Goal: Information Seeking & Learning: Learn about a topic

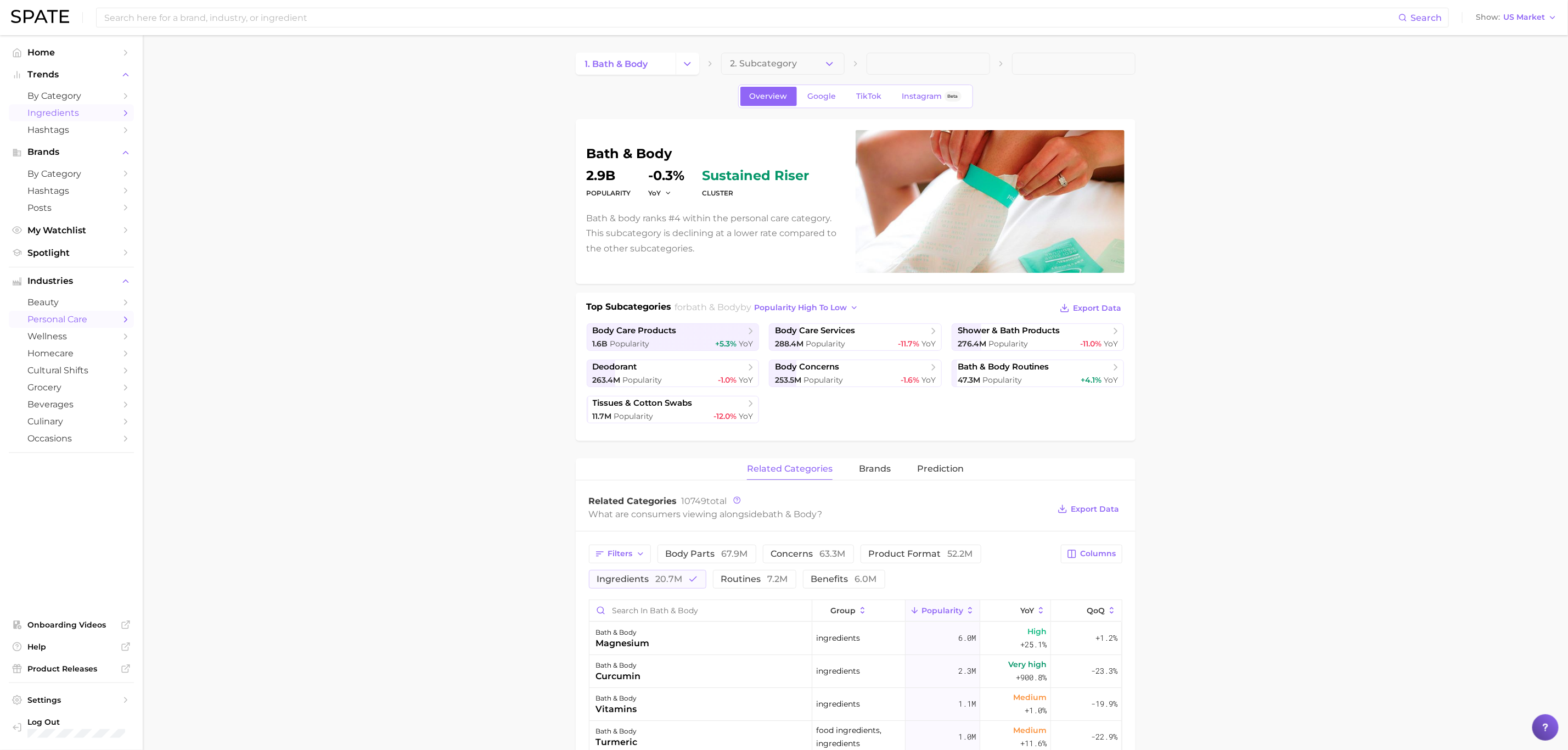
click at [85, 114] on span "Ingredients" at bounding box center [71, 112] width 88 height 10
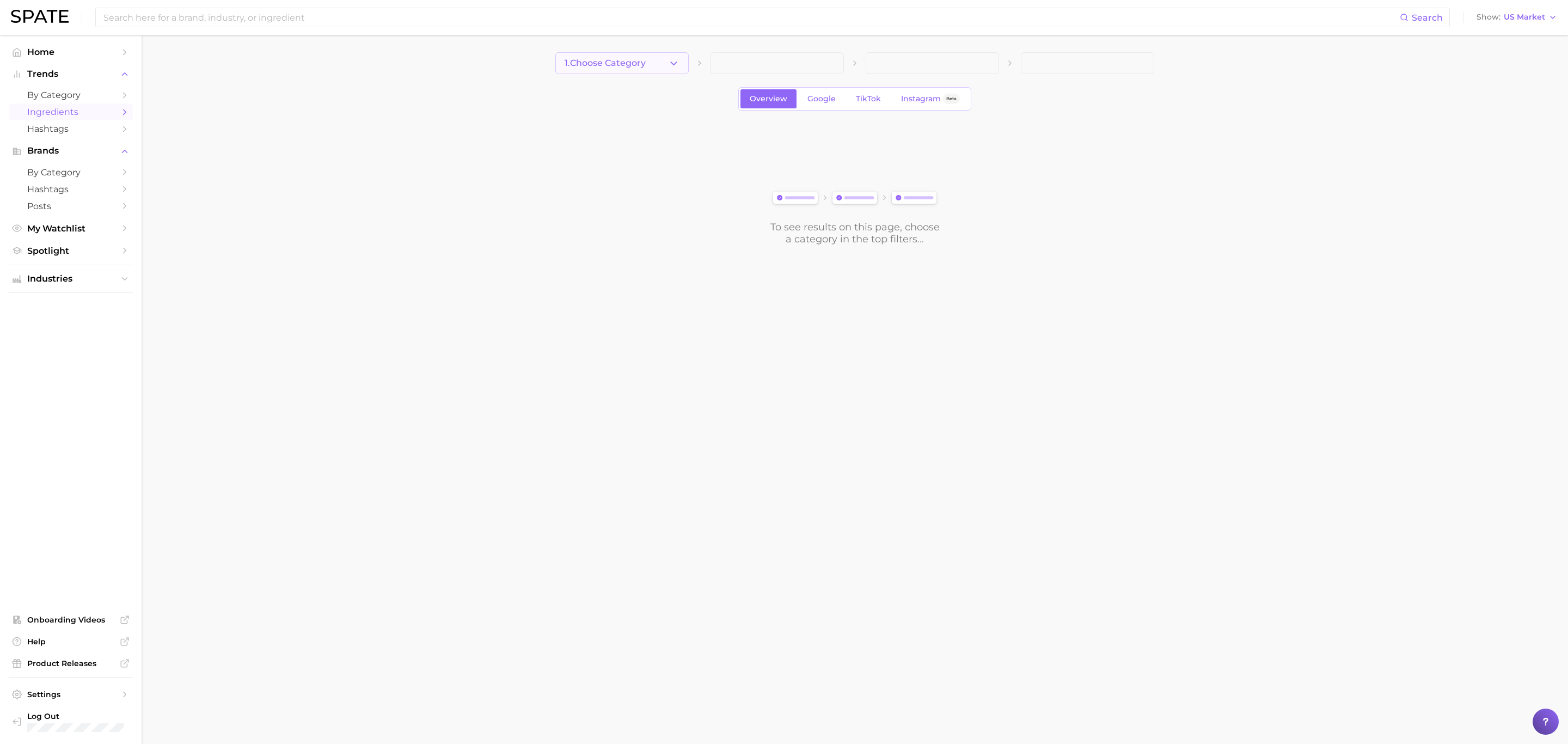
click at [622, 58] on span "1. Choose Category" at bounding box center [605, 63] width 81 height 10
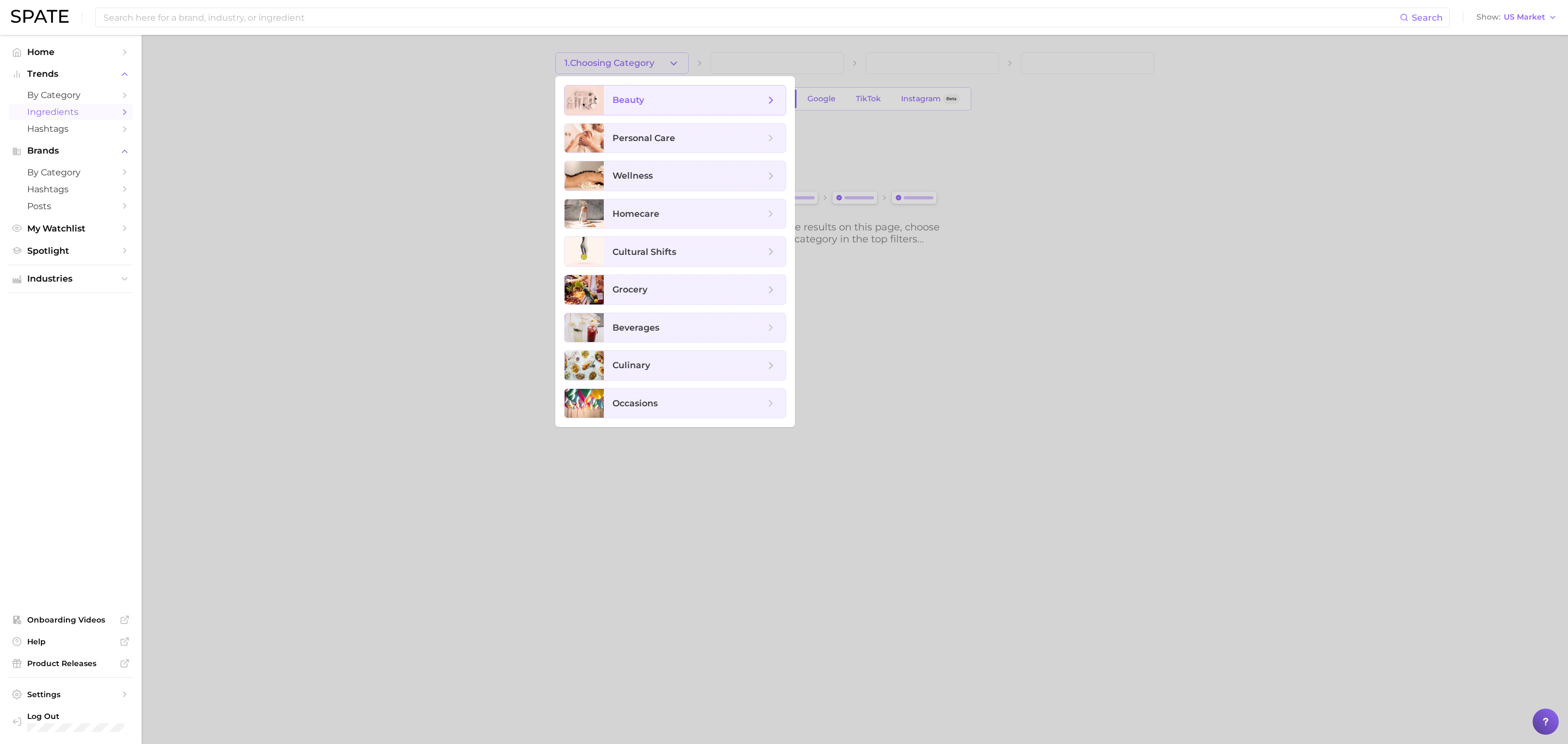
click at [625, 97] on span "beauty" at bounding box center [628, 100] width 32 height 10
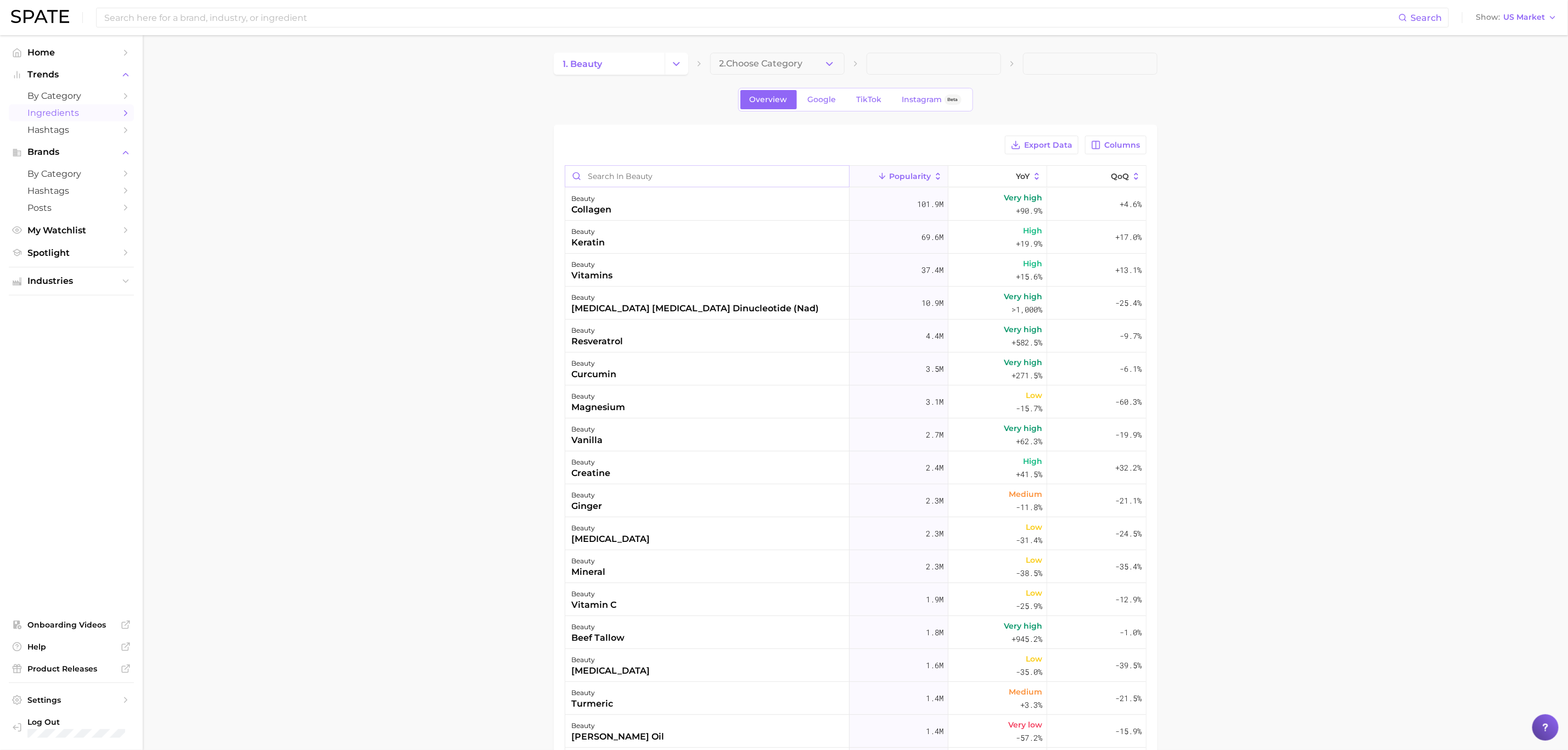
click at [642, 174] on input "Search in beauty" at bounding box center [707, 176] width 284 height 21
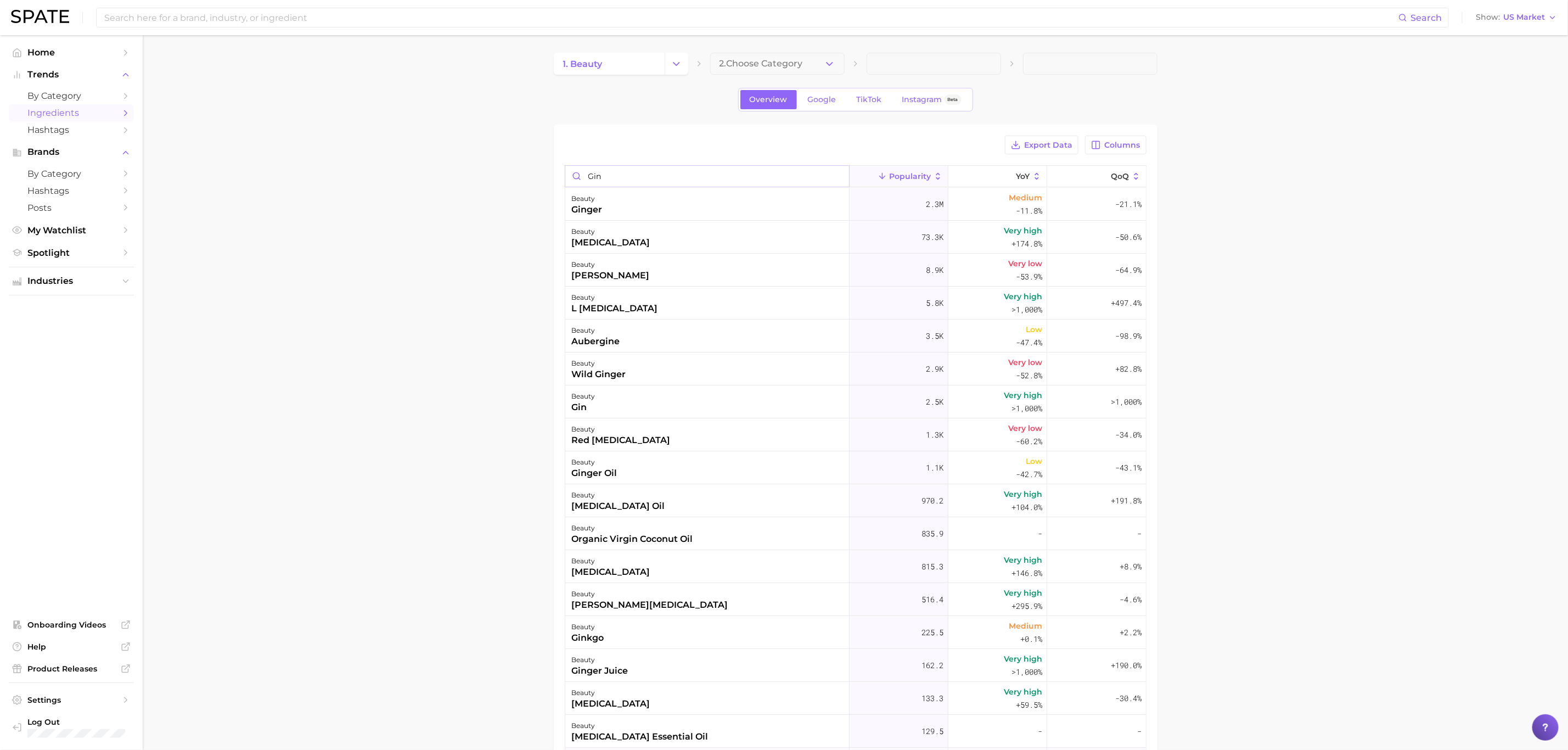
type input "gin"
click at [71, 75] on span "Trends" at bounding box center [71, 75] width 88 height 10
click at [70, 70] on span "Trends" at bounding box center [71, 75] width 88 height 10
click at [70, 90] on span "by Category" at bounding box center [71, 95] width 88 height 10
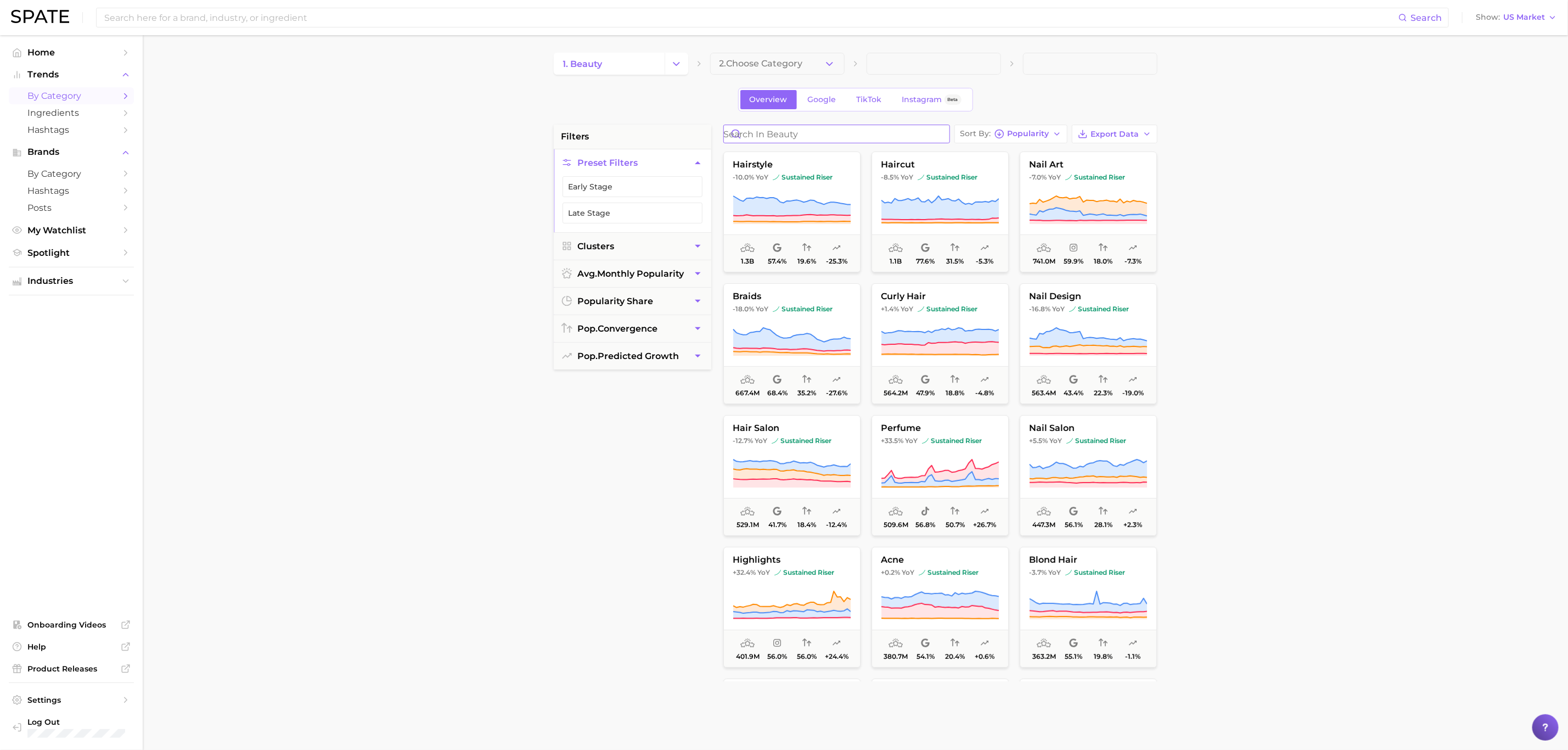
click at [779, 135] on input "Search in beauty" at bounding box center [837, 134] width 226 height 18
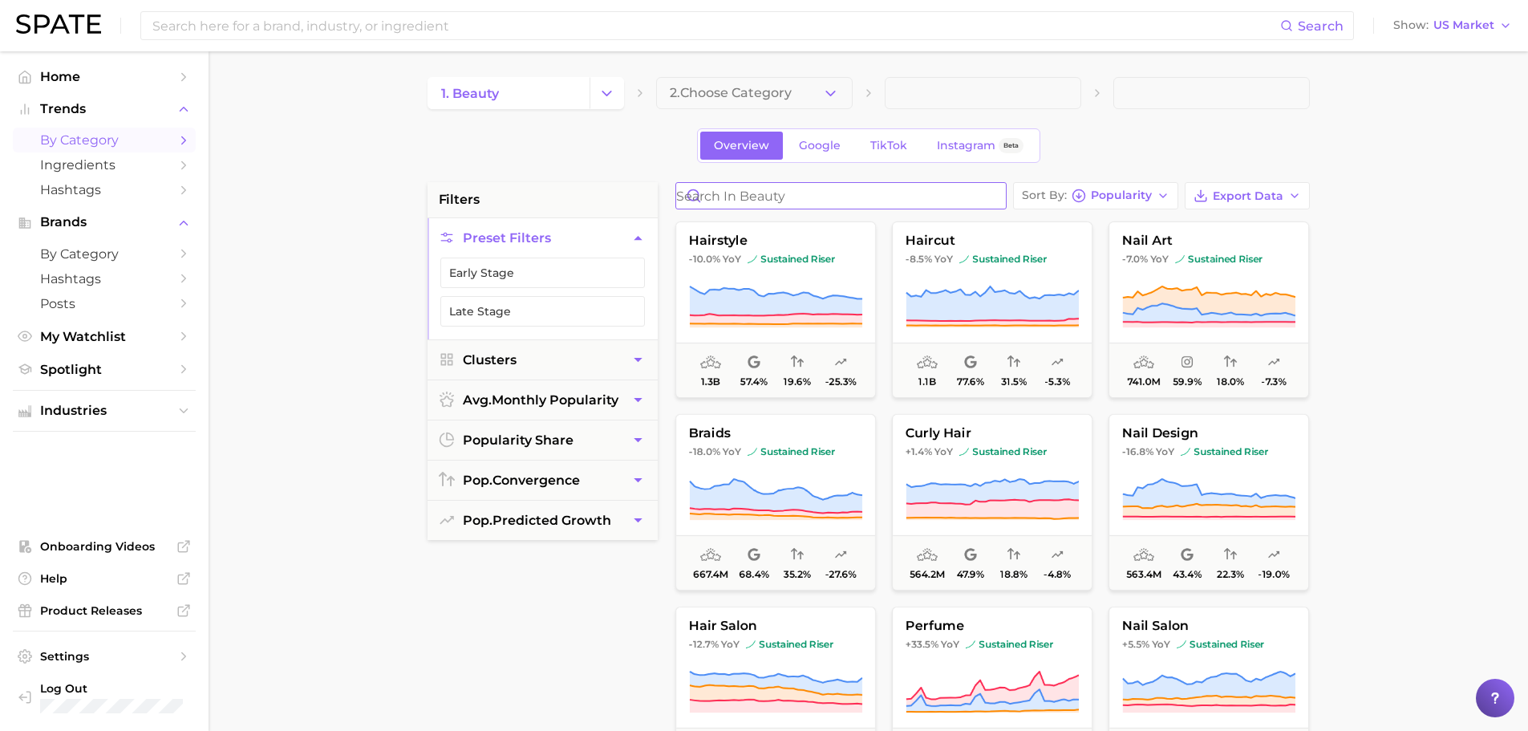
click at [857, 199] on input "Search in beauty" at bounding box center [841, 196] width 330 height 26
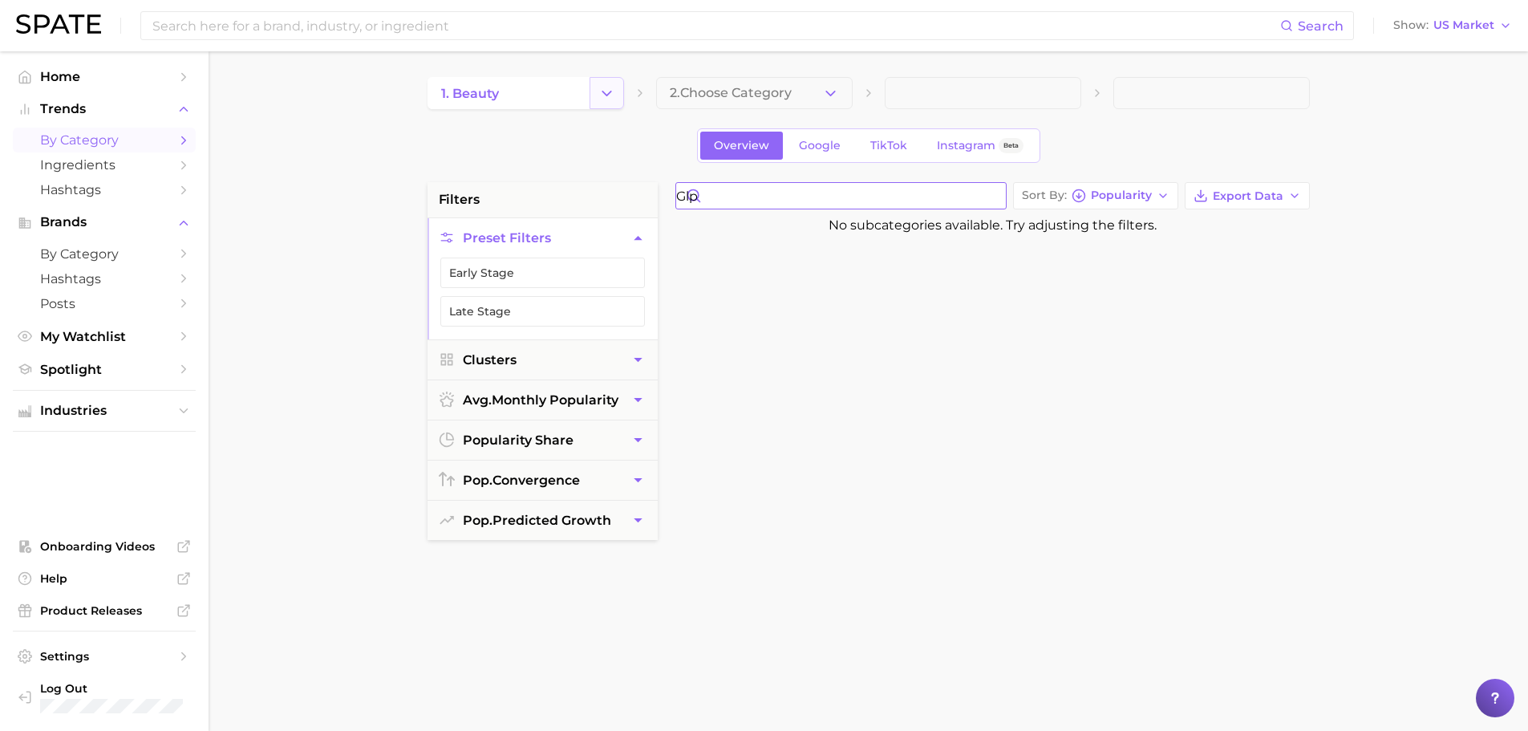
type input "glp"
click at [596, 85] on button "Change Category" at bounding box center [606, 93] width 34 height 32
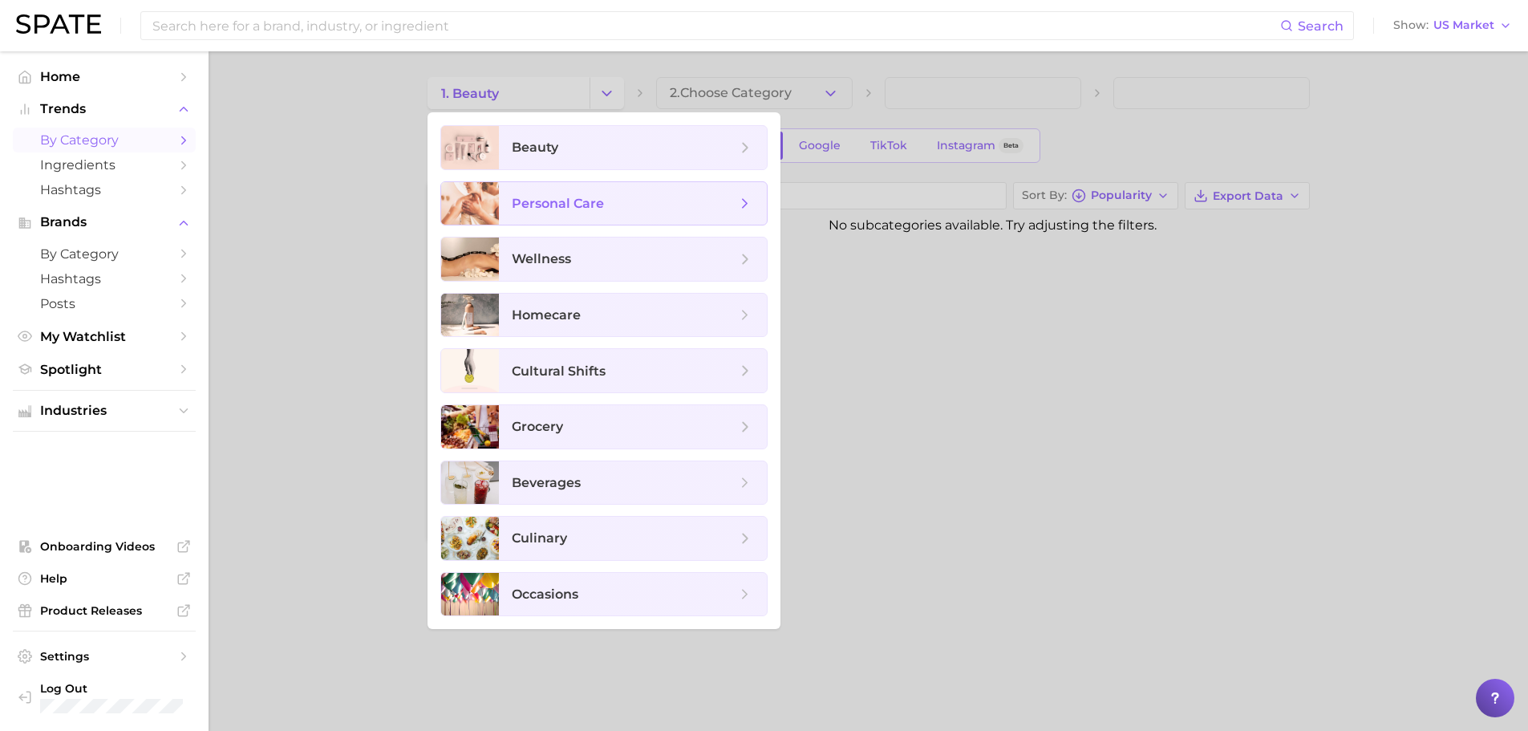
click at [575, 205] on span "personal care" at bounding box center [558, 203] width 92 height 15
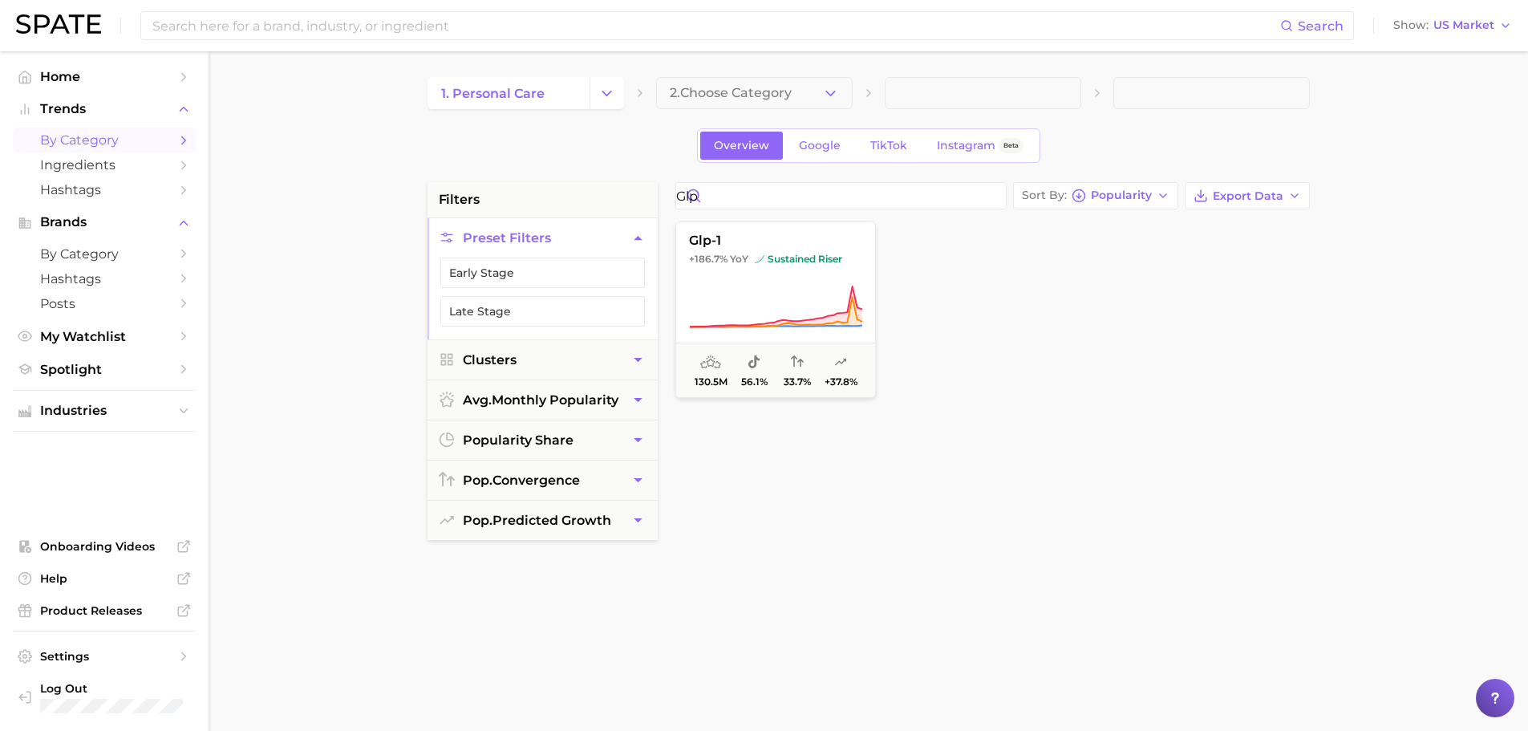
drag, startPoint x: 675, startPoint y: 598, endPoint x: 695, endPoint y: 532, distance: 69.3
click at [675, 598] on div "glp-1 +186.7% YoY sustained riser 130.5m 56.1% 33.7% +37.8%" at bounding box center [998, 606] width 662 height 778
click at [774, 198] on input "glp" at bounding box center [841, 196] width 330 height 26
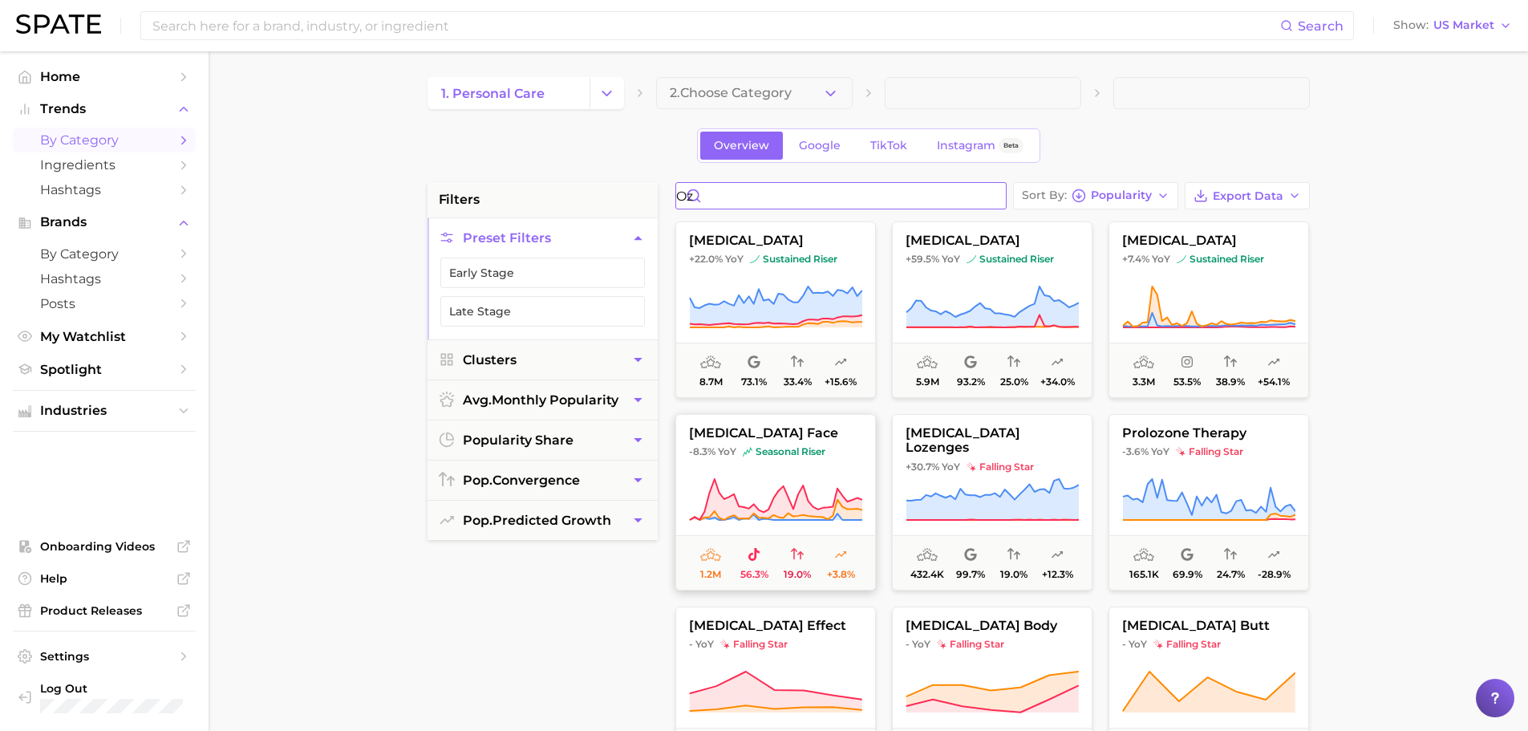
scroll to position [24, 0]
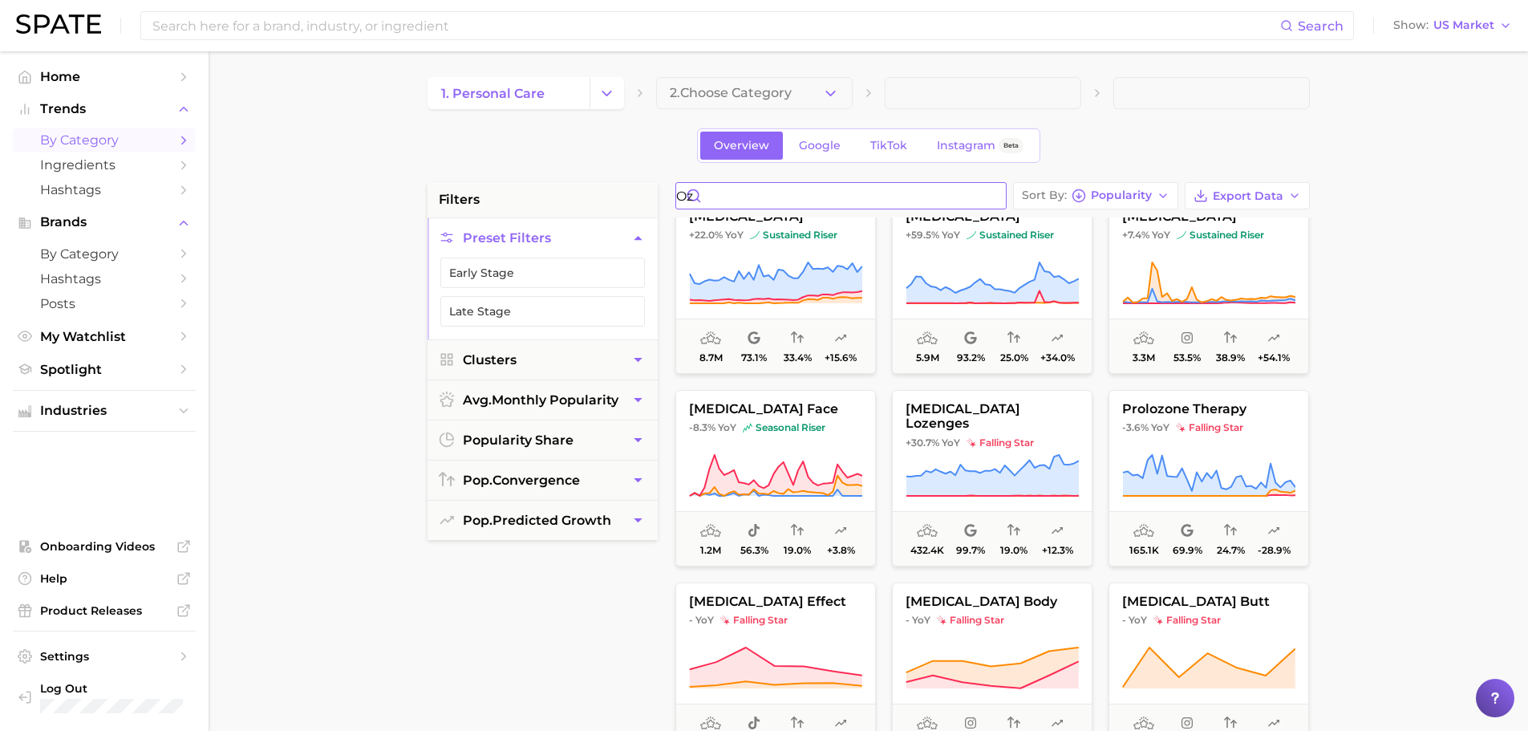
drag, startPoint x: 755, startPoint y: 200, endPoint x: 683, endPoint y: 201, distance: 73.0
click at [683, 201] on input "oz" at bounding box center [841, 196] width 330 height 26
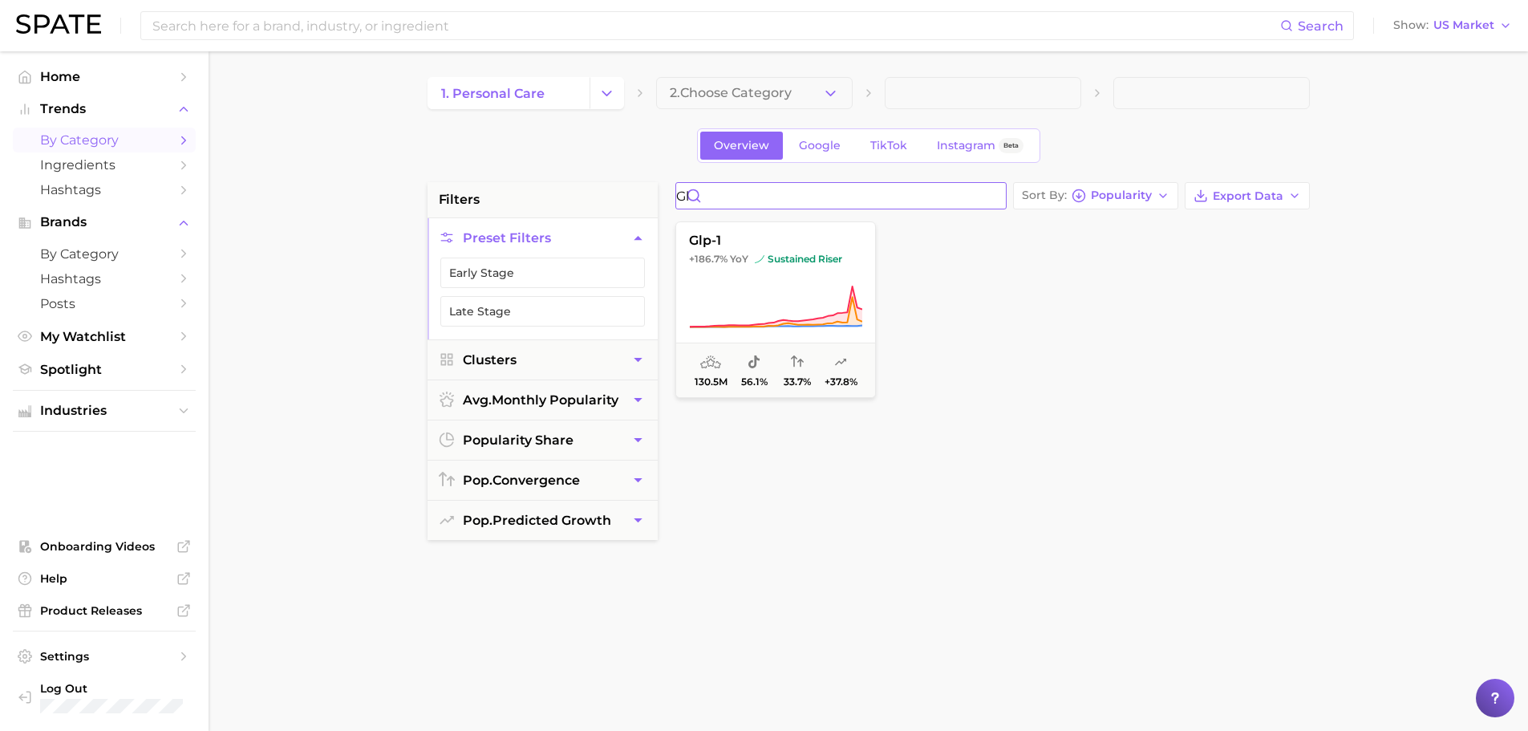
type input "g"
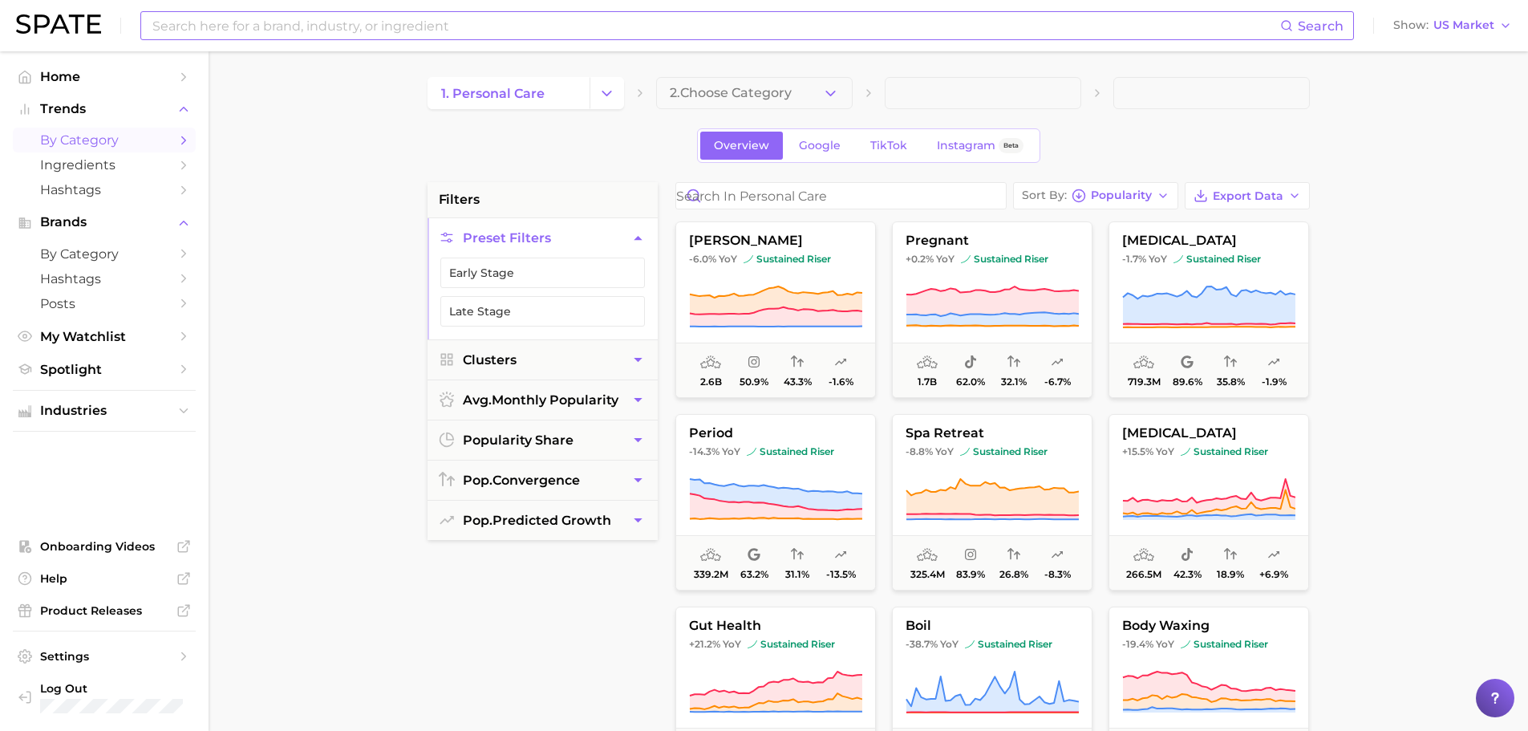
click at [257, 34] on input at bounding box center [715, 25] width 1129 height 27
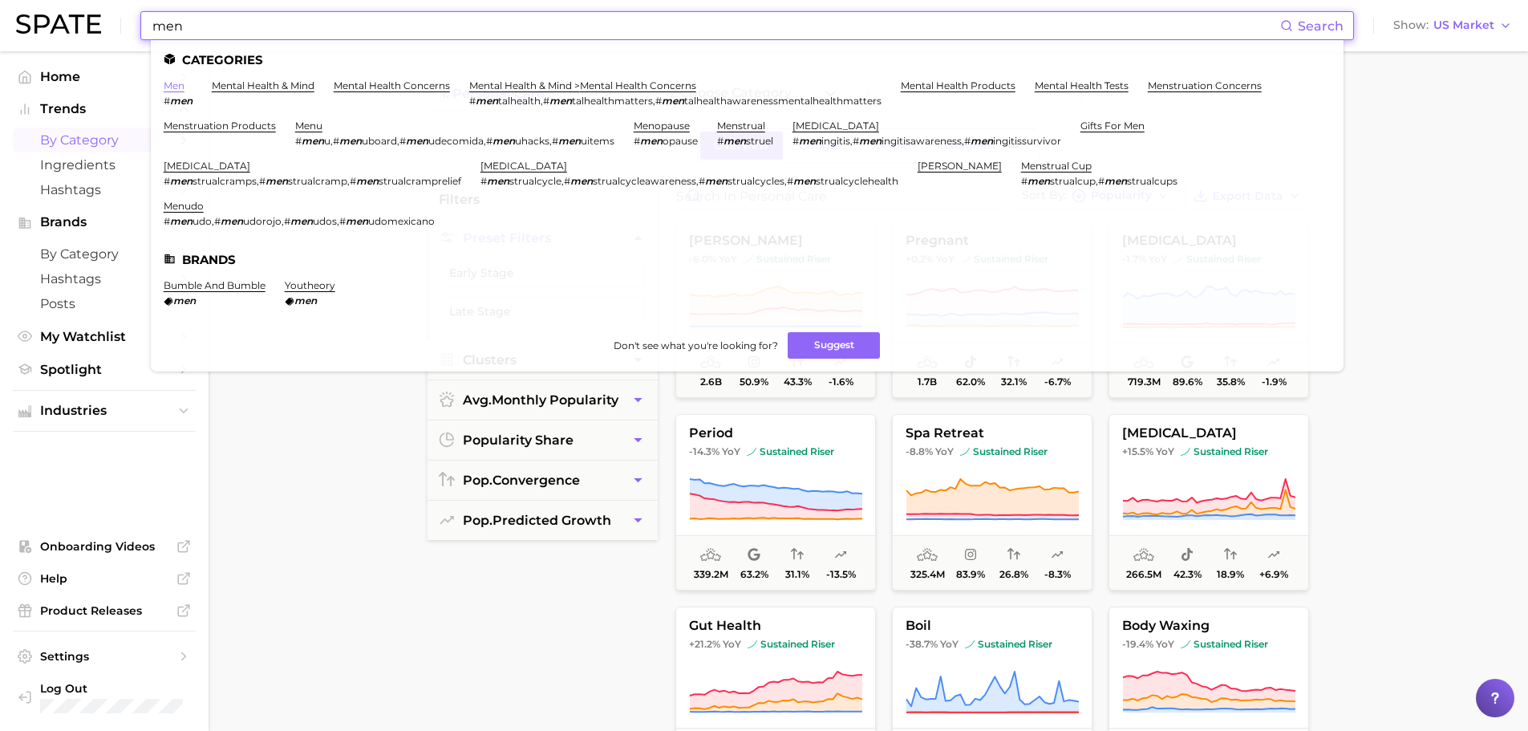
type input "men"
click at [180, 87] on link "men" at bounding box center [174, 85] width 21 height 12
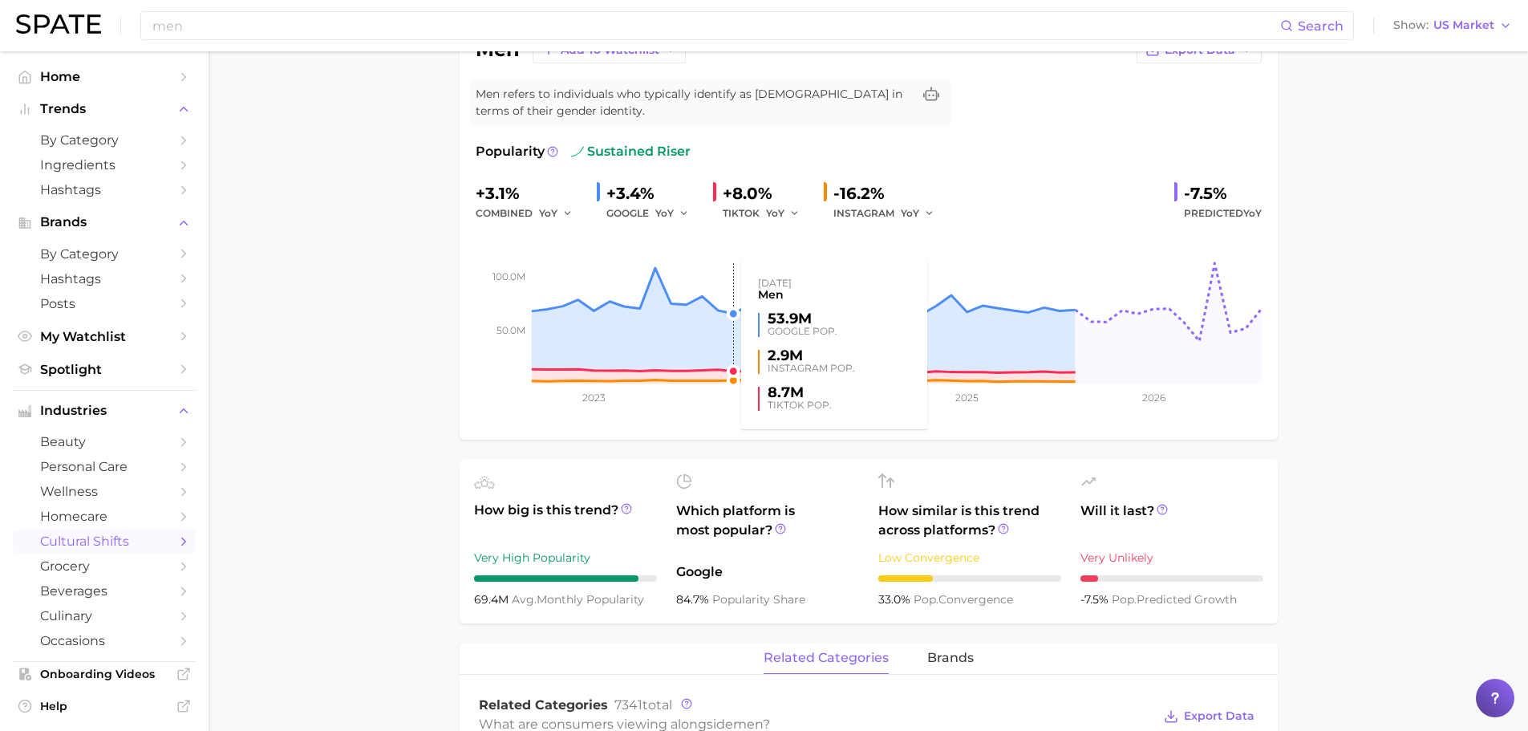
scroll to position [561, 0]
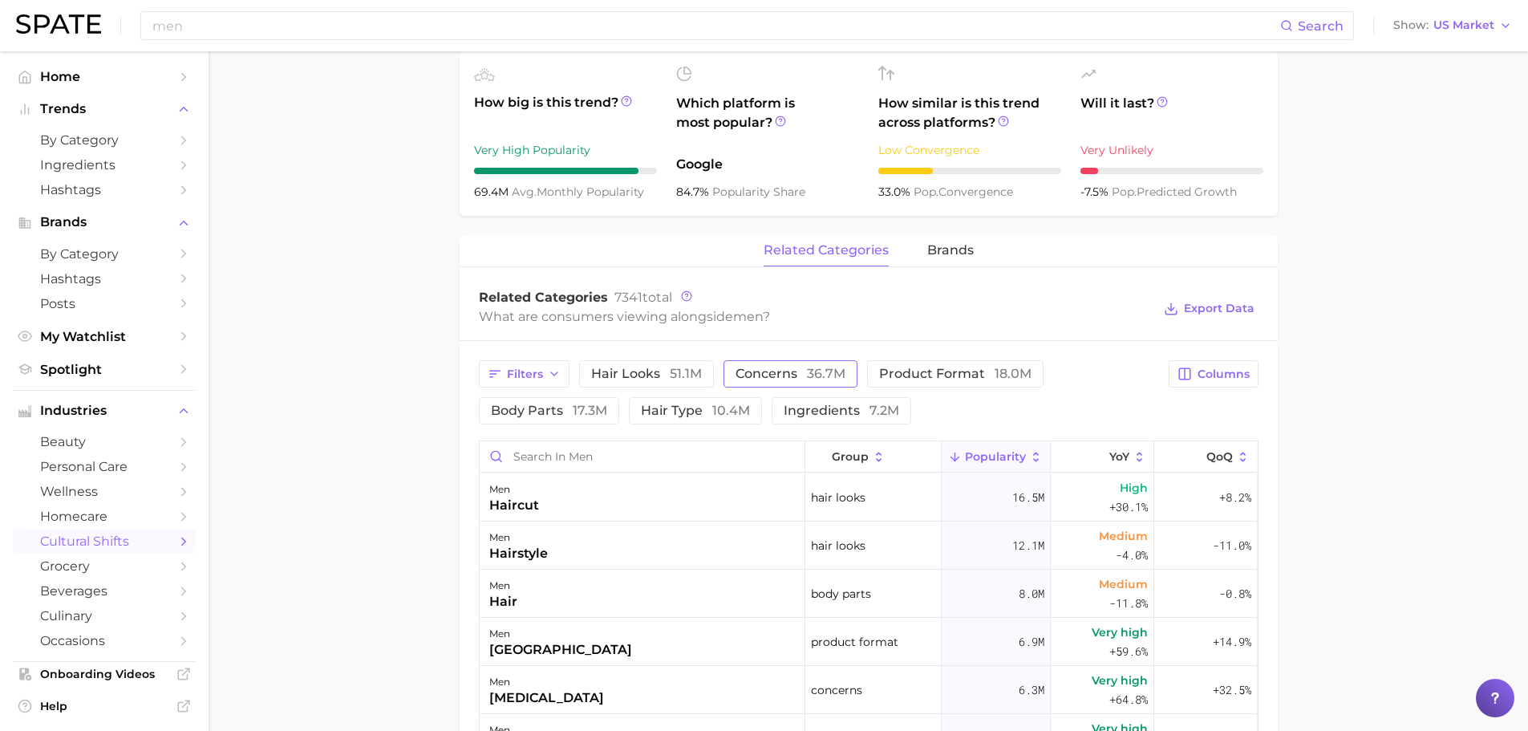
click at [785, 375] on span "concerns 36.7m" at bounding box center [790, 373] width 110 height 13
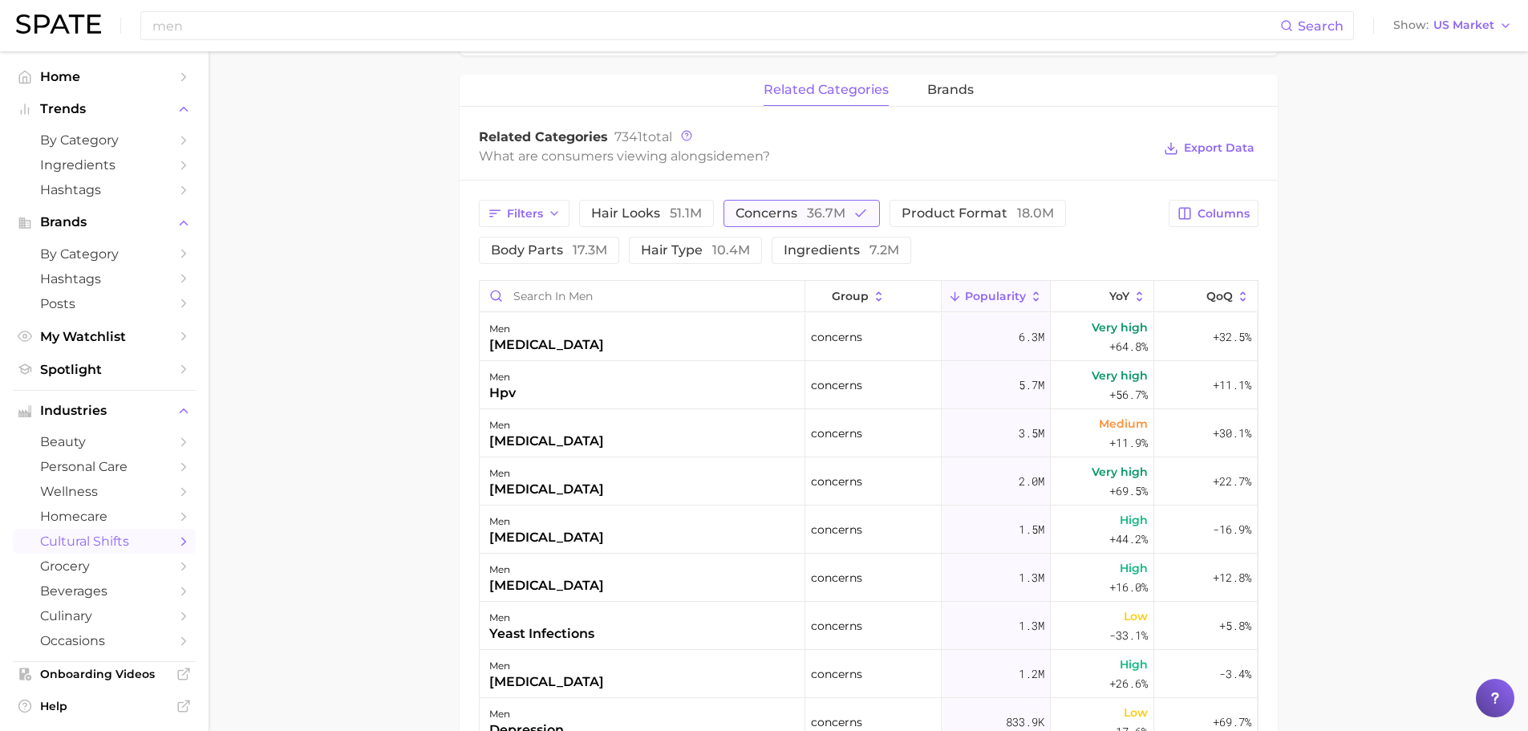
click at [833, 203] on button "concerns 36.7m" at bounding box center [801, 213] width 156 height 27
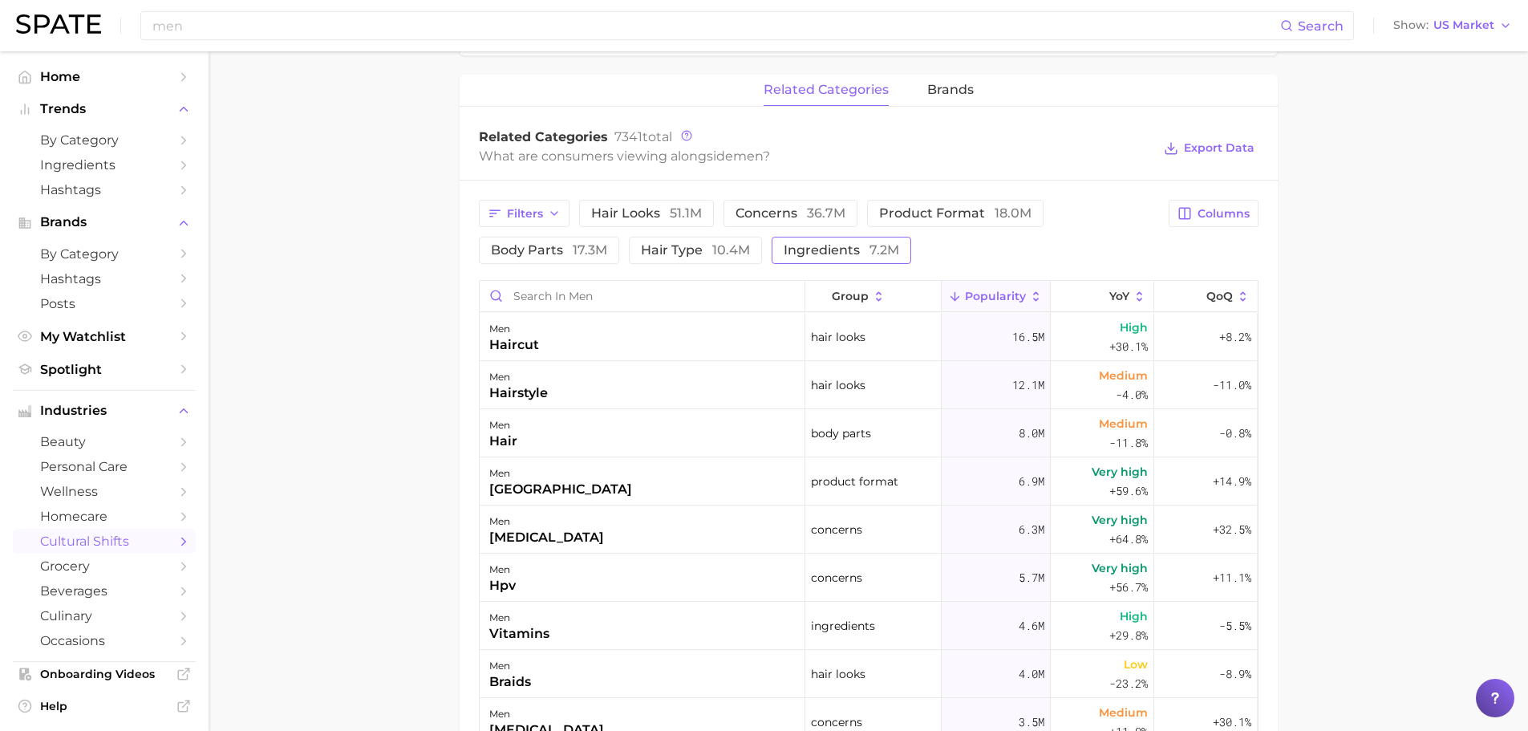
click at [848, 253] on span "ingredients 7.2m" at bounding box center [841, 250] width 115 height 13
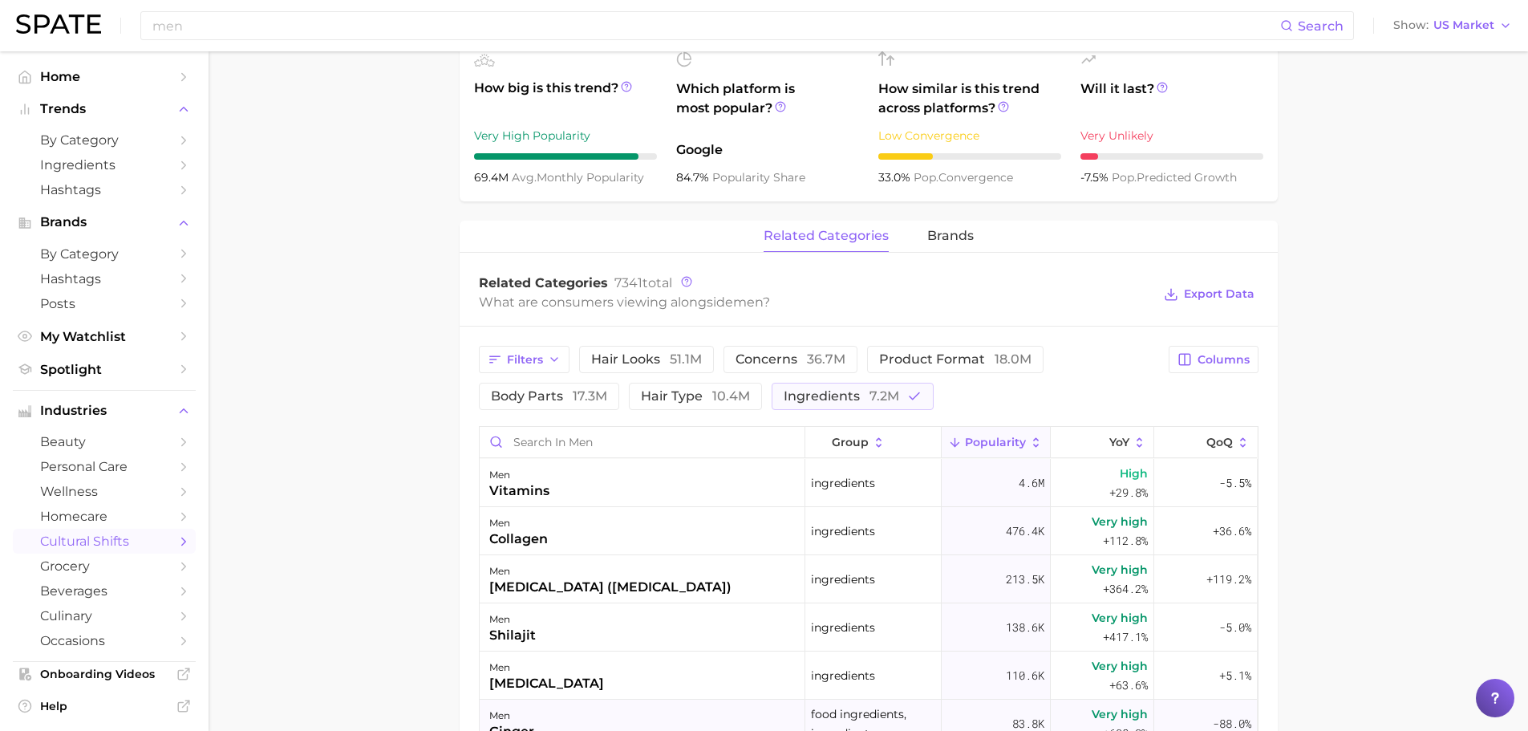
scroll to position [401, 0]
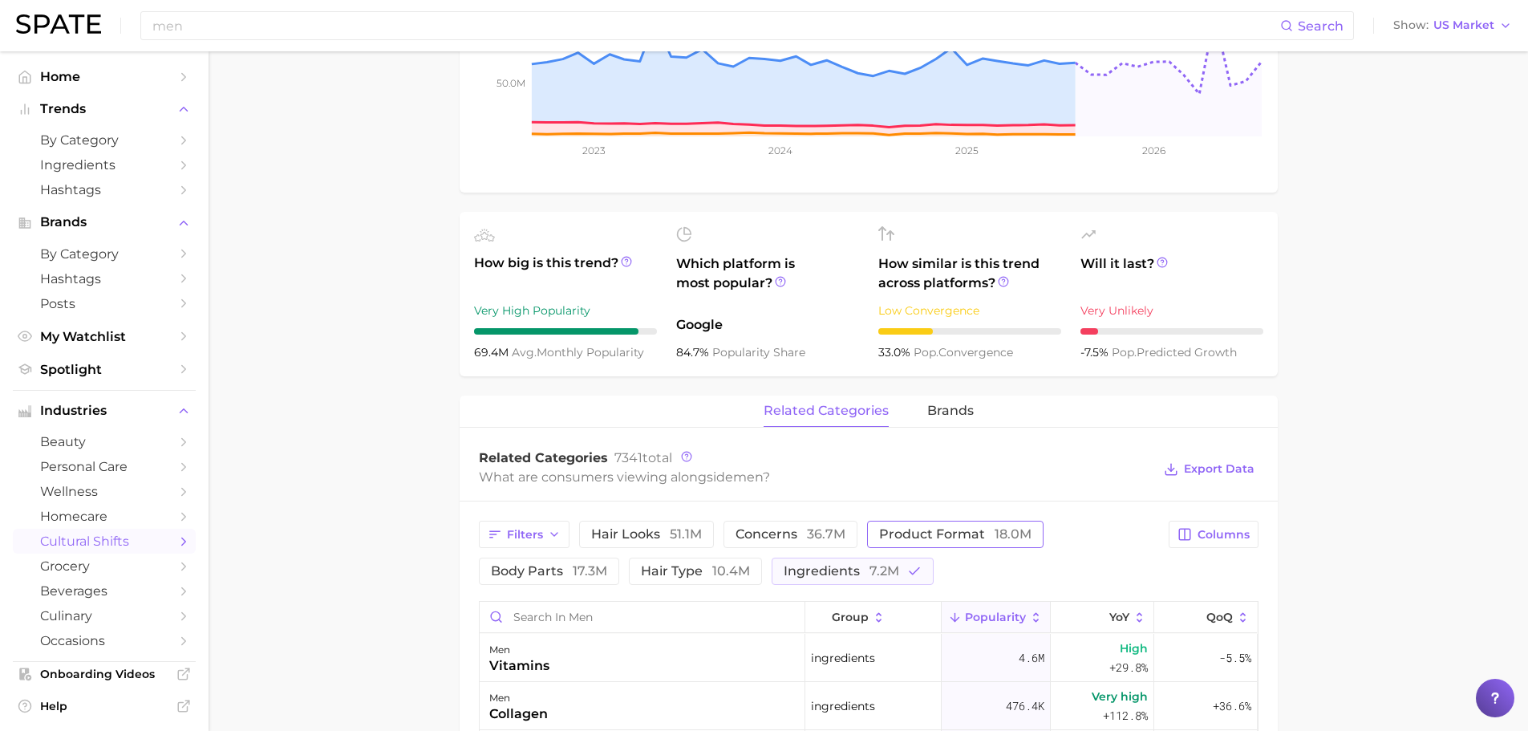
click at [877, 522] on button "product format 18.0m" at bounding box center [955, 533] width 176 height 27
click at [884, 567] on span "7.2m" at bounding box center [884, 570] width 30 height 15
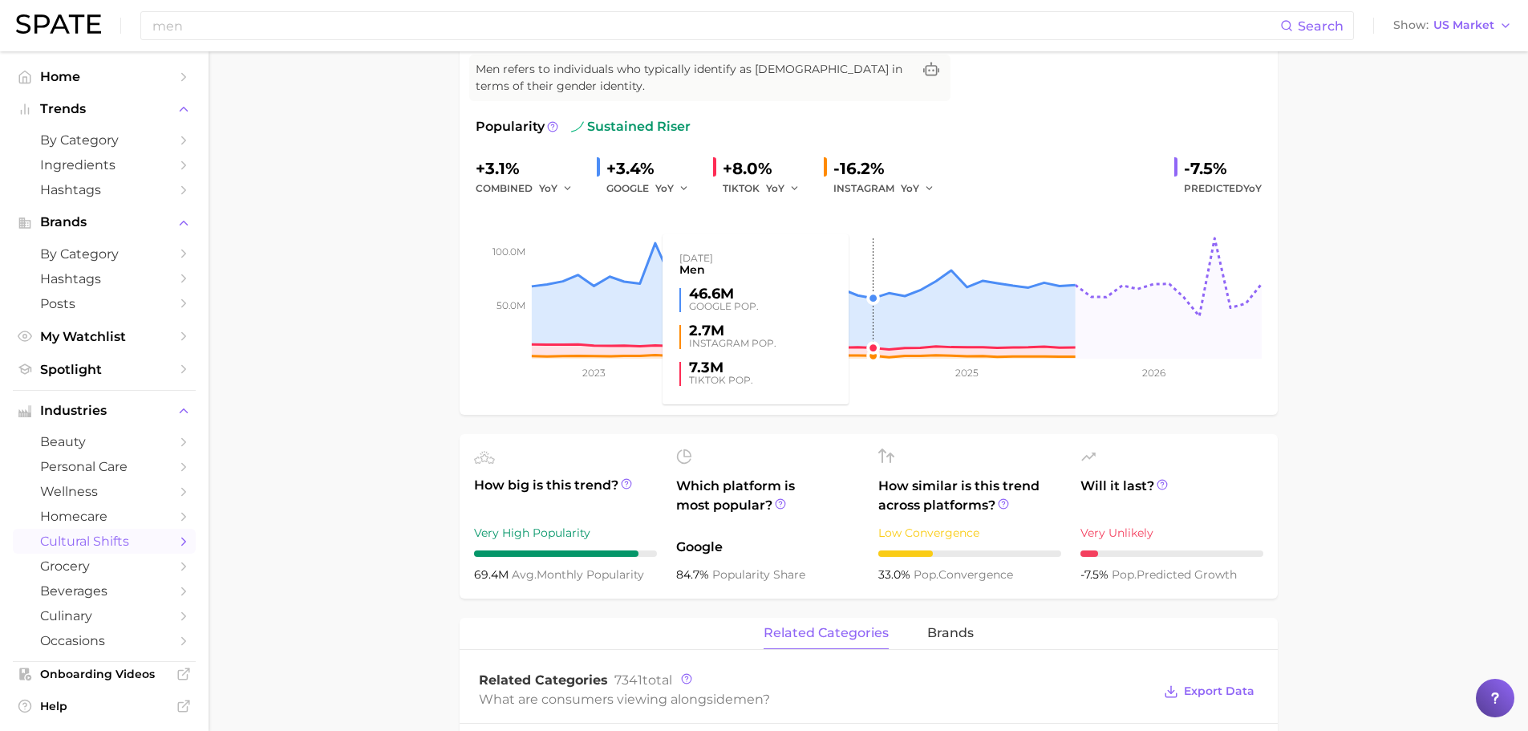
scroll to position [481, 0]
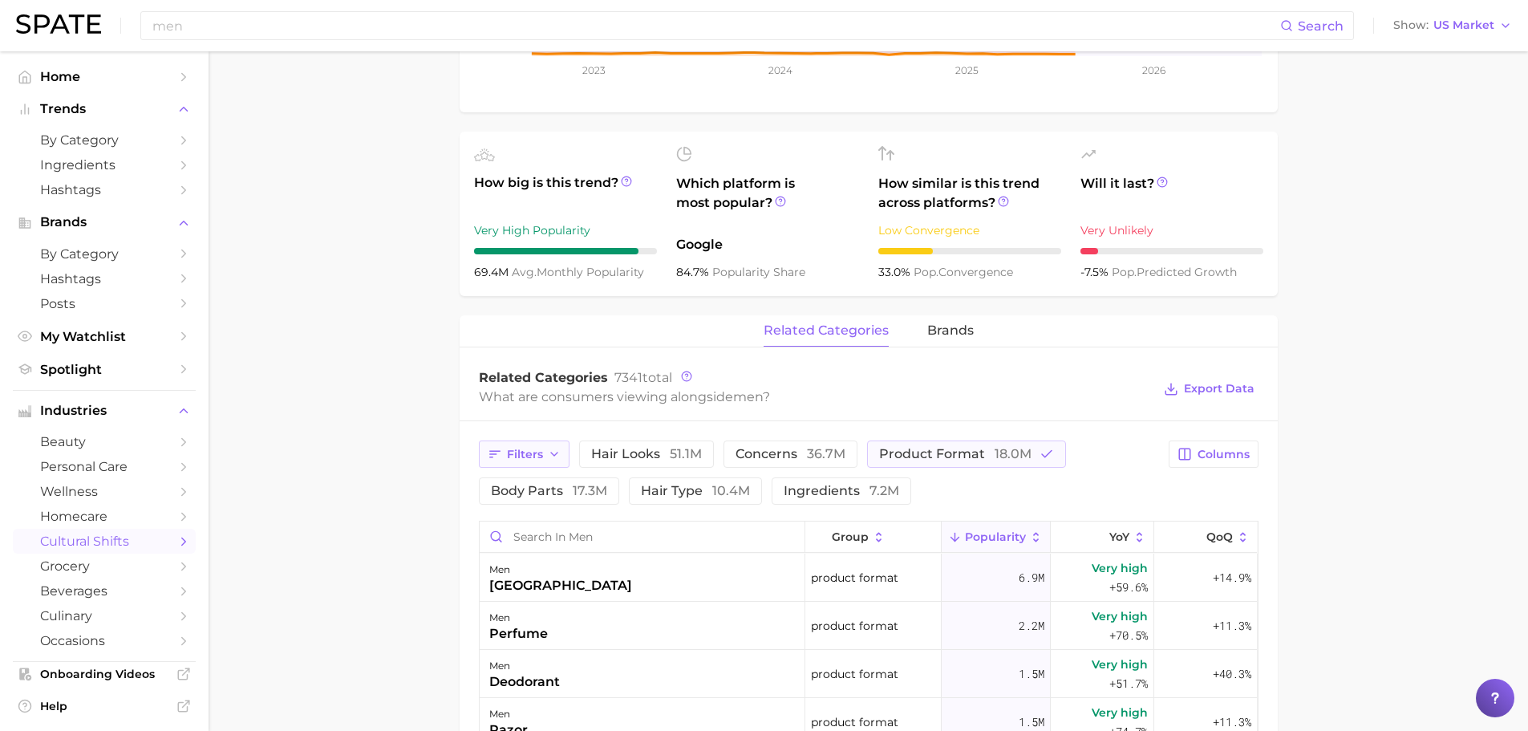
click at [526, 462] on button "Filters" at bounding box center [524, 453] width 91 height 27
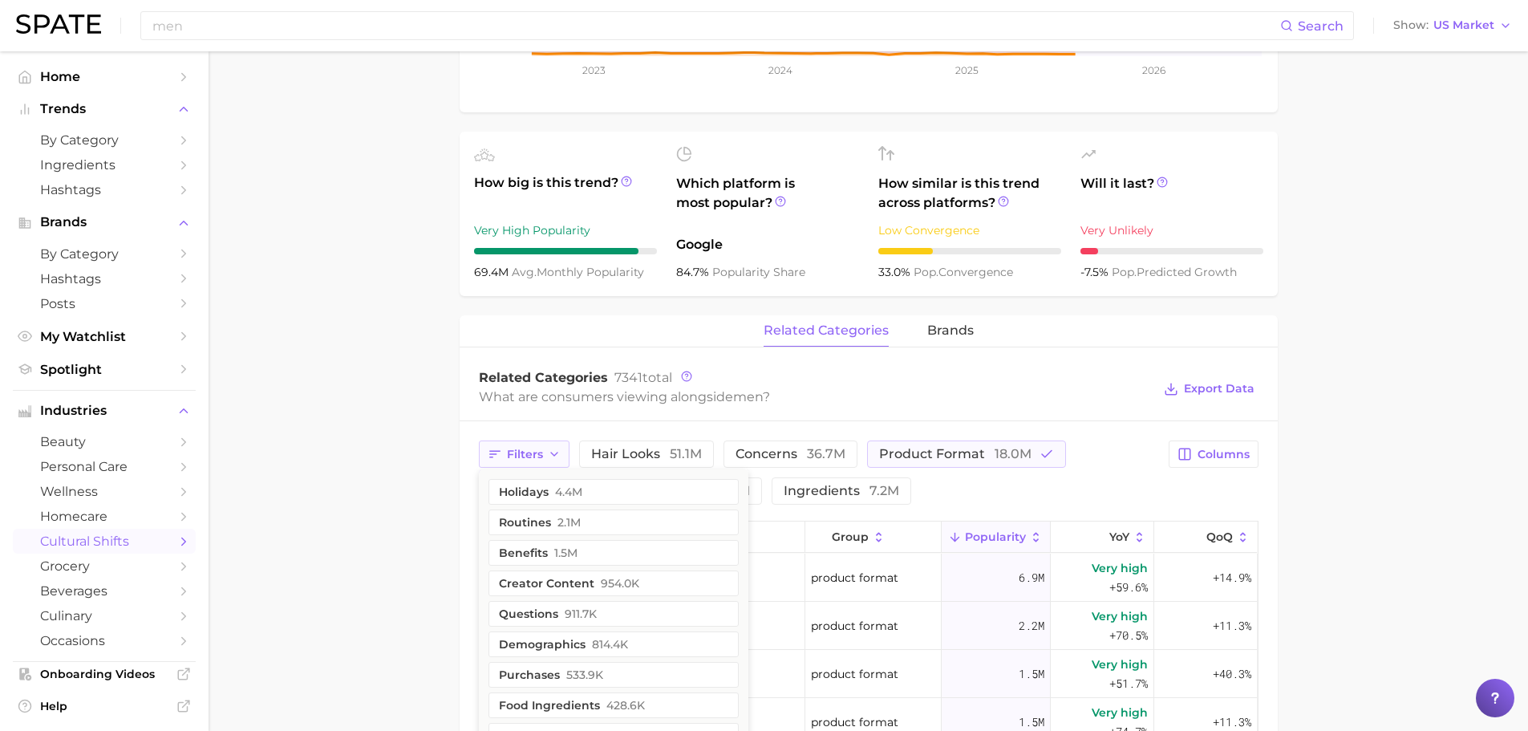
click at [526, 462] on button "Filters" at bounding box center [524, 453] width 91 height 27
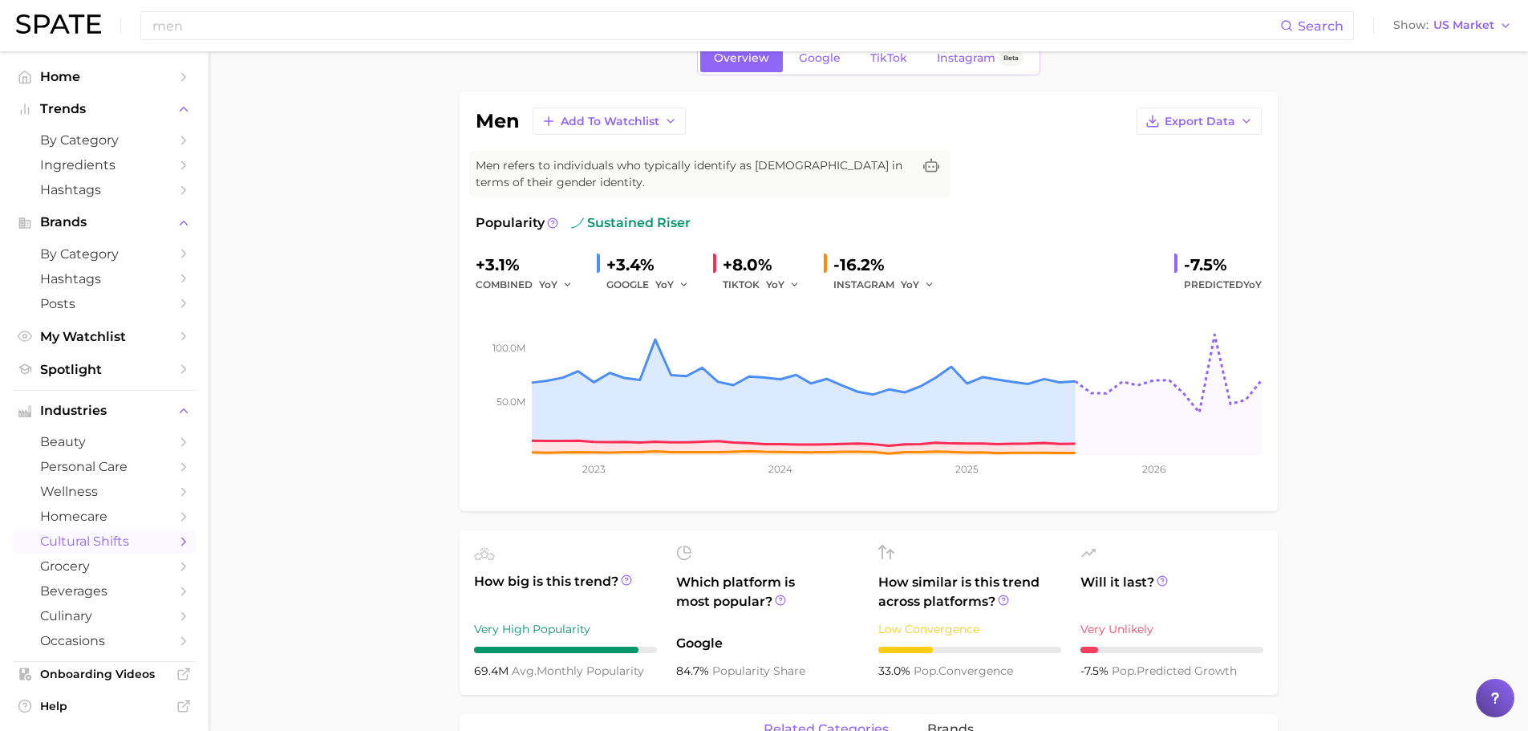
scroll to position [80, 0]
click at [57, 134] on span "by Category" at bounding box center [104, 139] width 128 height 15
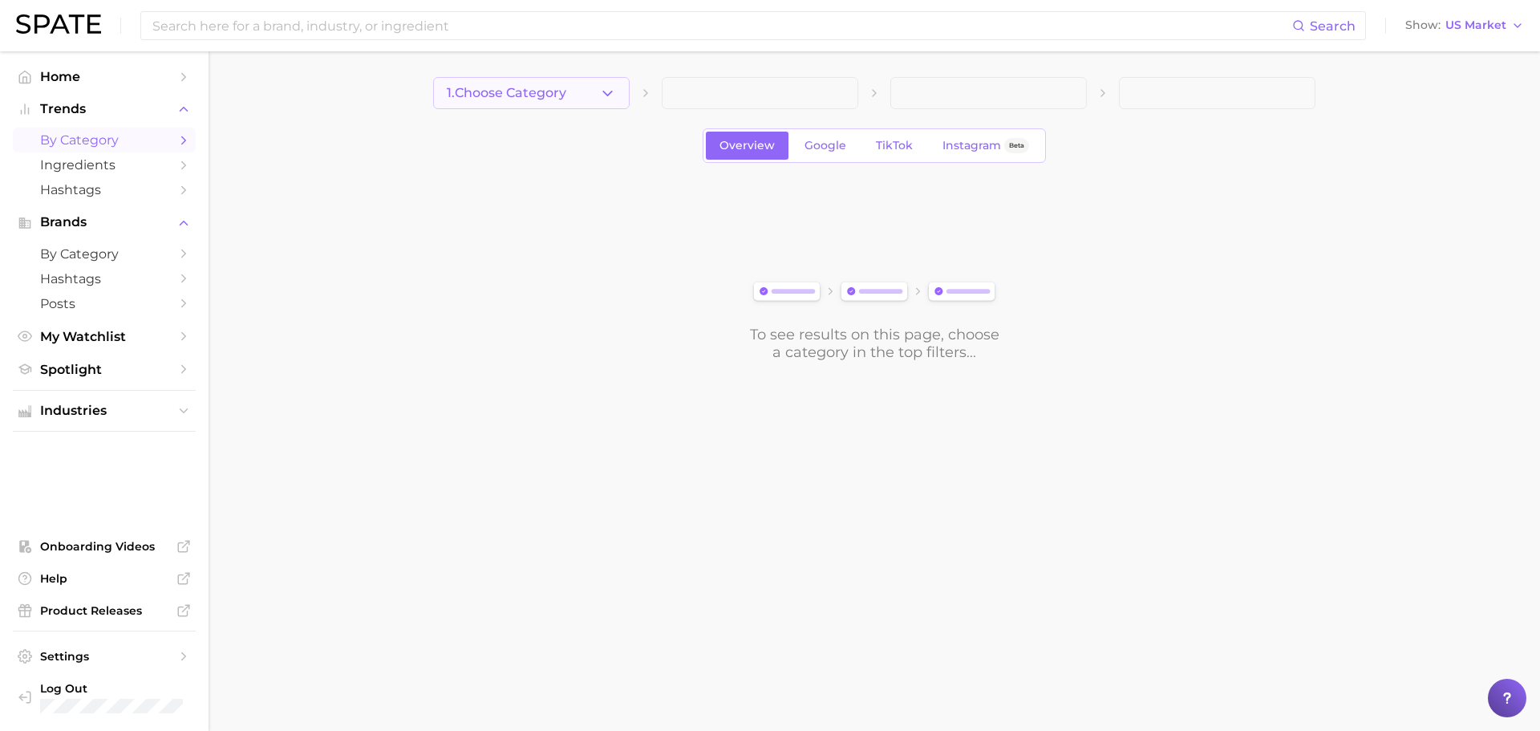
click at [499, 83] on button "1. Choose Category" at bounding box center [531, 93] width 196 height 32
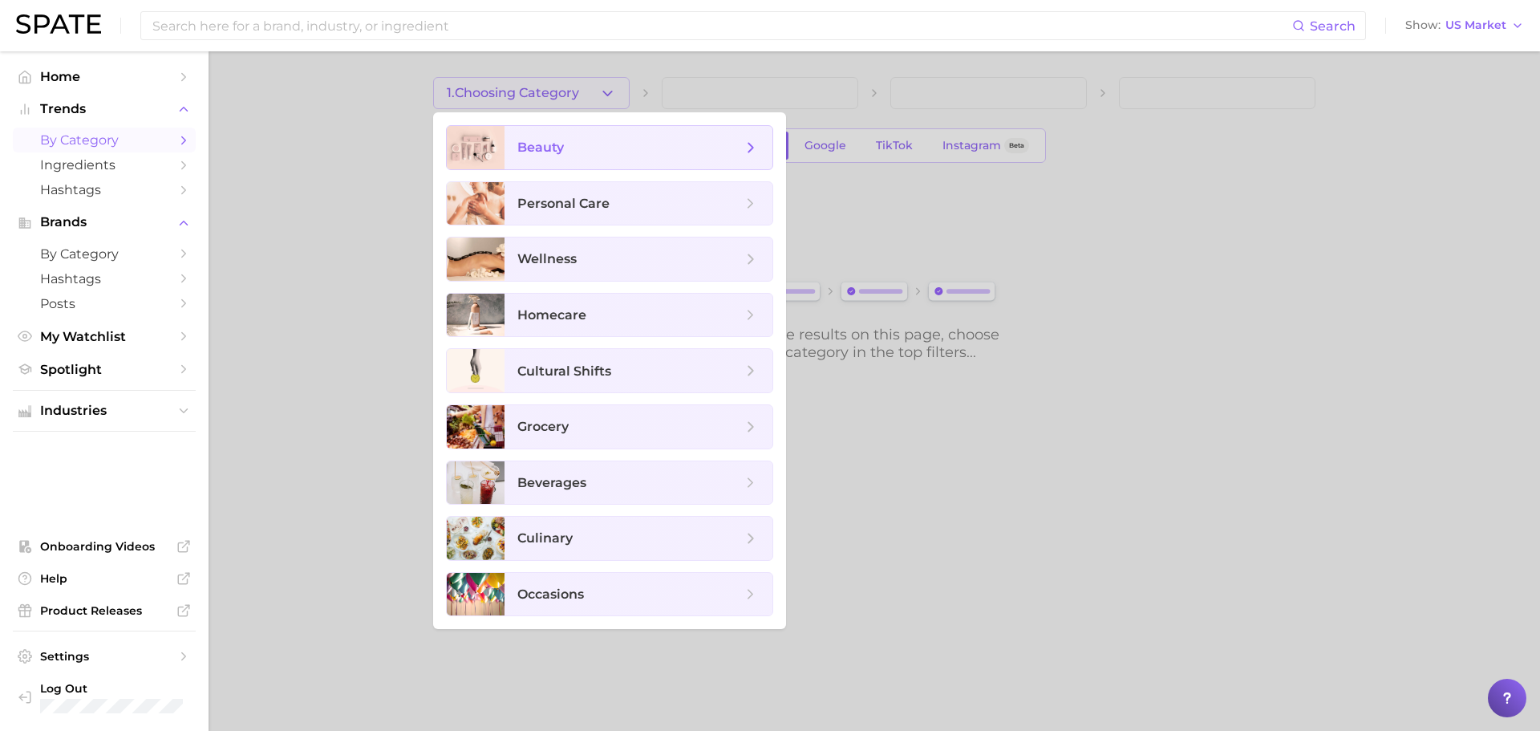
click at [523, 160] on span "beauty" at bounding box center [638, 147] width 268 height 43
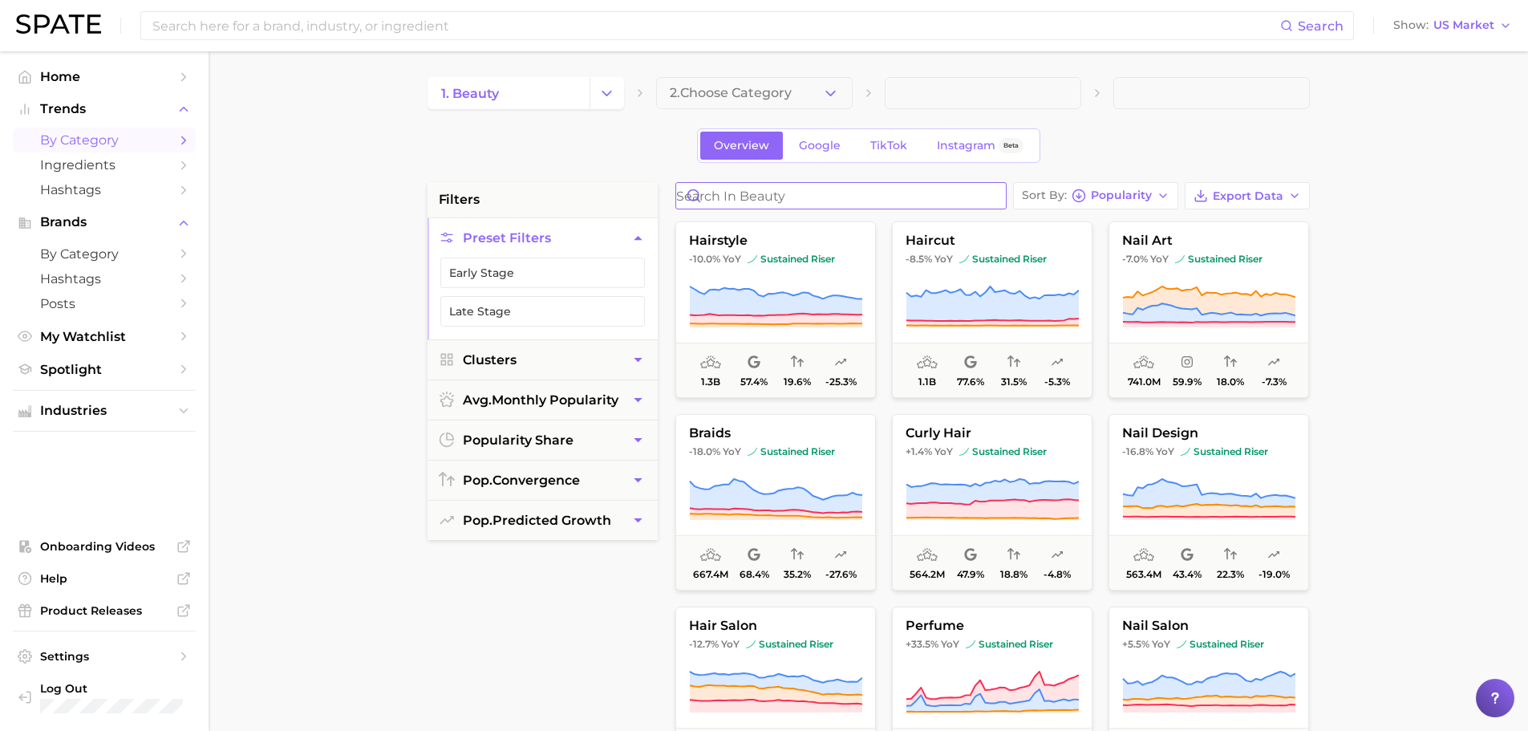
click at [785, 189] on input "Search in beauty" at bounding box center [841, 196] width 330 height 26
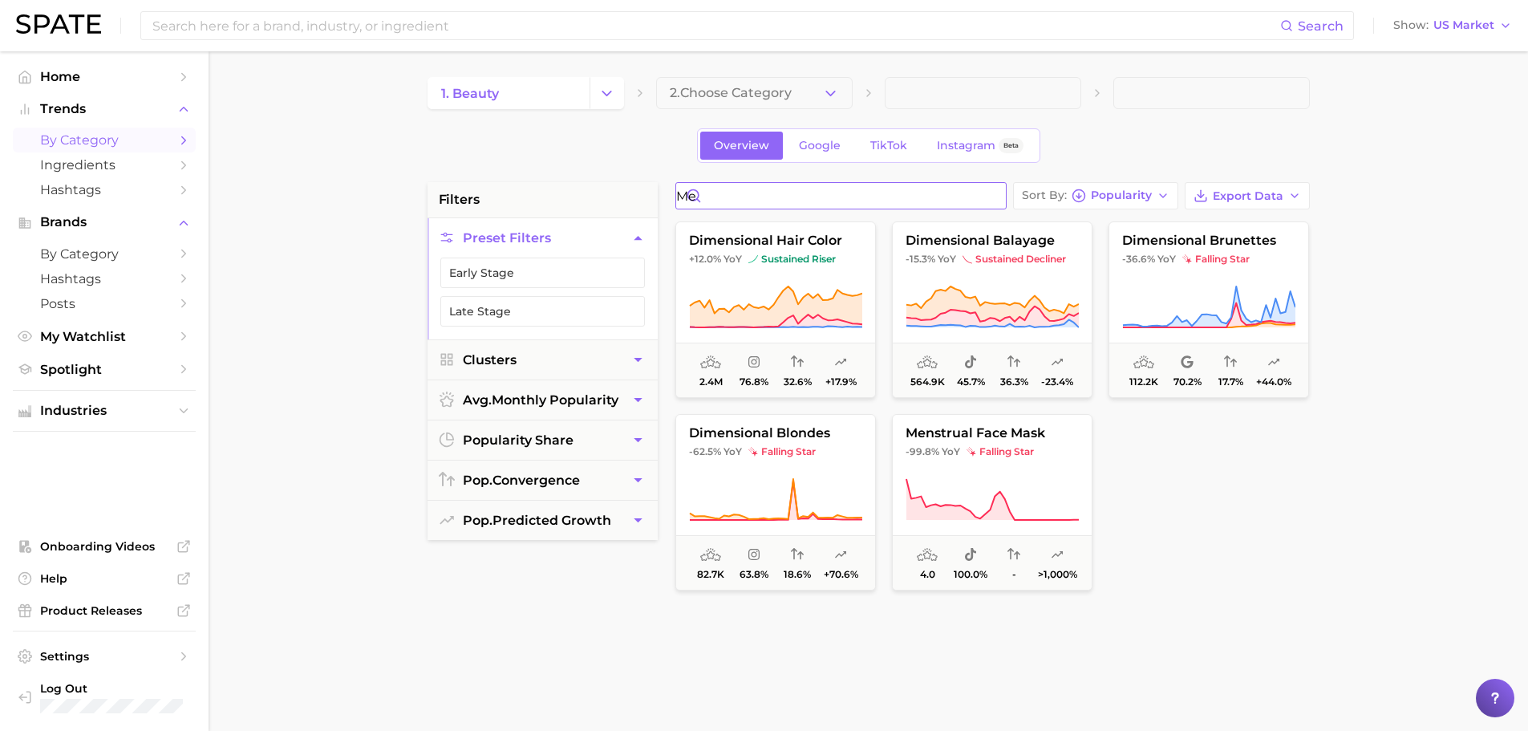
type input "m"
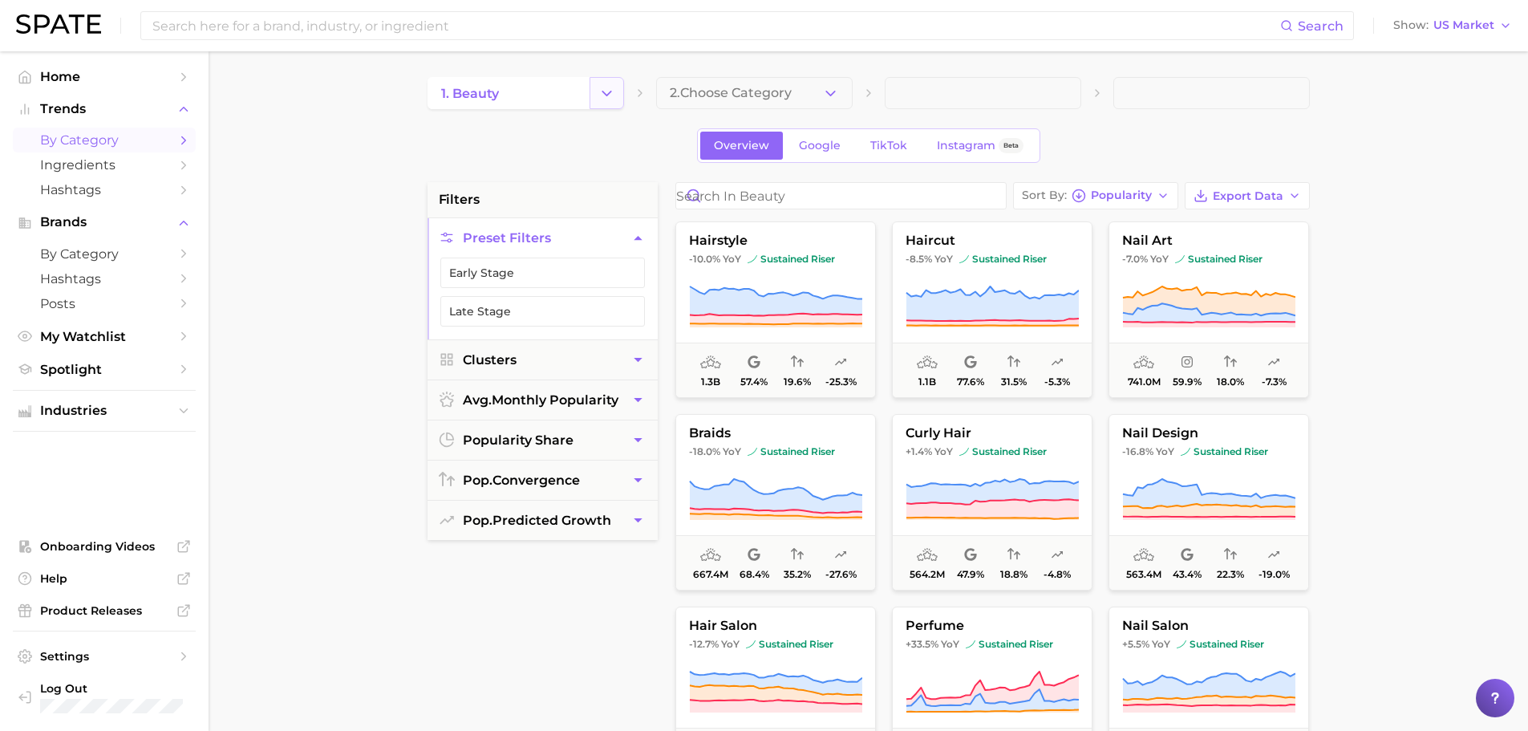
click at [599, 91] on icon "Change Category" at bounding box center [606, 93] width 17 height 17
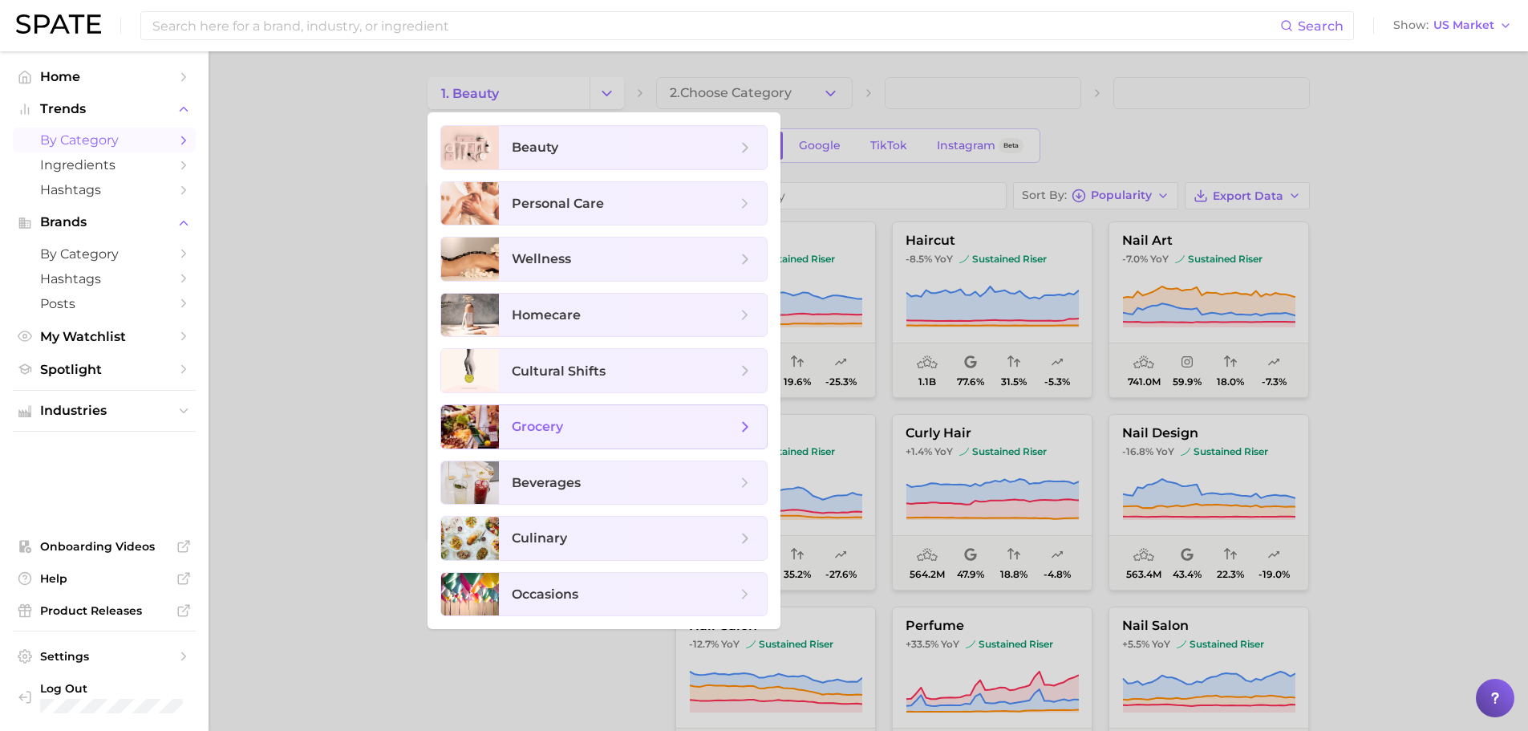
click at [605, 404] on div "grocery" at bounding box center [603, 426] width 327 height 45
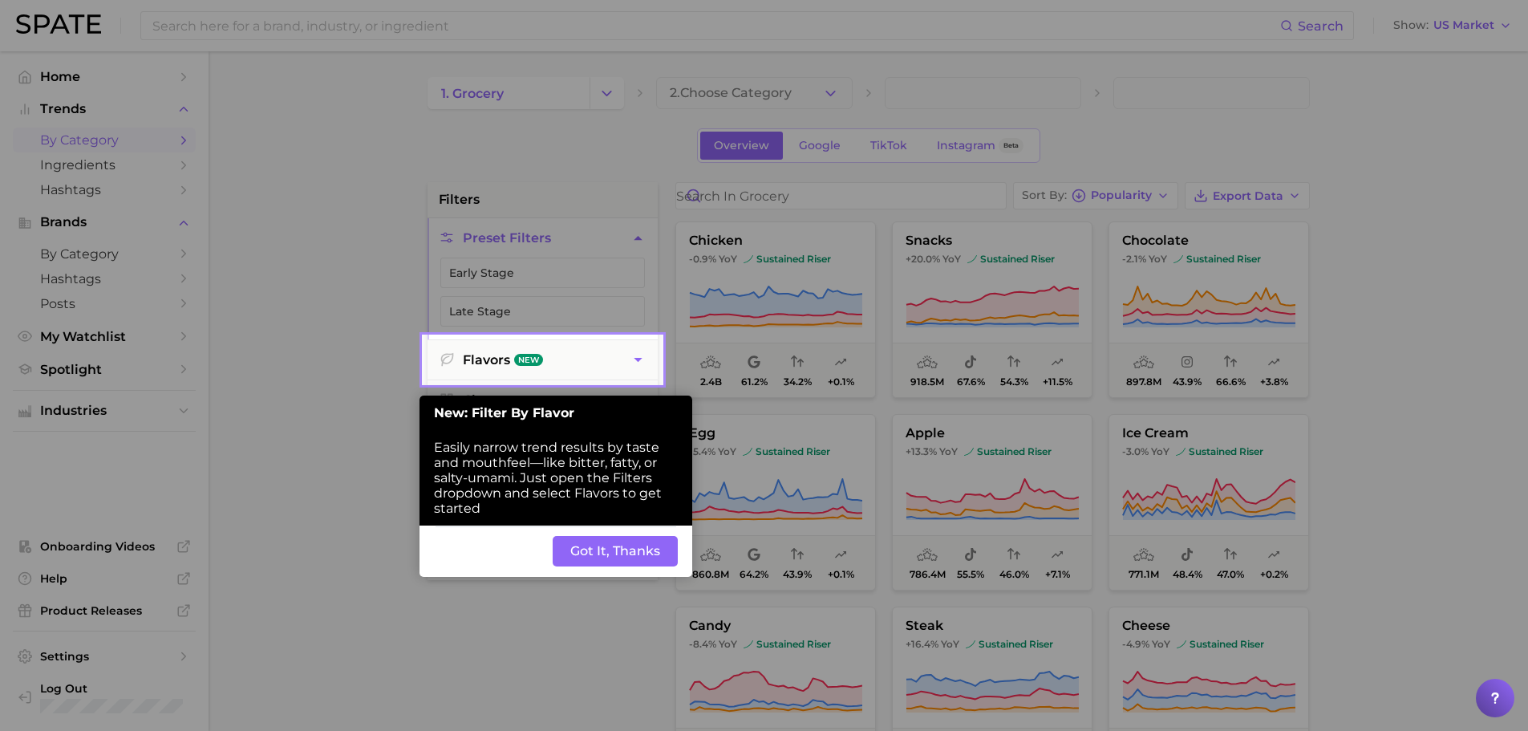
click at [593, 554] on button "Got It, Thanks" at bounding box center [615, 551] width 125 height 30
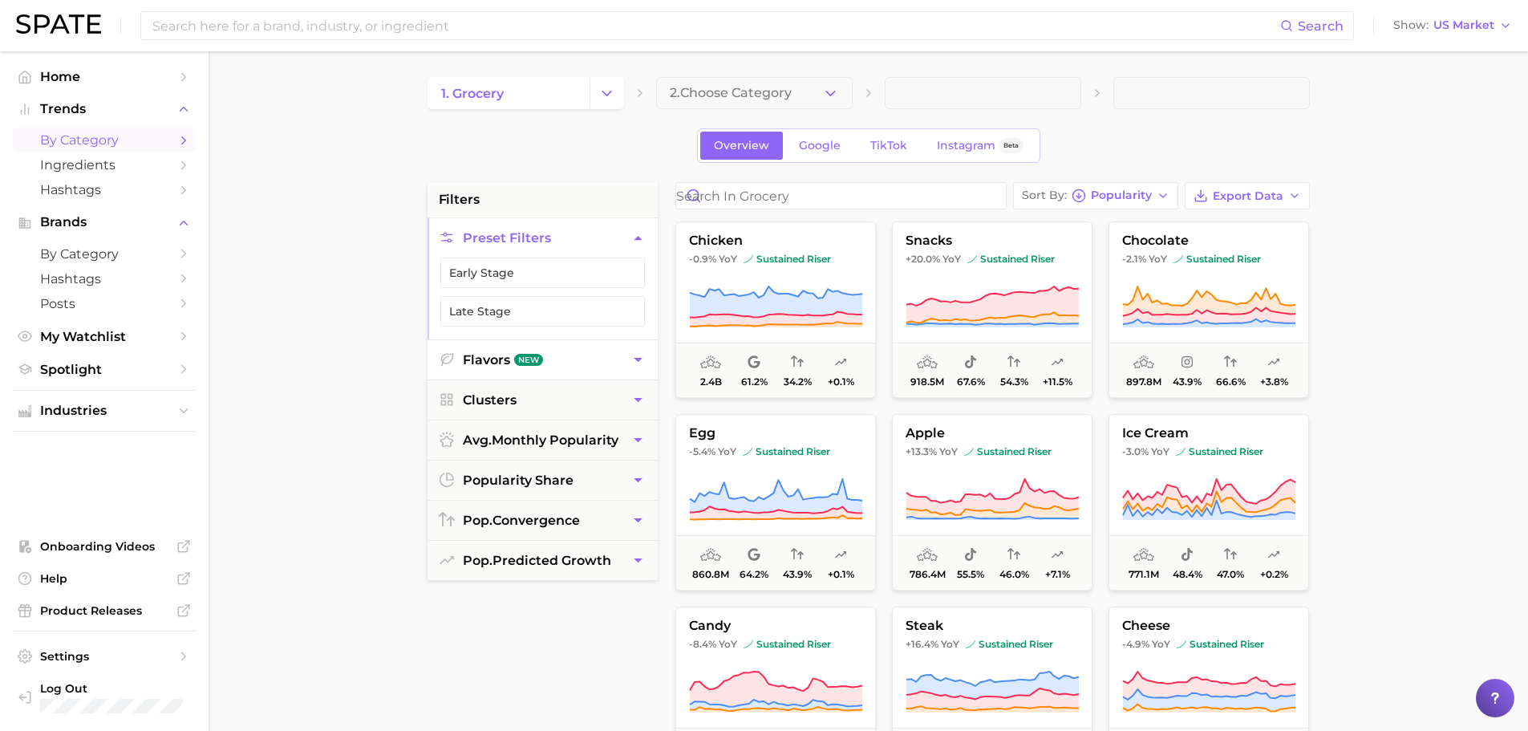
click at [495, 359] on button "Flavors New" at bounding box center [542, 359] width 230 height 39
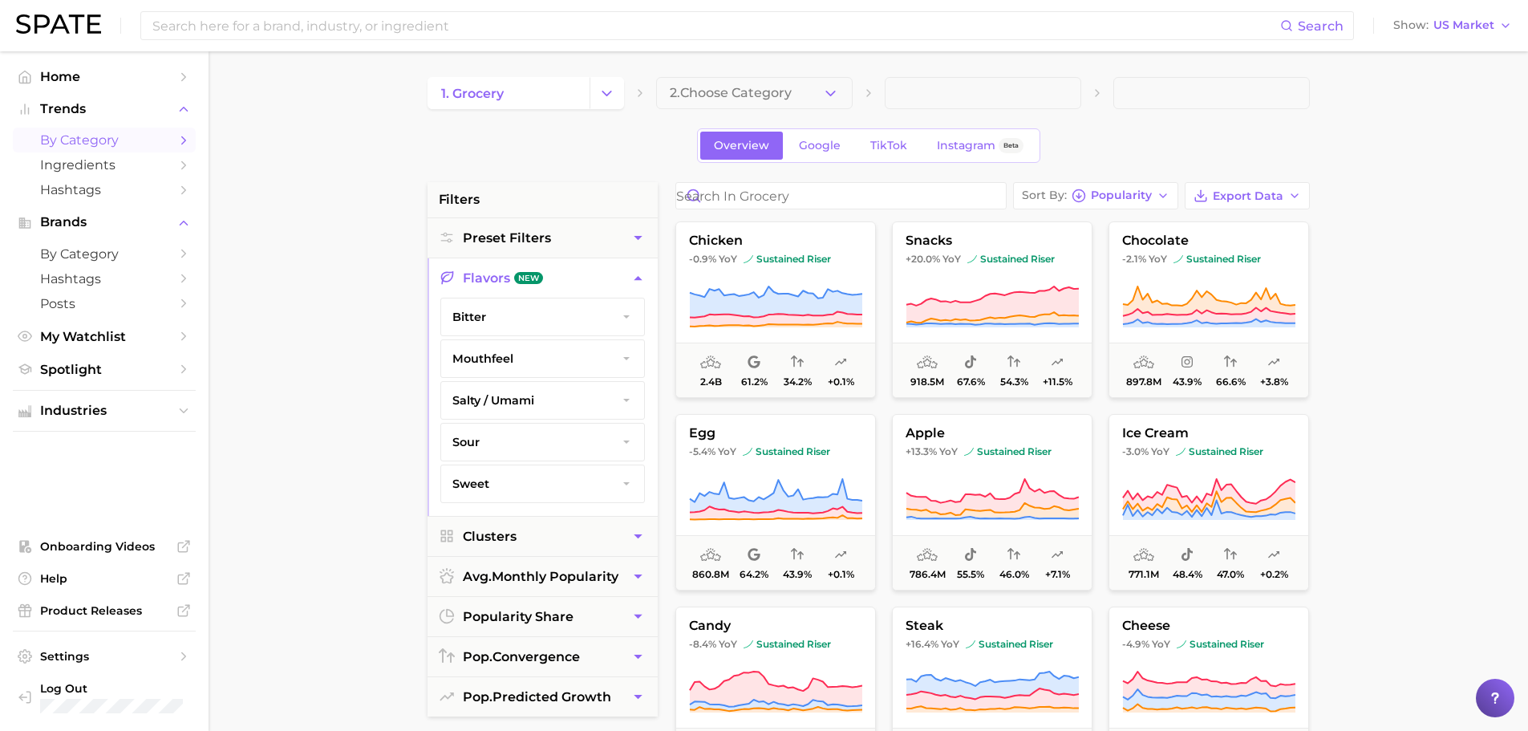
click at [600, 276] on button "Flavors New" at bounding box center [542, 277] width 230 height 39
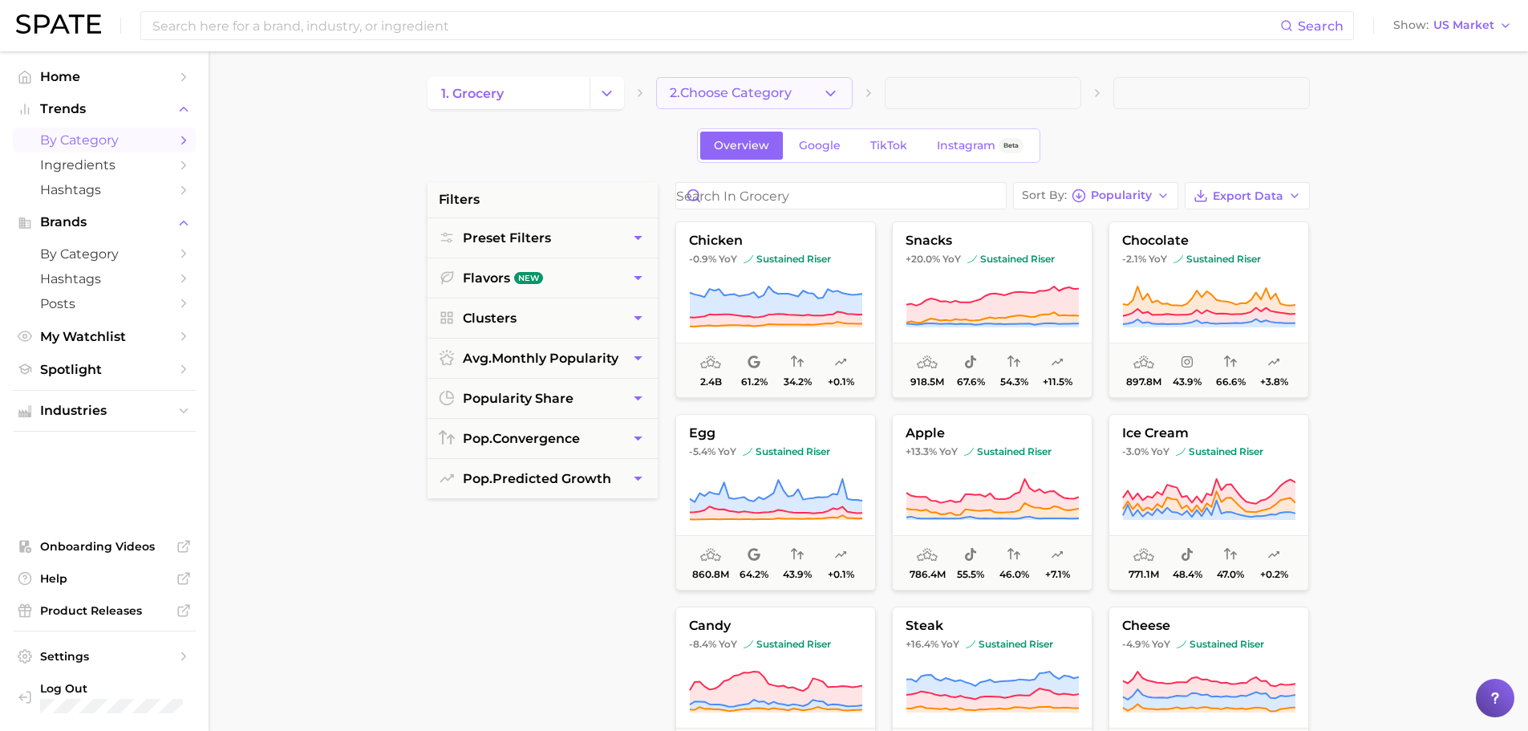
click at [780, 79] on button "2. Choose Category" at bounding box center [754, 93] width 196 height 32
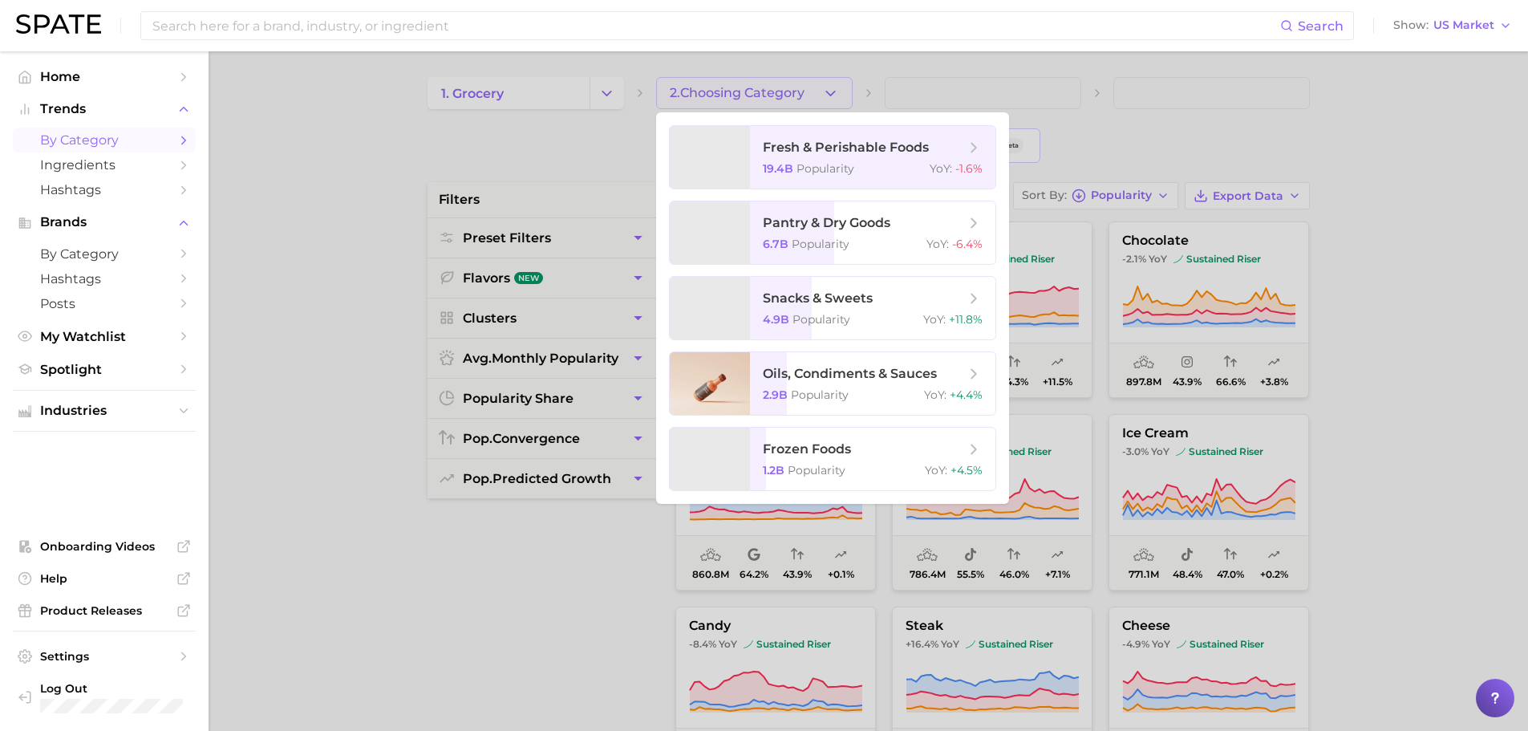
click at [581, 82] on div at bounding box center [764, 365] width 1528 height 731
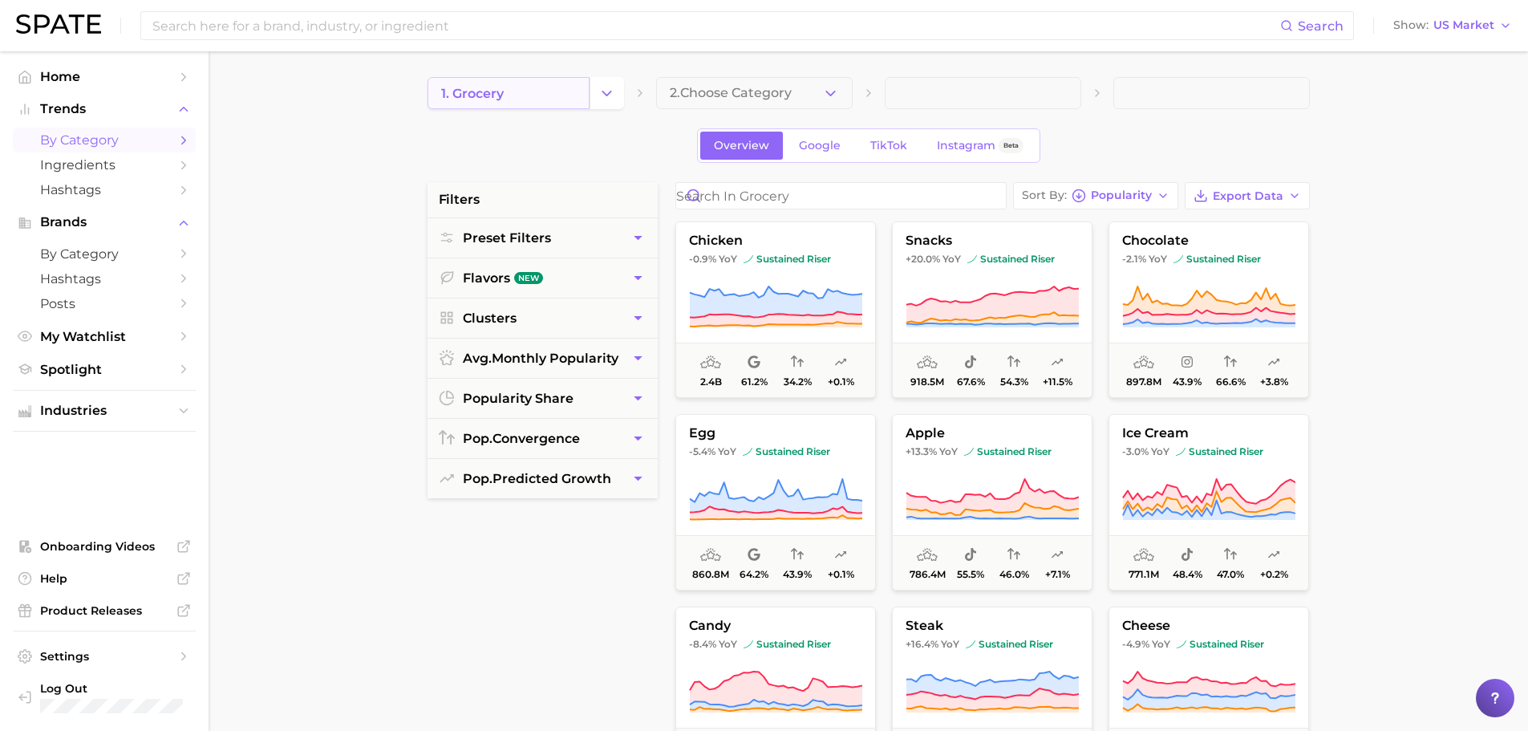
click at [585, 91] on link "1. grocery" at bounding box center [508, 93] width 162 height 32
click at [604, 91] on icon "Change Category" at bounding box center [606, 93] width 17 height 17
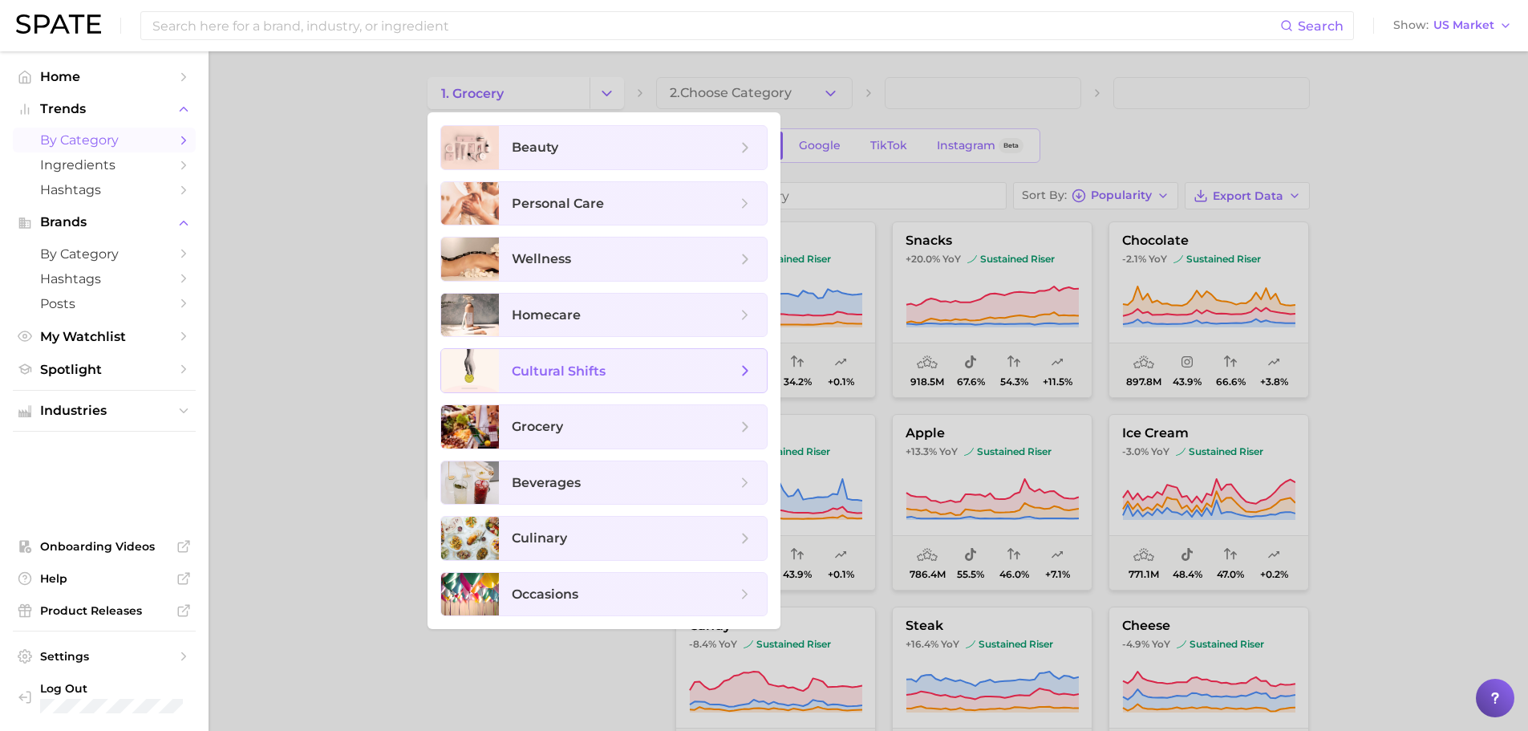
click at [585, 375] on span "cultural shifts" at bounding box center [559, 370] width 94 height 15
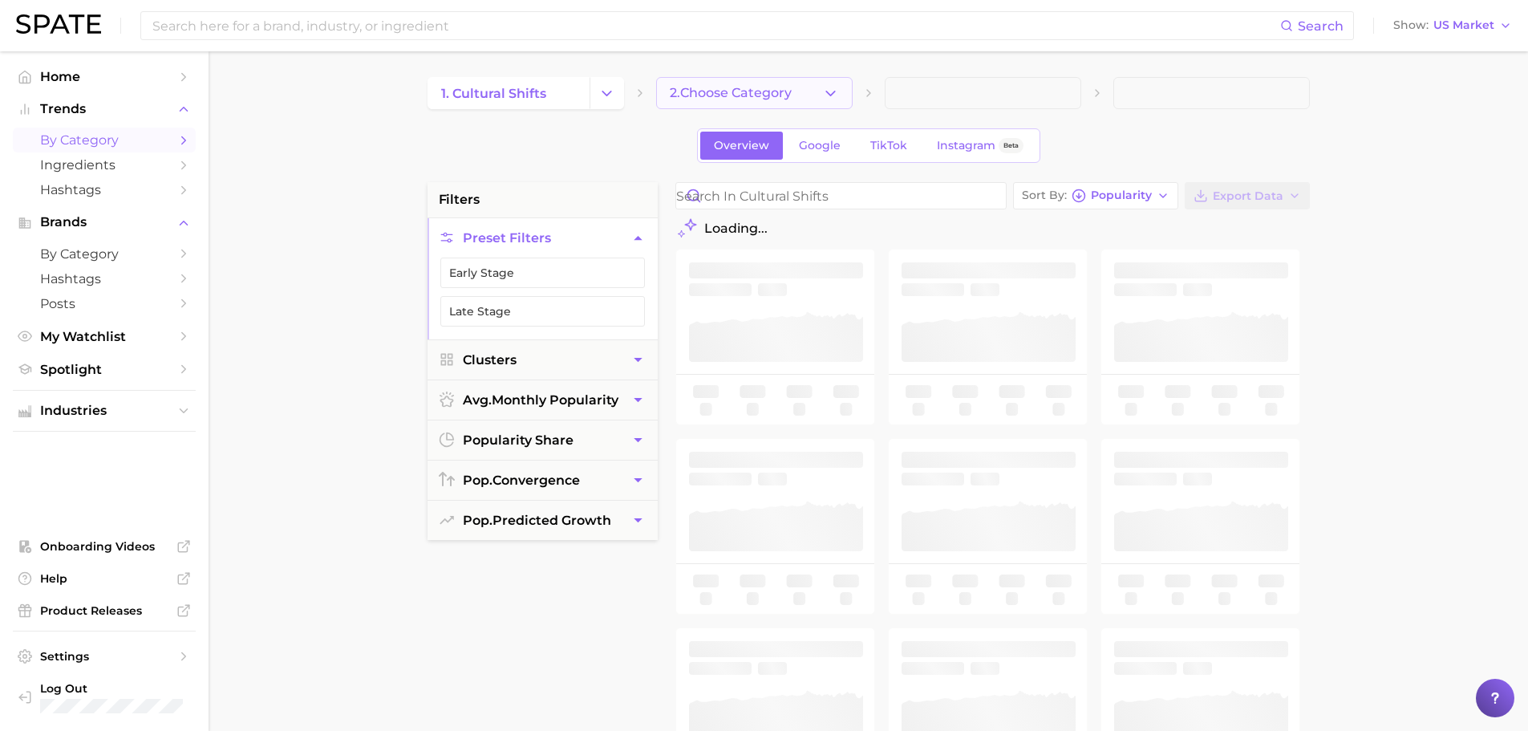
click at [838, 91] on icon "button" at bounding box center [830, 93] width 17 height 17
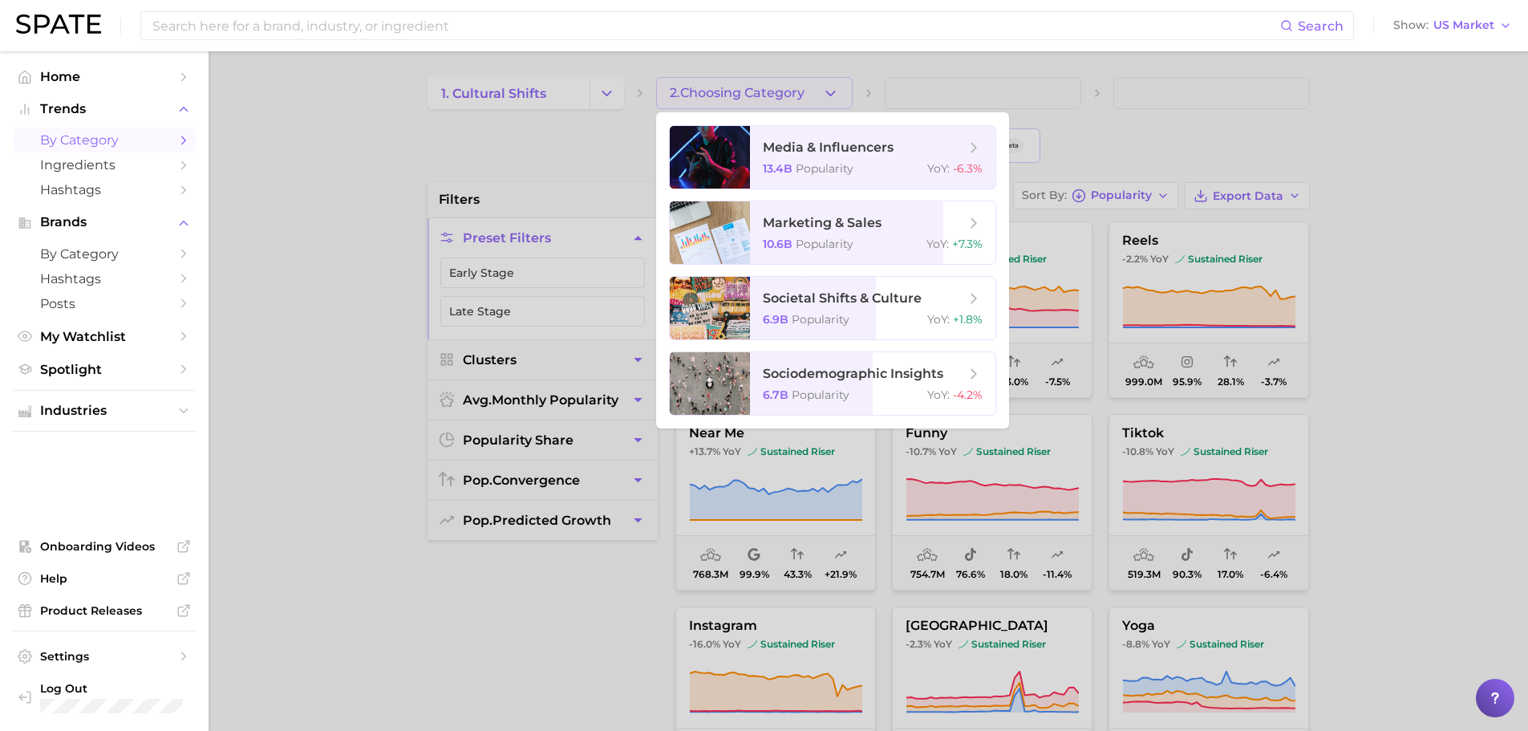
click at [838, 91] on div at bounding box center [764, 365] width 1528 height 731
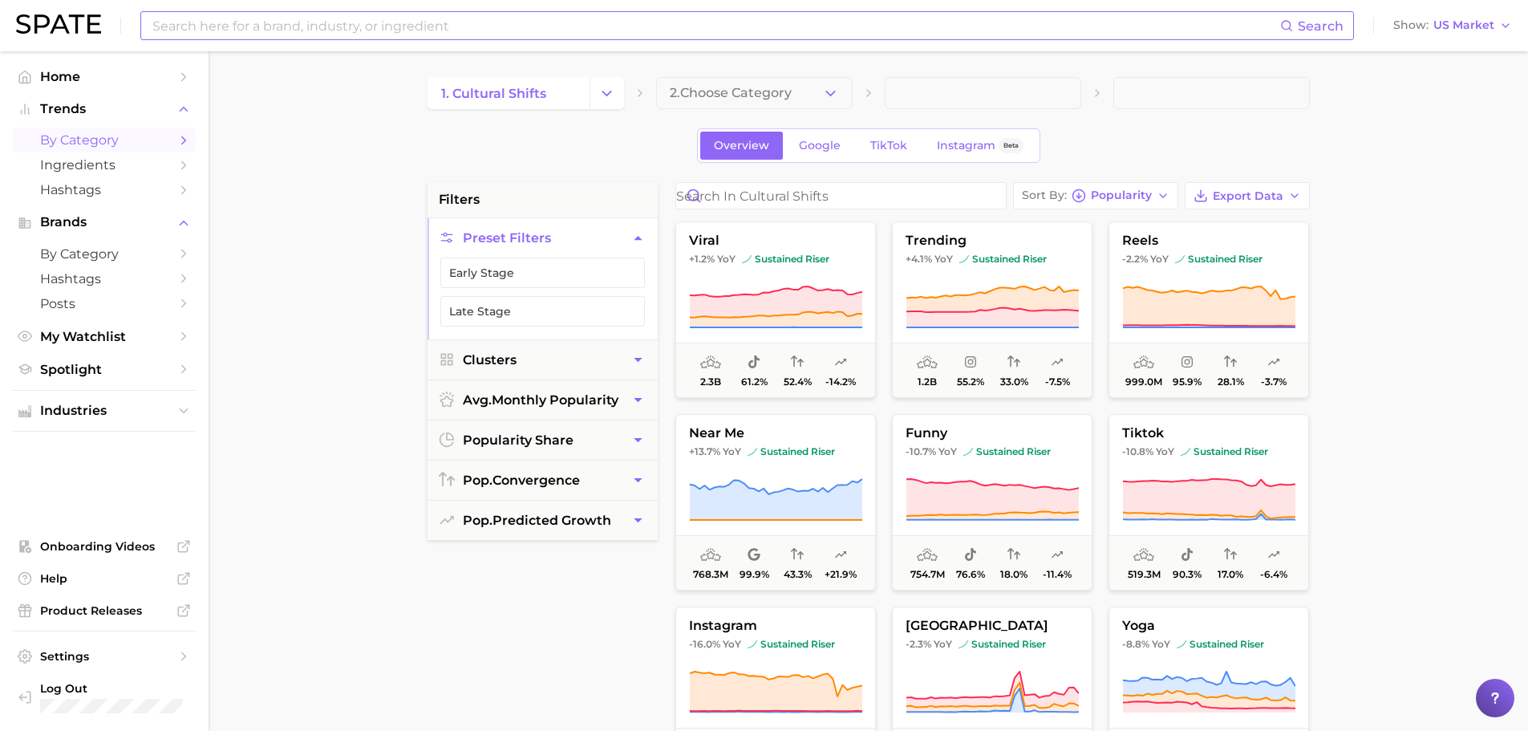
click at [164, 29] on input at bounding box center [715, 25] width 1129 height 27
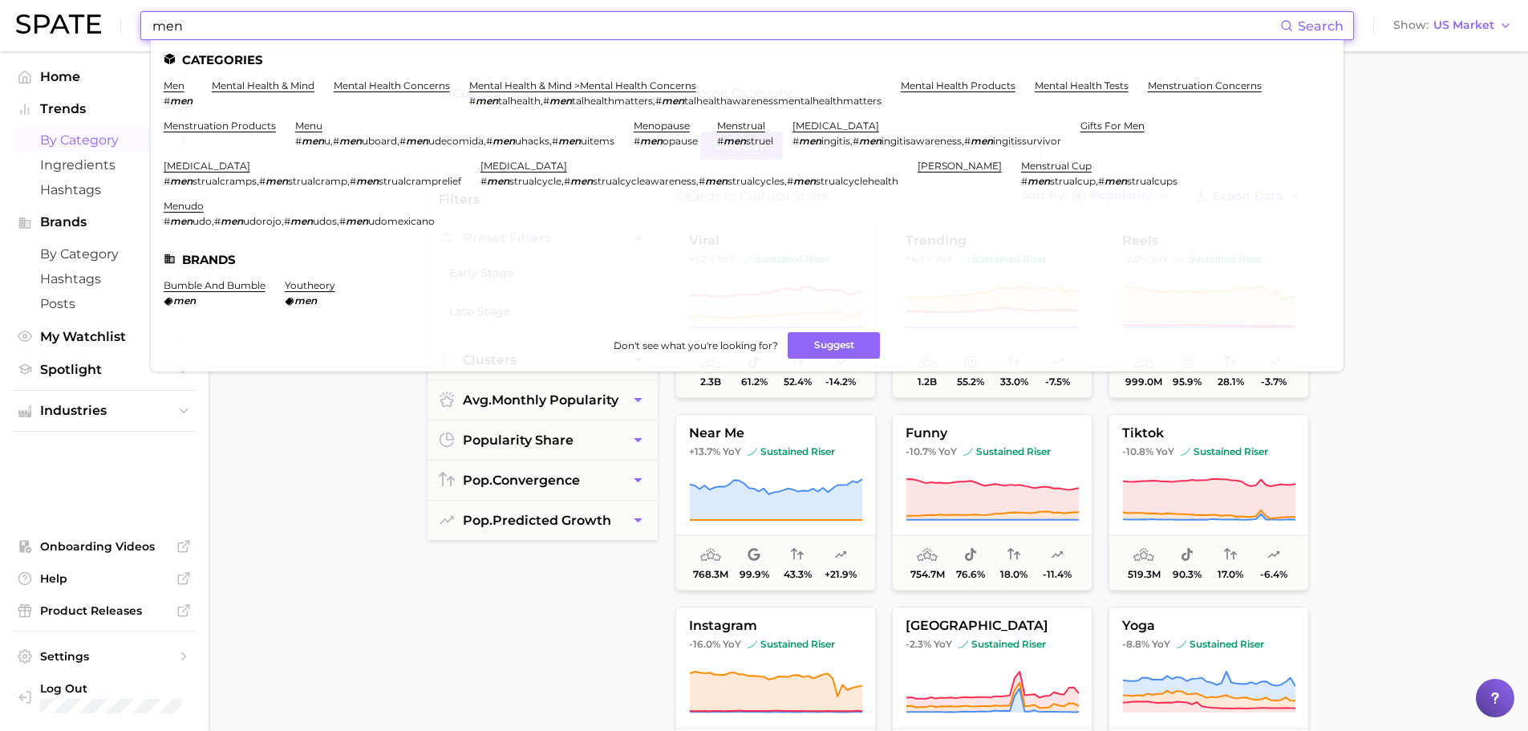
type input "men"
click at [248, 79] on ul "Categories men # men mental health & mind mental health concerns mental health …" at bounding box center [747, 205] width 1193 height 331
click at [248, 83] on link "mental health & mind" at bounding box center [263, 85] width 103 height 12
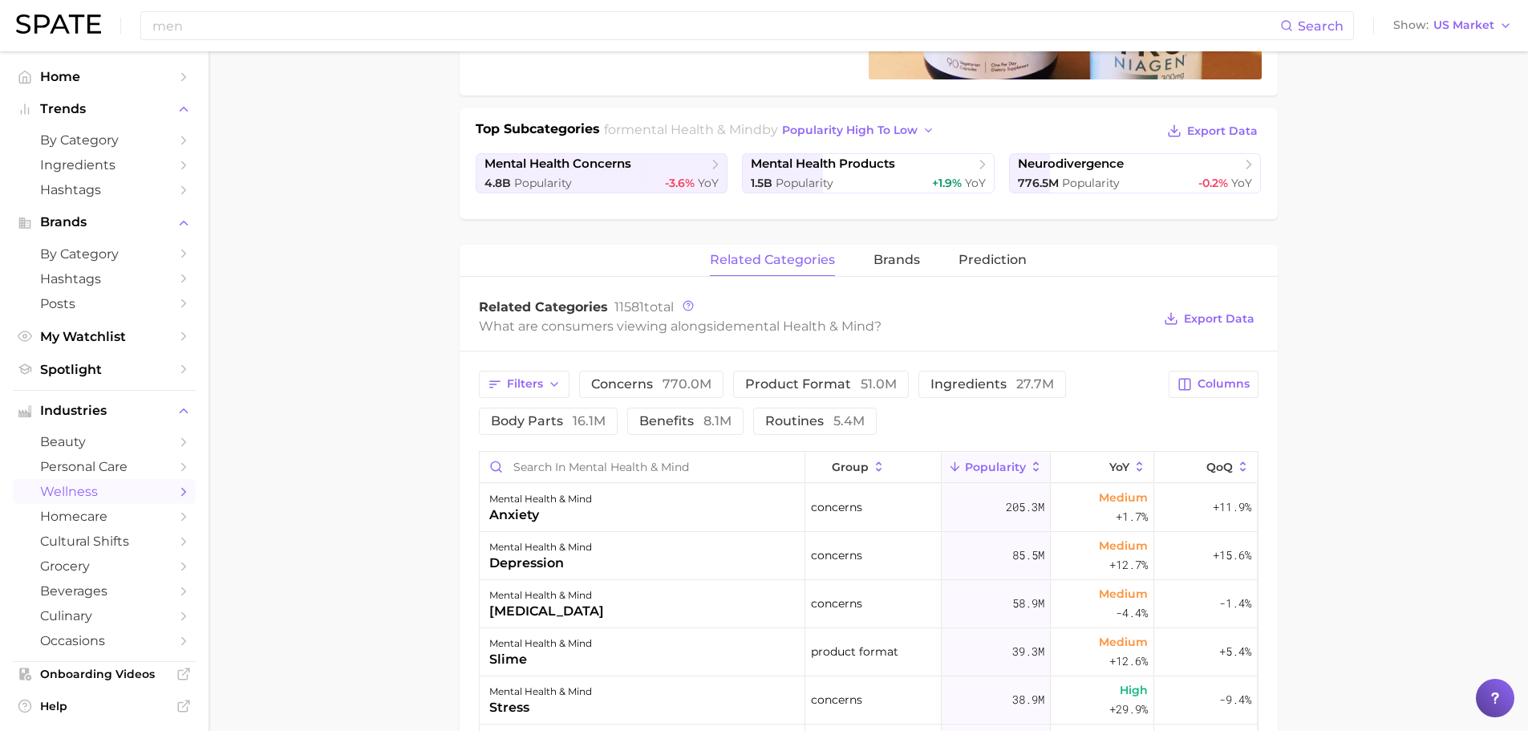
scroll to position [481, 0]
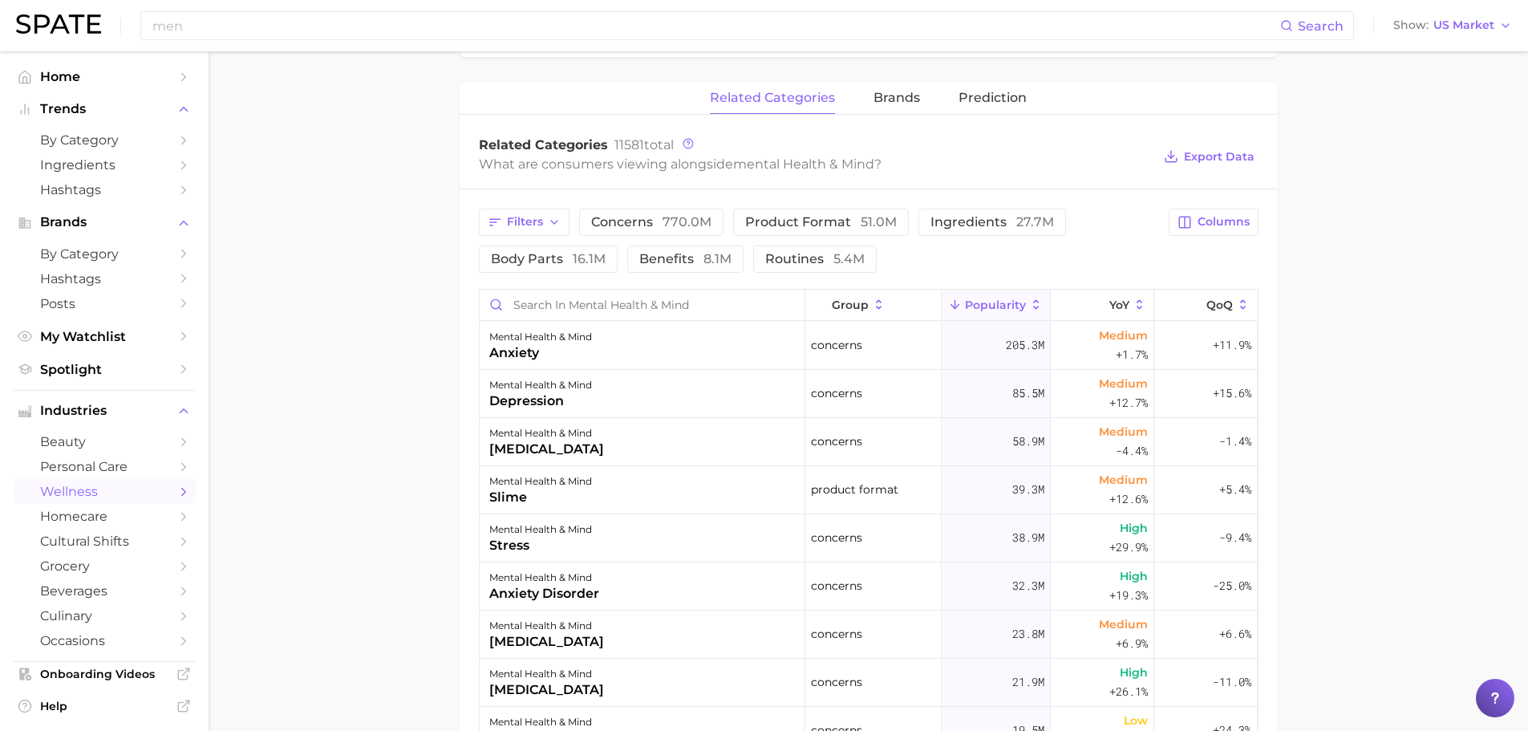
click at [766, 205] on div "Filters concerns 770.0m product format 51.0m ingredients 27.7m body parts 16.1m…" at bounding box center [869, 613] width 818 height 849
click at [768, 216] on span "product format 51.0m" at bounding box center [821, 222] width 152 height 13
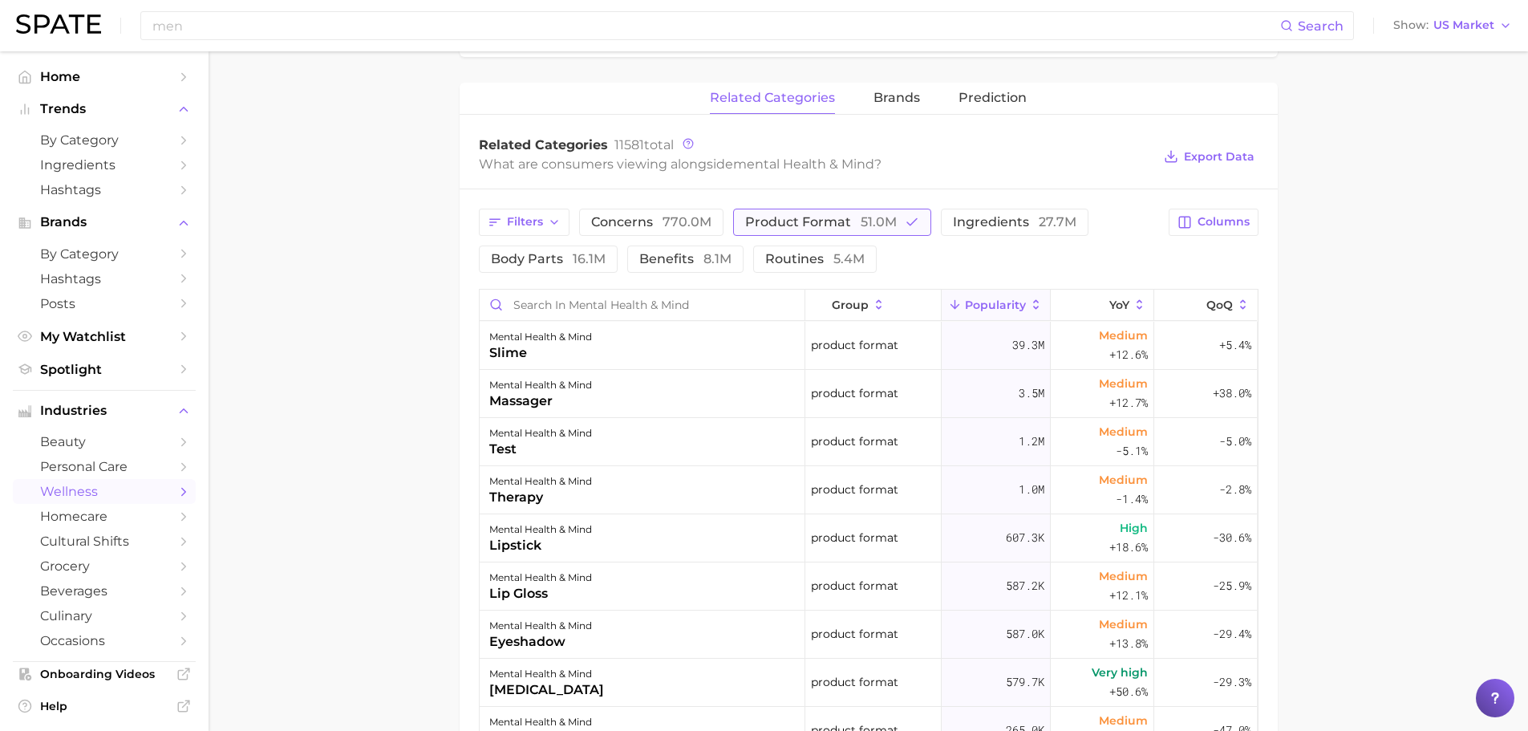
click at [768, 216] on span "product format 51.0m" at bounding box center [821, 222] width 152 height 13
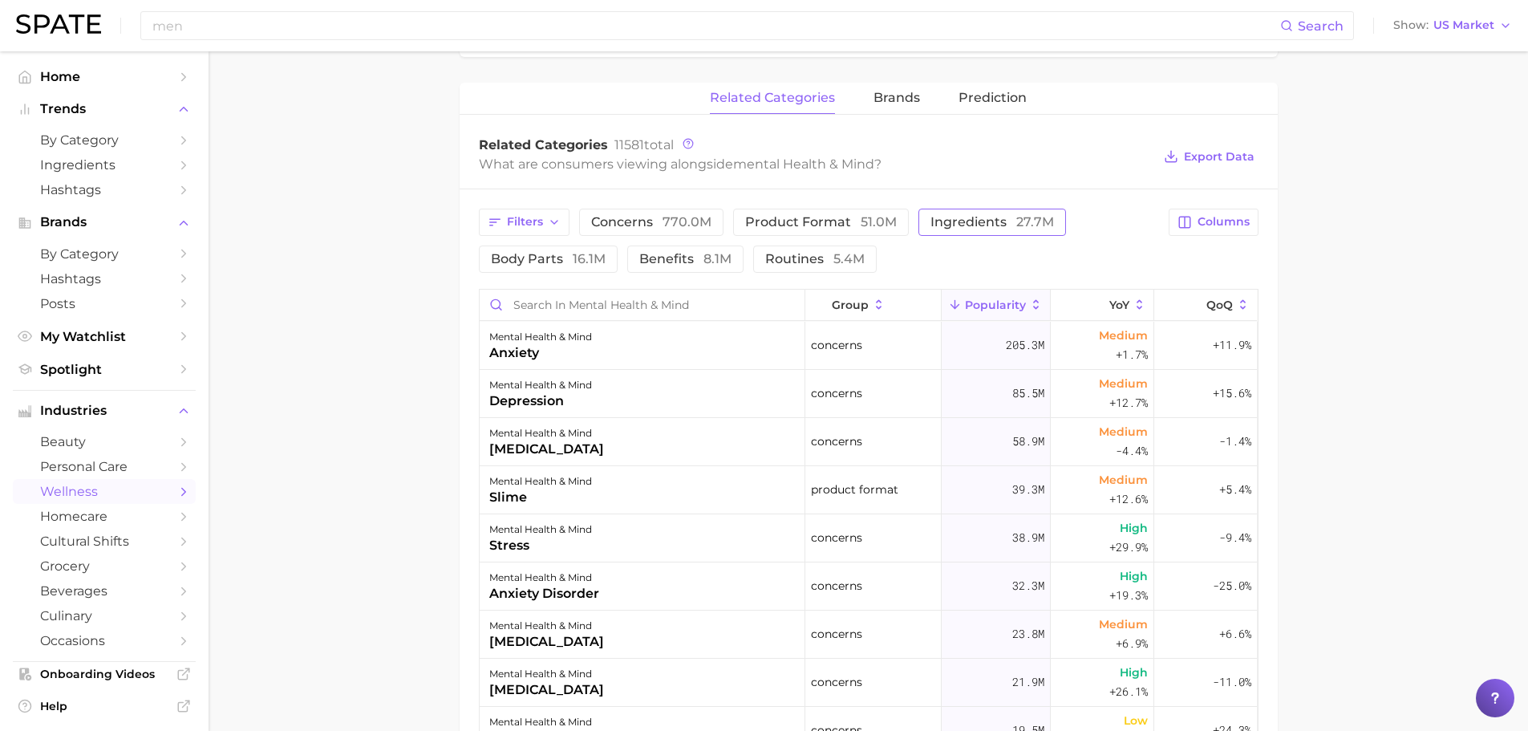
click at [964, 209] on button "ingredients 27.7m" at bounding box center [992, 222] width 148 height 27
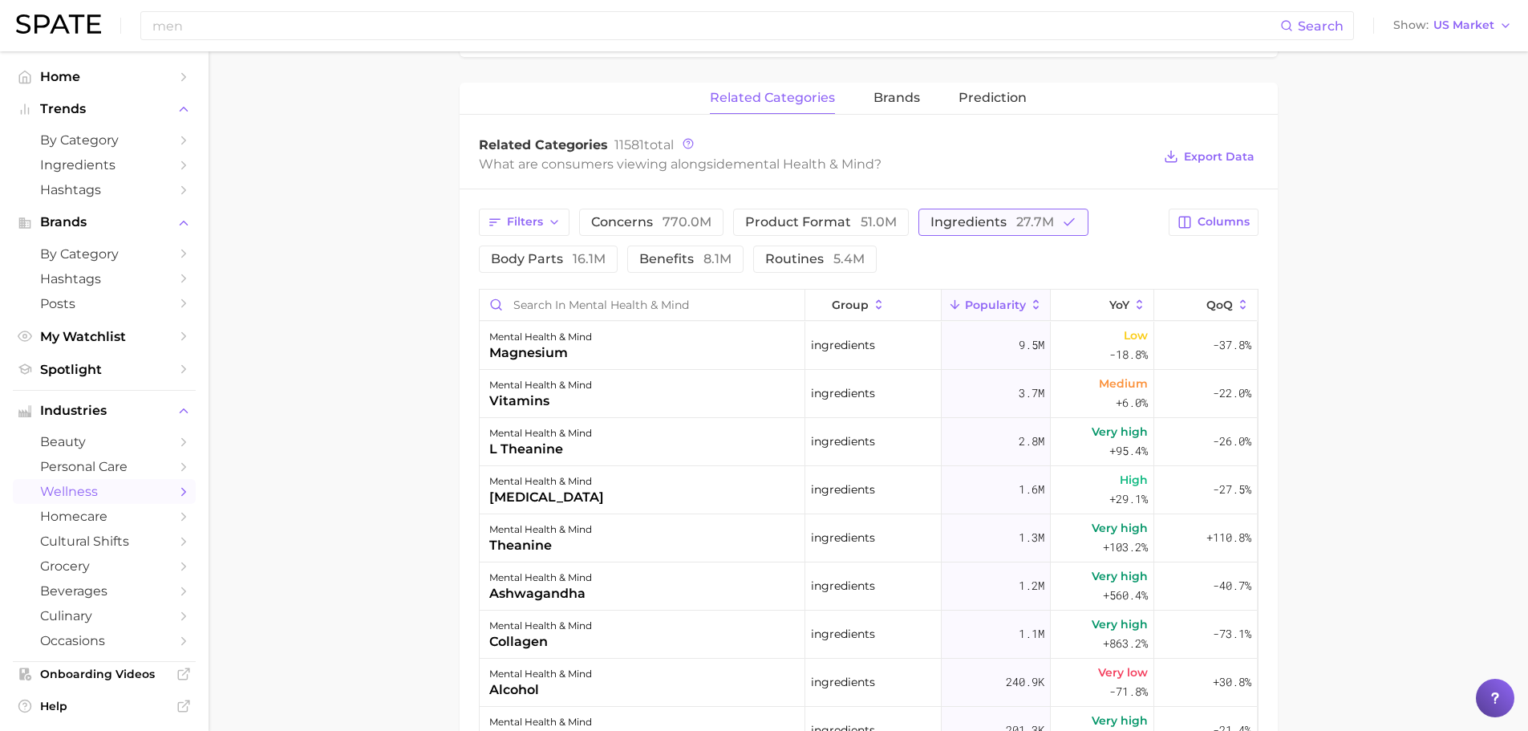
click at [962, 218] on span "ingredients 27.7m" at bounding box center [992, 222] width 124 height 13
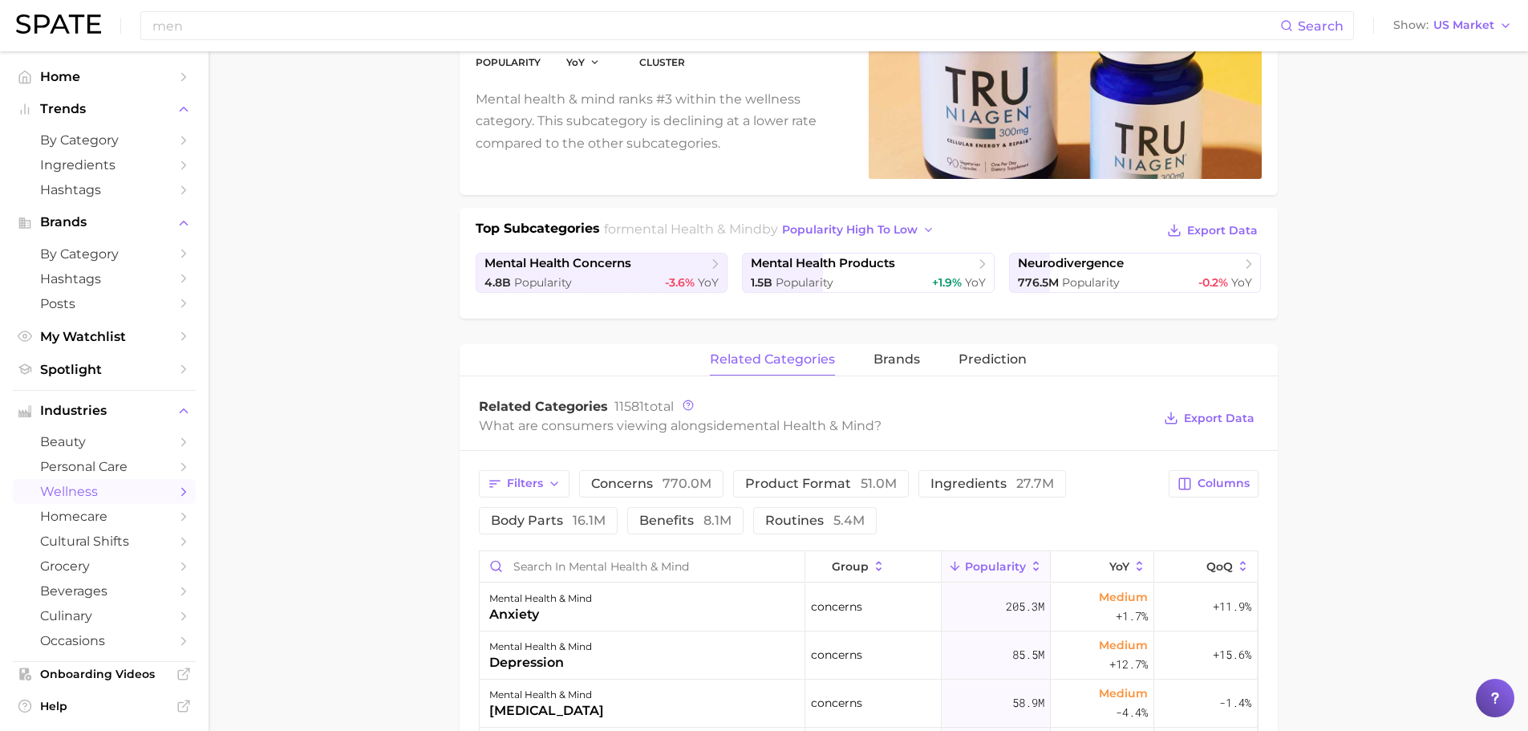
scroll to position [0, 0]
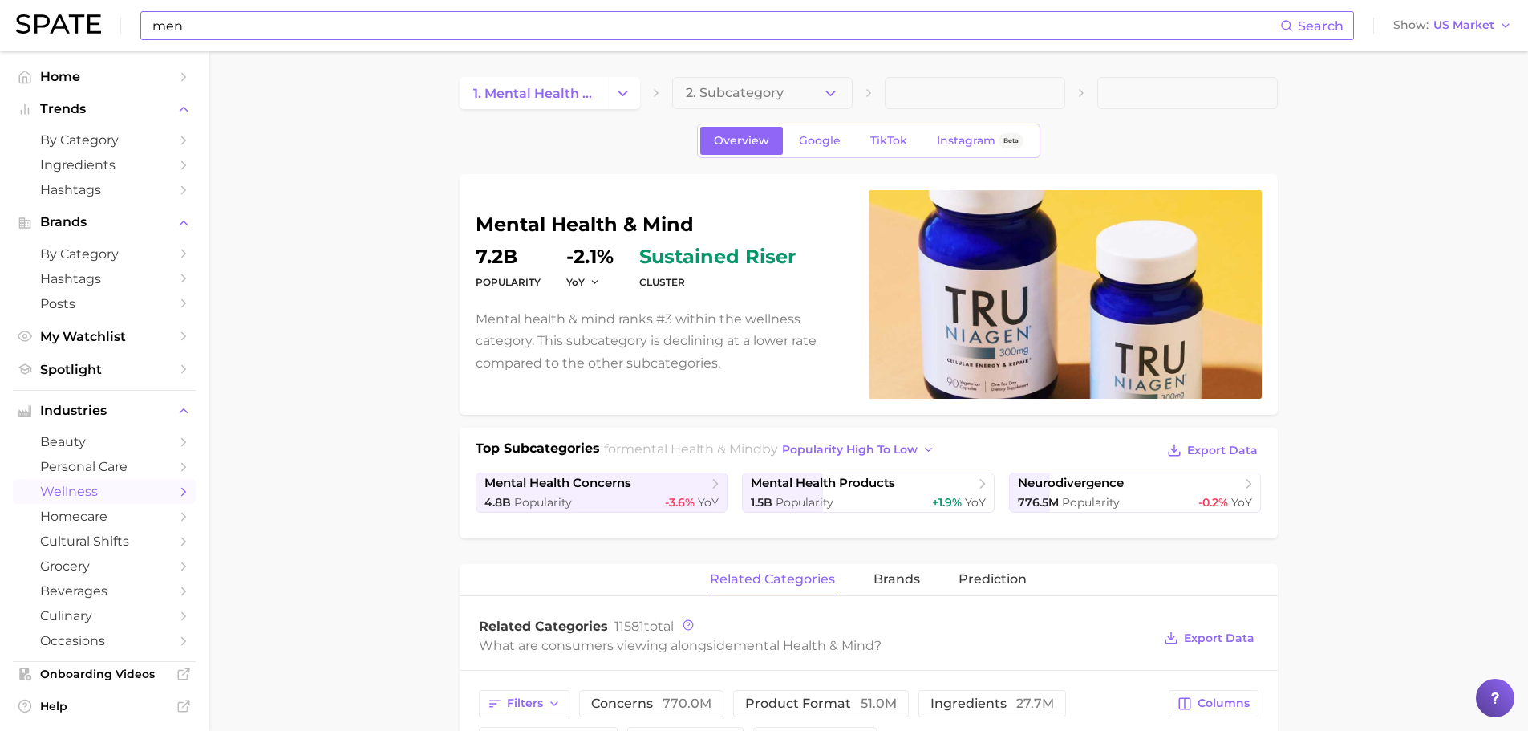
click at [190, 32] on input "men" at bounding box center [715, 25] width 1129 height 27
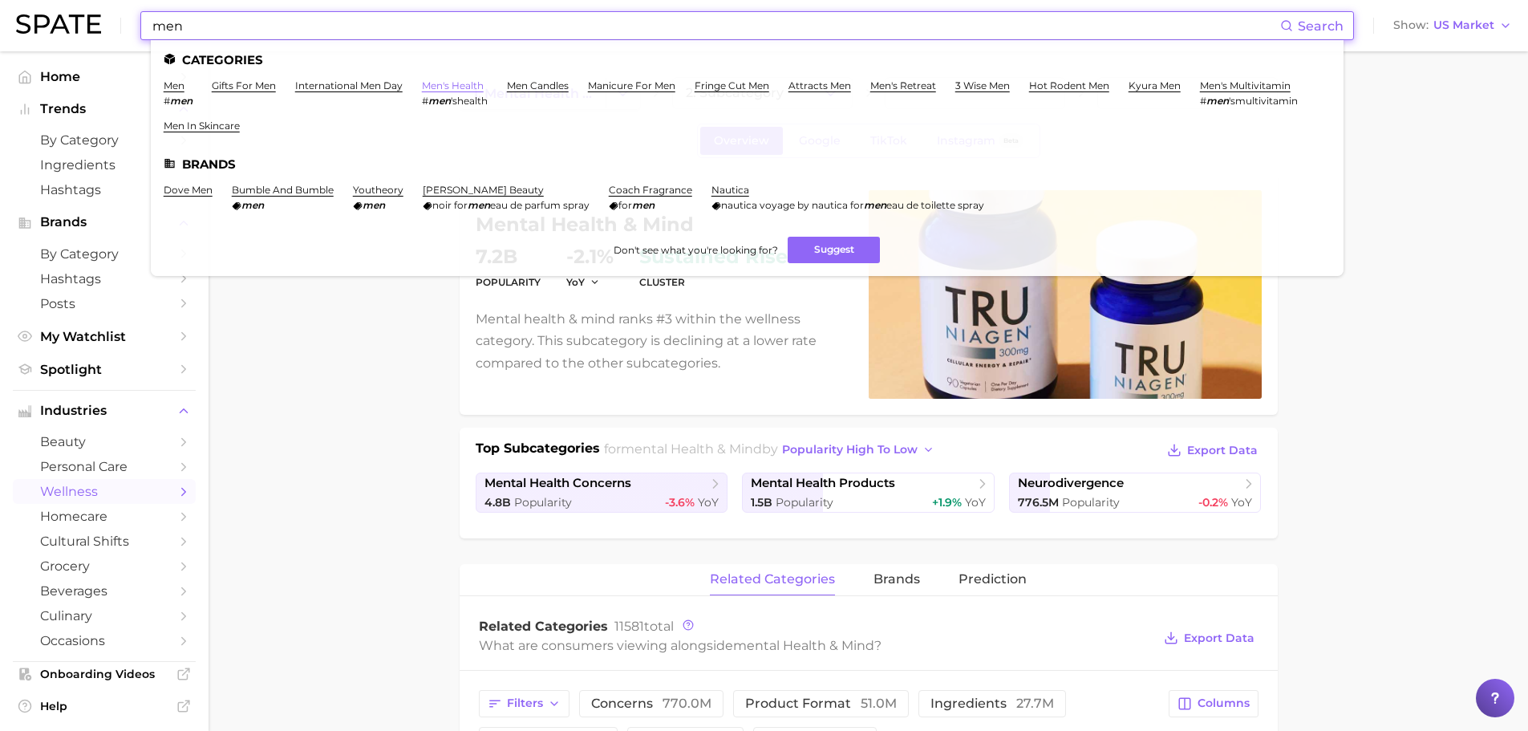
type input "men"
click at [467, 87] on link "men's health" at bounding box center [453, 85] width 62 height 12
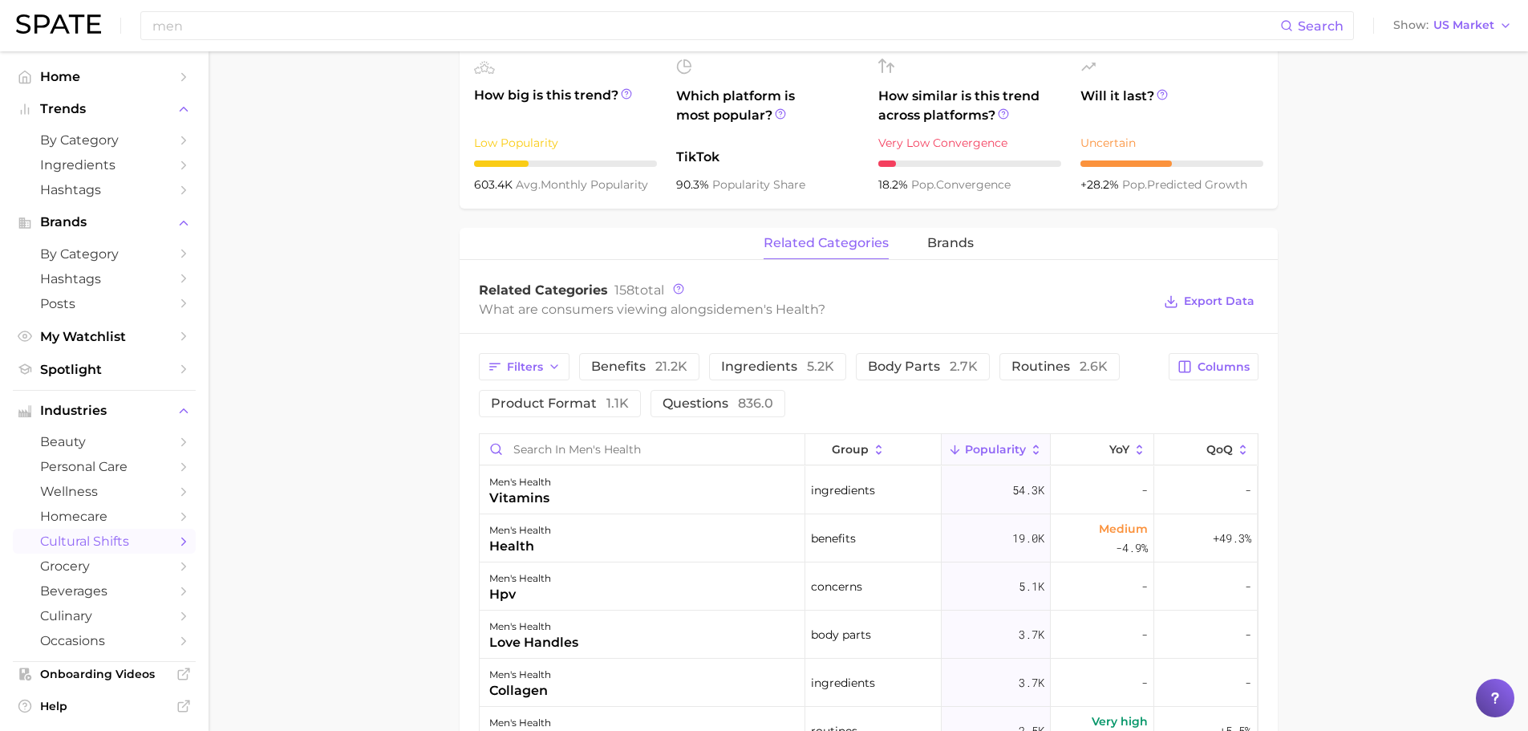
scroll to position [722, 0]
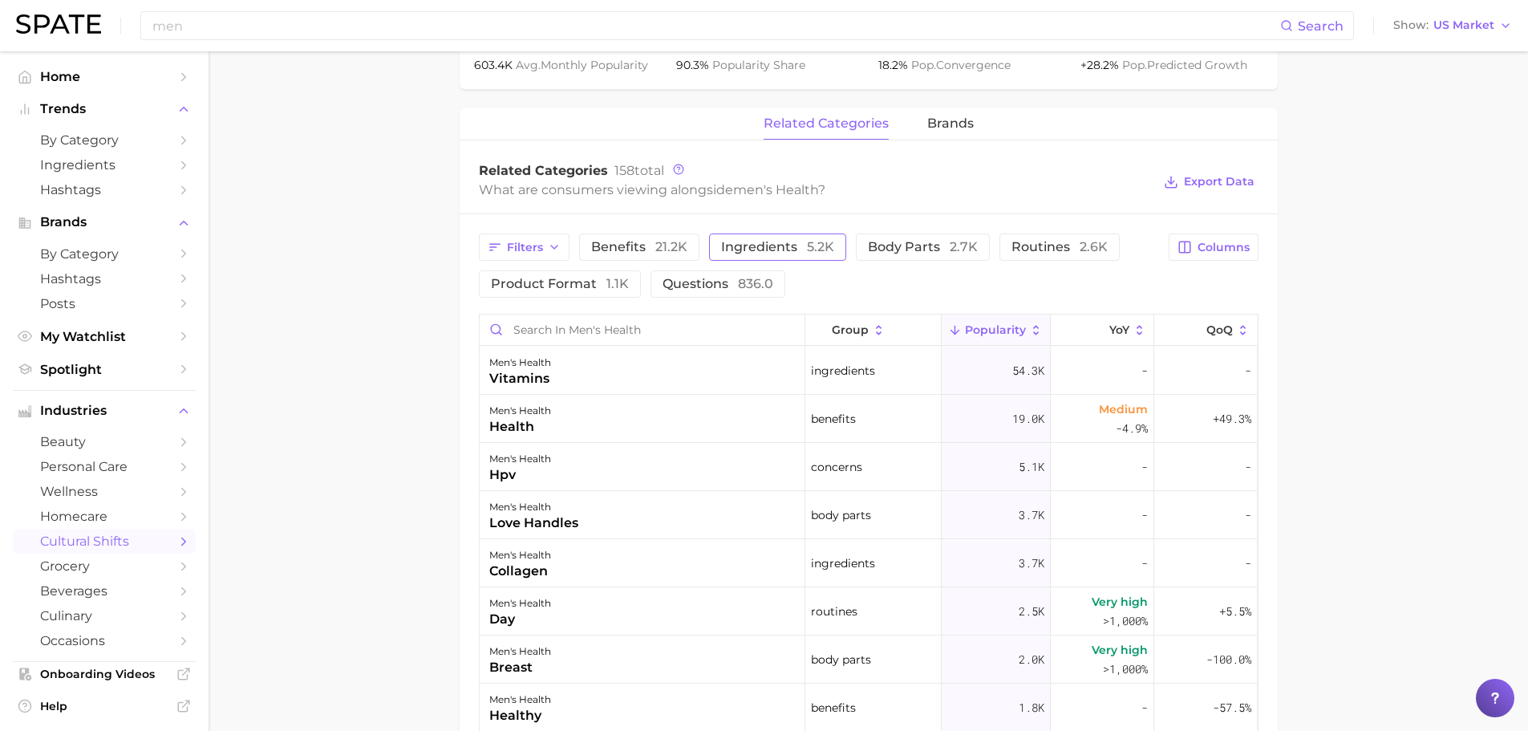
click at [780, 250] on span "ingredients 5.2k" at bounding box center [777, 247] width 113 height 13
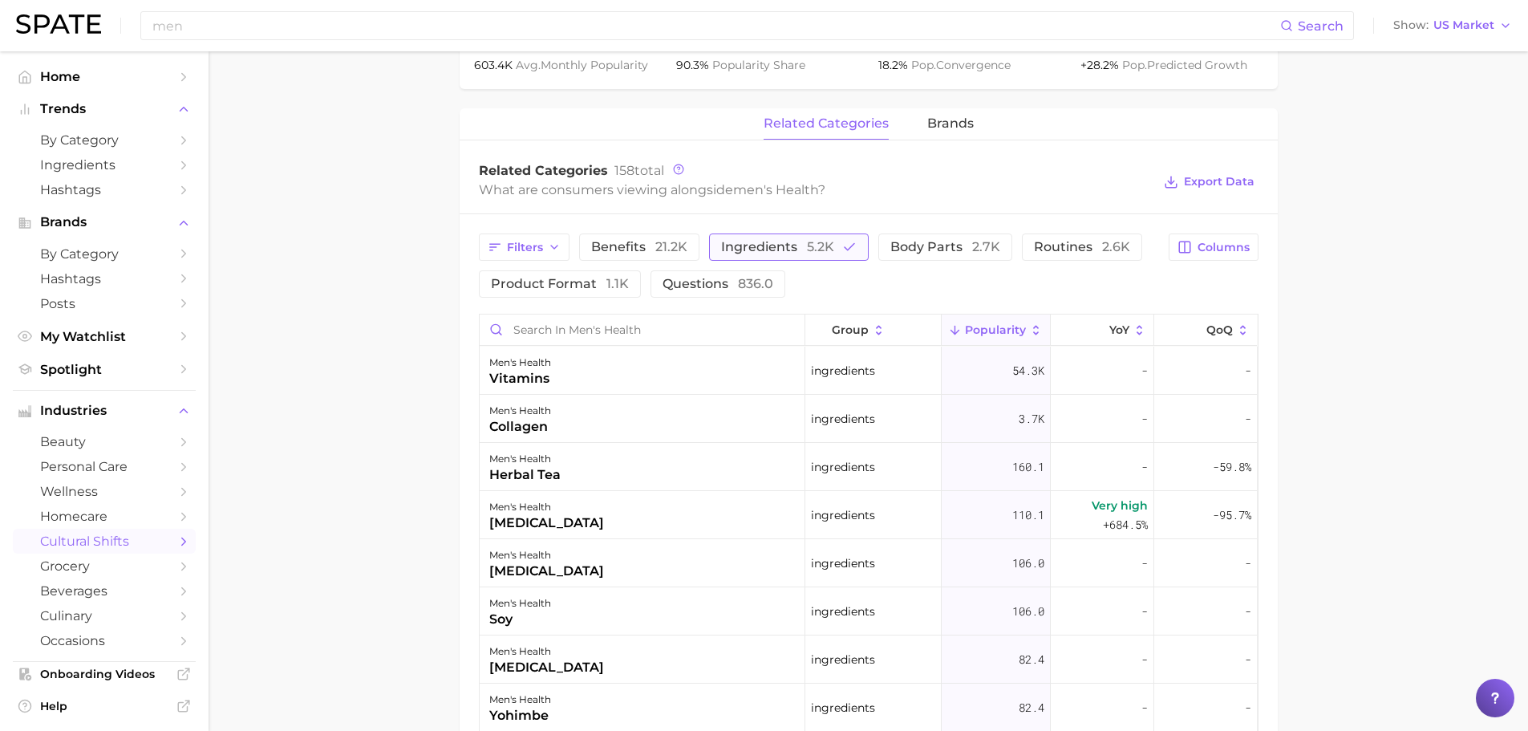
click at [780, 250] on span "ingredients 5.2k" at bounding box center [777, 247] width 113 height 13
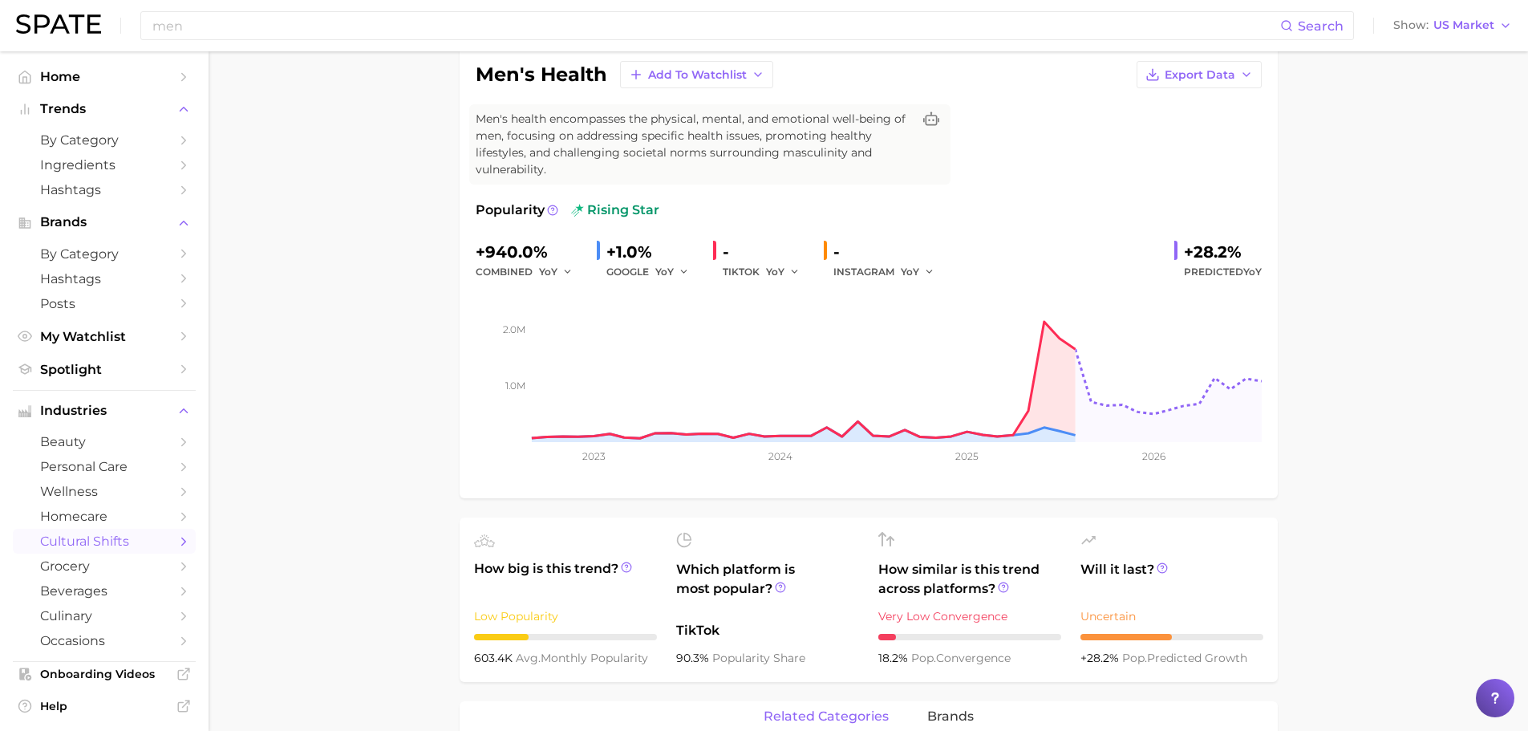
scroll to position [80, 0]
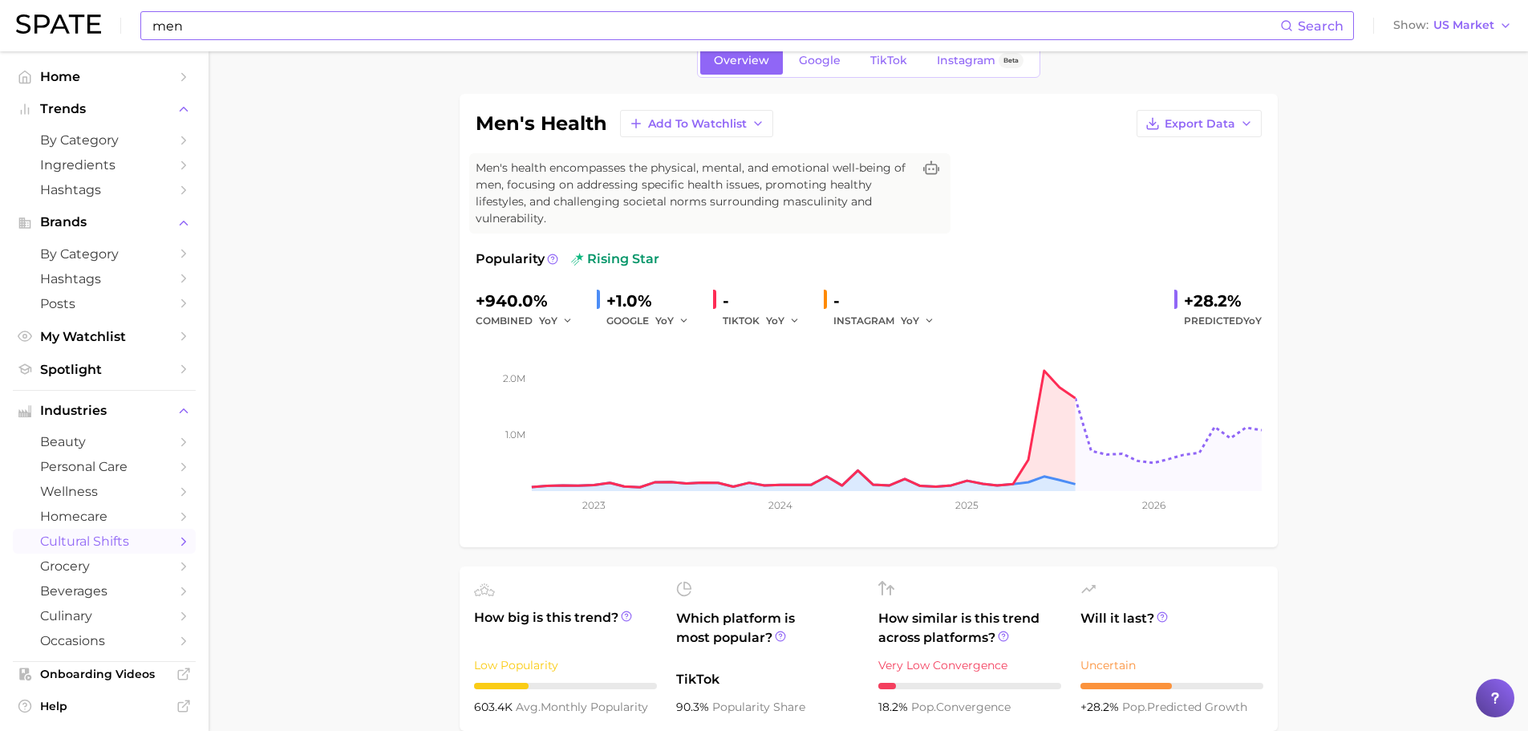
click at [200, 23] on input "men" at bounding box center [715, 25] width 1129 height 27
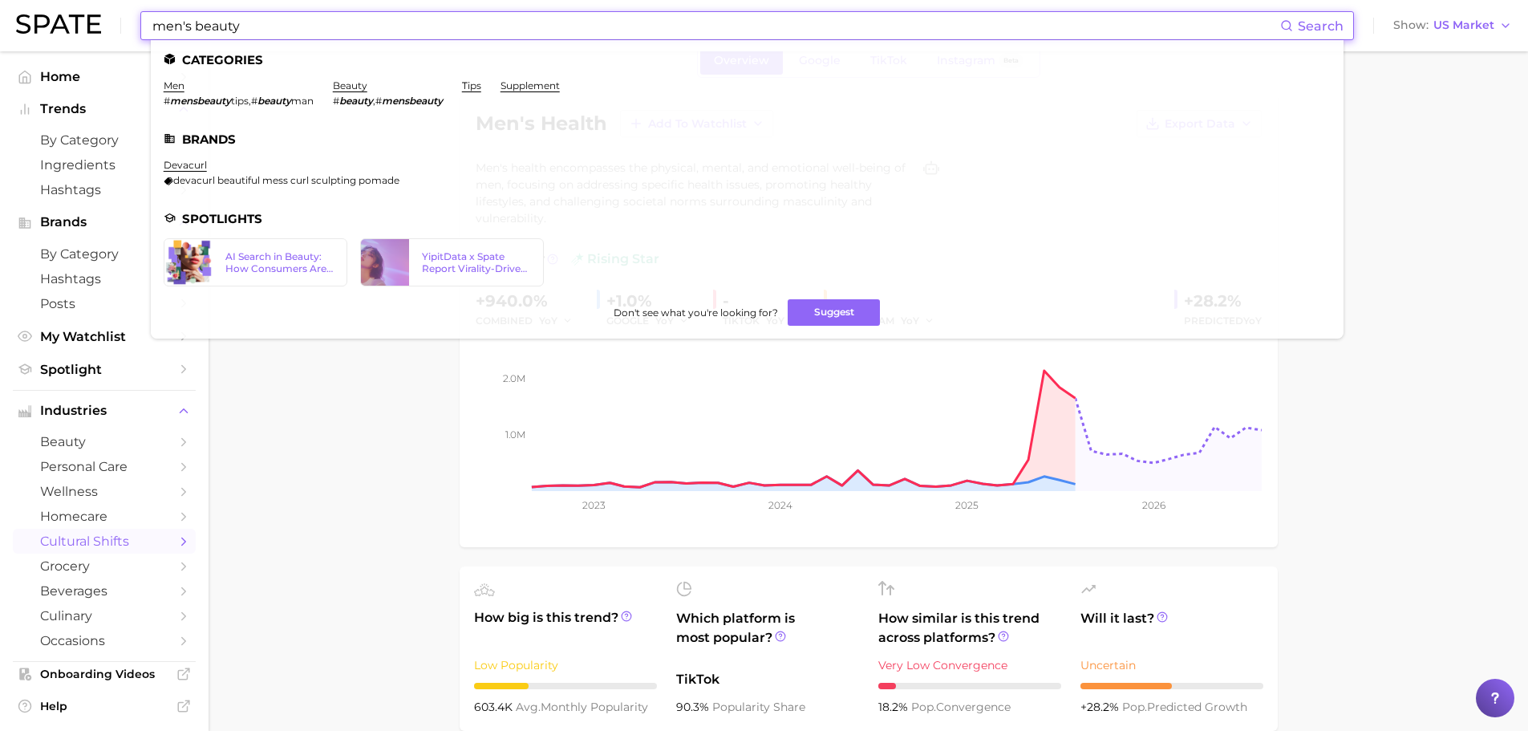
type input "men's beauty"
click at [173, 91] on li "men # mensbeauty tips , # beauty man" at bounding box center [239, 92] width 150 height 27
click at [174, 86] on link "men" at bounding box center [174, 85] width 21 height 12
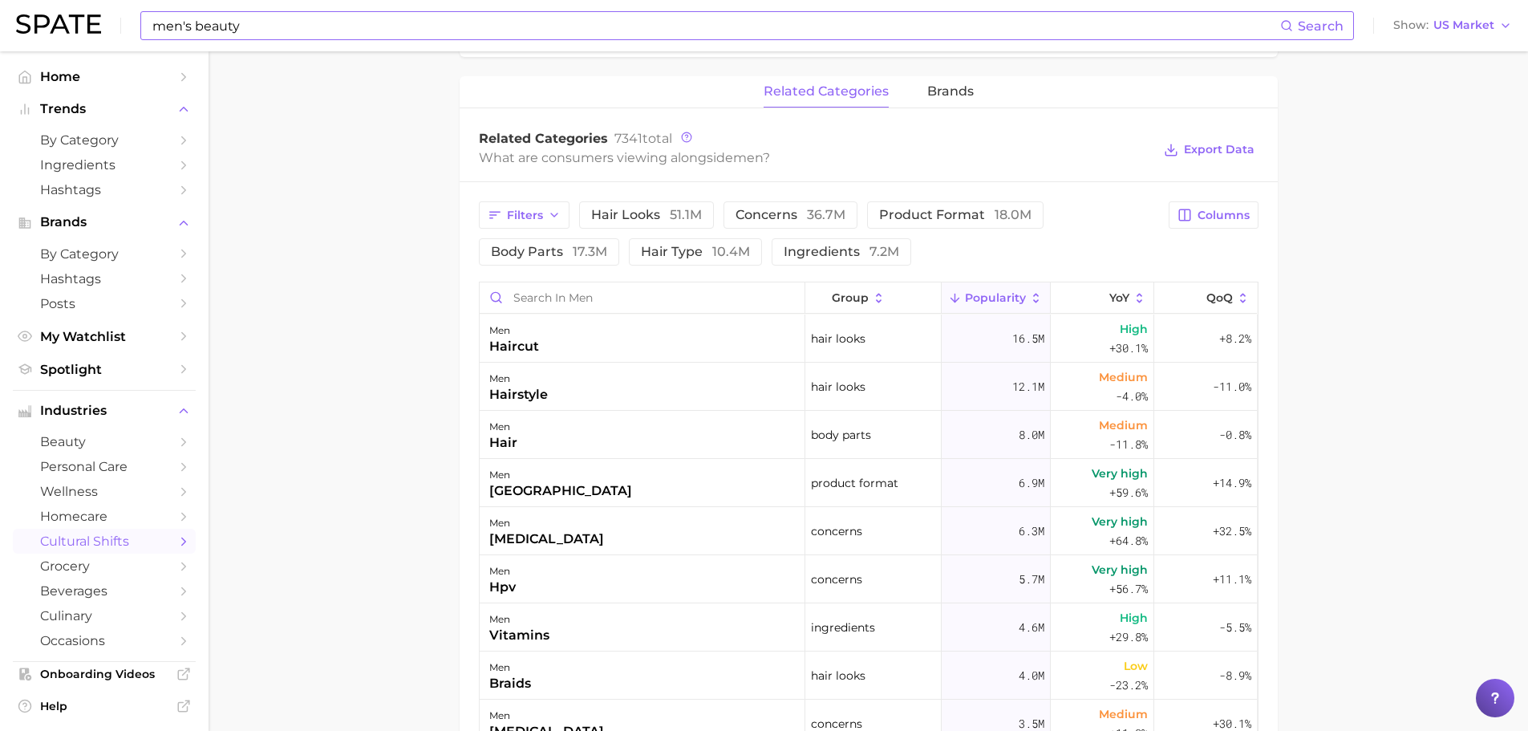
scroll to position [722, 0]
click at [811, 218] on span "36.7m" at bounding box center [826, 212] width 38 height 15
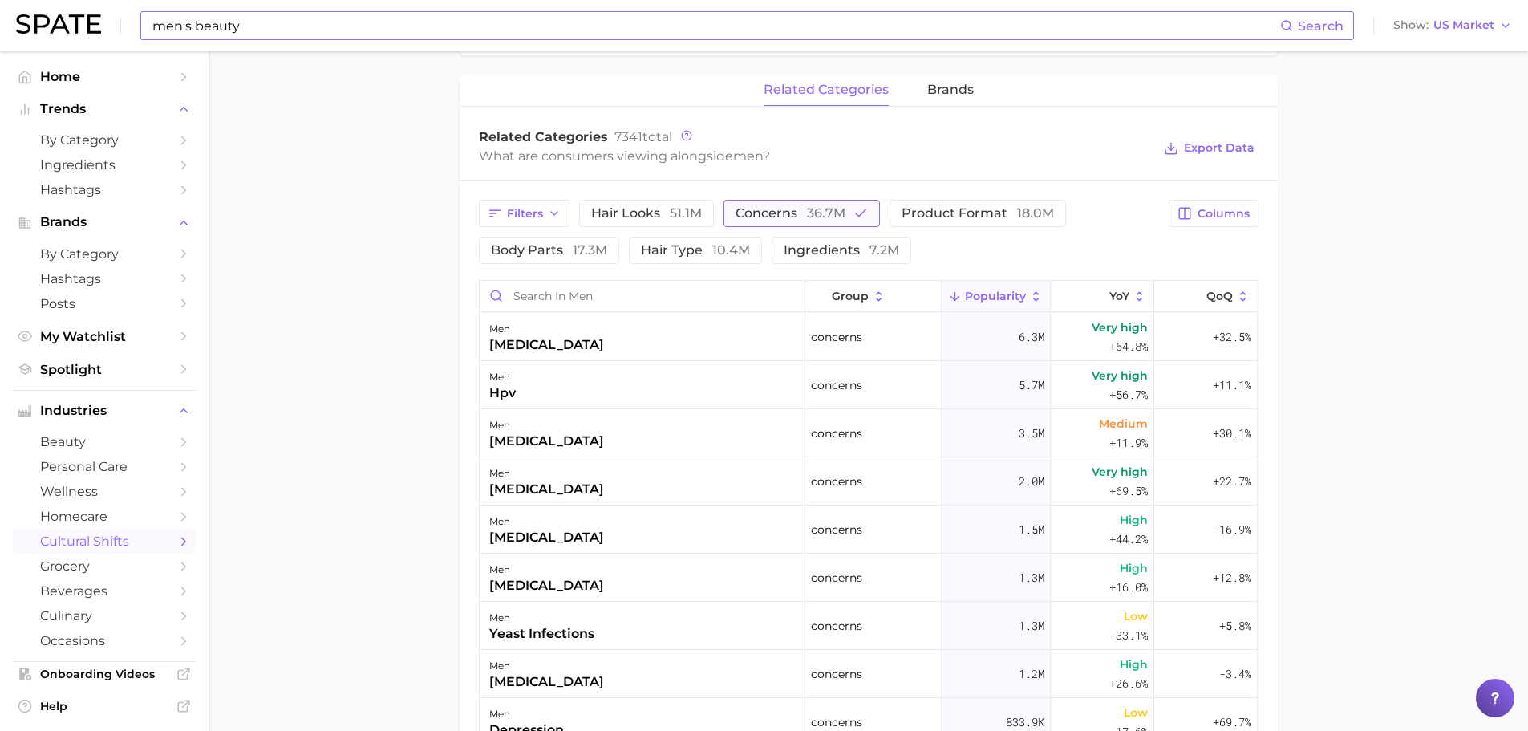
click at [811, 218] on span "36.7m" at bounding box center [826, 212] width 38 height 15
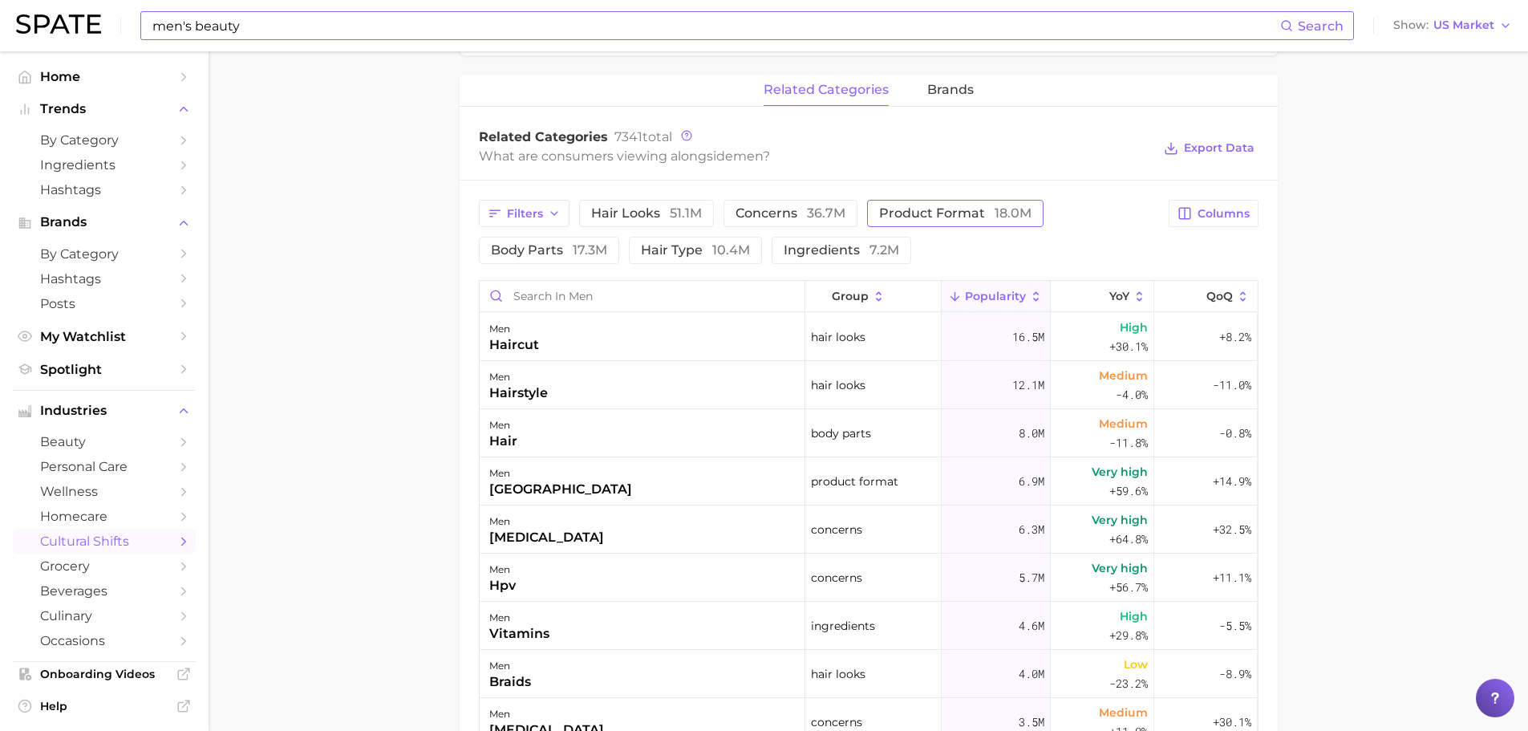
click at [951, 213] on span "product format 18.0m" at bounding box center [955, 213] width 152 height 13
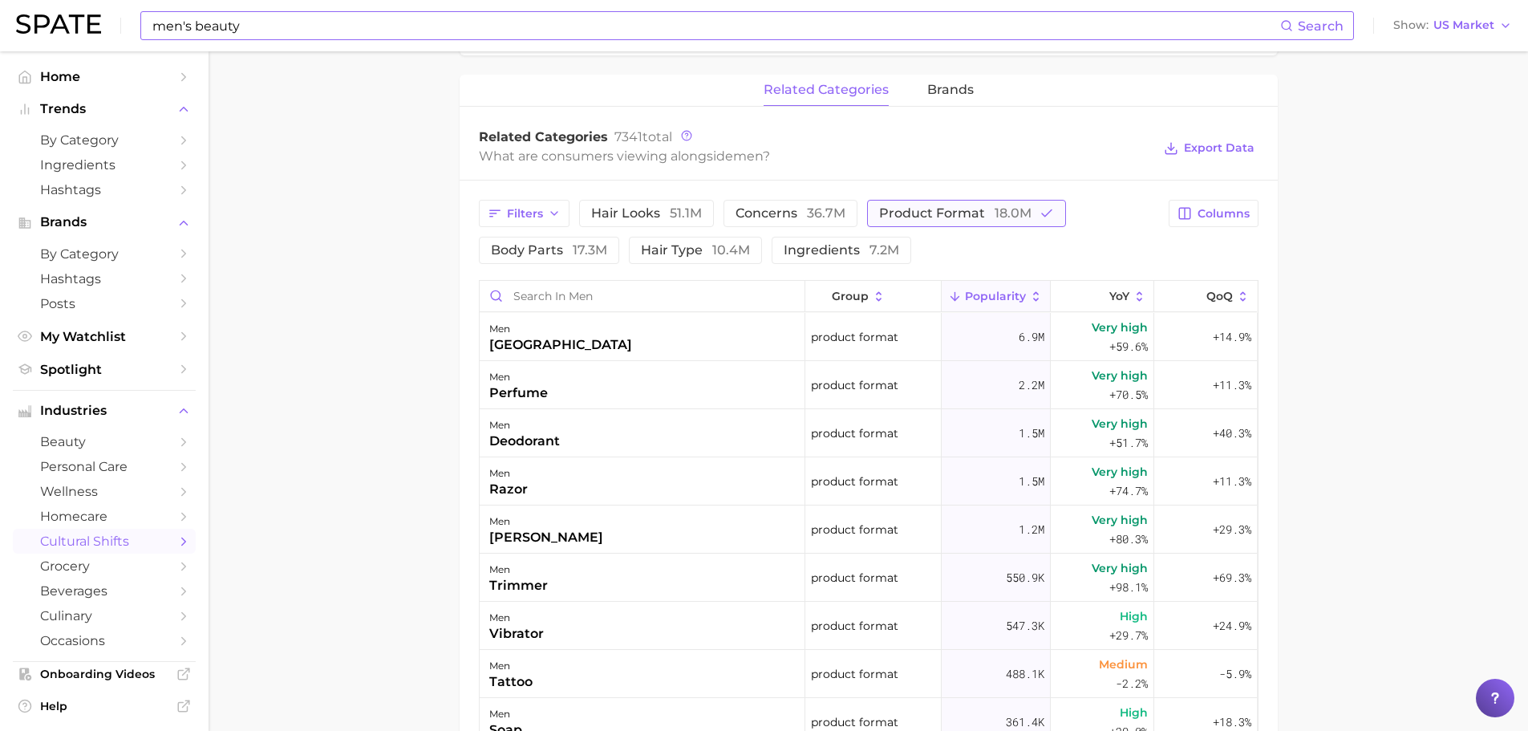
click at [951, 213] on span "product format 18.0m" at bounding box center [955, 213] width 152 height 13
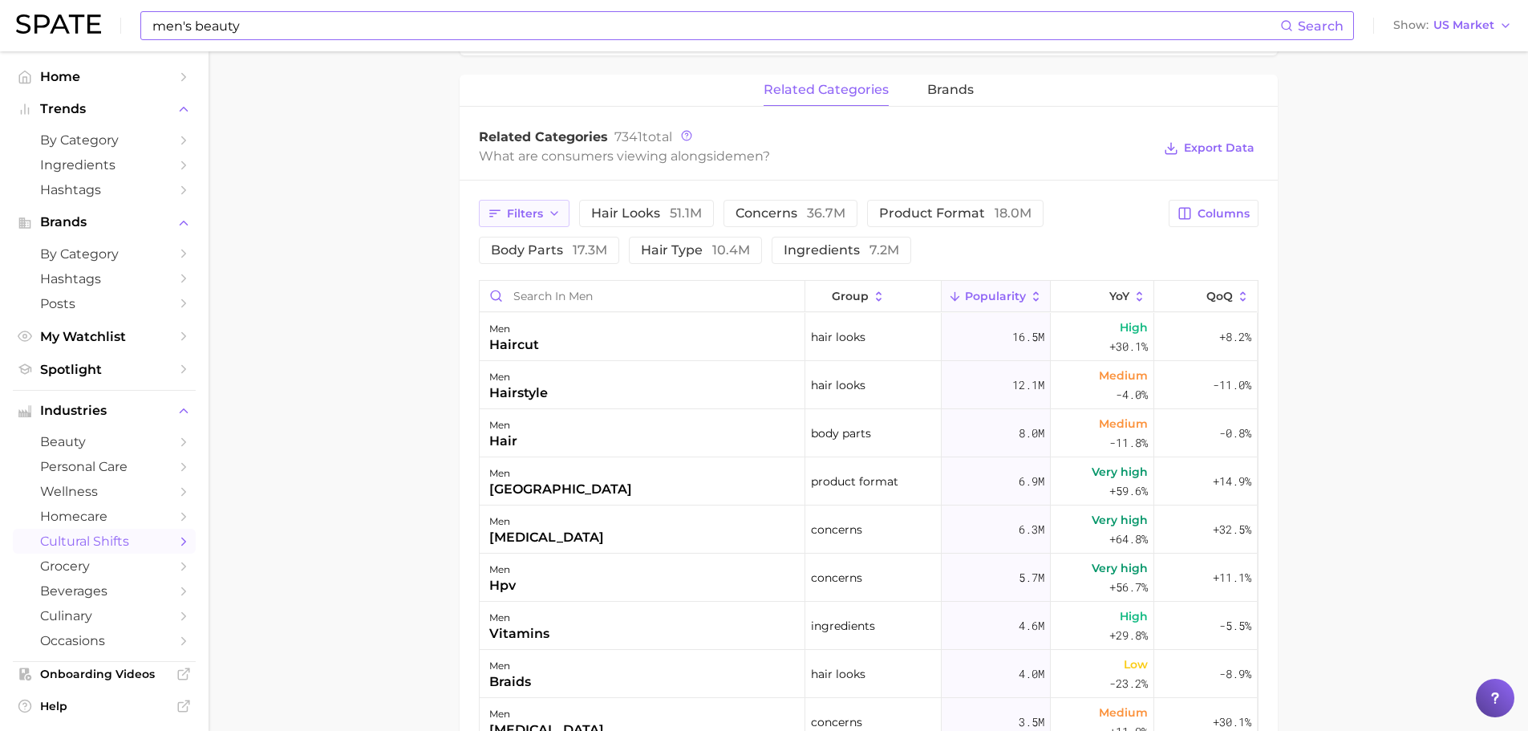
click at [520, 217] on span "Filters" at bounding box center [525, 214] width 36 height 14
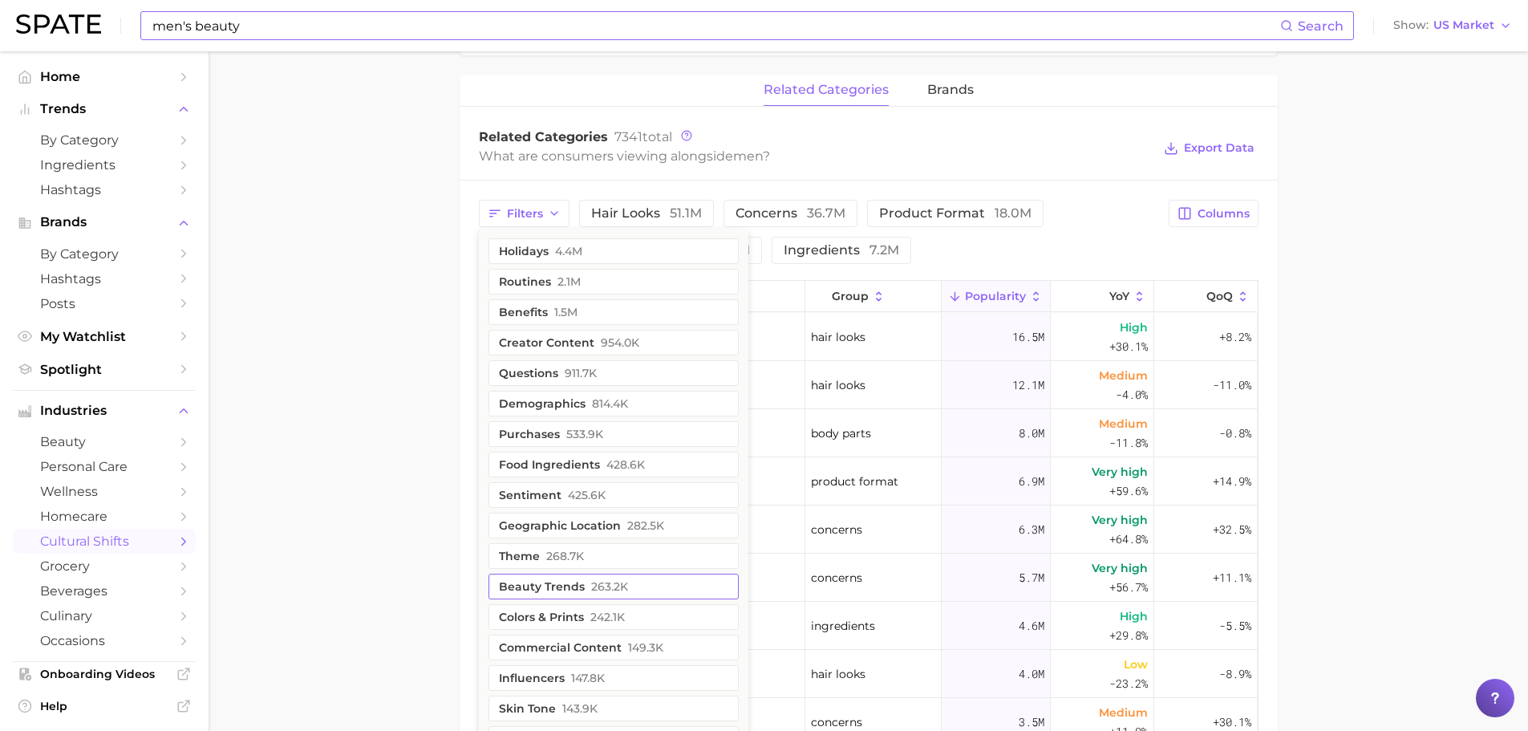
click at [591, 589] on span "263.2k" at bounding box center [609, 586] width 37 height 13
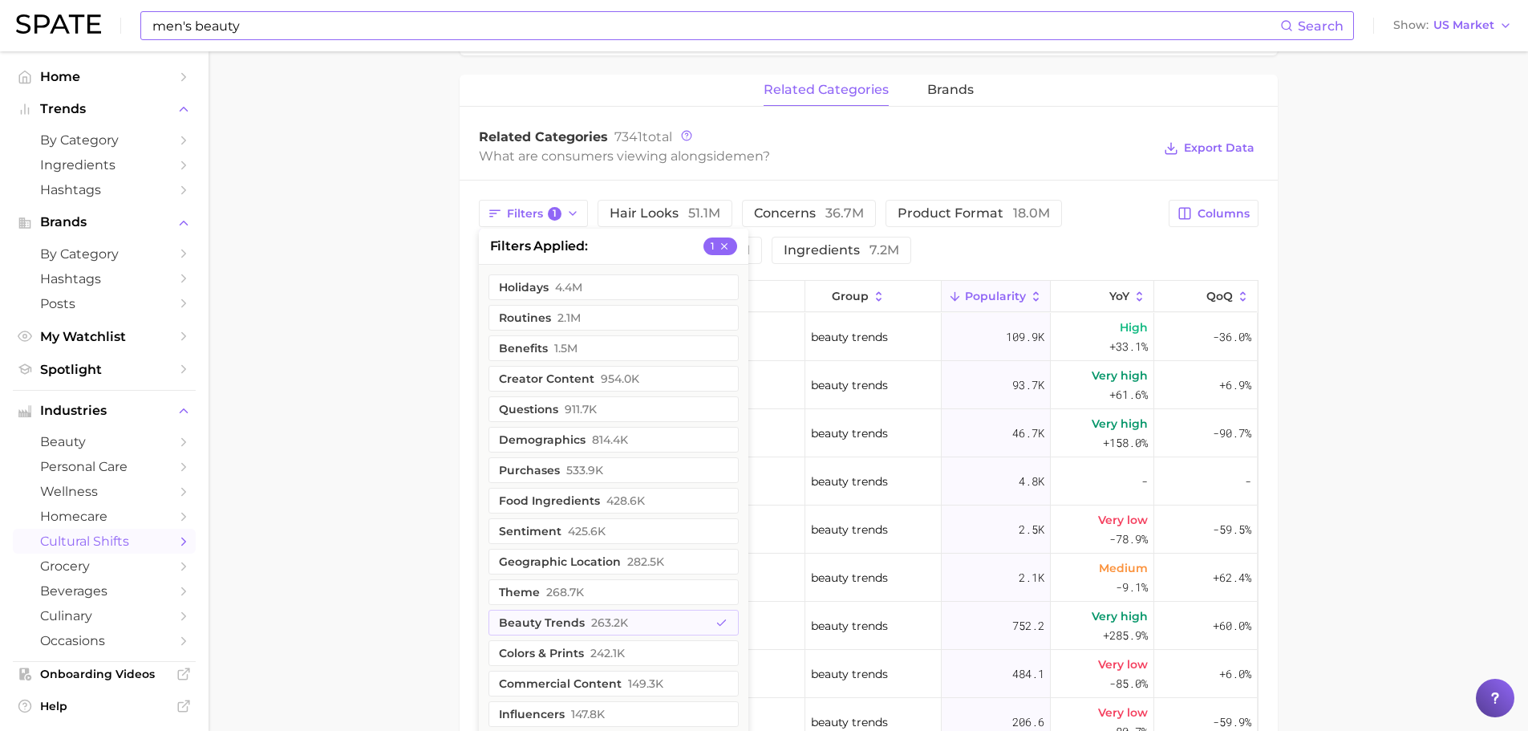
click at [334, 415] on main "1. sociodemographic insights 2. identity & community 3. gender identity 4. men …" at bounding box center [868, 220] width 1319 height 1780
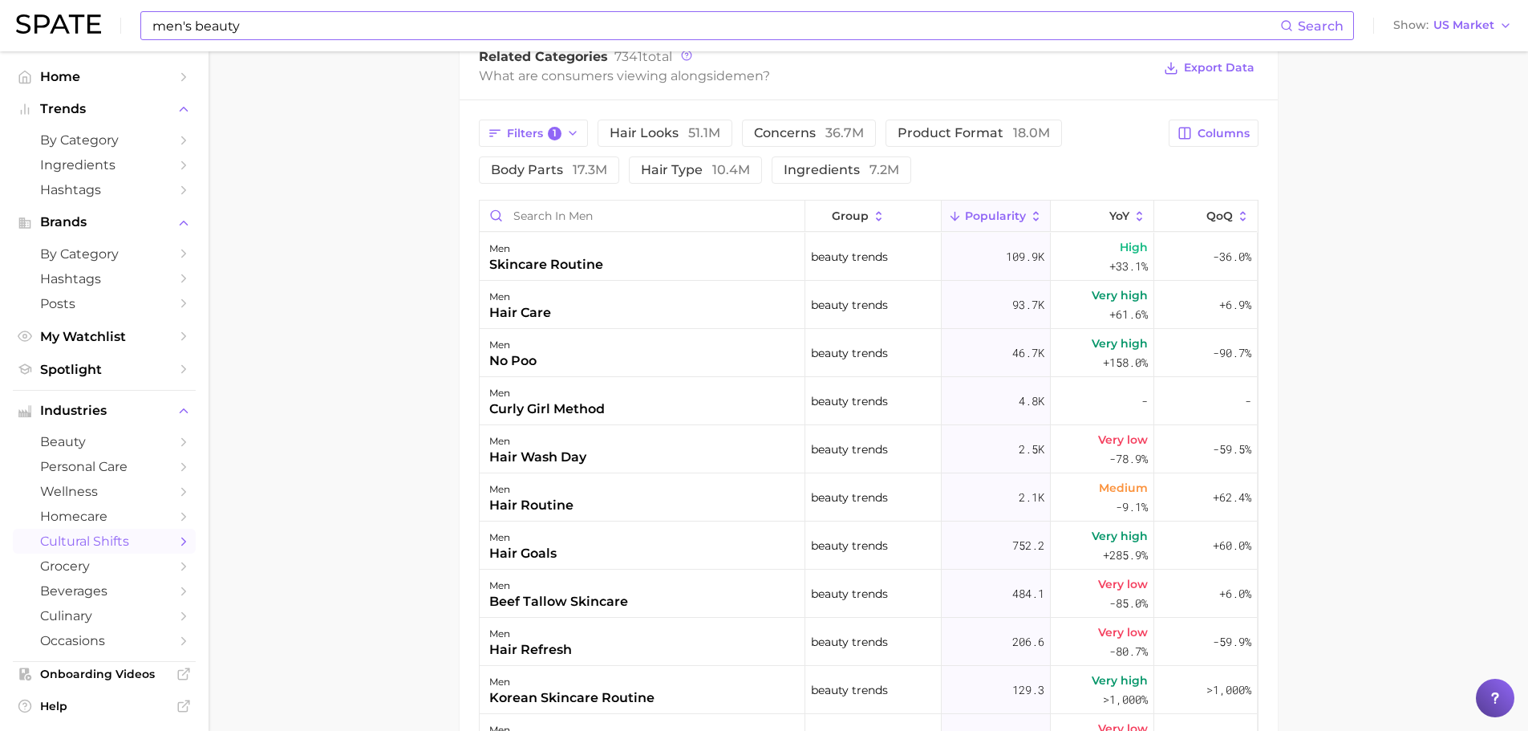
scroll to position [80, 0]
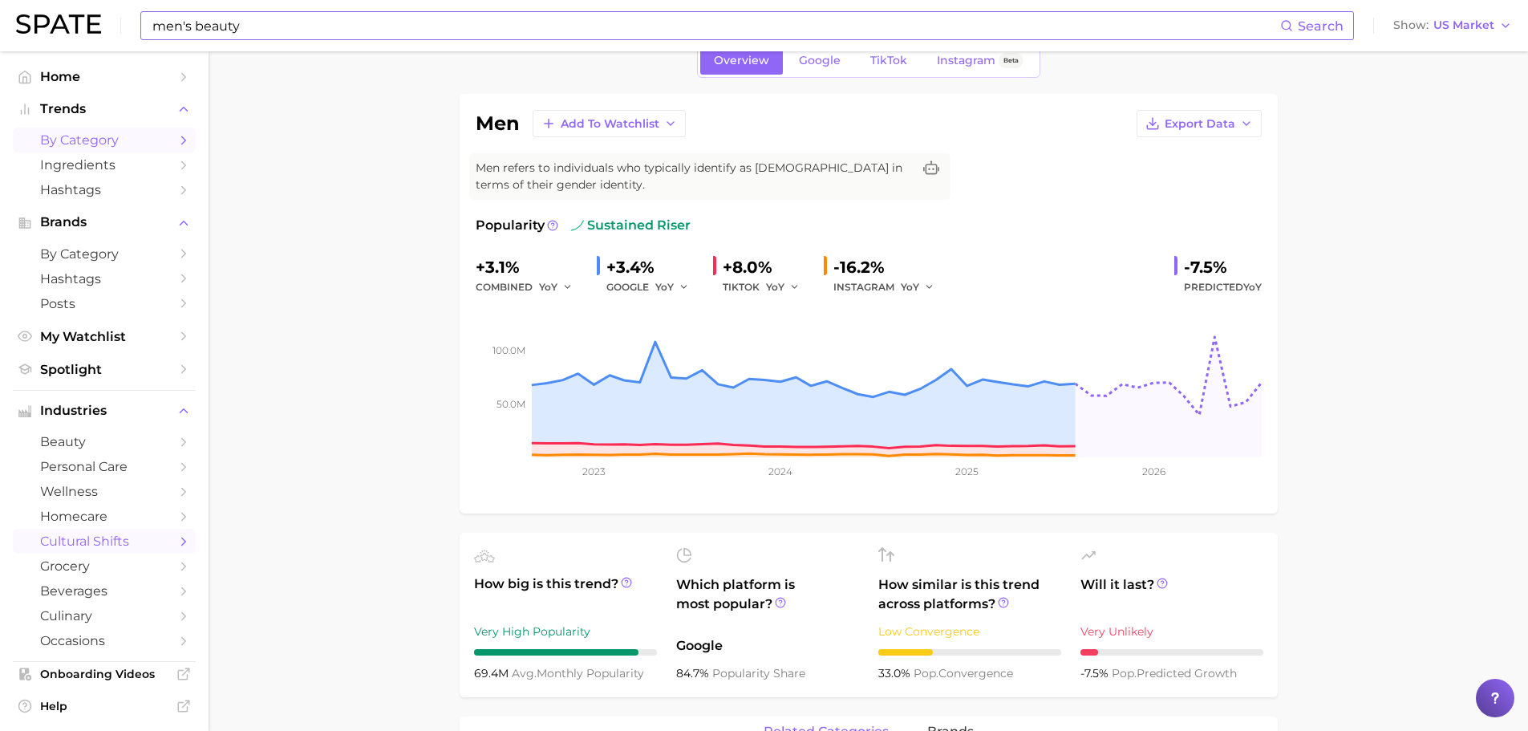
click at [92, 134] on span "by Category" at bounding box center [104, 139] width 128 height 15
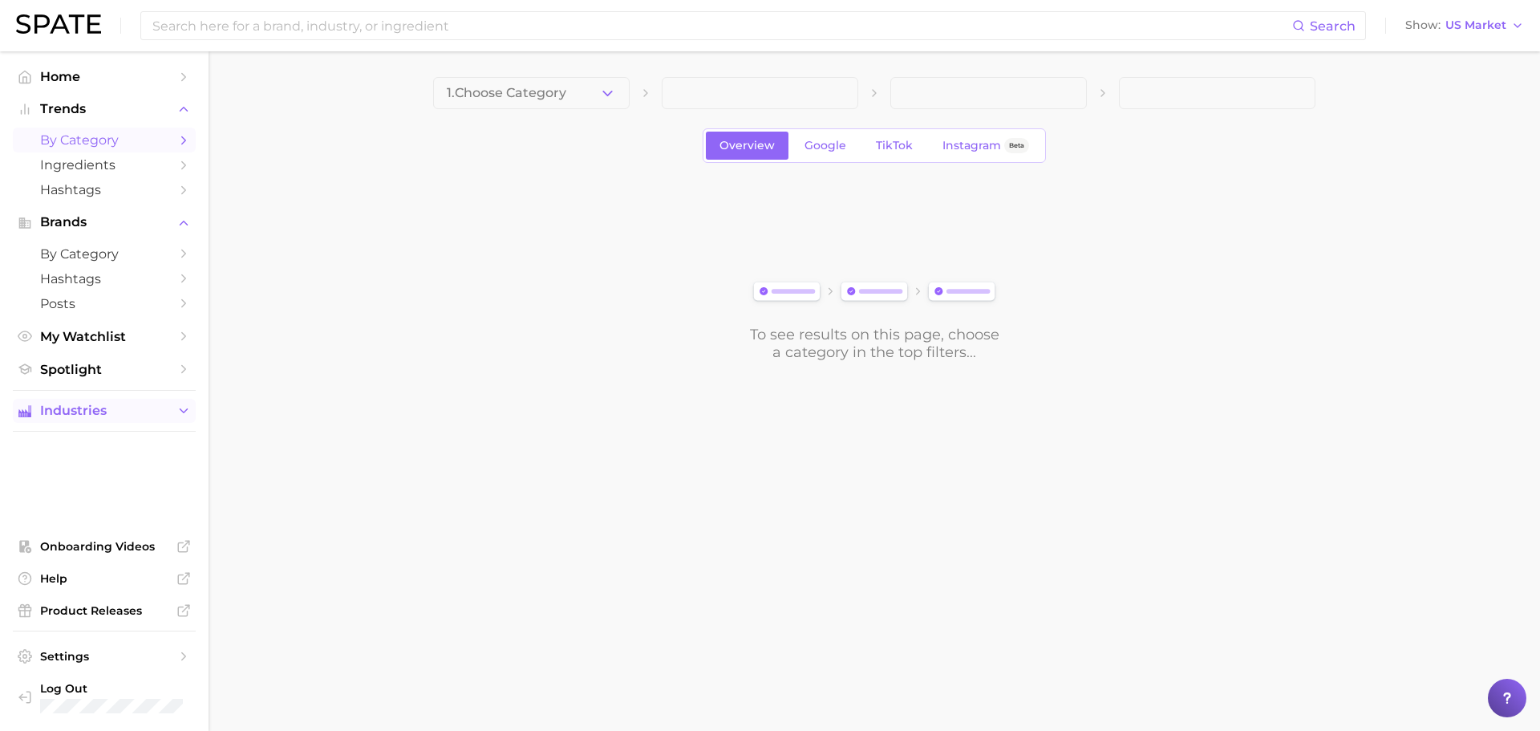
click at [138, 401] on button "Industries" at bounding box center [104, 411] width 183 height 24
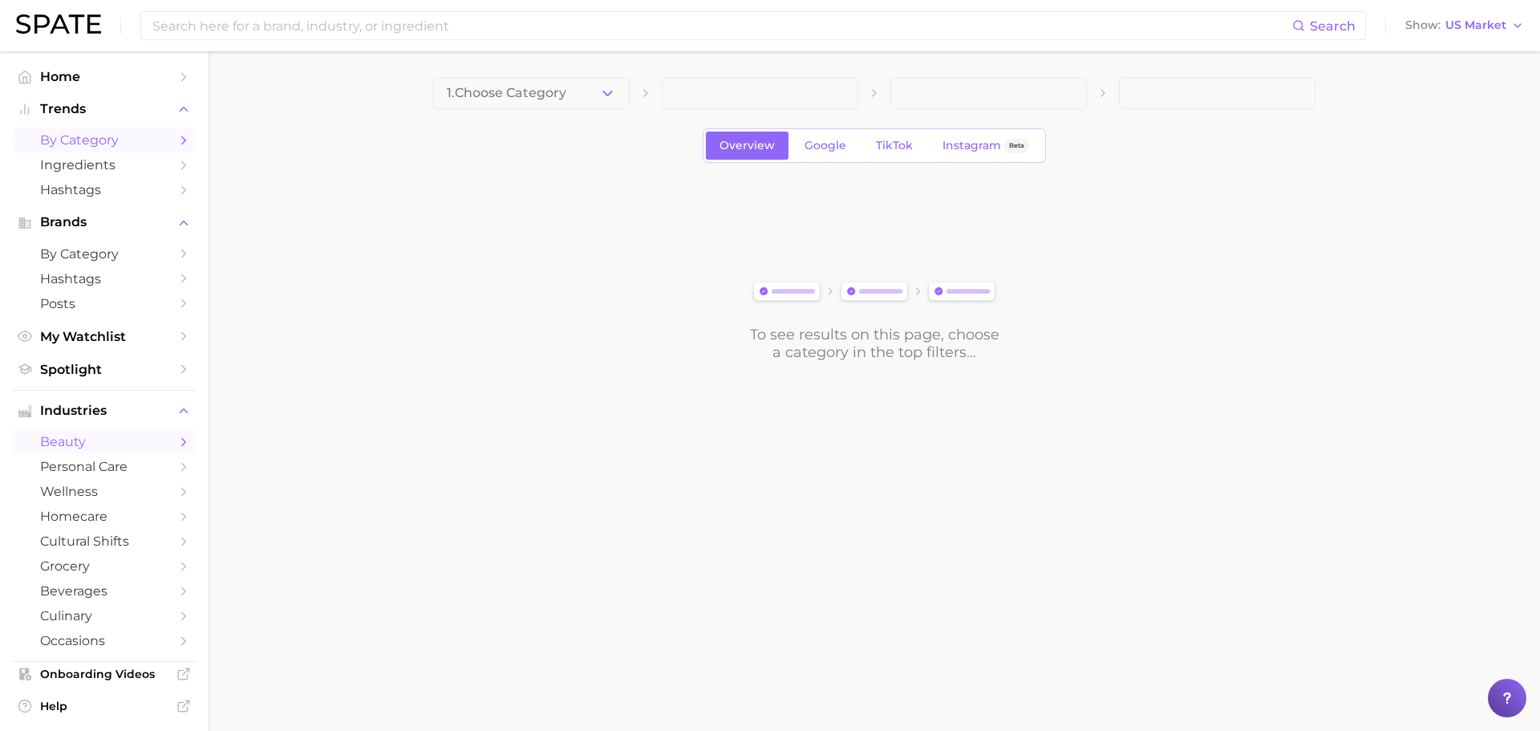
click at [121, 431] on link "beauty" at bounding box center [104, 441] width 183 height 25
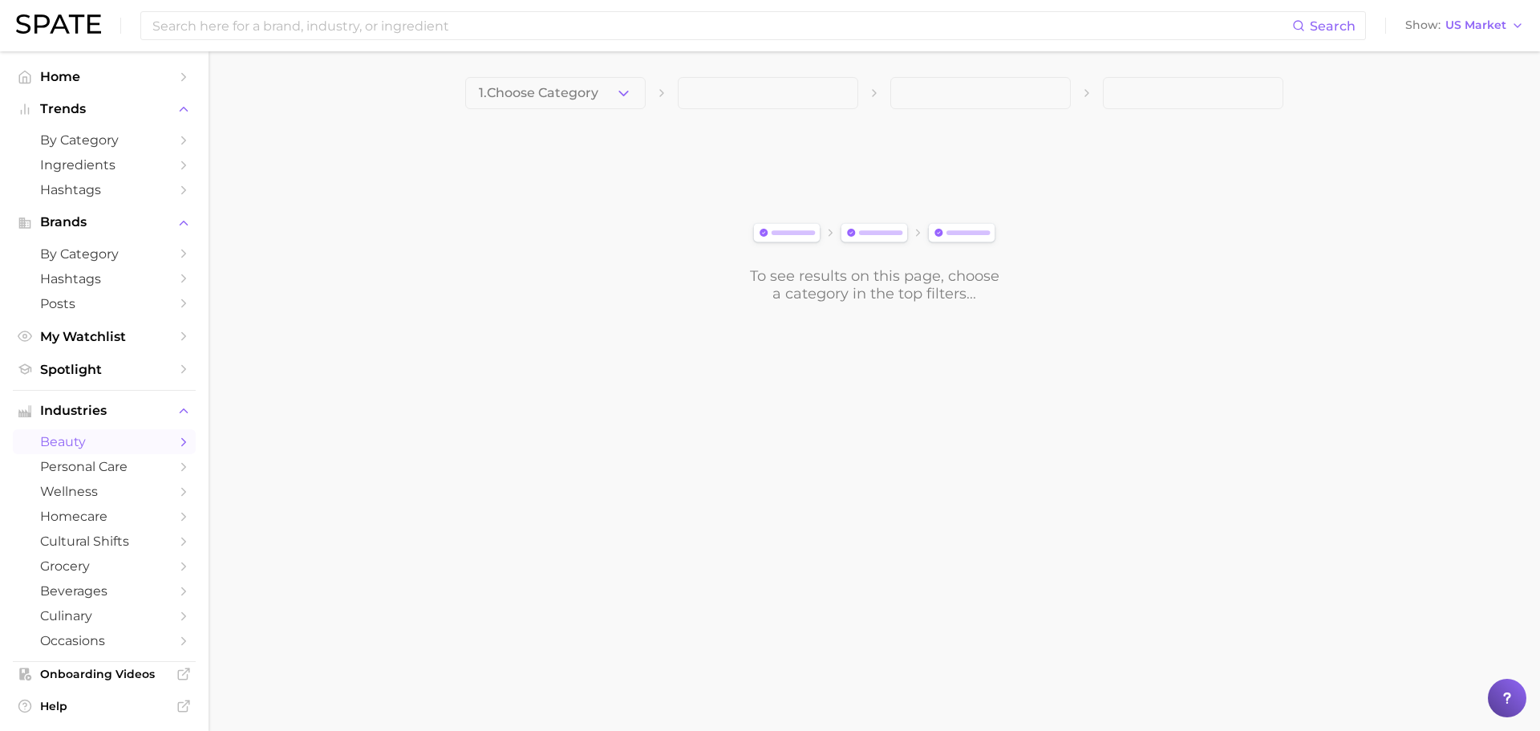
click at [624, 111] on div "1. Choose Category To see results on this page, choose a category in the top fi…" at bounding box center [874, 189] width 818 height 225
click at [624, 92] on icon "button" at bounding box center [623, 93] width 17 height 17
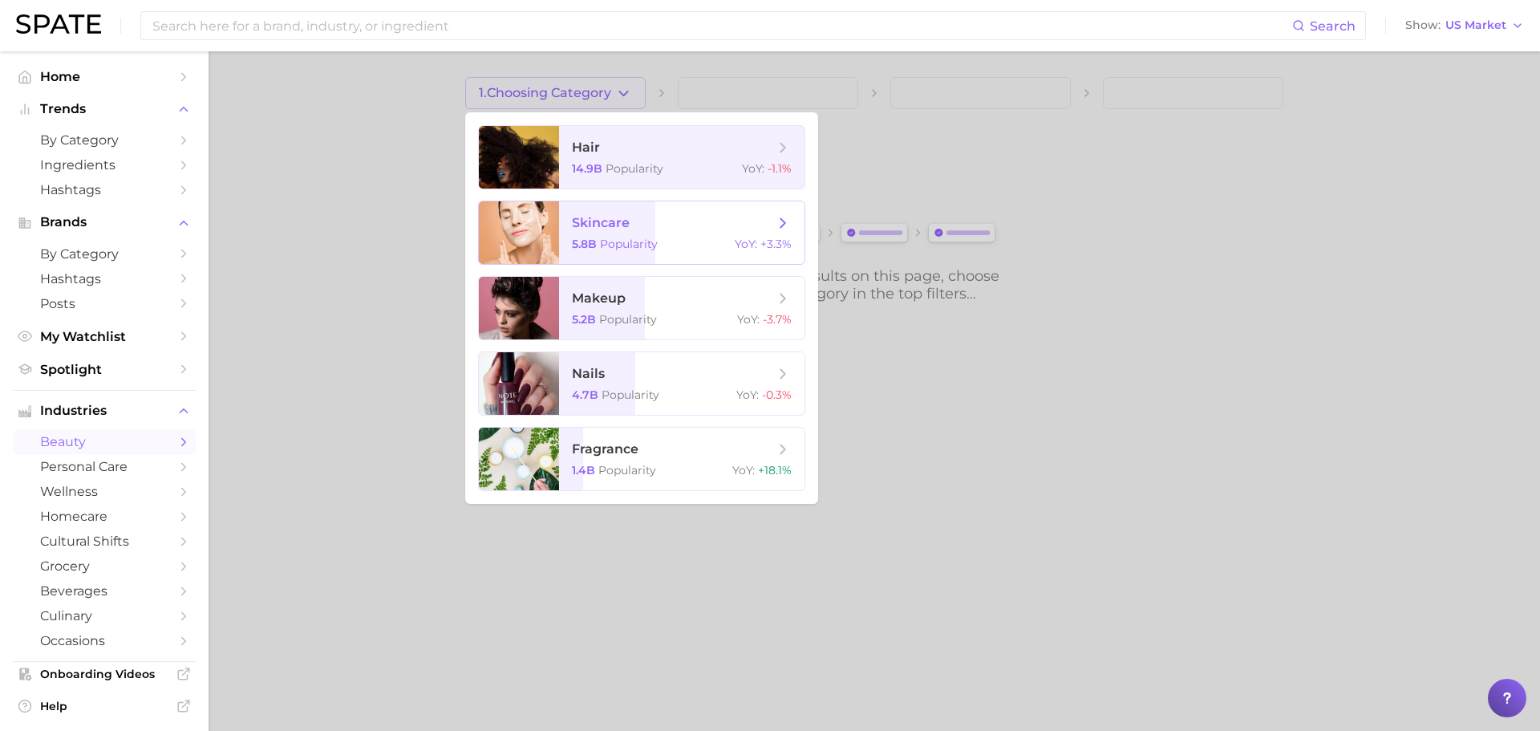
click at [626, 241] on span "Popularity" at bounding box center [629, 244] width 58 height 14
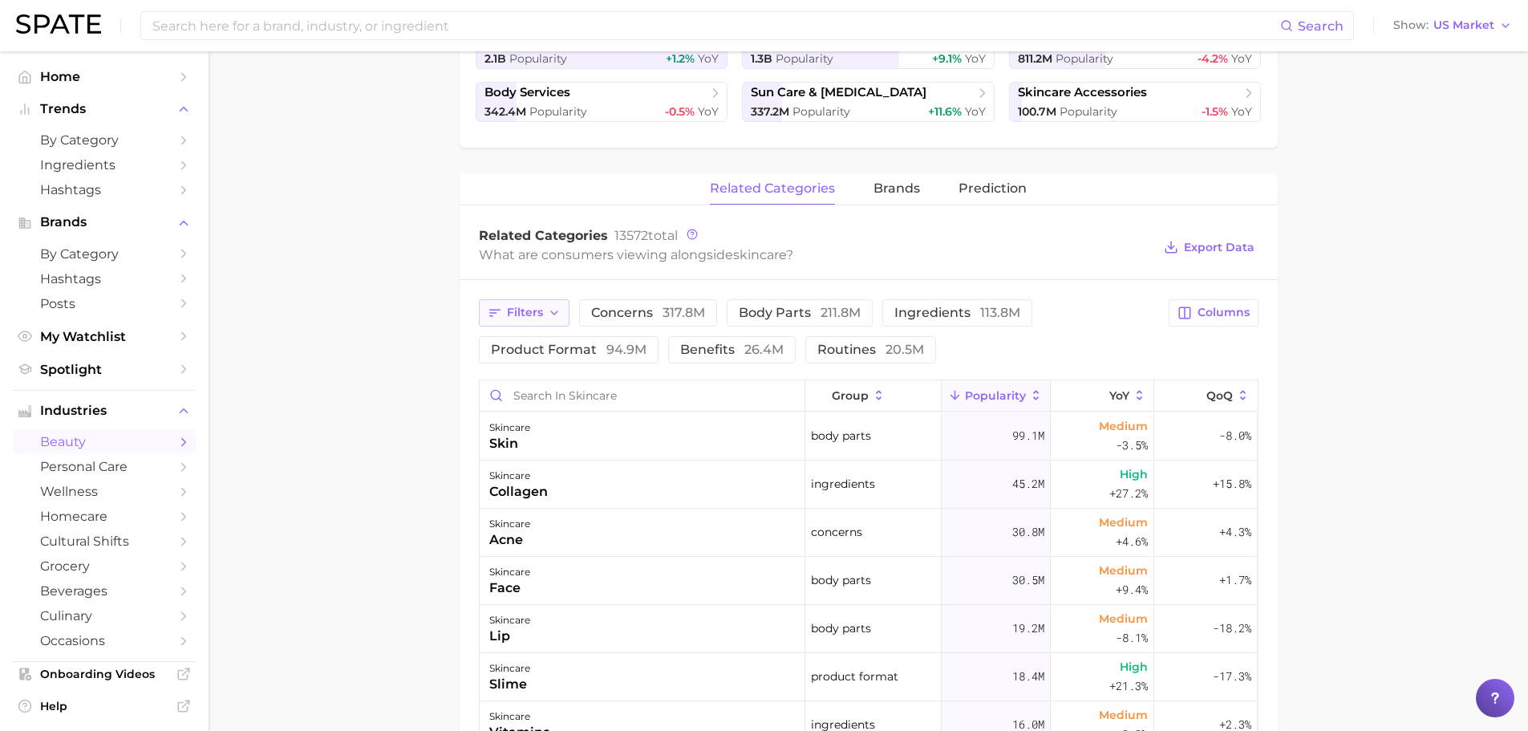
scroll to position [481, 0]
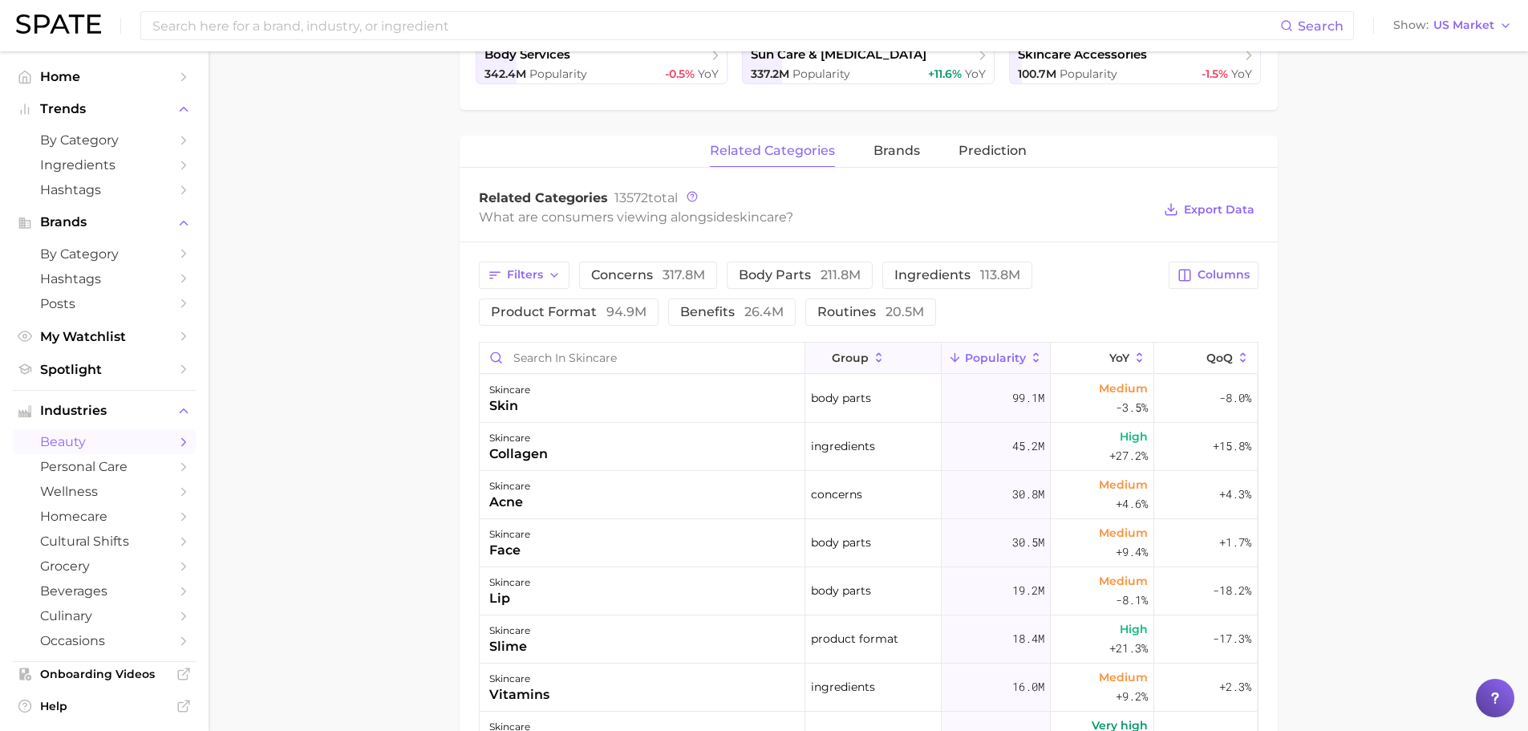
click at [885, 348] on button "group" at bounding box center [873, 357] width 136 height 31
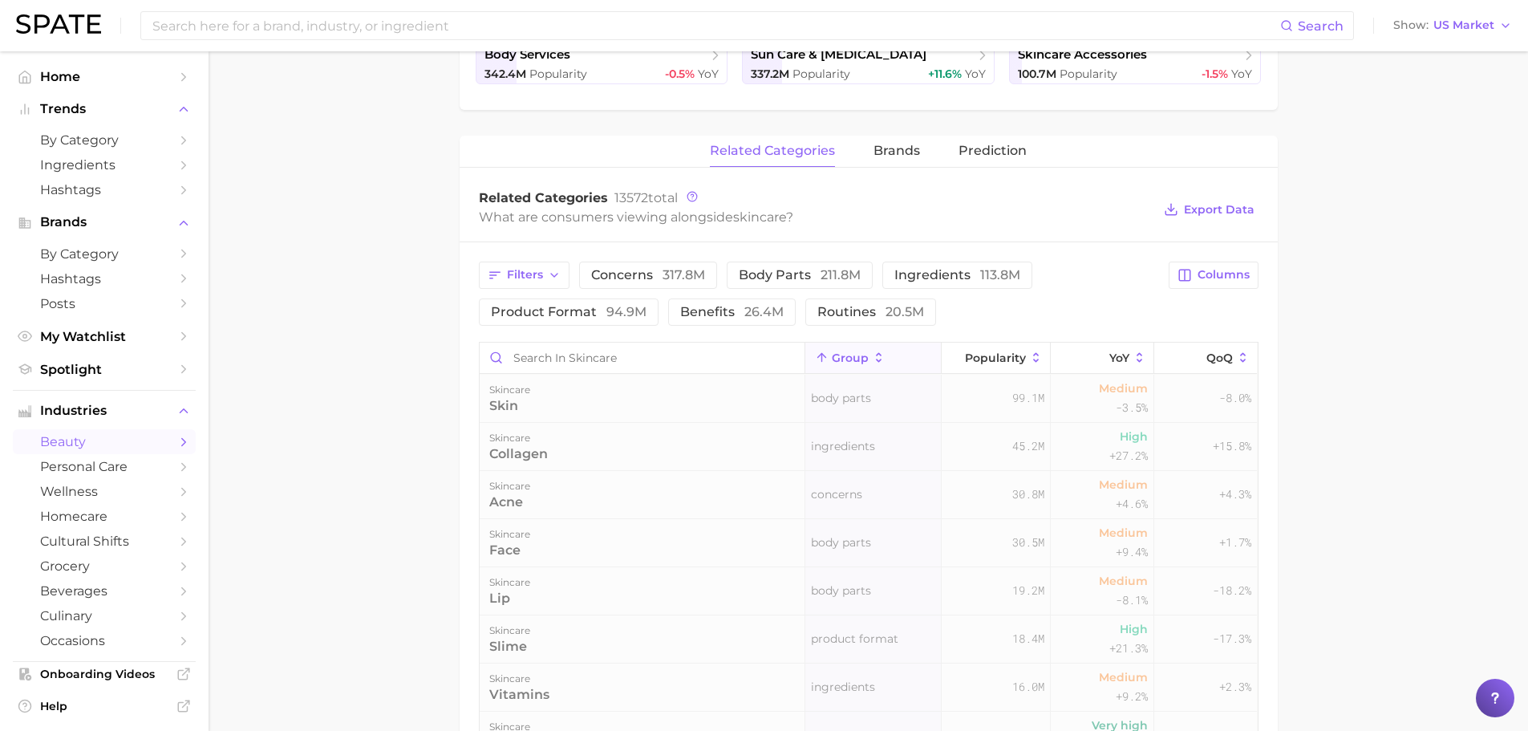
click at [858, 358] on span "group" at bounding box center [850, 357] width 37 height 13
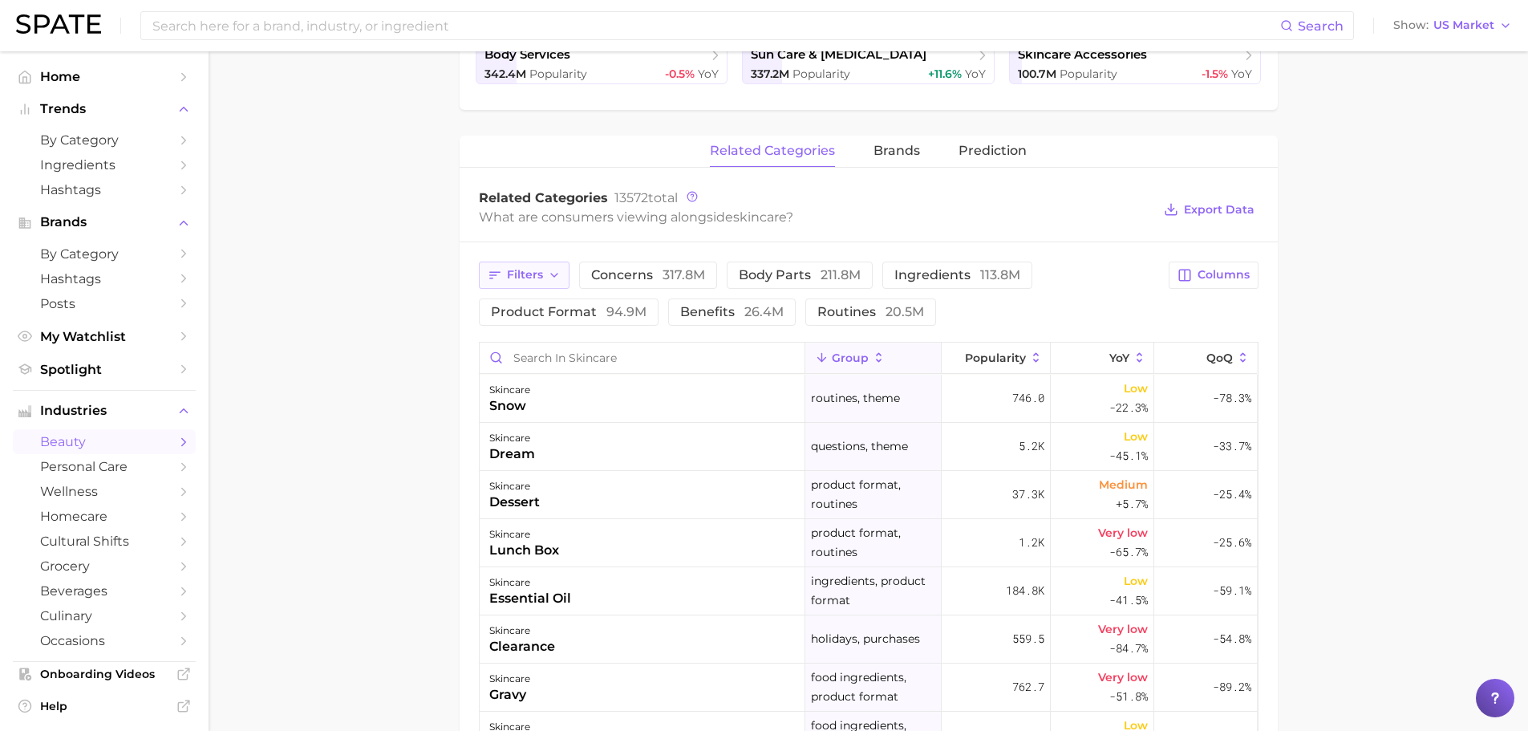
click at [546, 280] on button "Filters" at bounding box center [524, 274] width 91 height 27
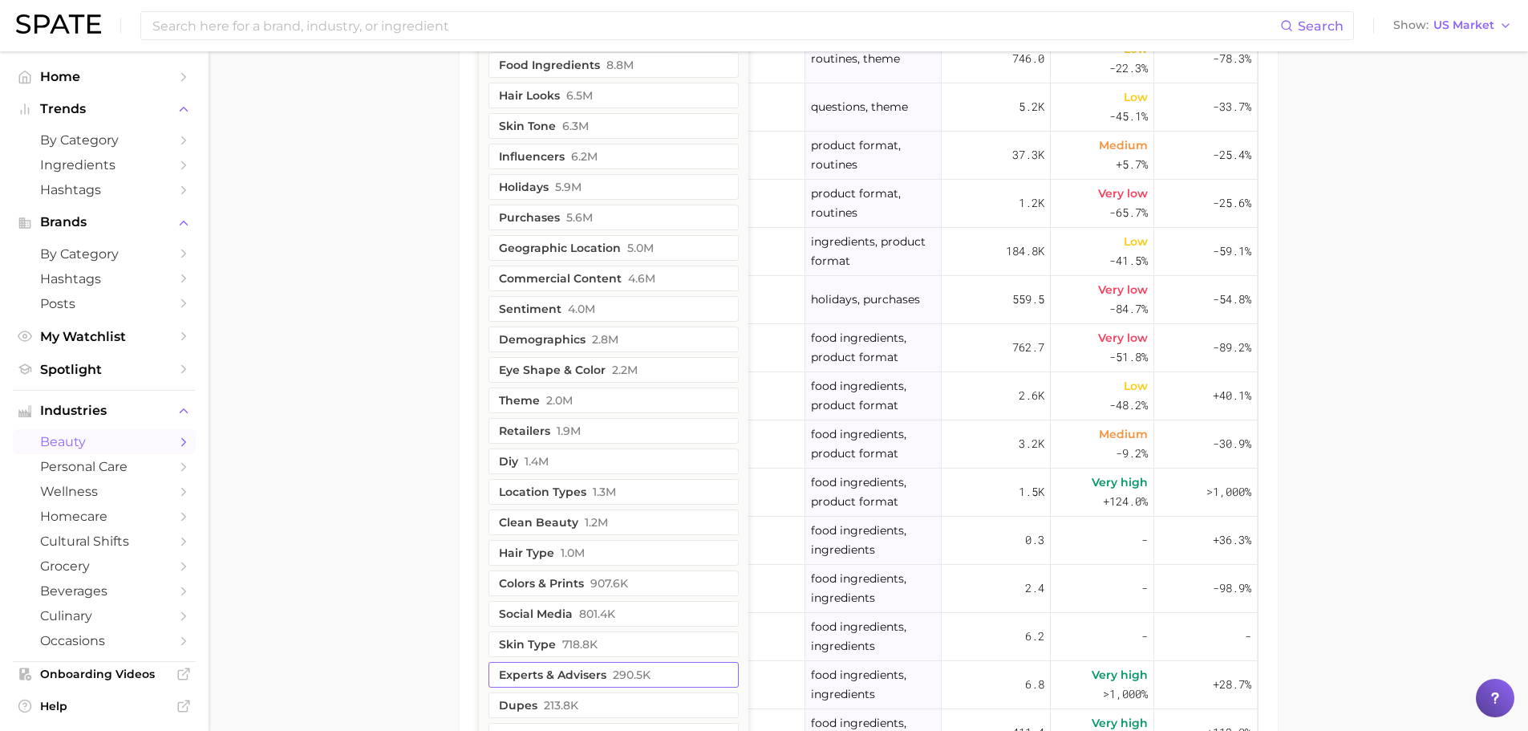
scroll to position [740, 0]
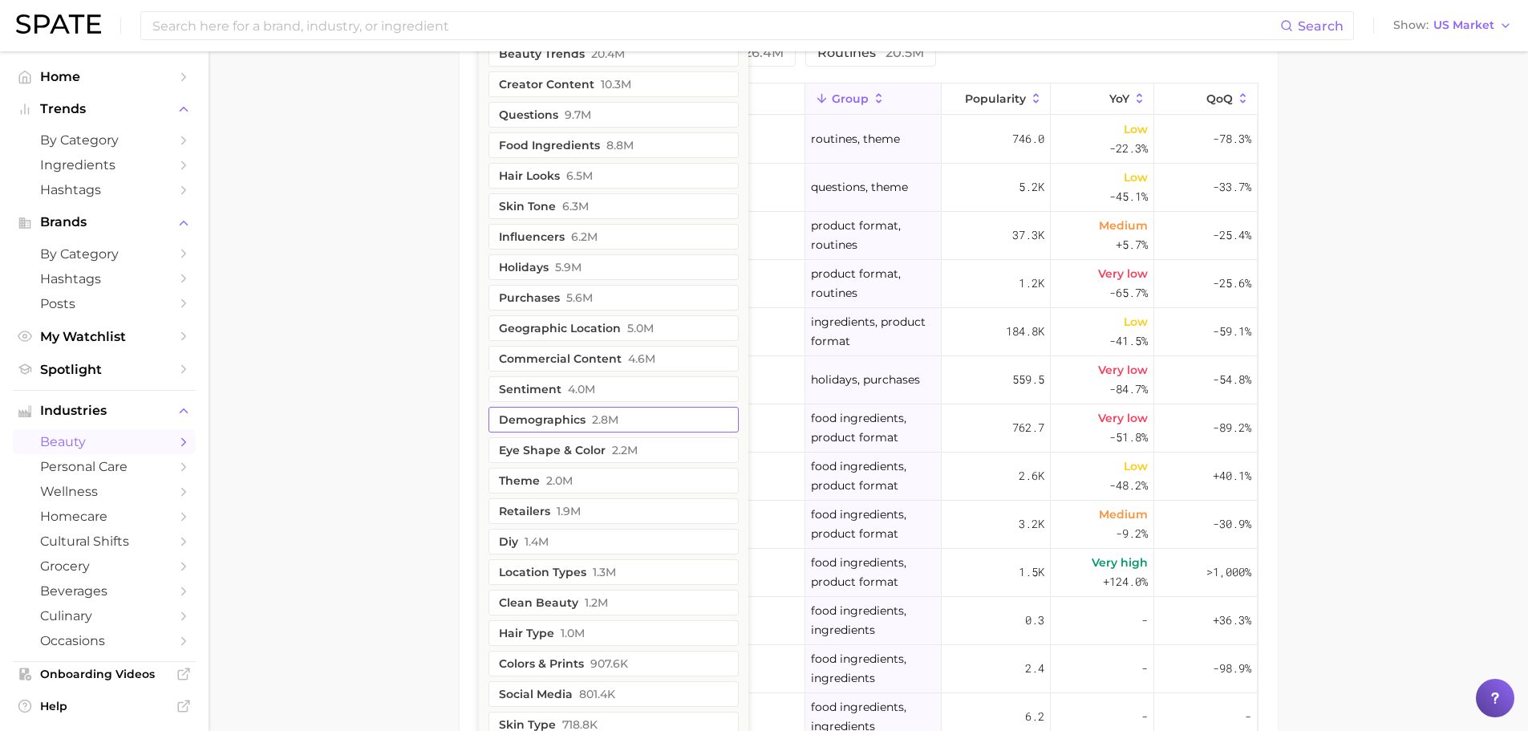
click at [605, 430] on button "demographics 2.8m" at bounding box center [613, 420] width 250 height 26
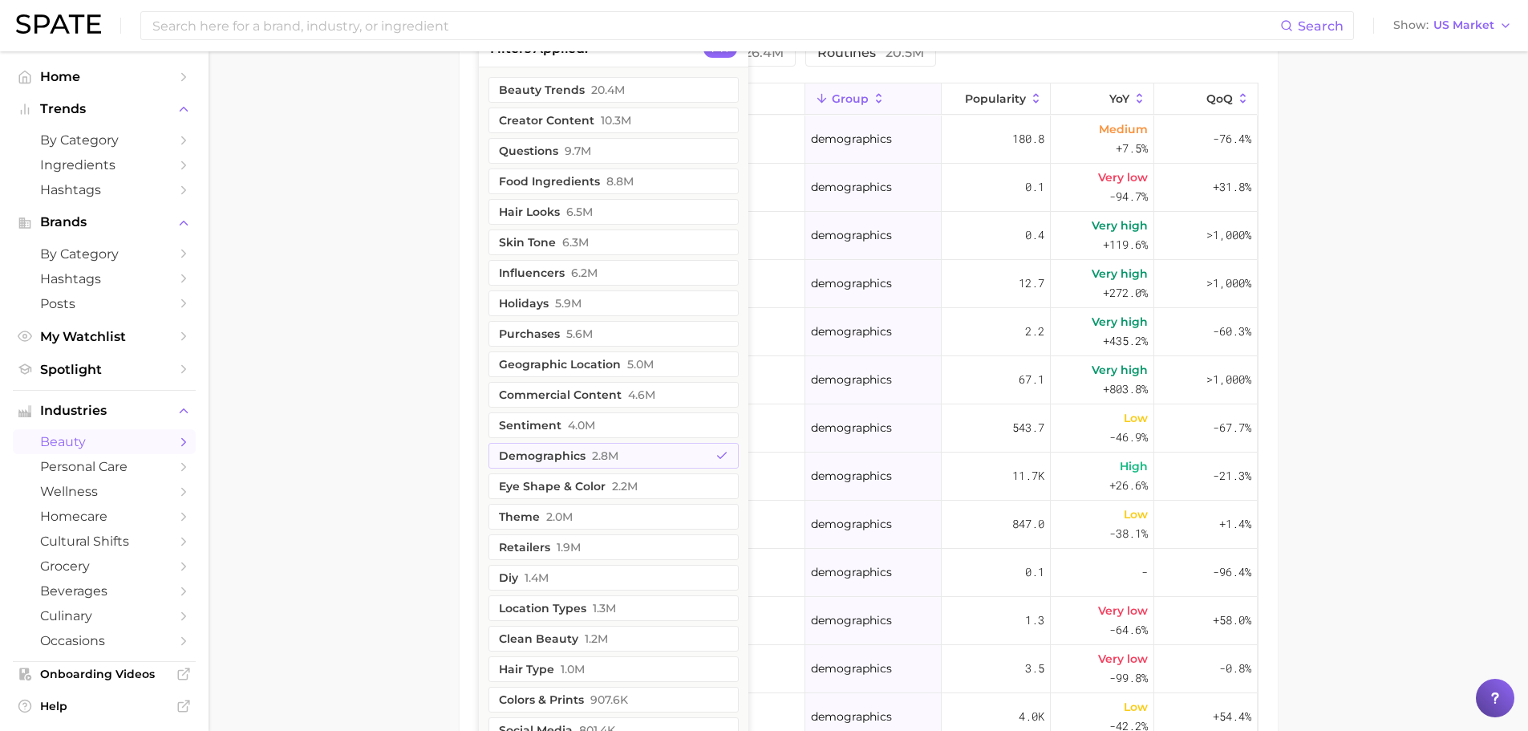
click at [832, 103] on span "group" at bounding box center [850, 98] width 37 height 13
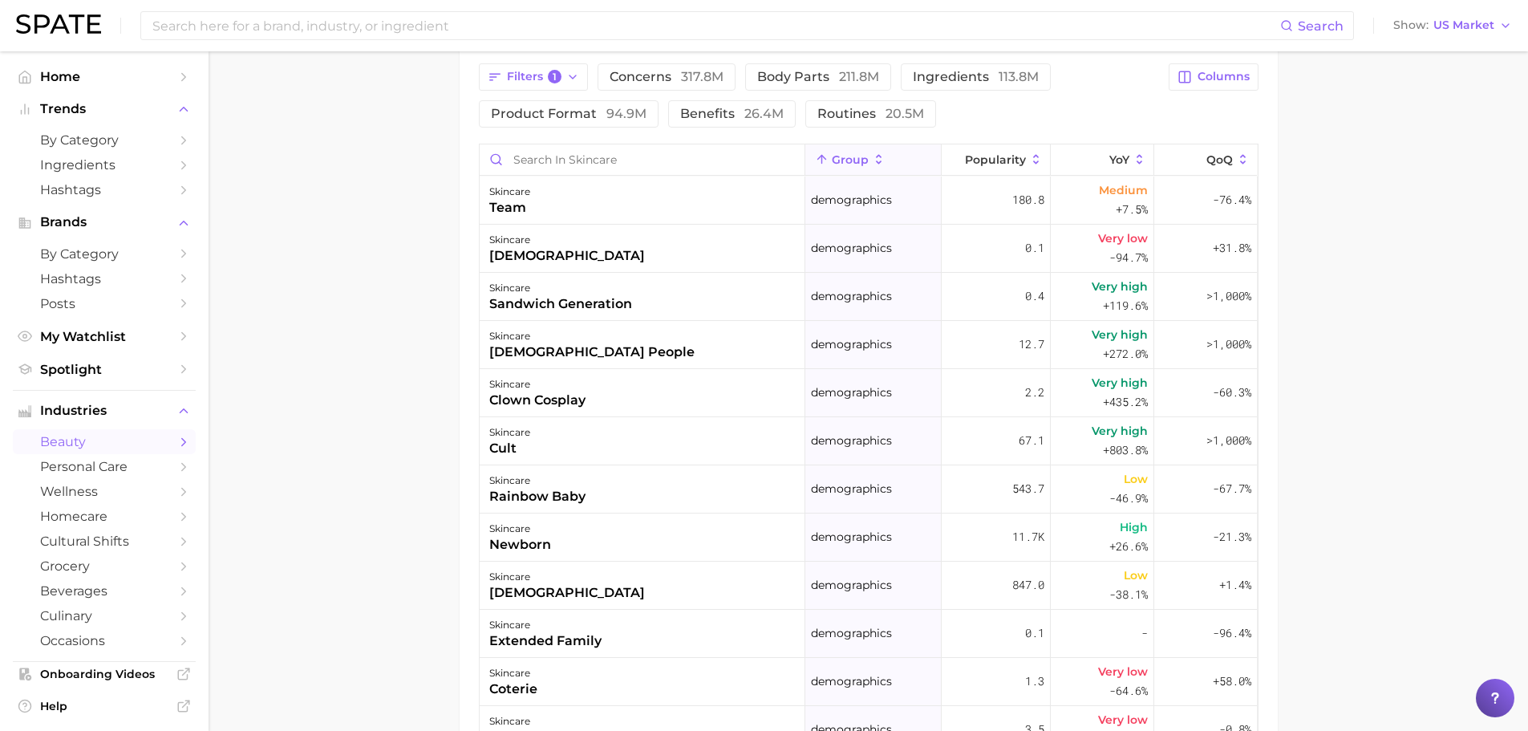
scroll to position [500, 0]
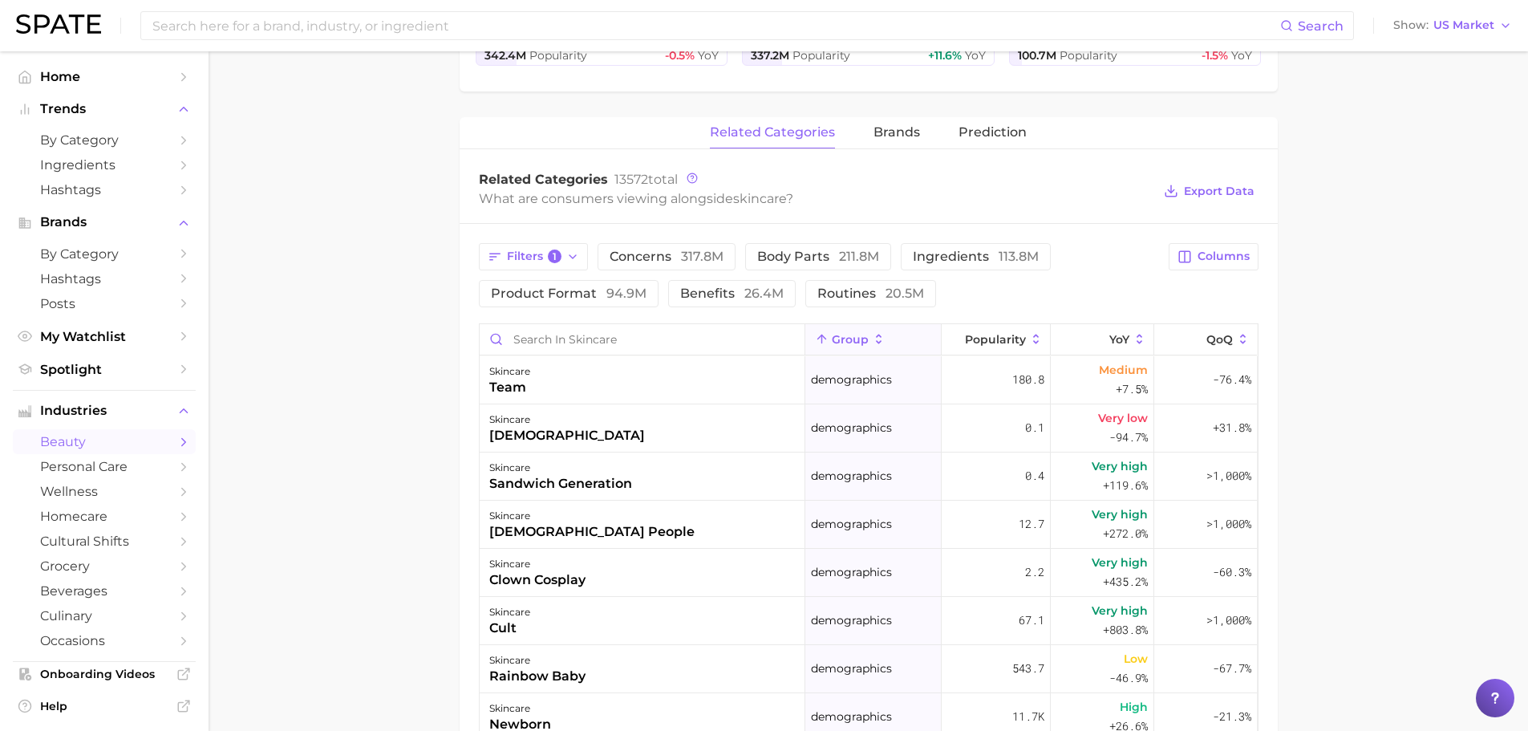
click at [872, 339] on icon at bounding box center [879, 339] width 14 height 14
click at [511, 248] on button "Filters 1" at bounding box center [534, 256] width 110 height 27
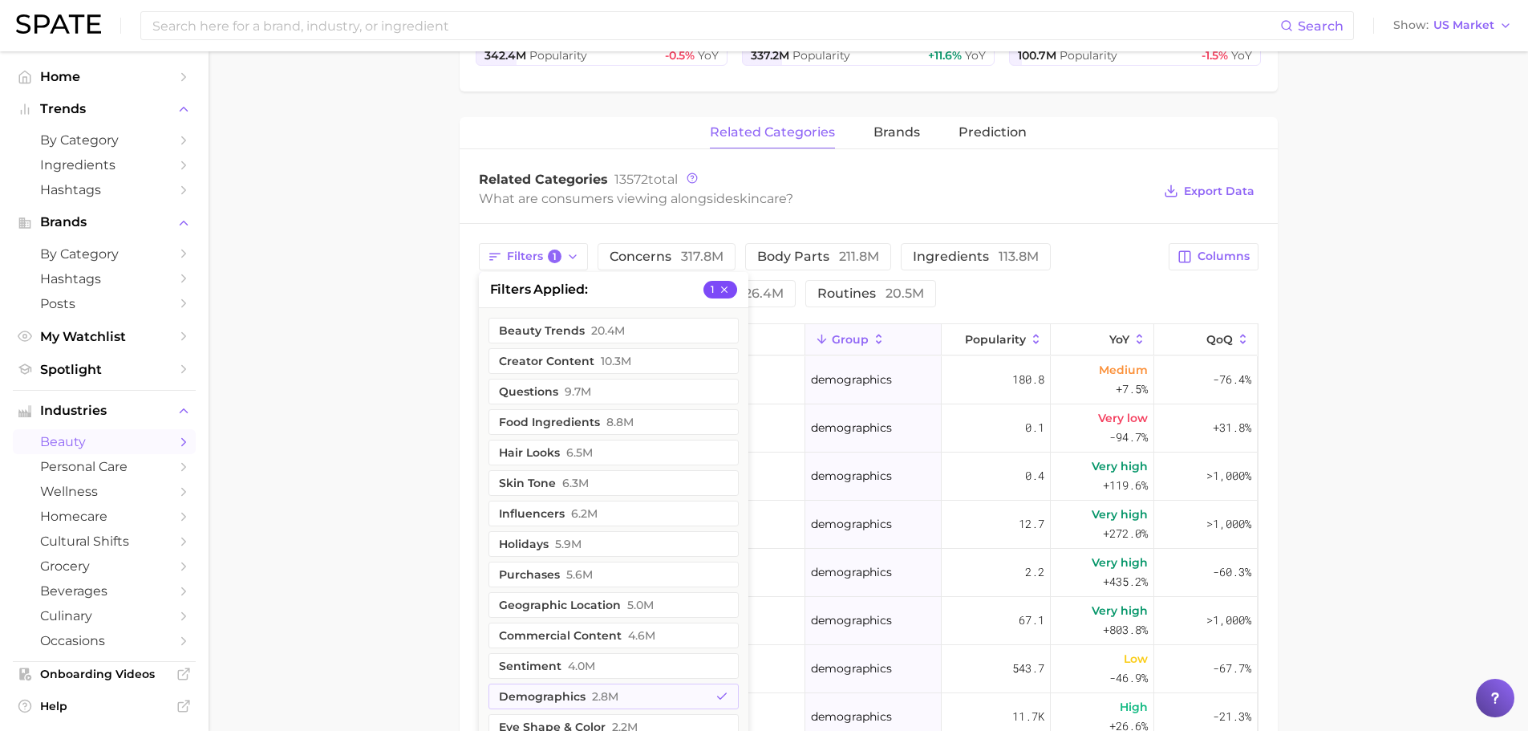
click at [733, 294] on button "1" at bounding box center [720, 290] width 34 height 18
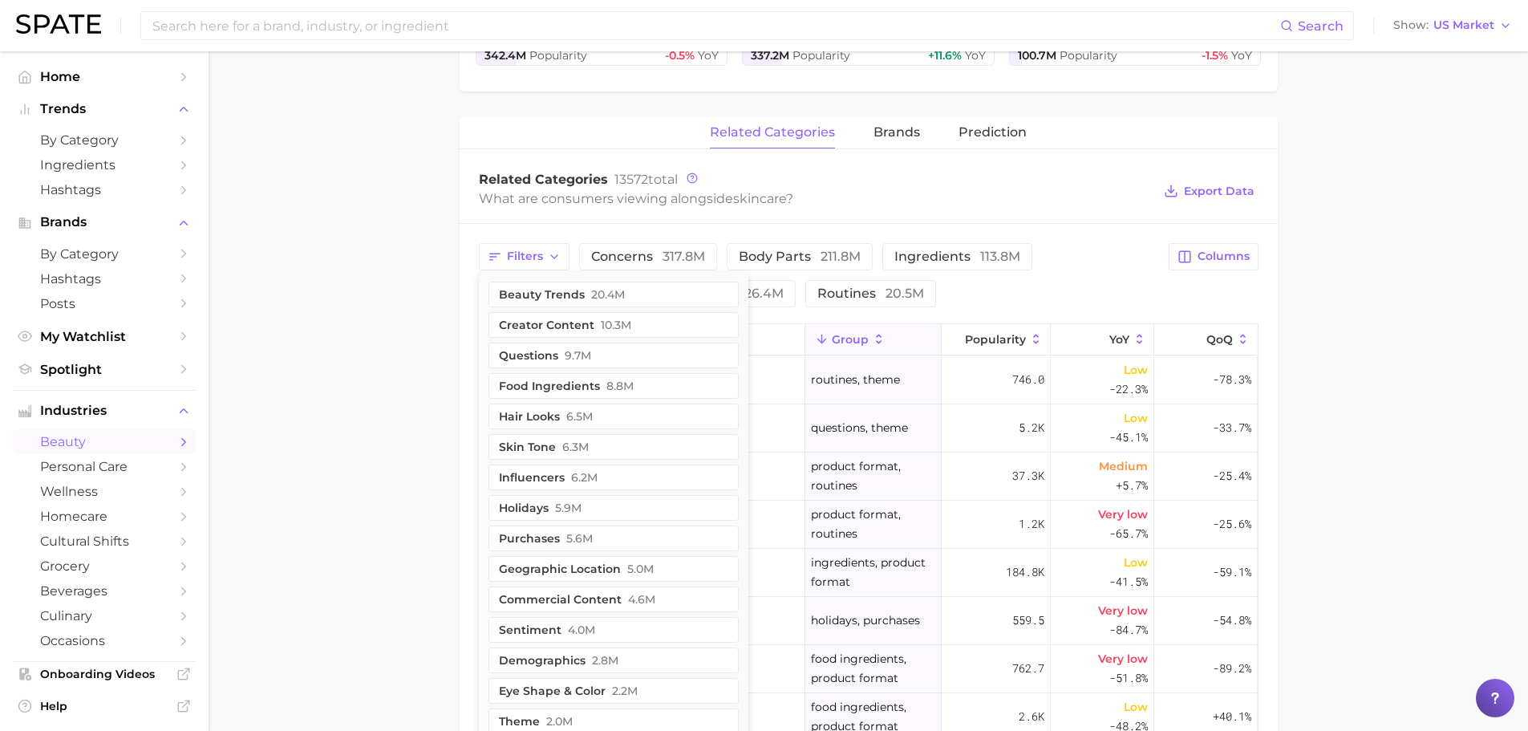
click at [430, 397] on main "1. skincare 2. Subcategory Overview Google TikTok Instagram Beta skincare Popul…" at bounding box center [868, 353] width 1319 height 1602
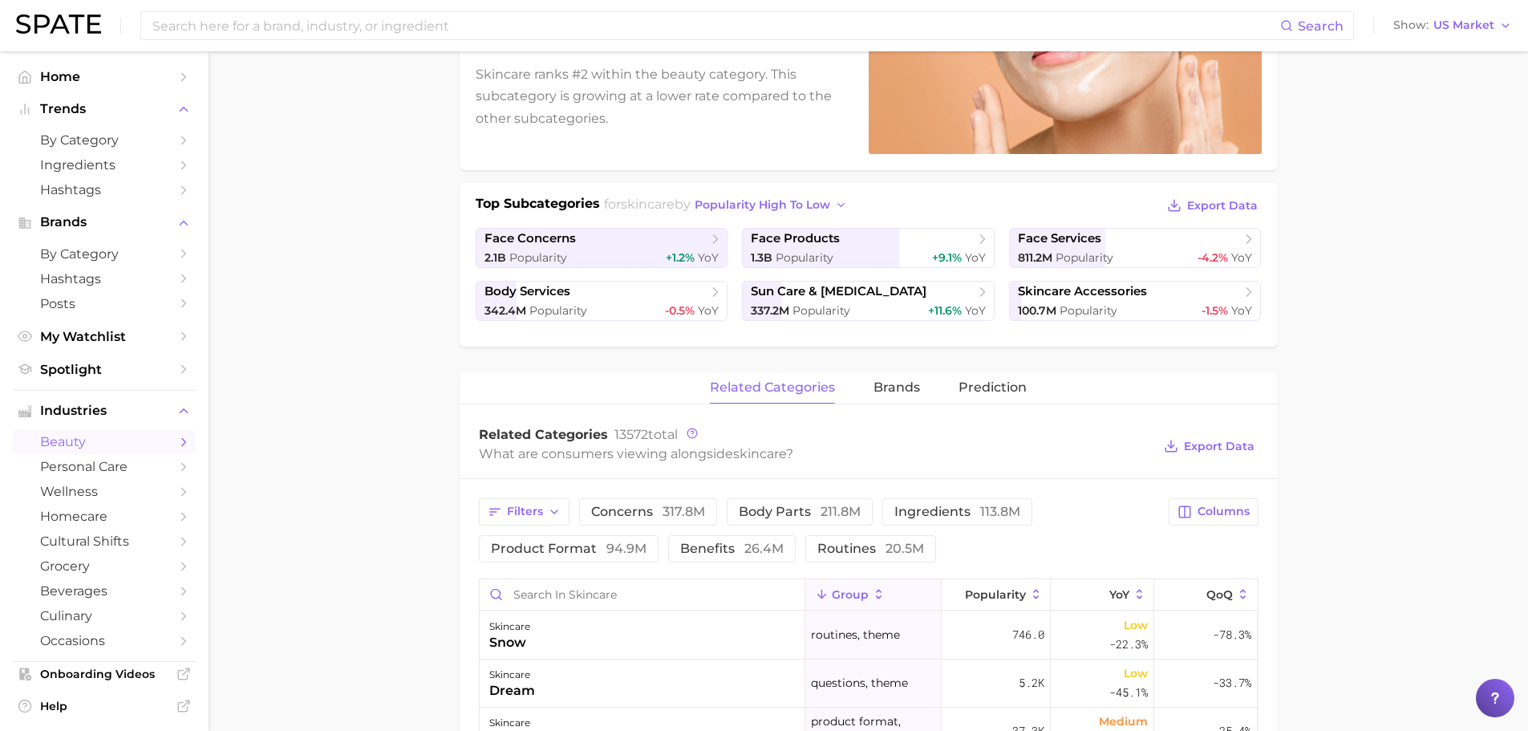
scroll to position [0, 0]
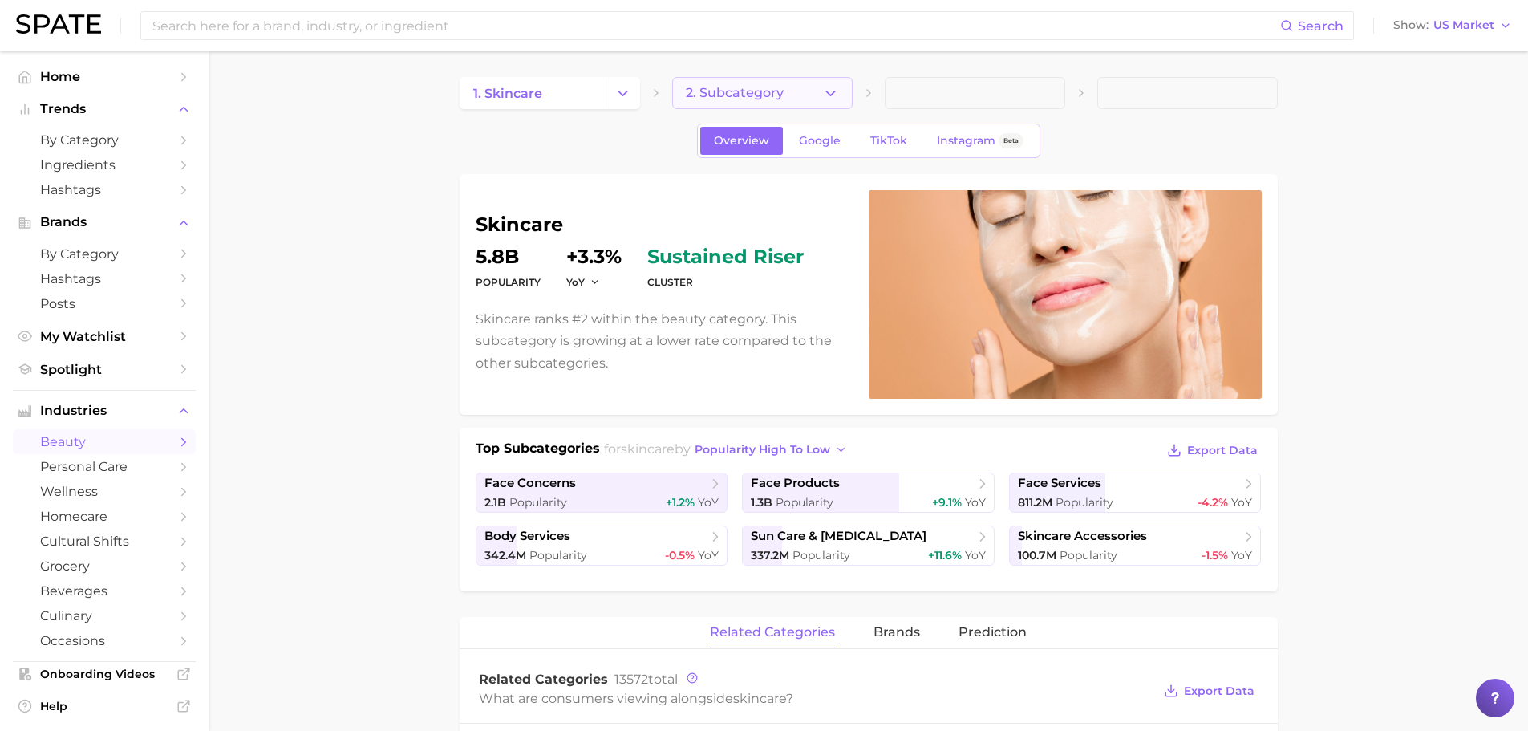
click at [738, 99] on span "2. Subcategory" at bounding box center [735, 93] width 98 height 14
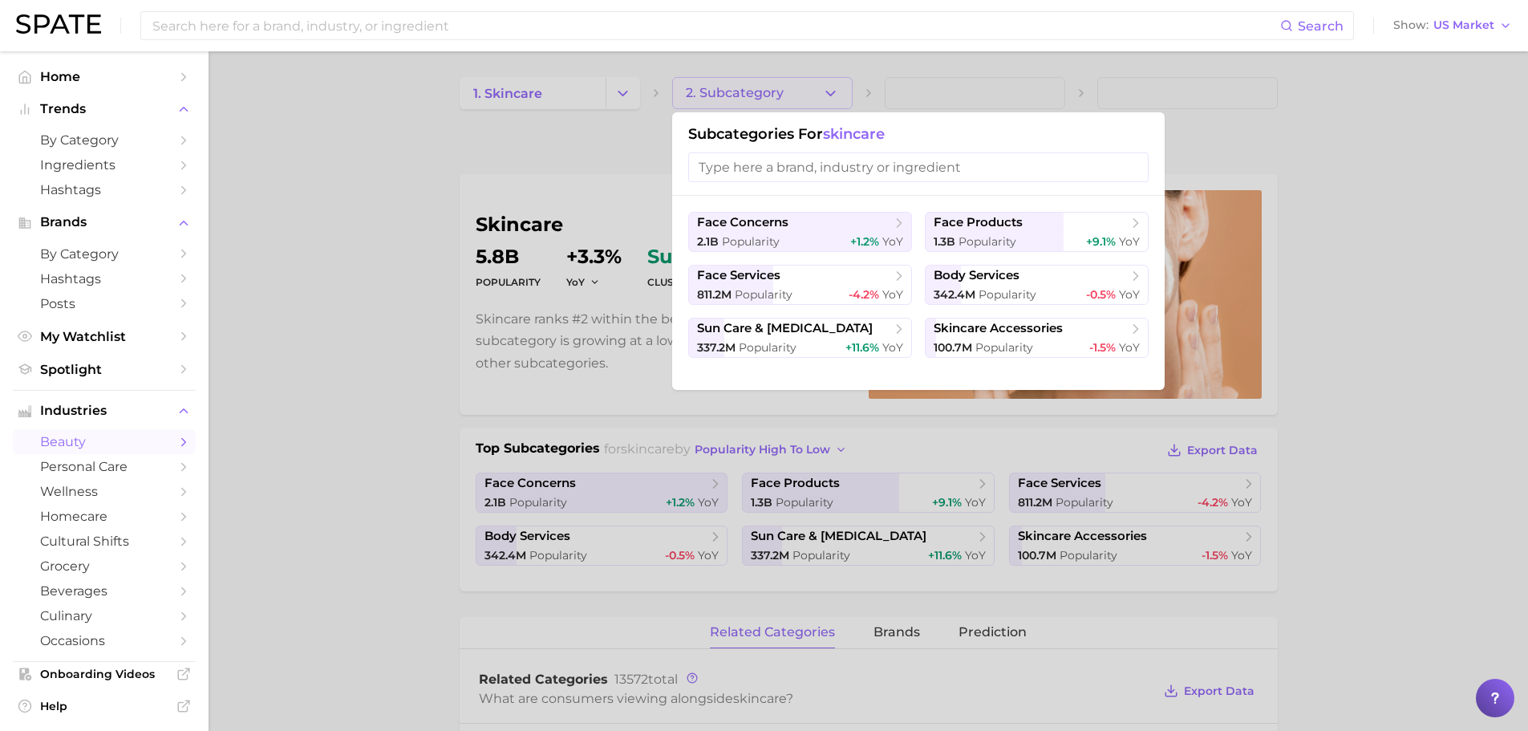
click at [800, 179] on input "search" at bounding box center [918, 167] width 460 height 30
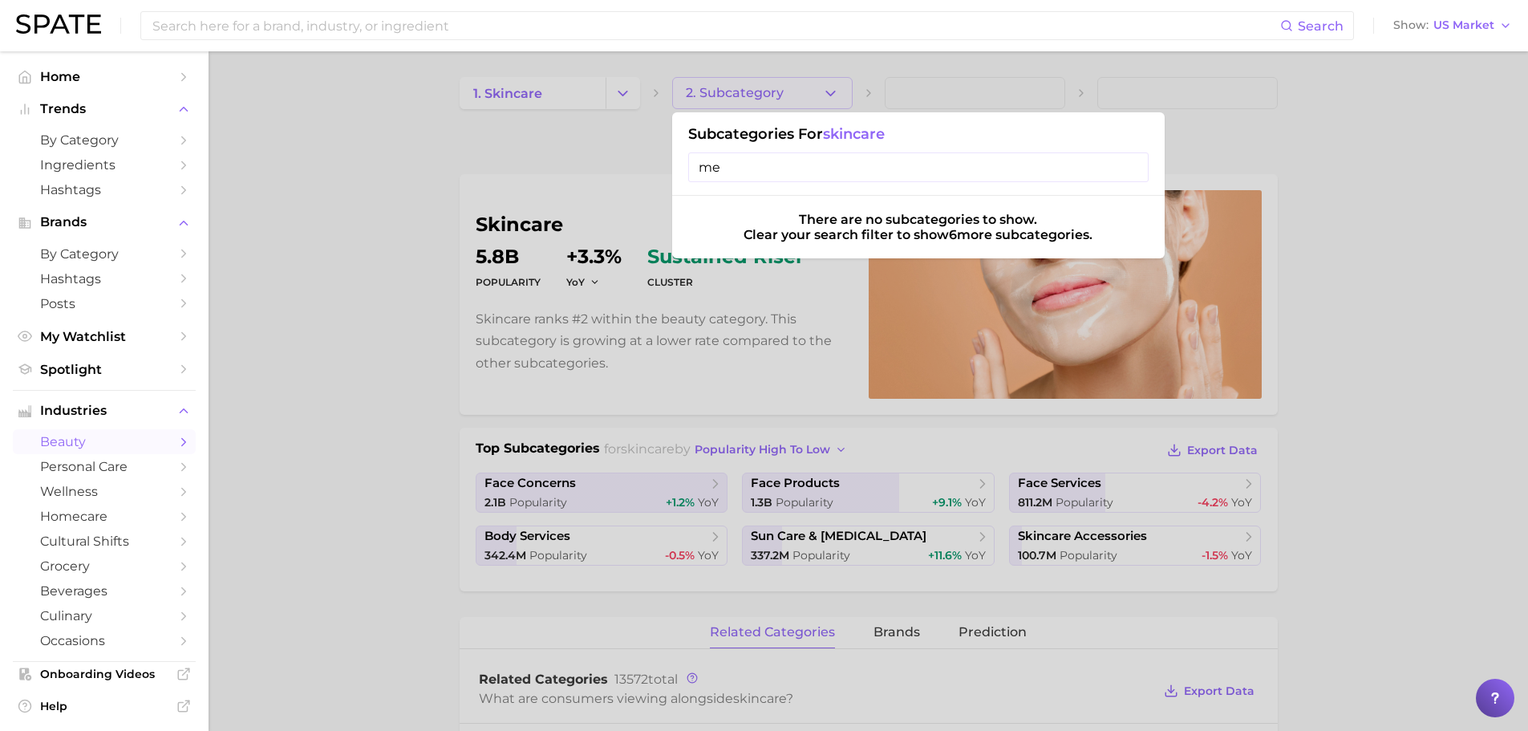
type input "m"
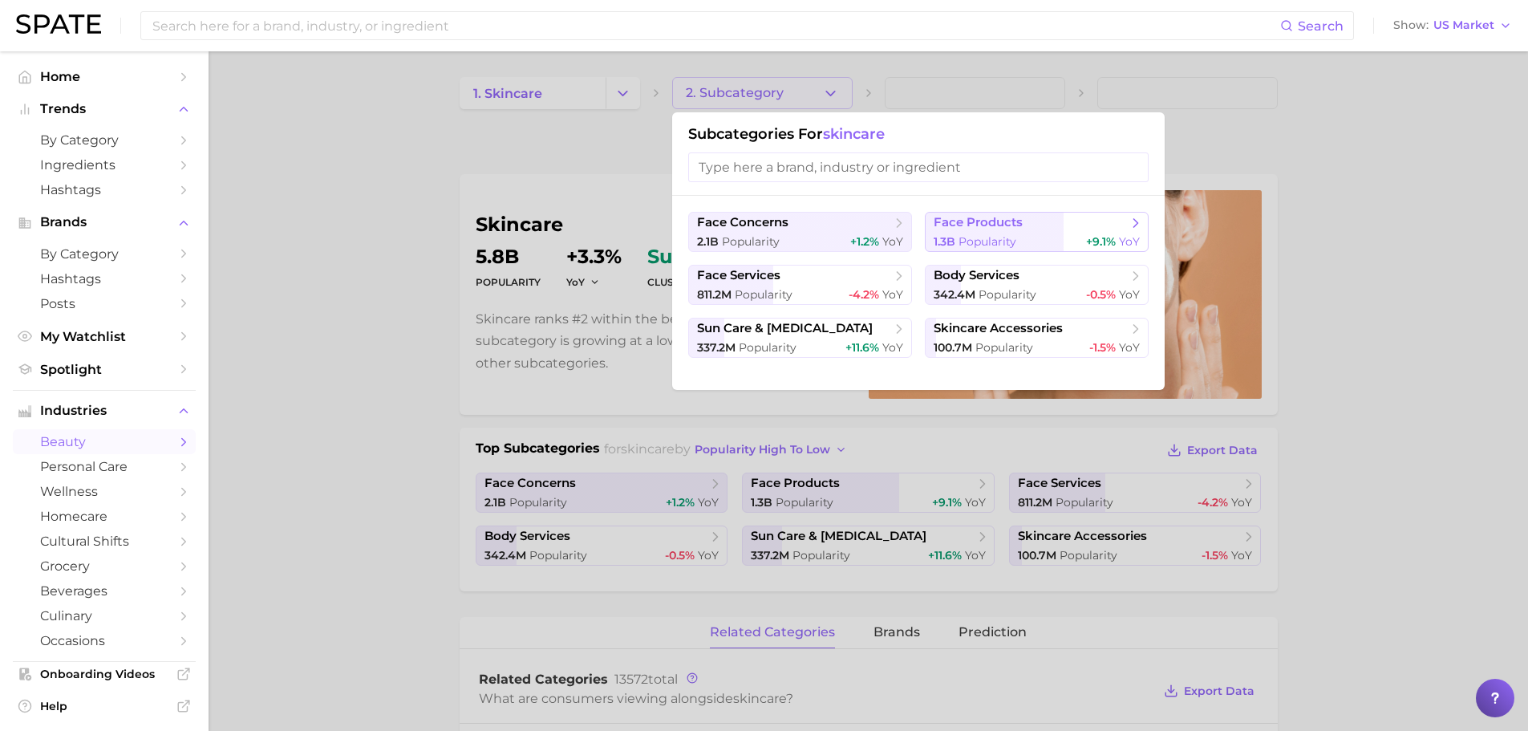
click at [1076, 230] on span "face products" at bounding box center [1031, 223] width 195 height 16
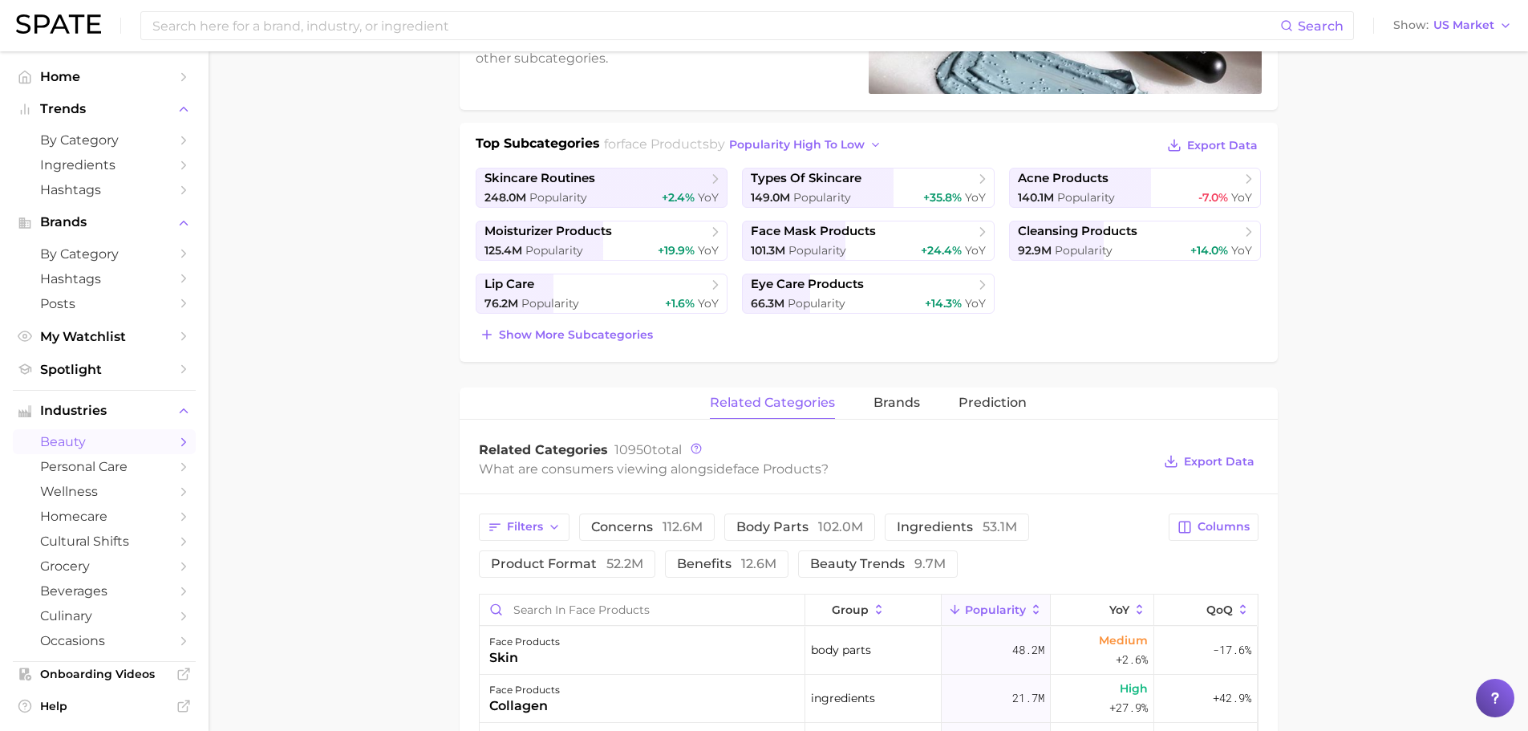
scroll to position [481, 0]
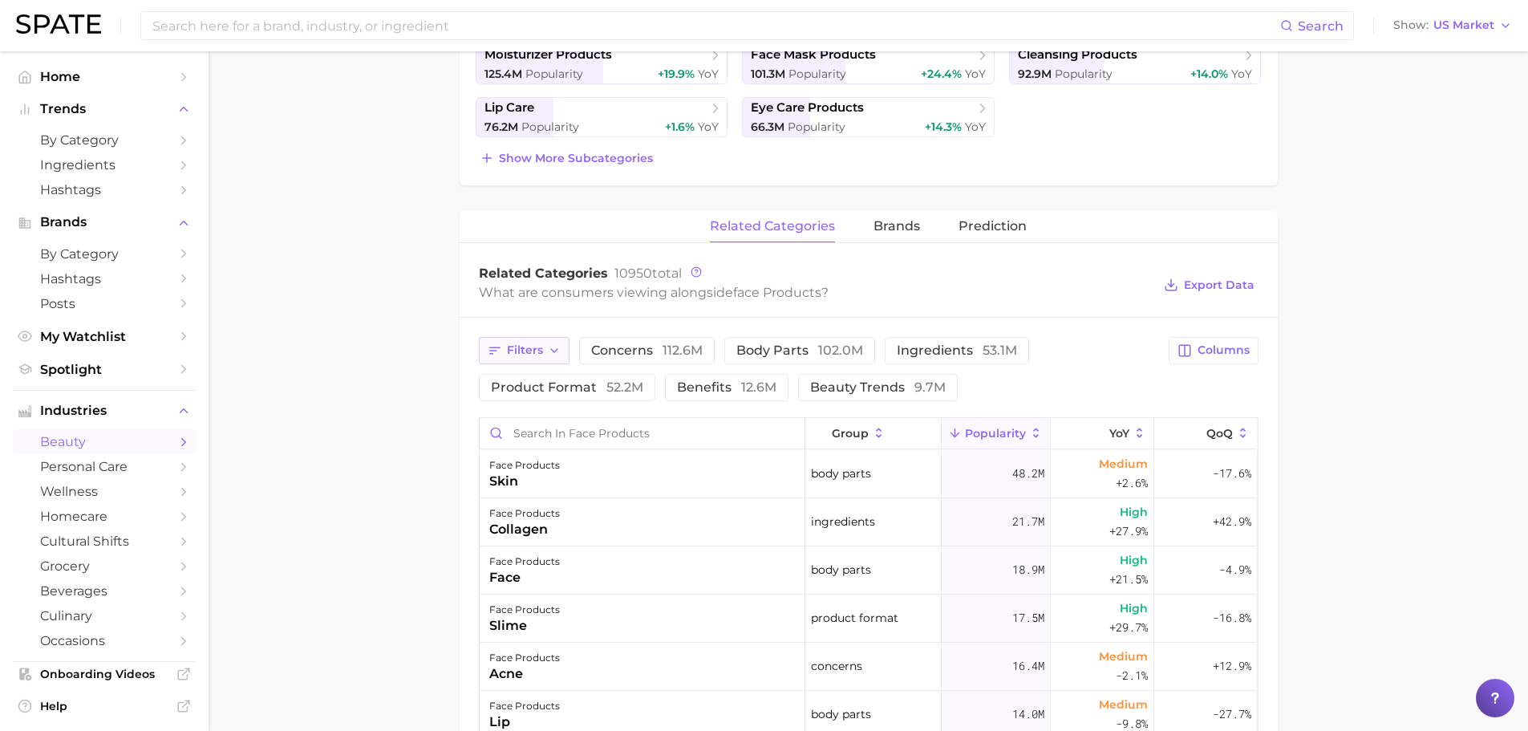
click at [516, 362] on button "Filters" at bounding box center [524, 350] width 91 height 27
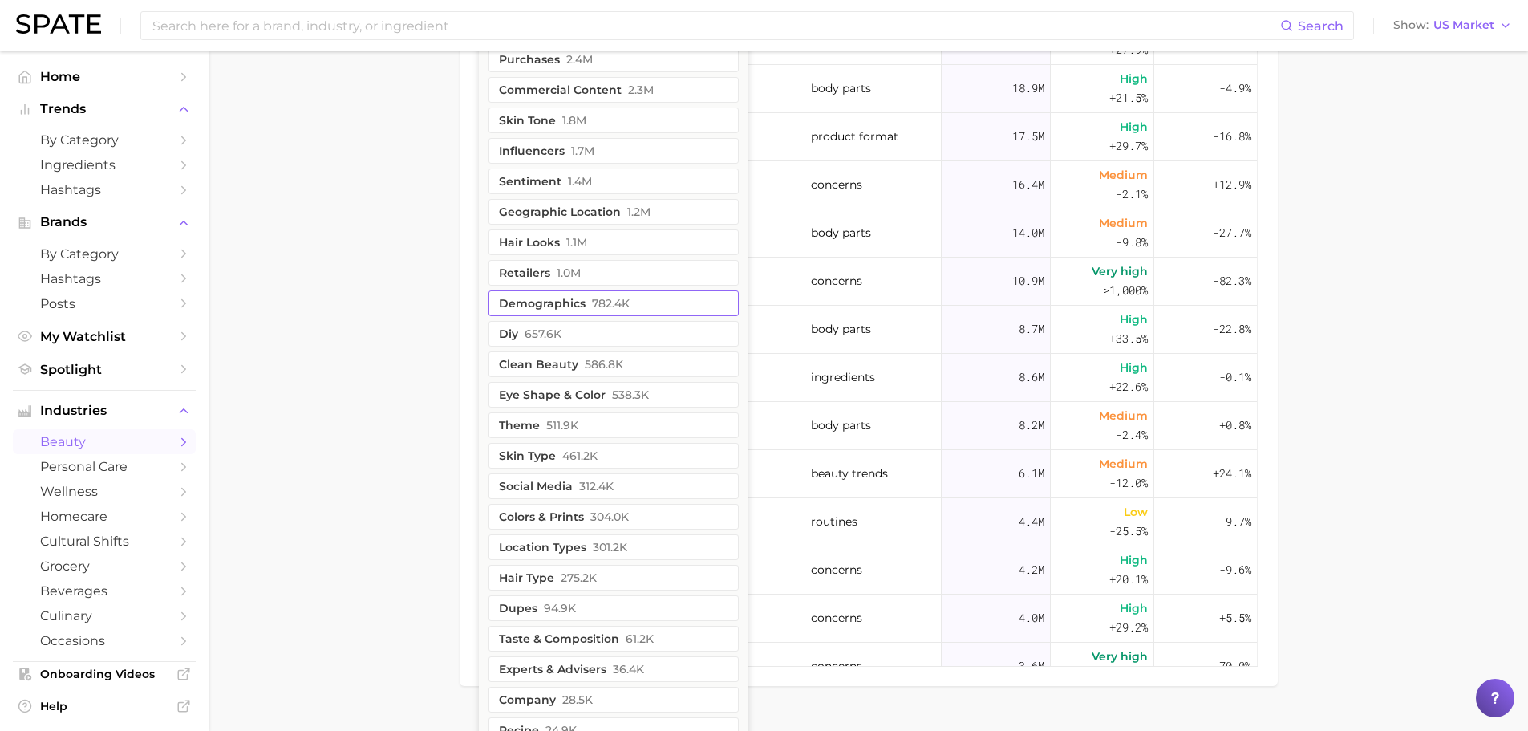
click at [565, 308] on button "demographics 782.4k" at bounding box center [613, 303] width 250 height 26
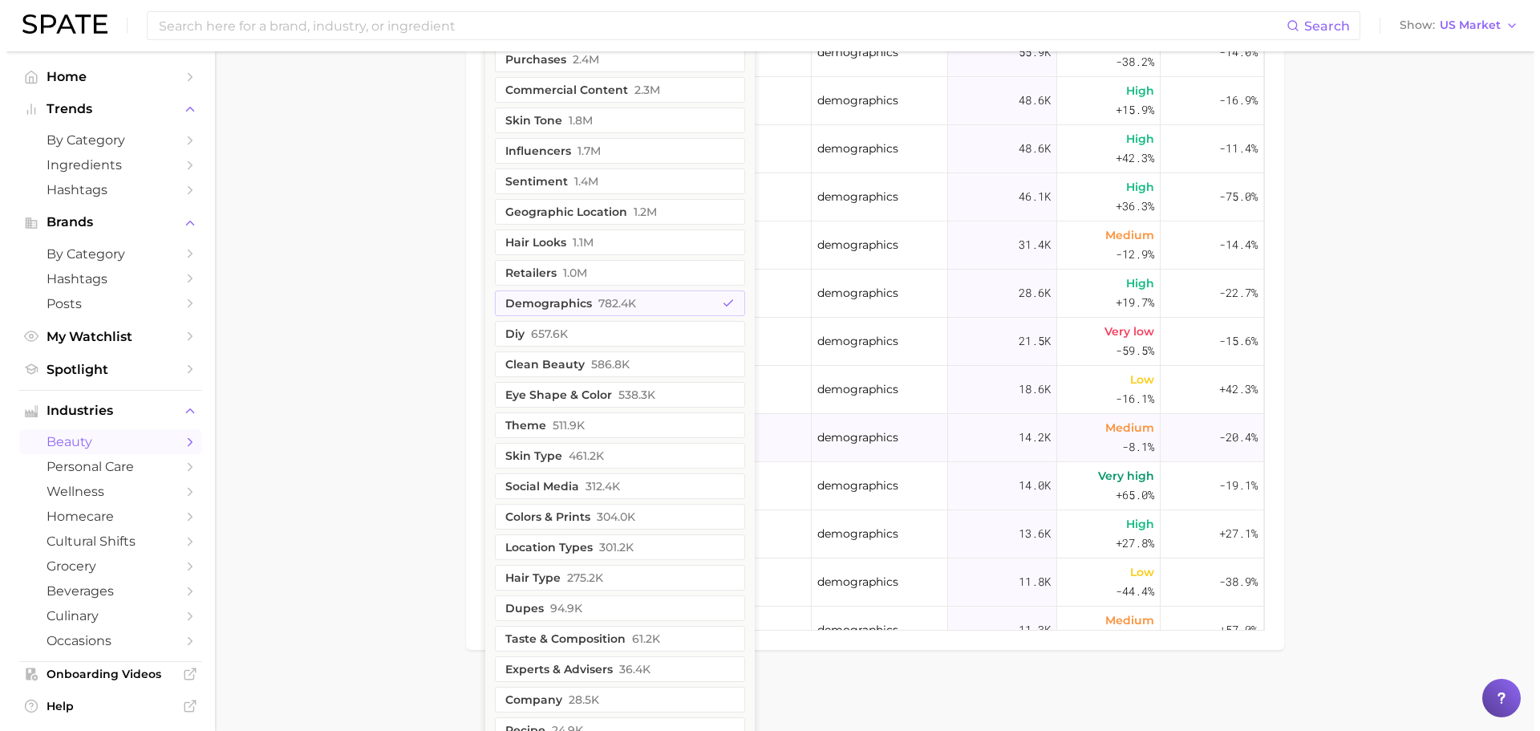
scroll to position [998, 0]
click at [805, 448] on div "demographics" at bounding box center [873, 439] width 136 height 48
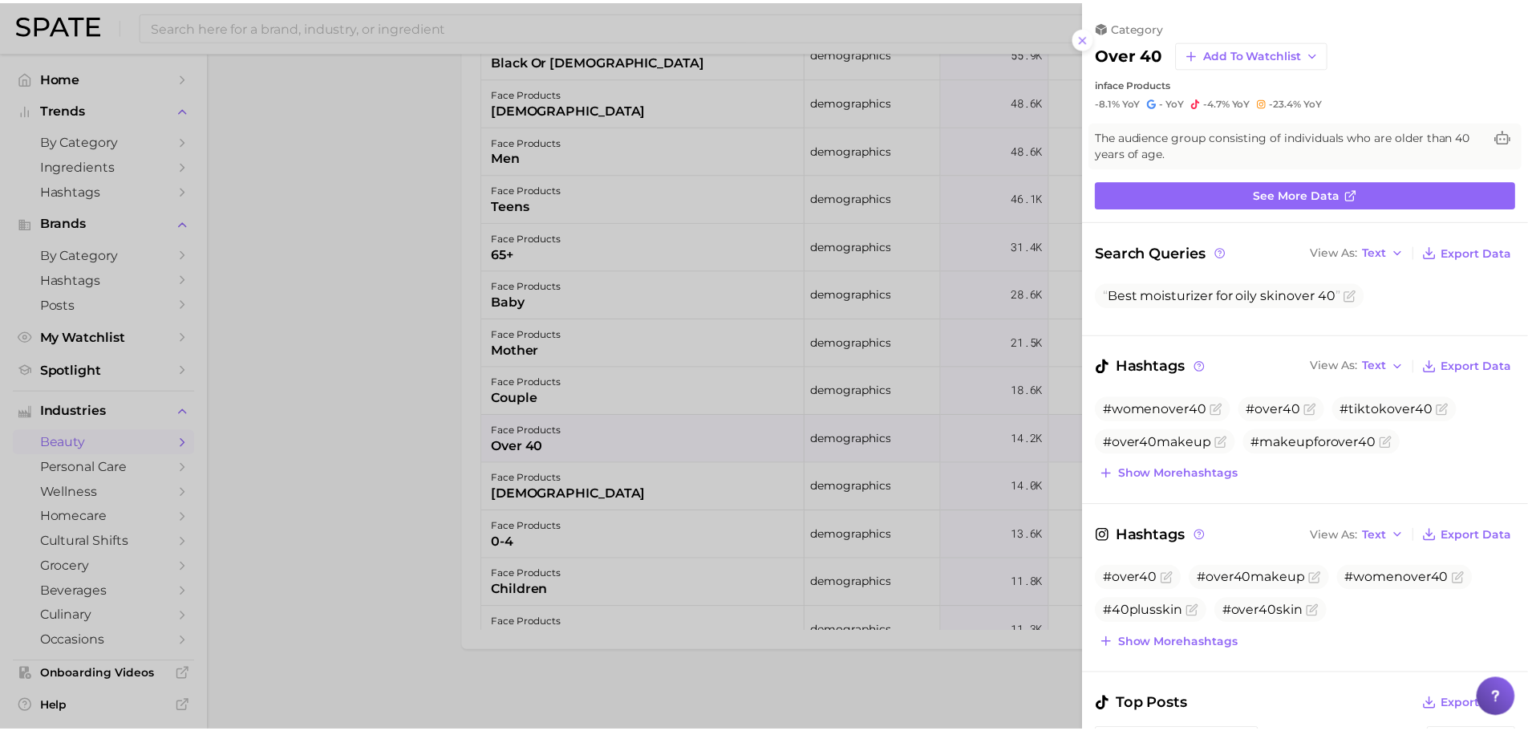
scroll to position [0, 0]
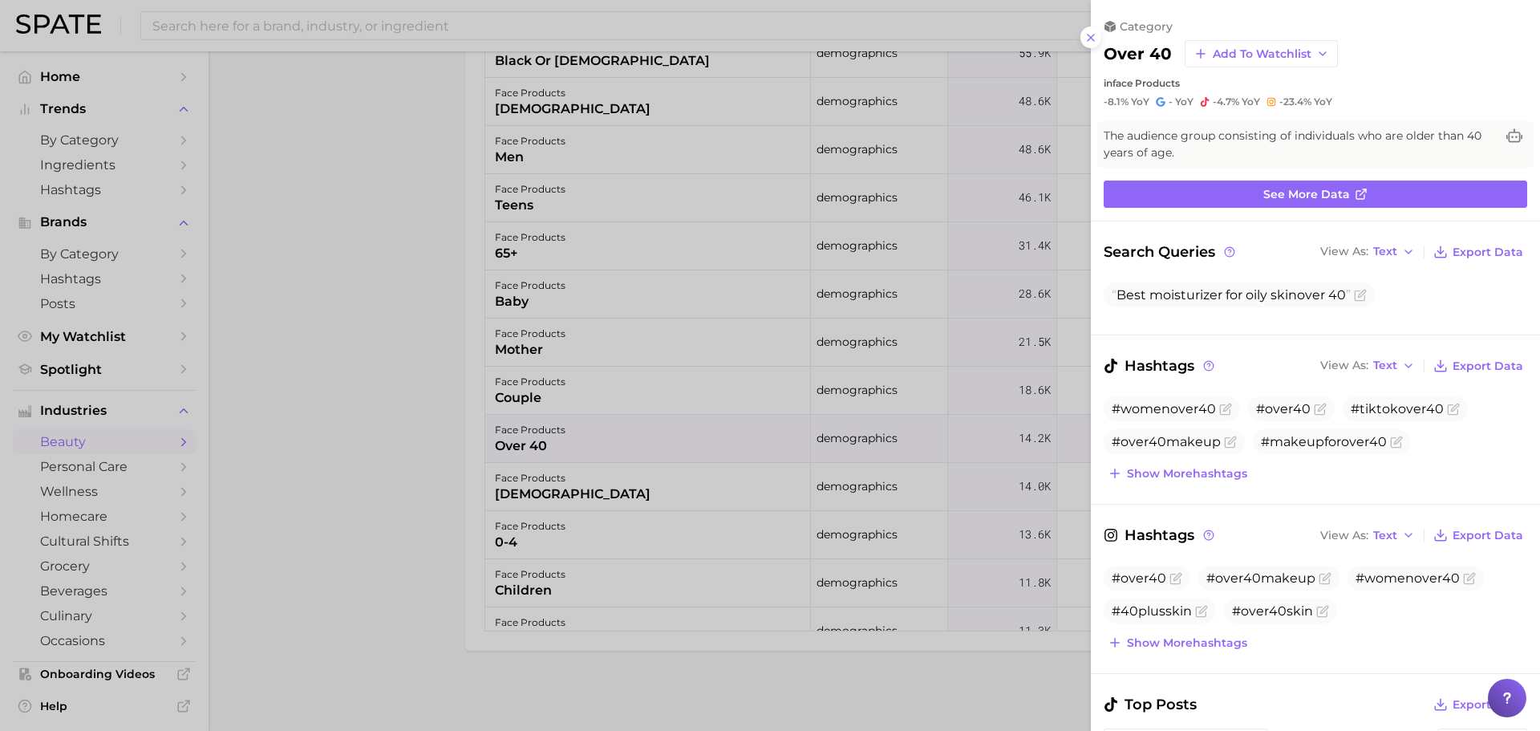
click at [974, 226] on div at bounding box center [770, 365] width 1540 height 731
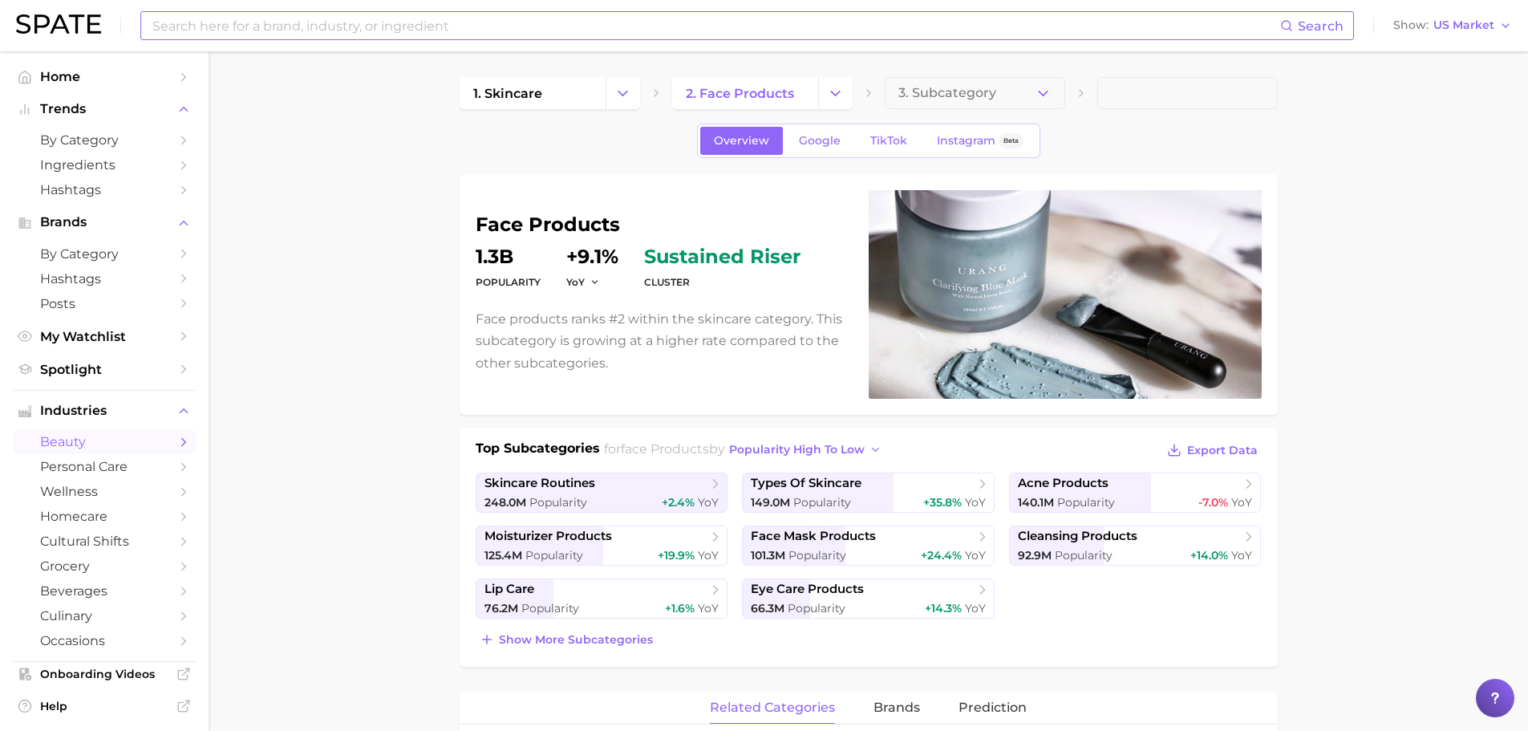
click at [519, 27] on input at bounding box center [715, 25] width 1129 height 27
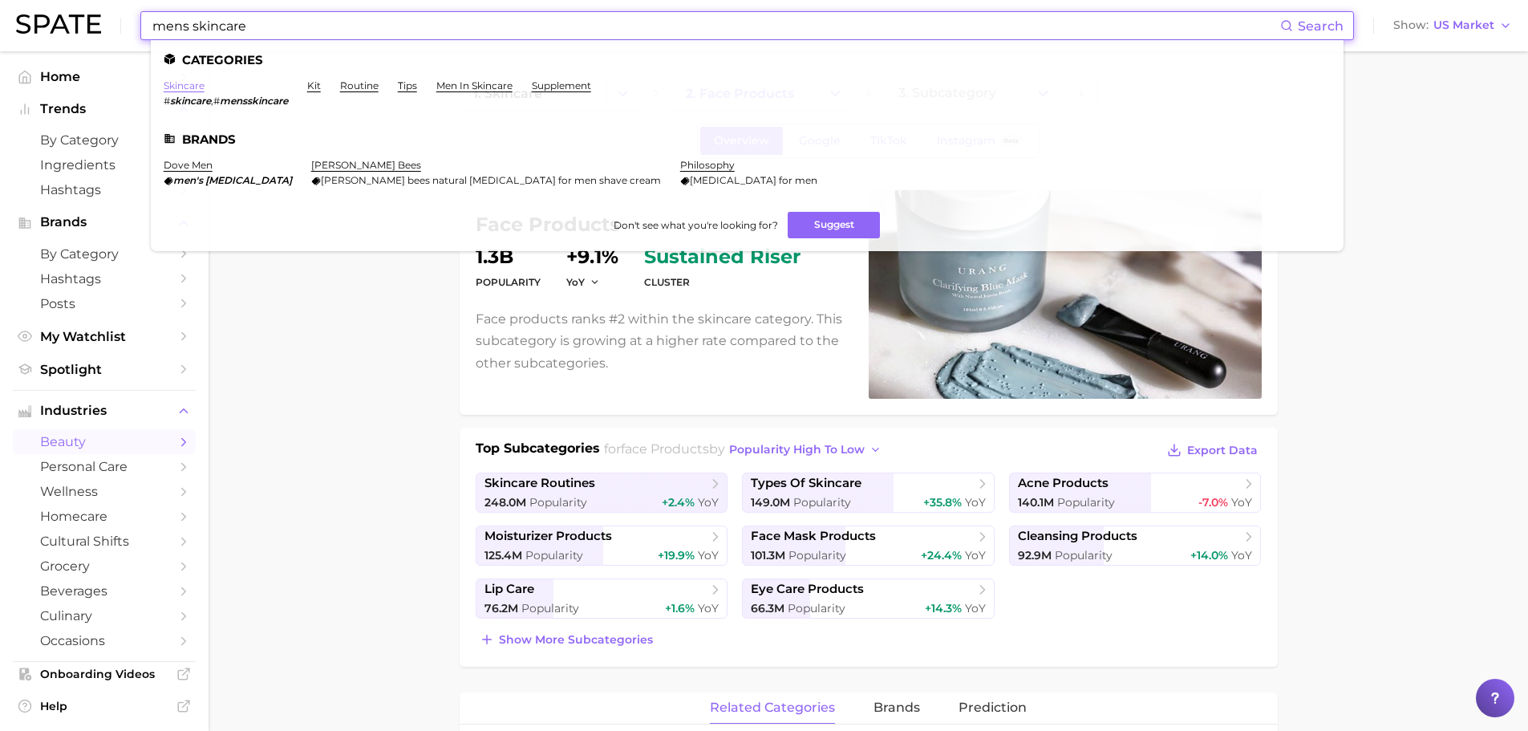
type input "mens skincare"
click at [182, 79] on link "skincare" at bounding box center [184, 85] width 41 height 12
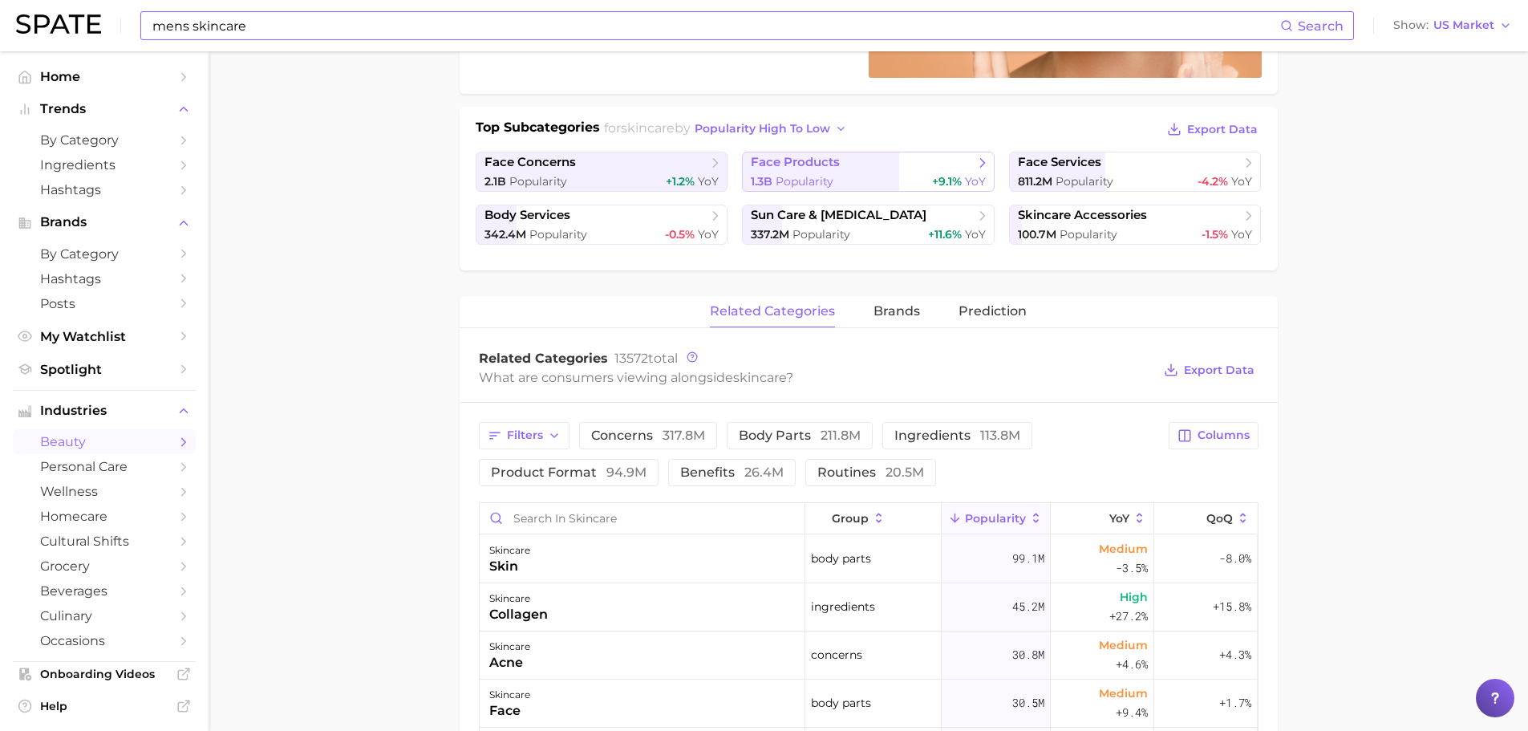
scroll to position [561, 0]
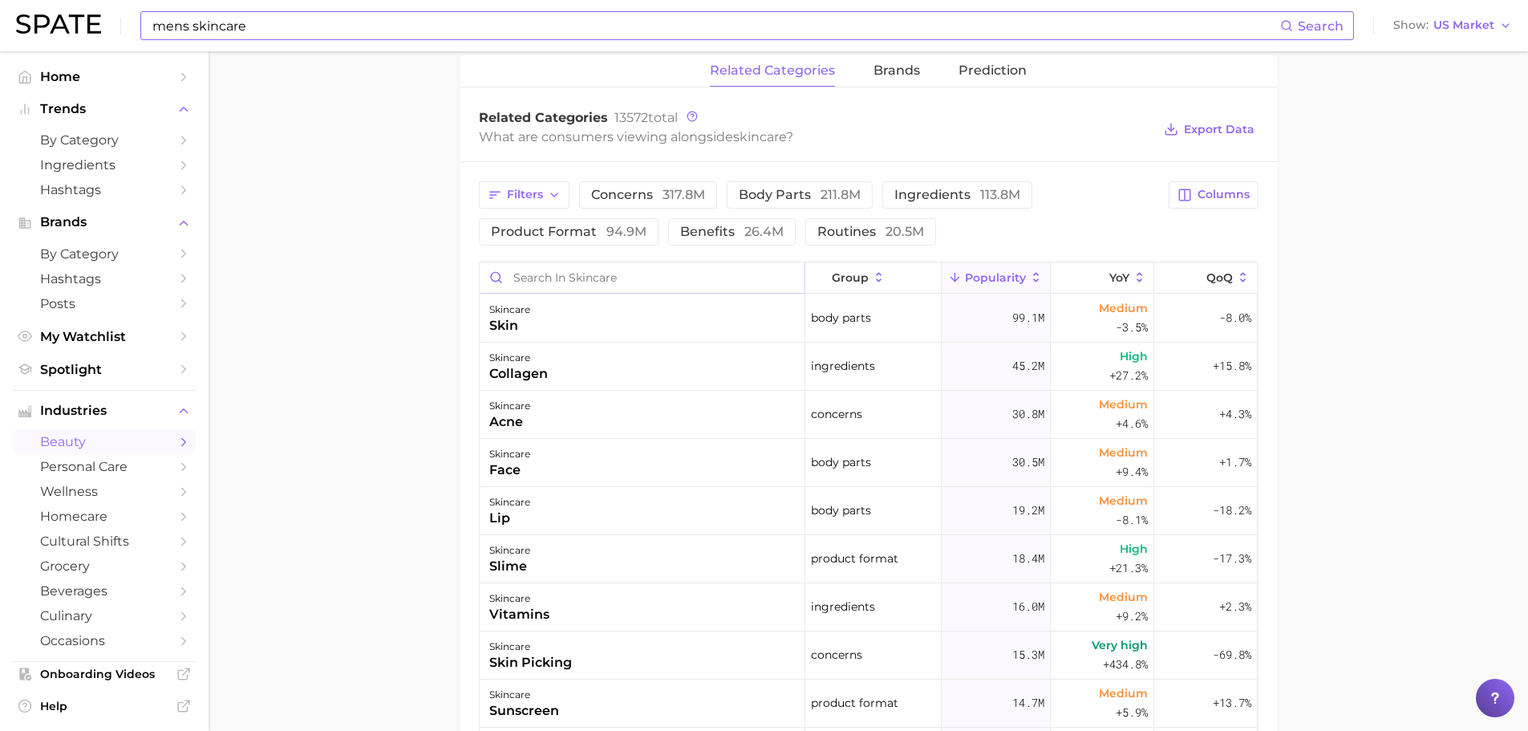
click at [576, 274] on input "Search in skincare" at bounding box center [642, 277] width 325 height 30
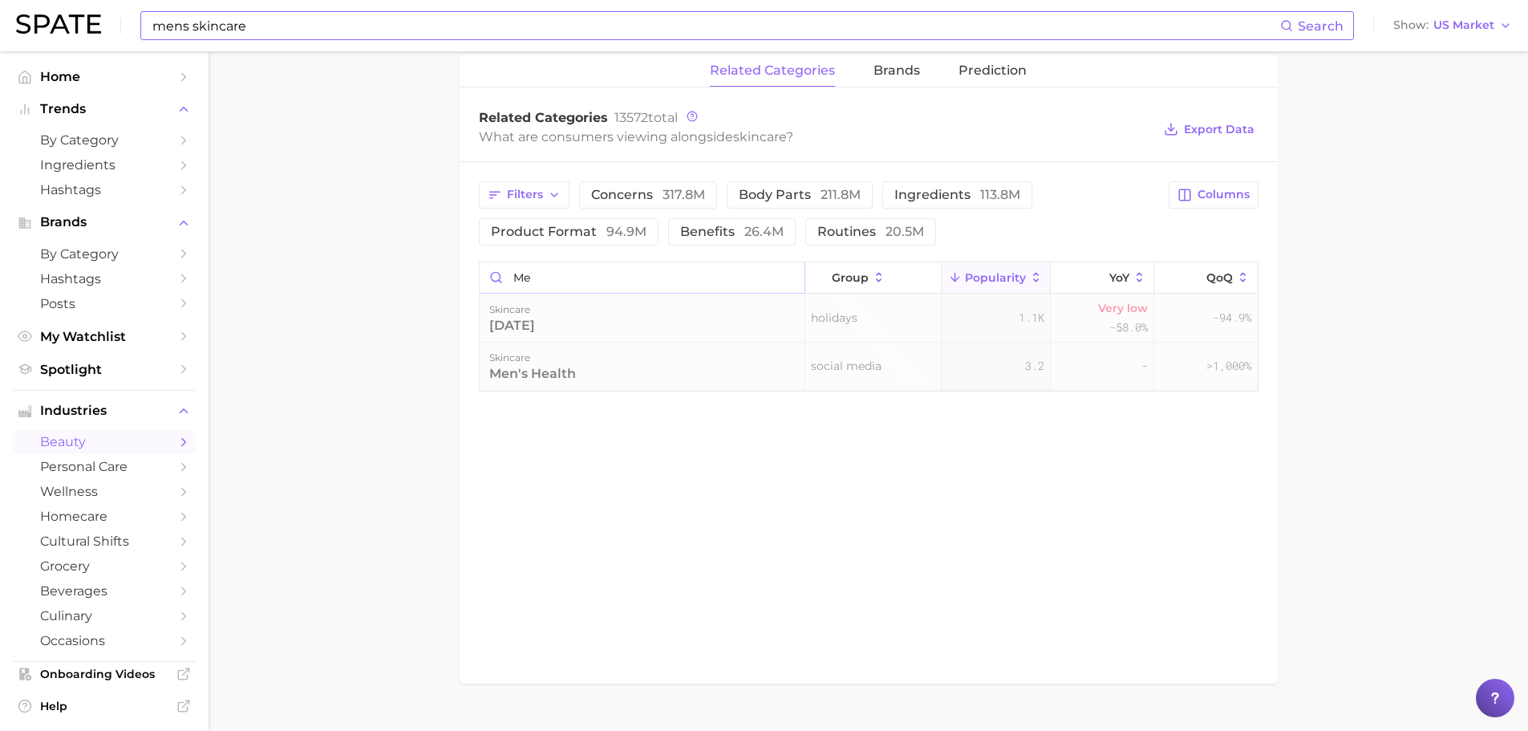
type input "m"
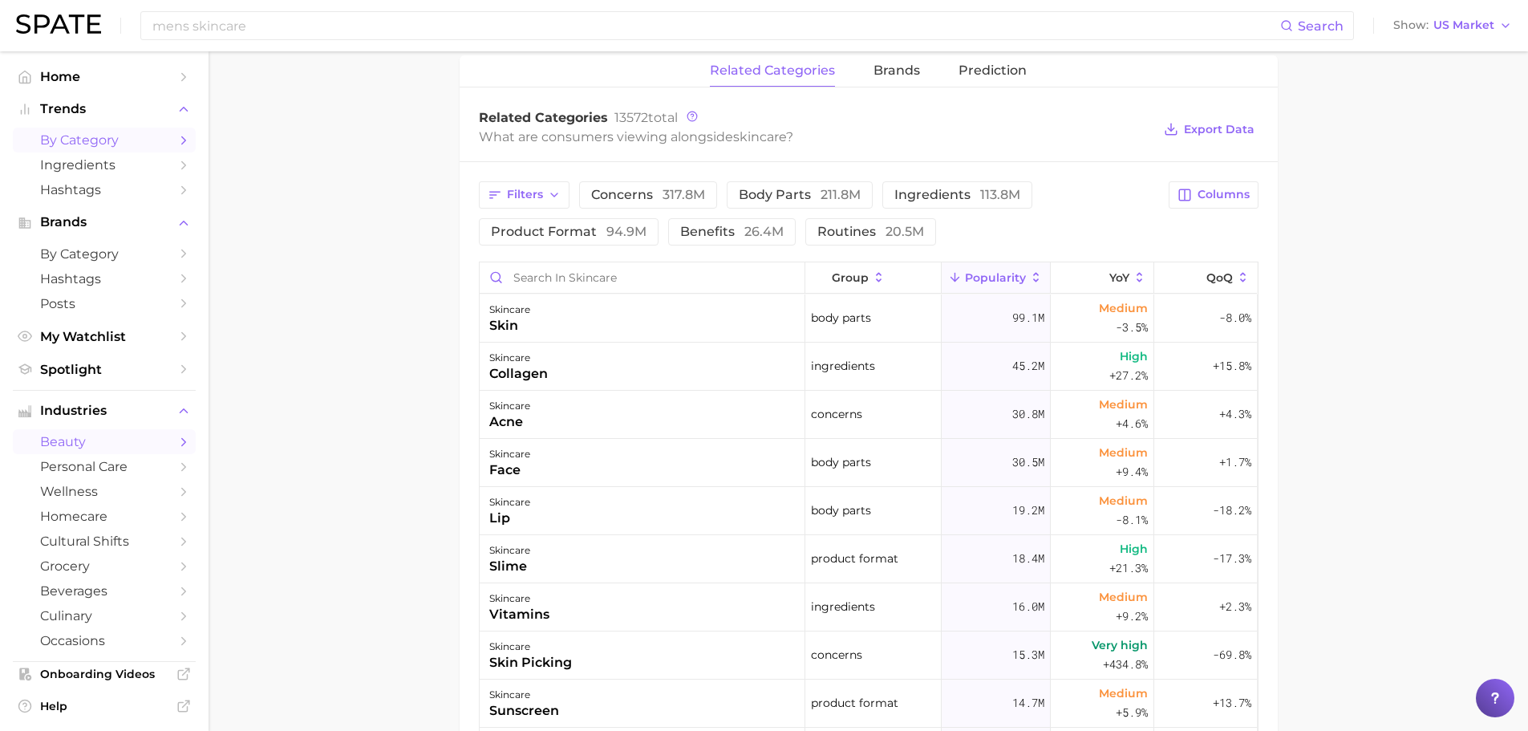
click at [62, 136] on span "by Category" at bounding box center [104, 139] width 128 height 15
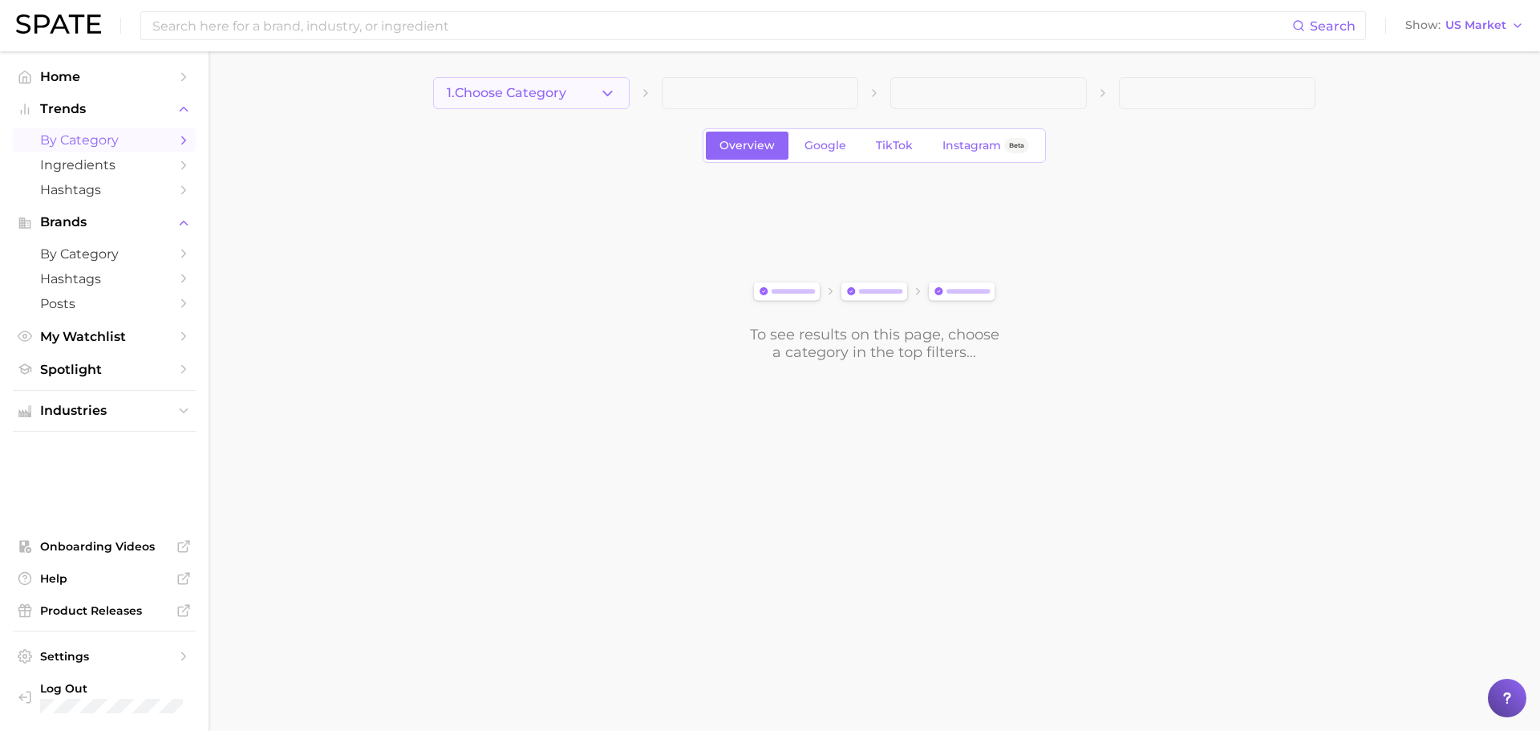
click at [585, 99] on button "1. Choose Category" at bounding box center [531, 93] width 196 height 32
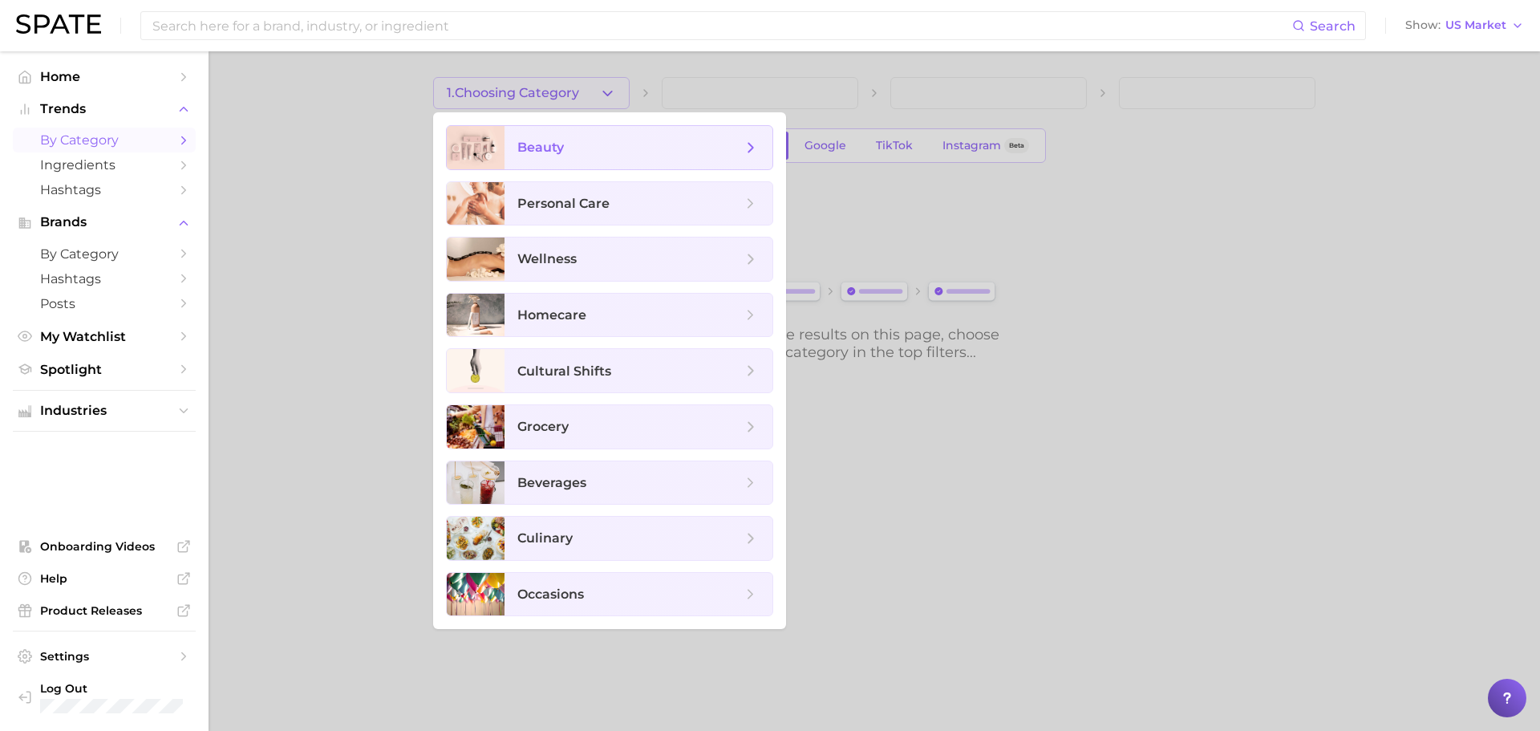
click at [593, 146] on span "beauty" at bounding box center [629, 148] width 225 height 18
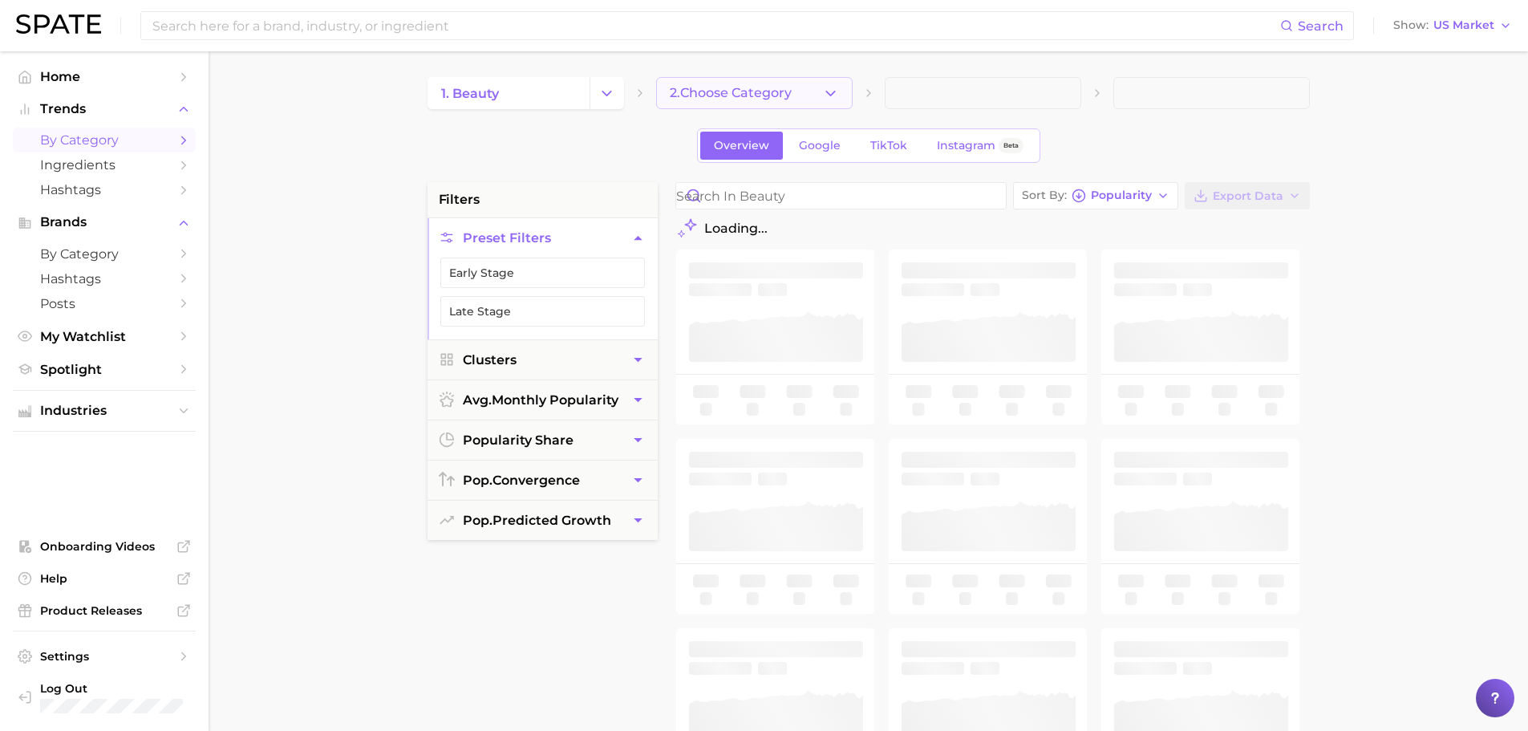
click at [786, 86] on span "2. Choose Category" at bounding box center [731, 93] width 122 height 14
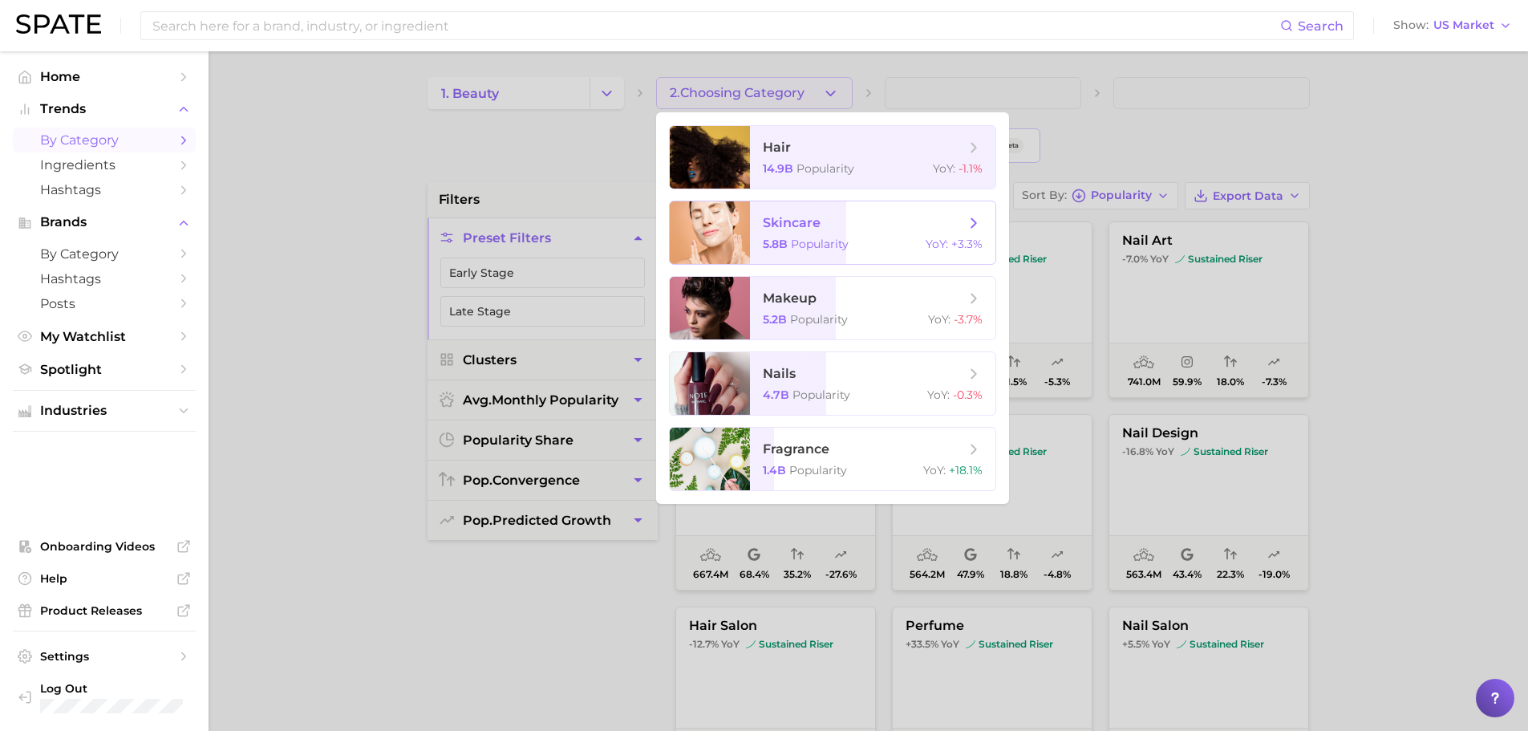
click at [793, 237] on span "Popularity" at bounding box center [820, 244] width 58 height 14
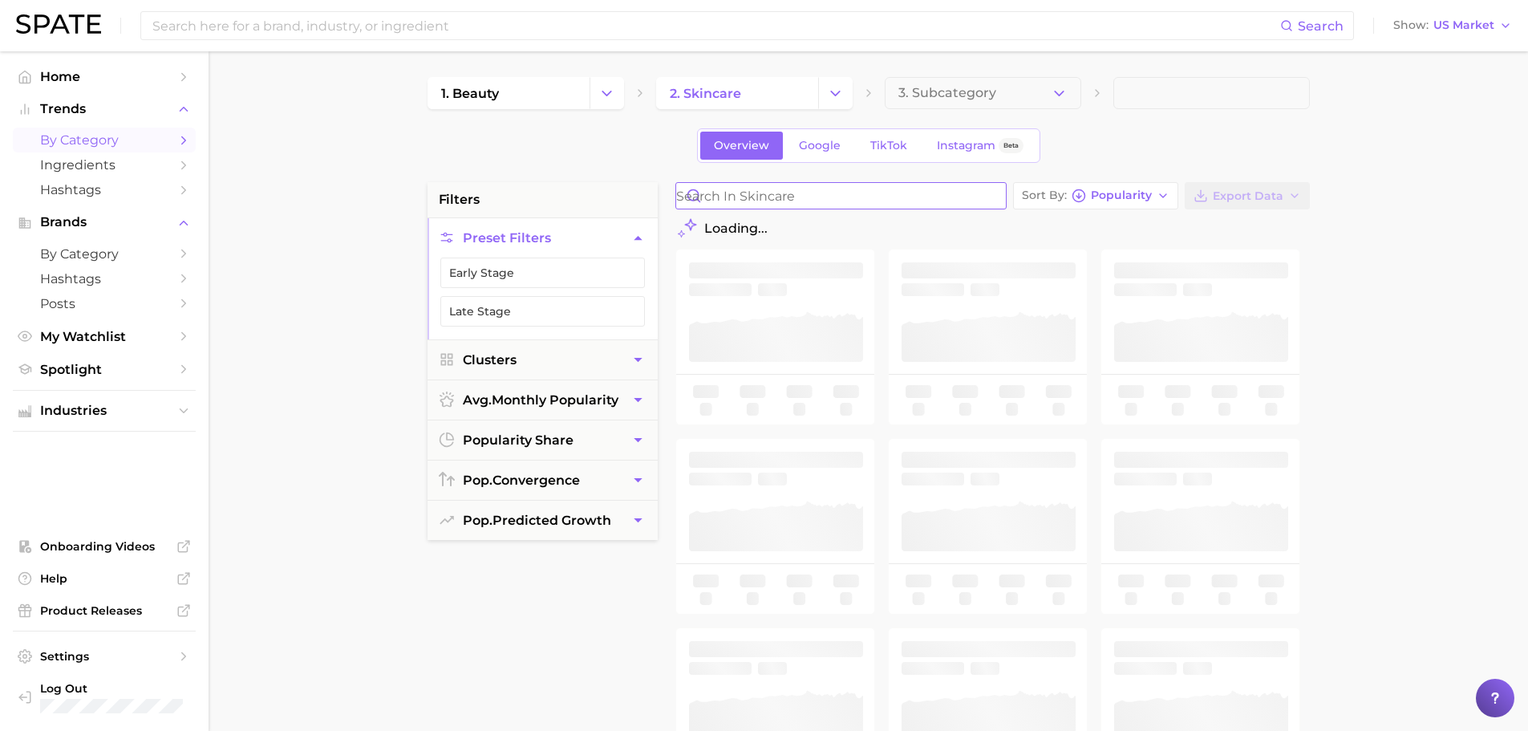
click at [793, 185] on input "Search in skincare" at bounding box center [841, 196] width 330 height 26
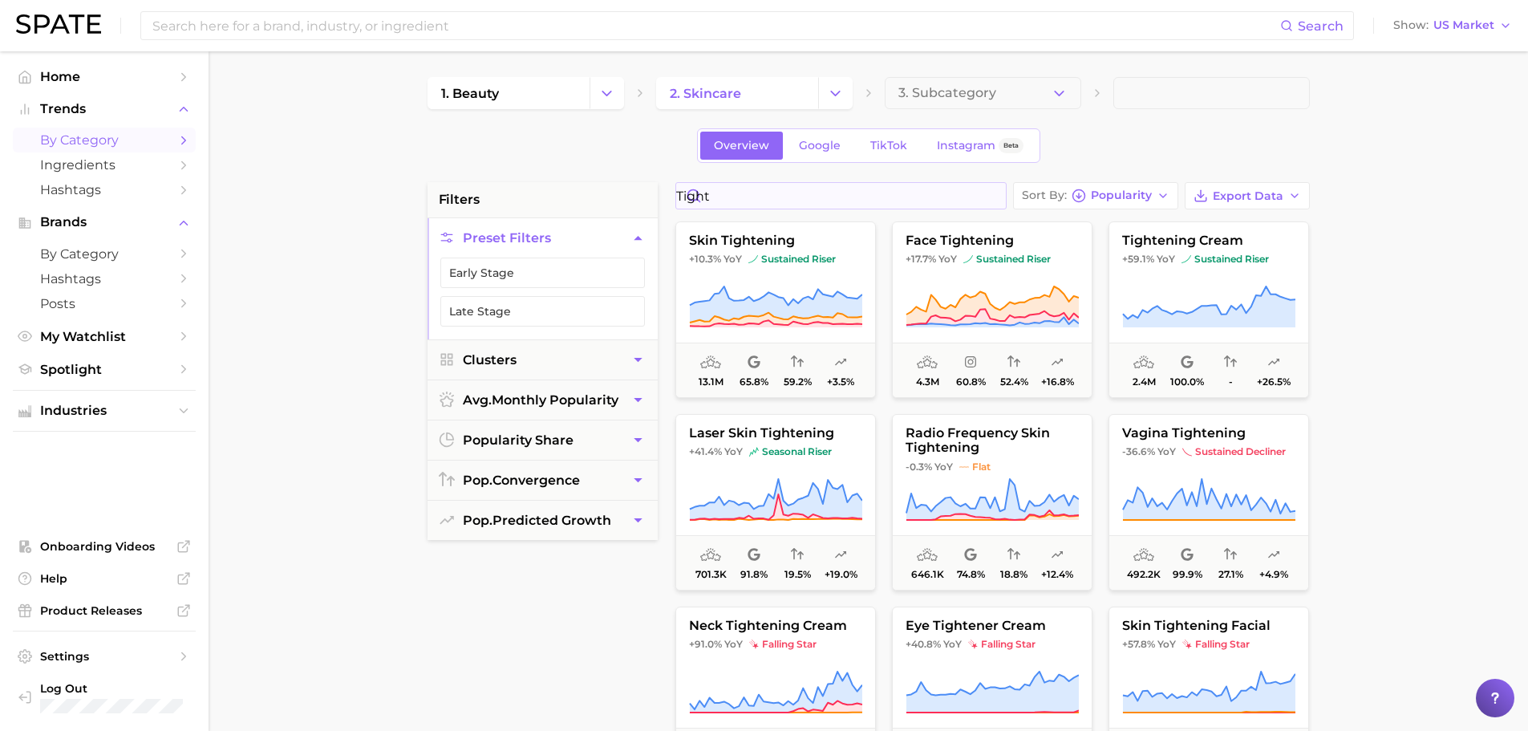
drag, startPoint x: 778, startPoint y: 176, endPoint x: 776, endPoint y: 191, distance: 15.4
click at [778, 179] on div "1. beauty 2. skincare 3. Subcategory Overview Google TikTok Instagram Beta filt…" at bounding box center [868, 632] width 882 height 1111
click at [776, 191] on input "tight" at bounding box center [841, 196] width 330 height 26
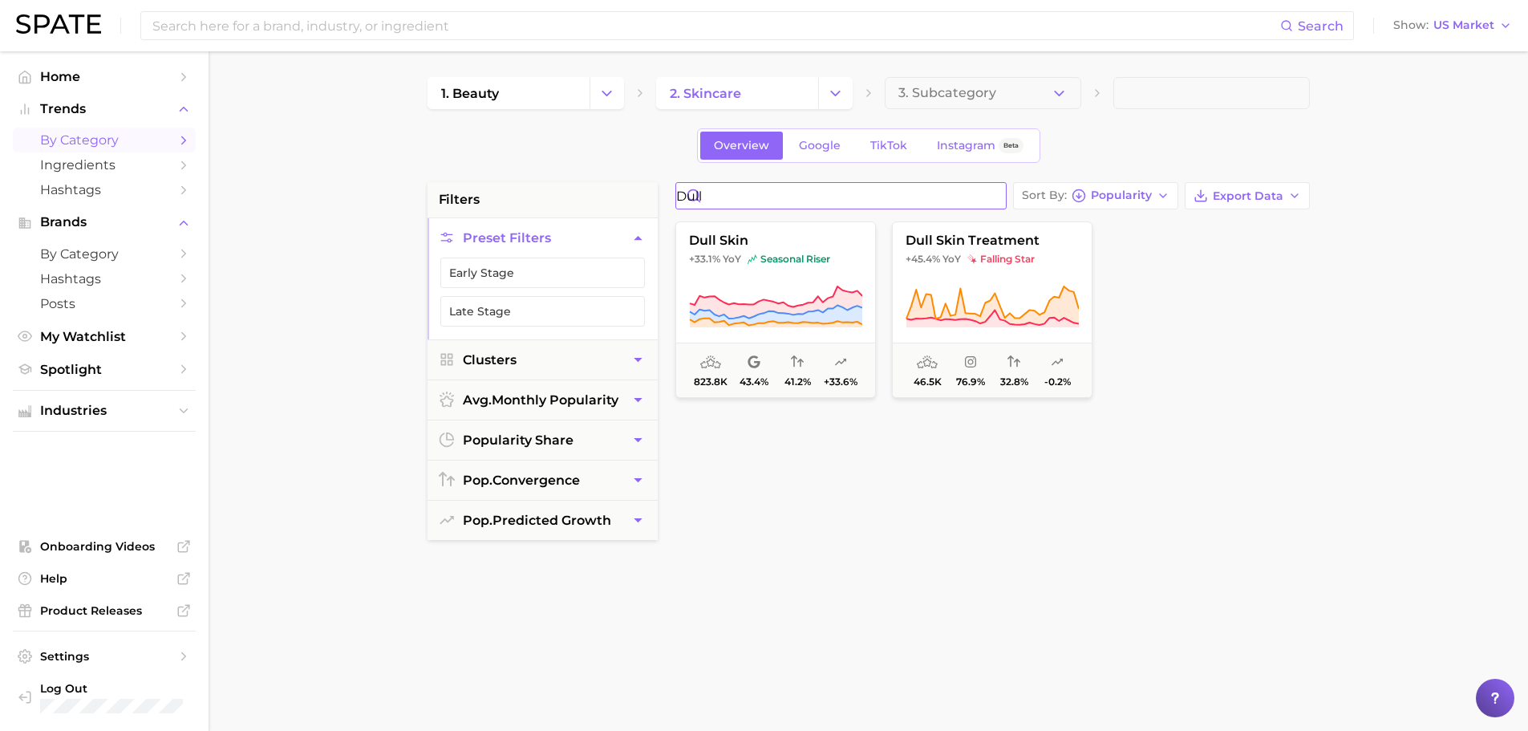
type input "dull"
drag, startPoint x: 750, startPoint y: 203, endPoint x: 689, endPoint y: 198, distance: 61.1
click at [689, 198] on input "dull" at bounding box center [841, 196] width 330 height 26
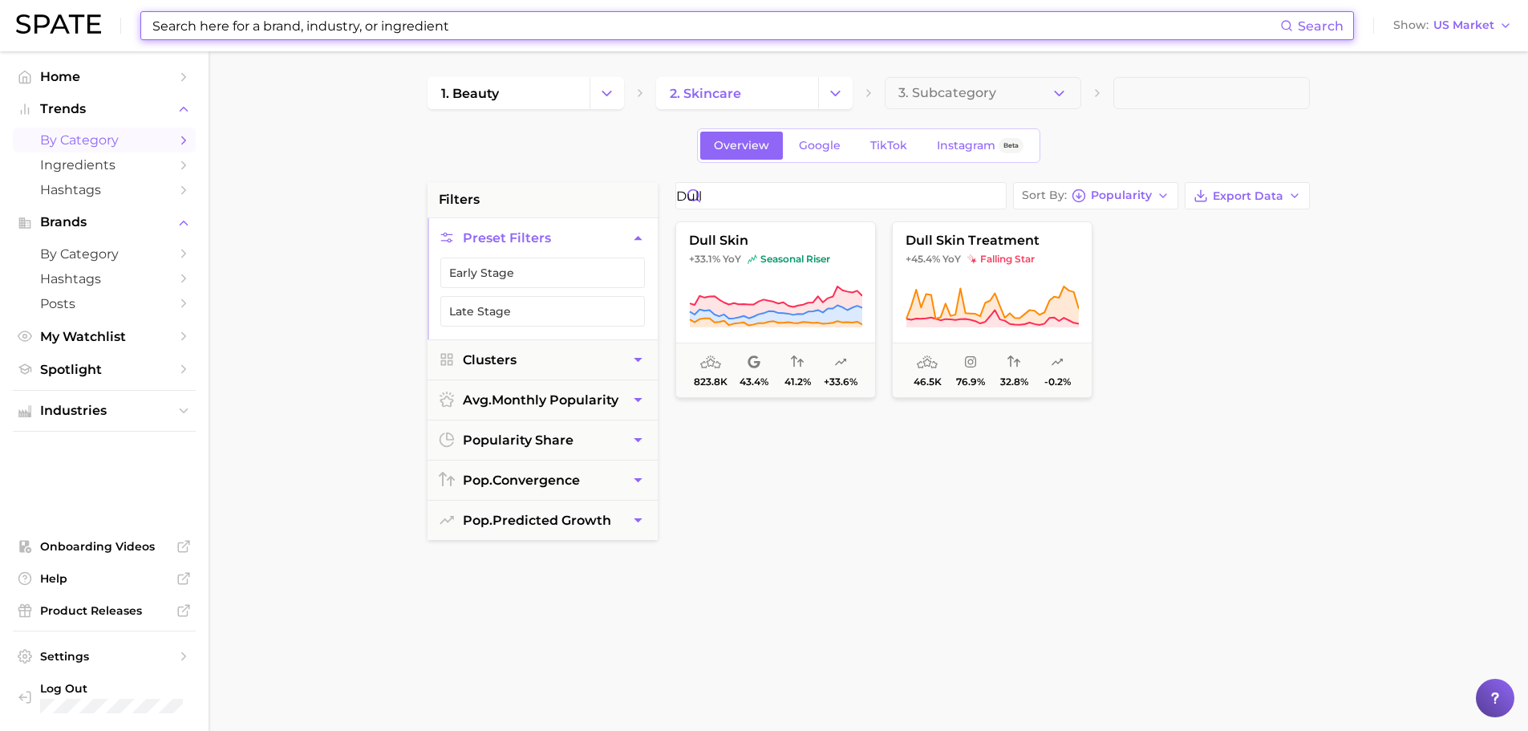
click at [332, 19] on input at bounding box center [715, 25] width 1129 height 27
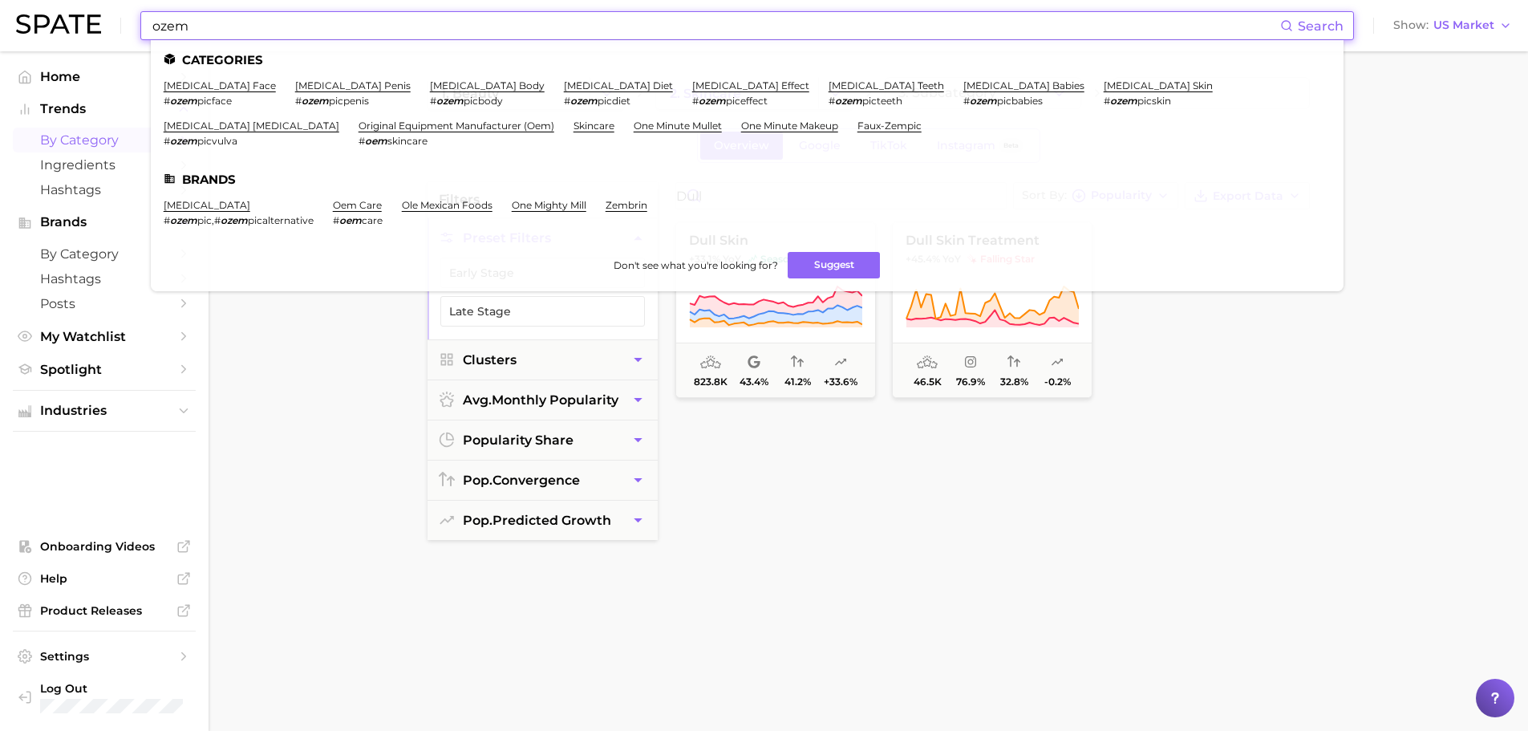
type input "ozem"
click at [217, 76] on ul "Categories [MEDICAL_DATA] face # ozem picface [MEDICAL_DATA] penis # ozem picpe…" at bounding box center [747, 165] width 1193 height 251
click at [212, 90] on link "[MEDICAL_DATA] face" at bounding box center [220, 85] width 112 height 12
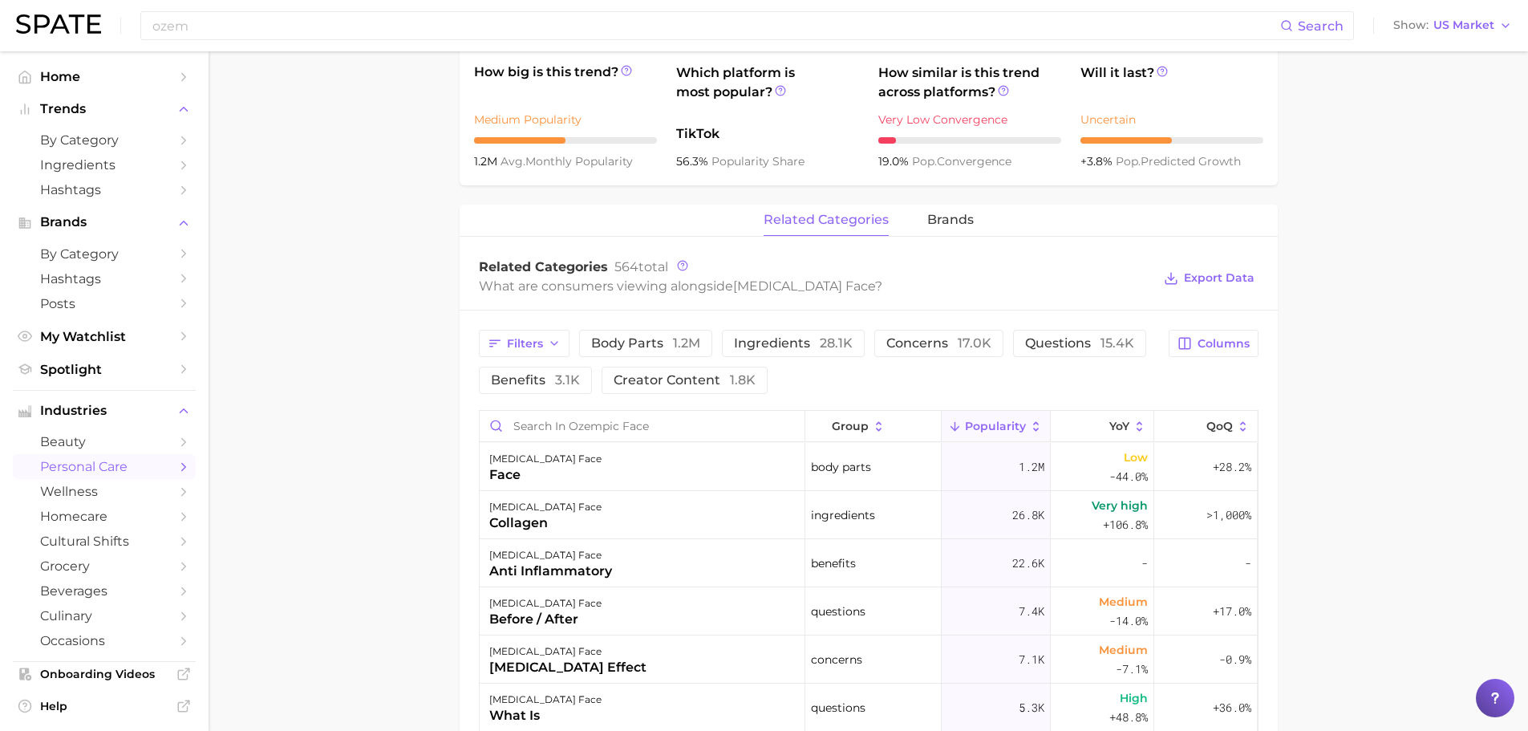
scroll to position [642, 0]
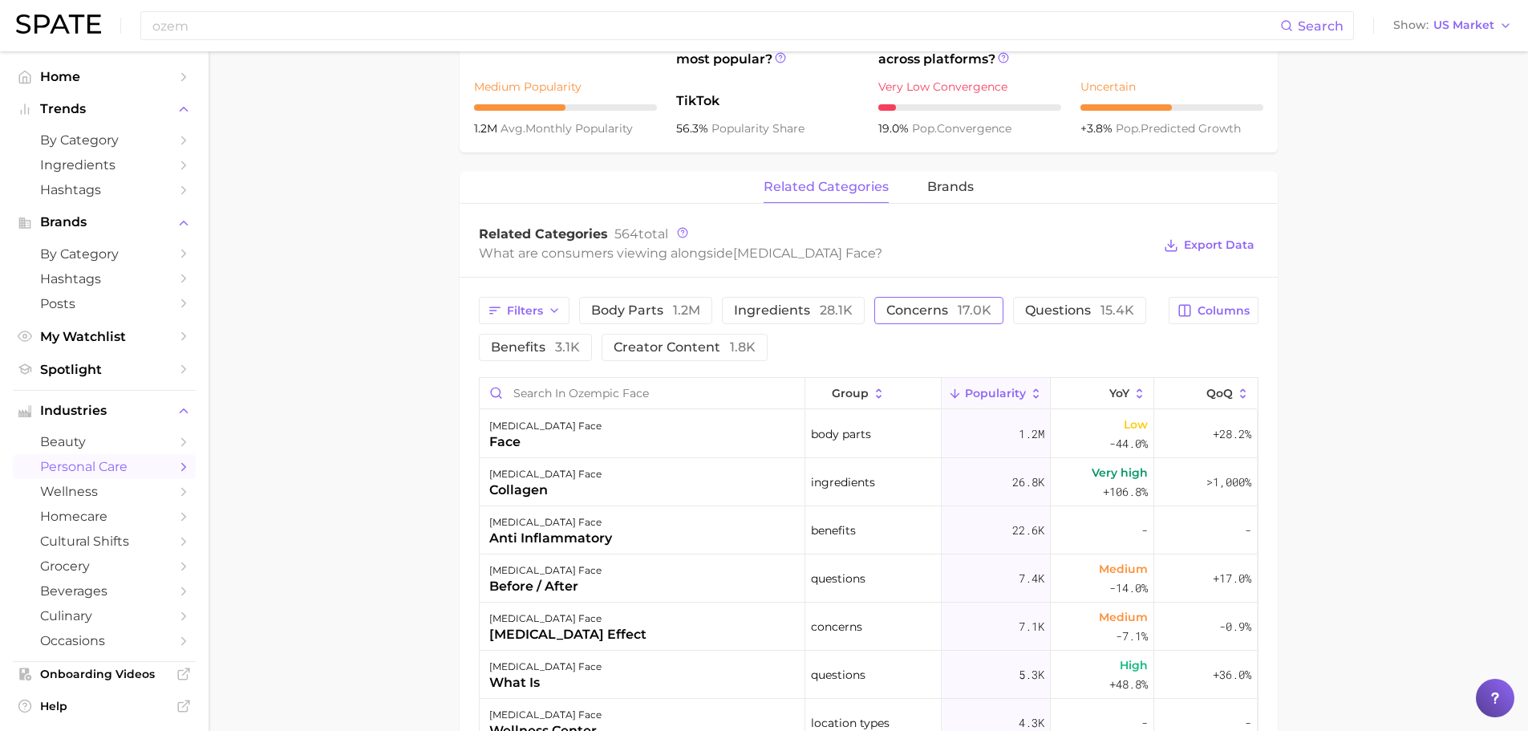
click at [937, 310] on span "concerns 17.0k" at bounding box center [938, 310] width 105 height 13
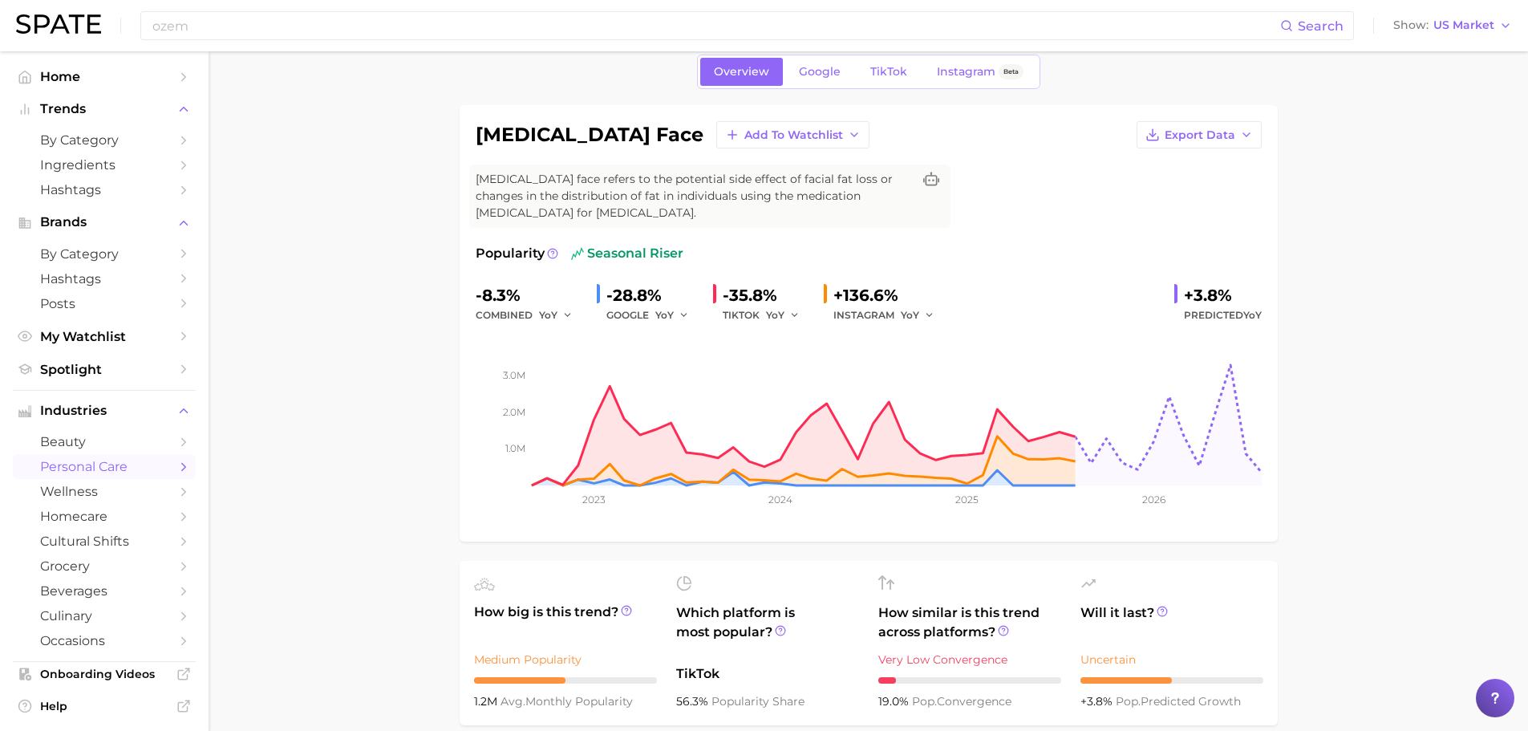
scroll to position [0, 0]
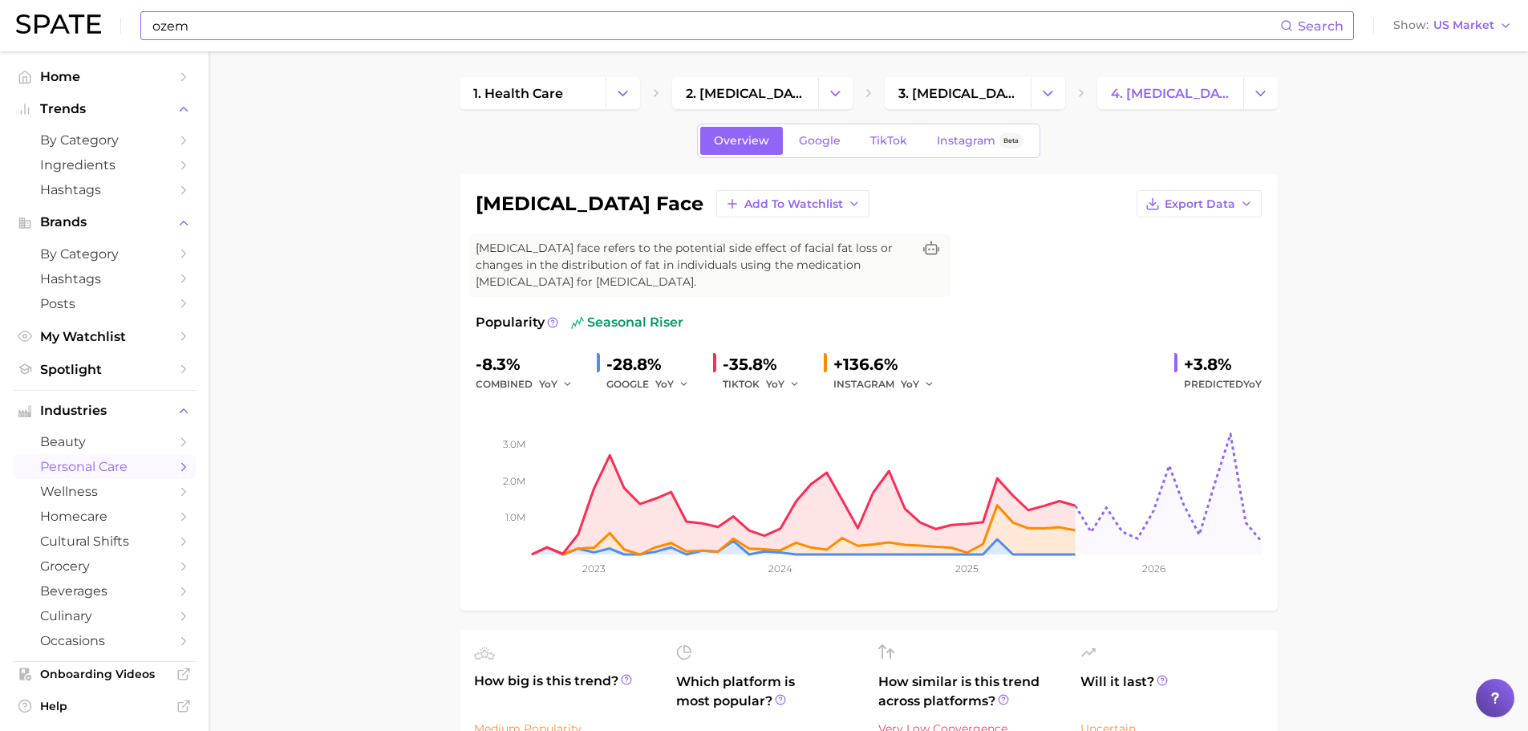
click at [351, 21] on input "ozem" at bounding box center [715, 25] width 1129 height 27
type input "o"
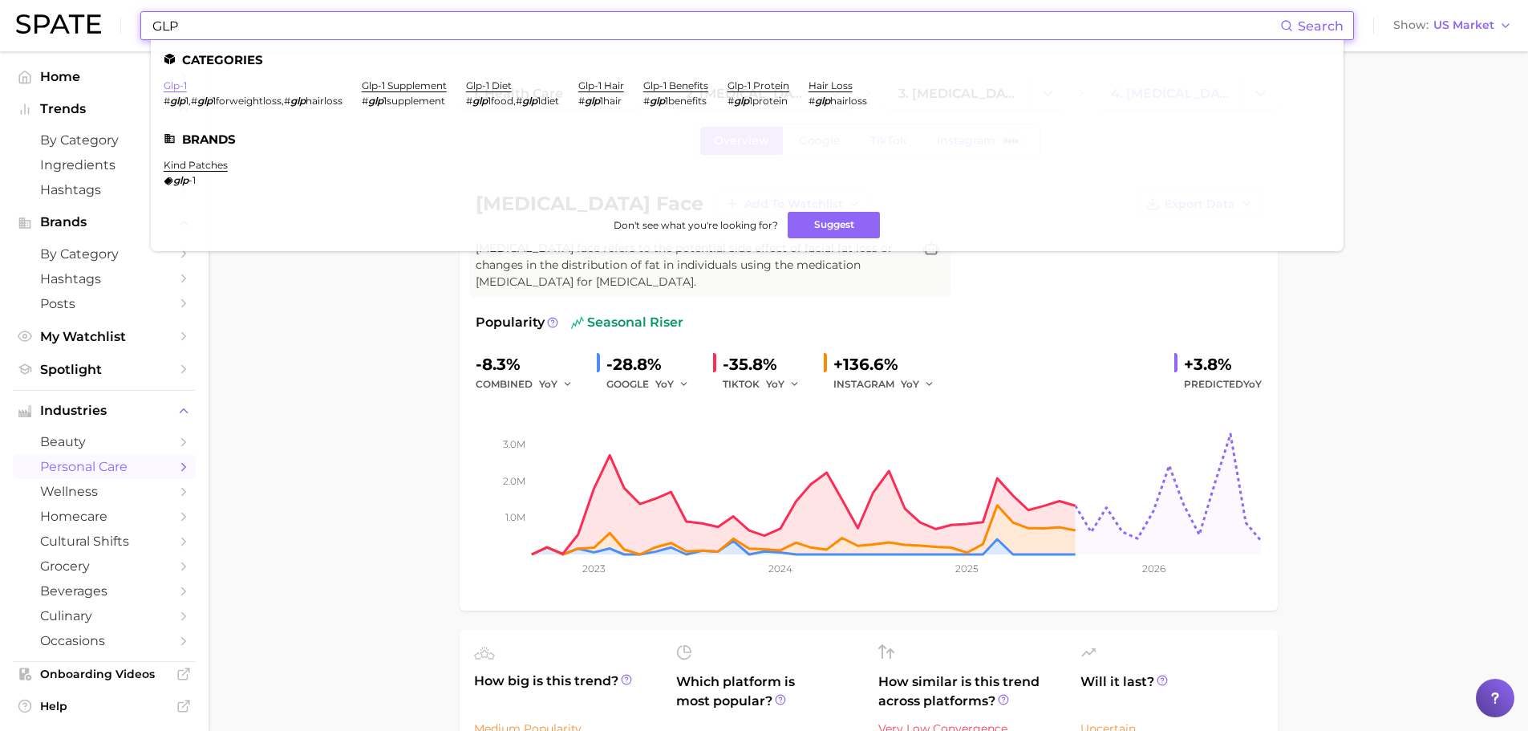
type input "GLP"
click at [180, 89] on link "glp-1" at bounding box center [175, 85] width 23 height 12
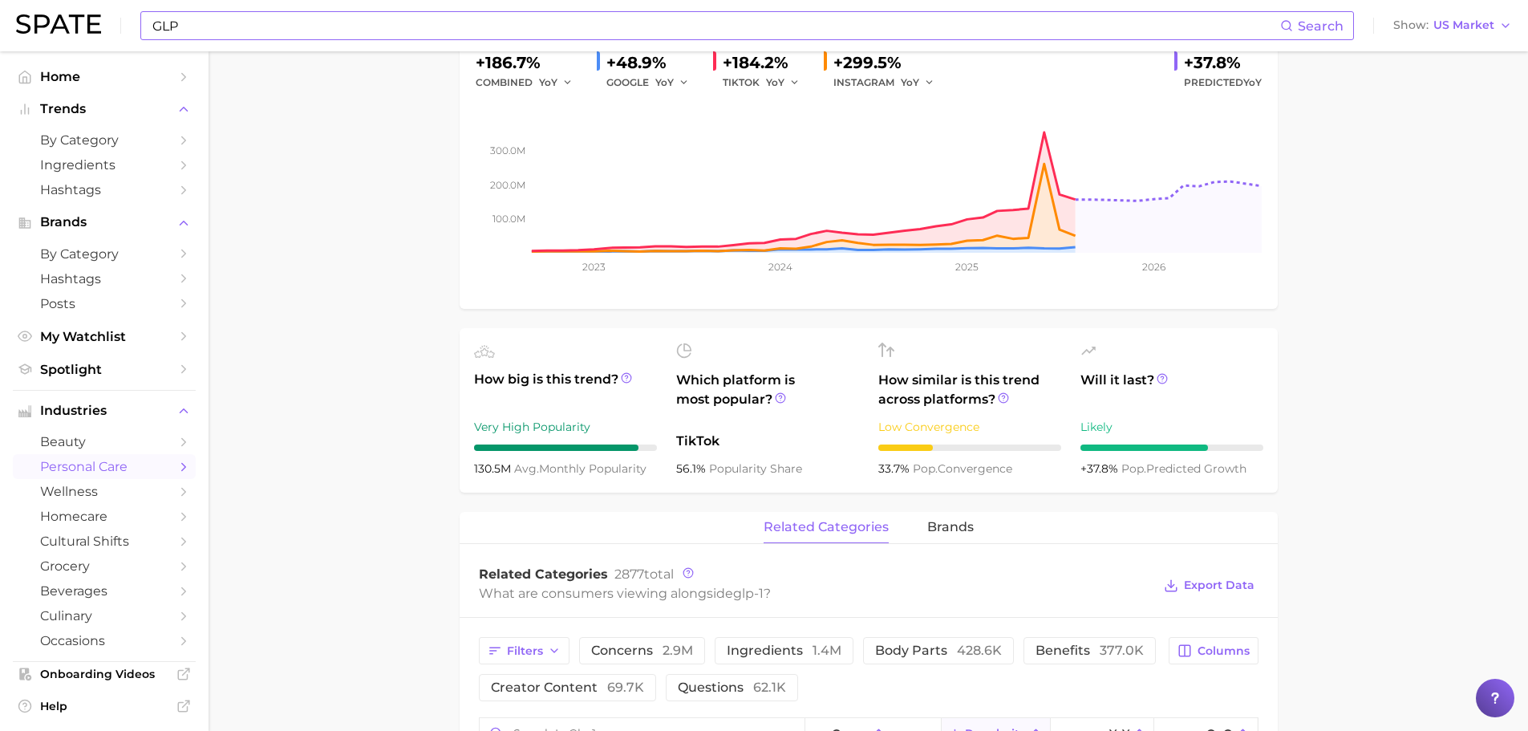
scroll to position [642, 0]
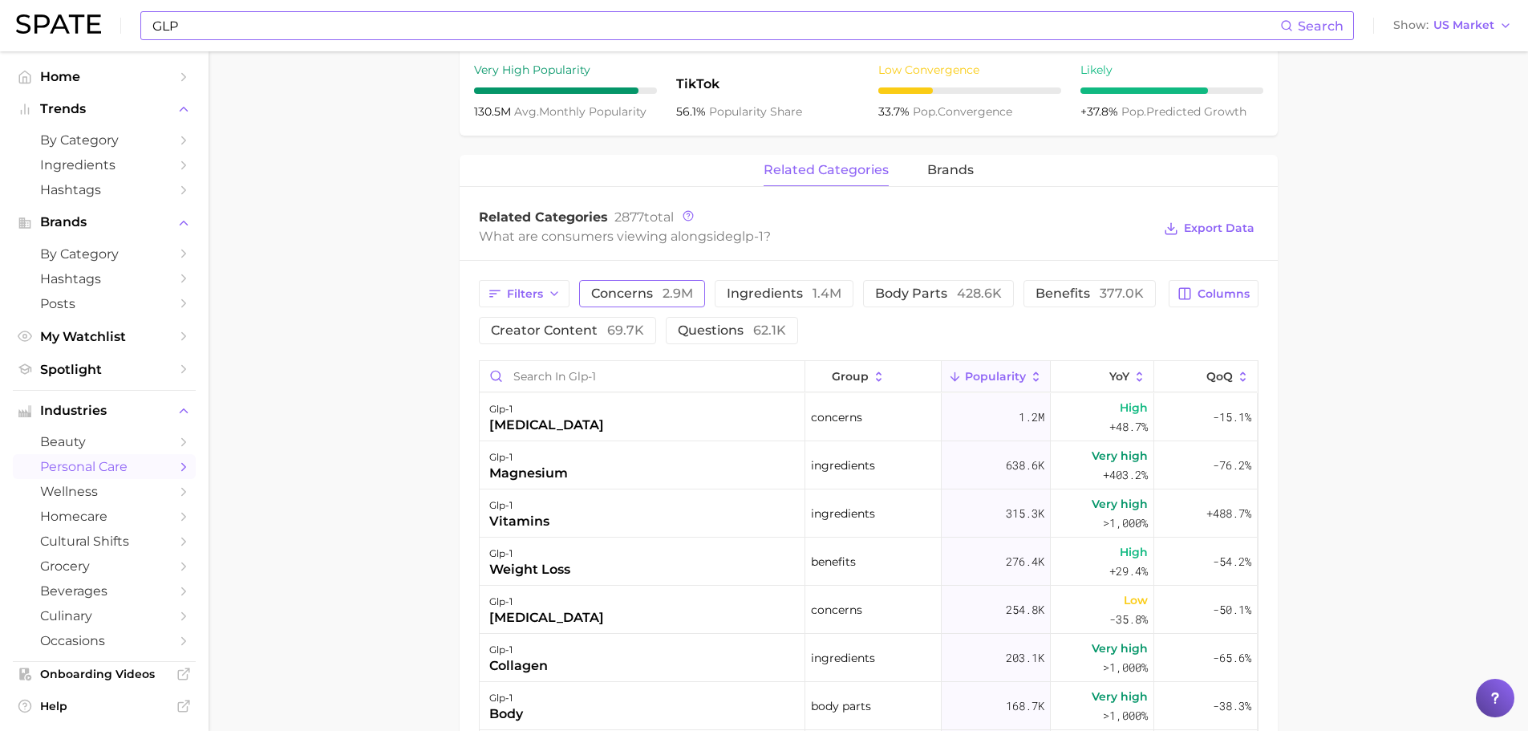
click at [683, 290] on span "2.9m" at bounding box center [677, 293] width 30 height 15
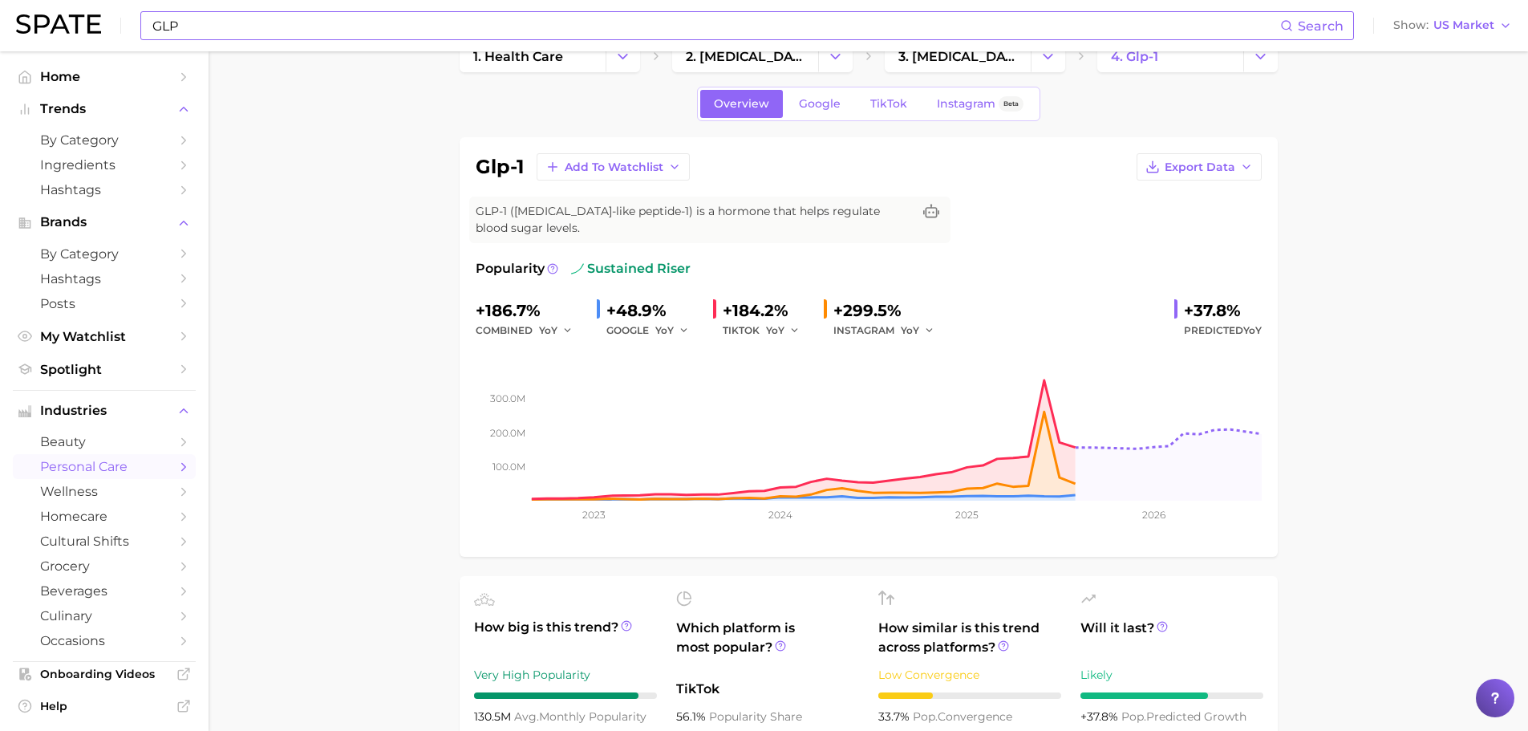
scroll to position [0, 0]
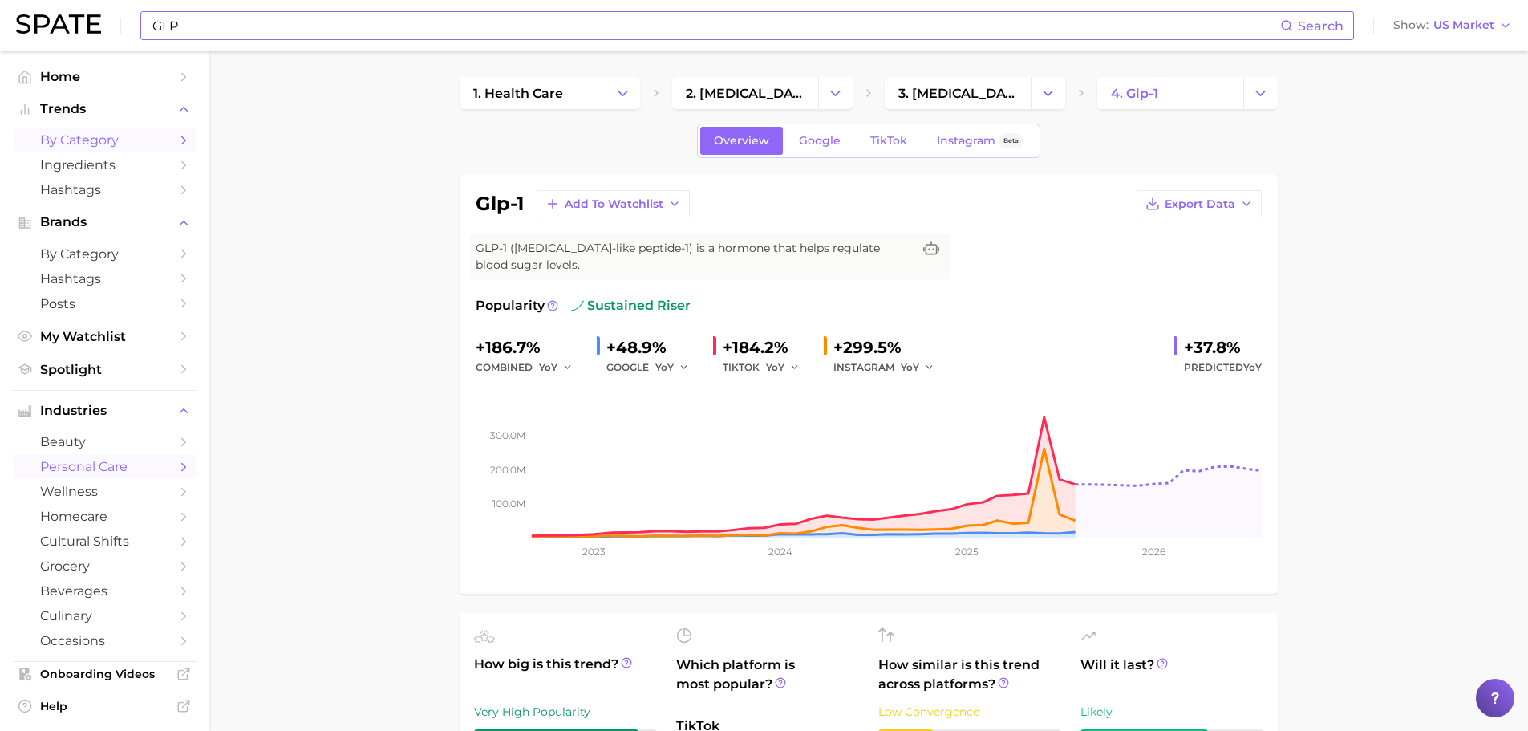
click at [79, 128] on link "by Category" at bounding box center [104, 140] width 183 height 25
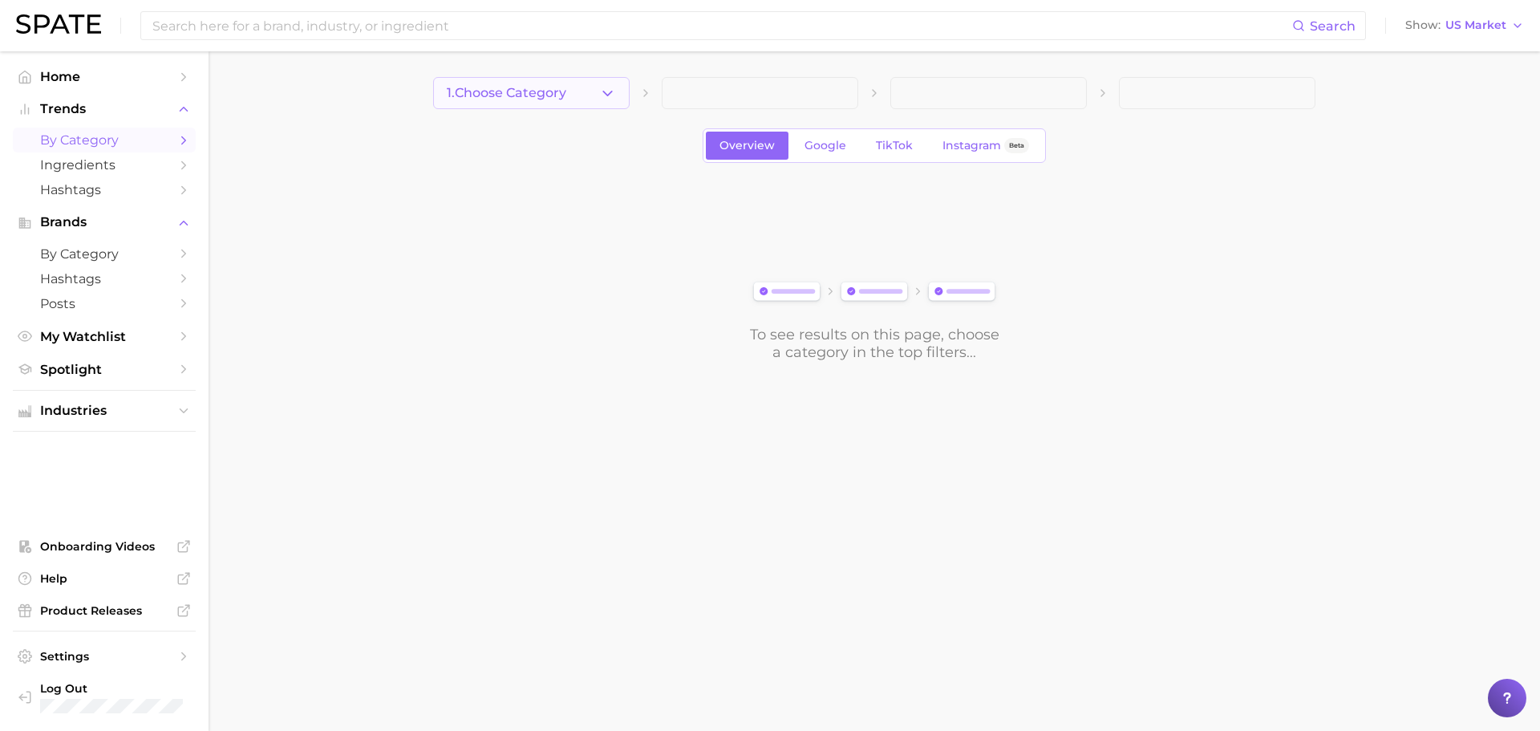
click at [537, 93] on span "1. Choose Category" at bounding box center [506, 93] width 119 height 14
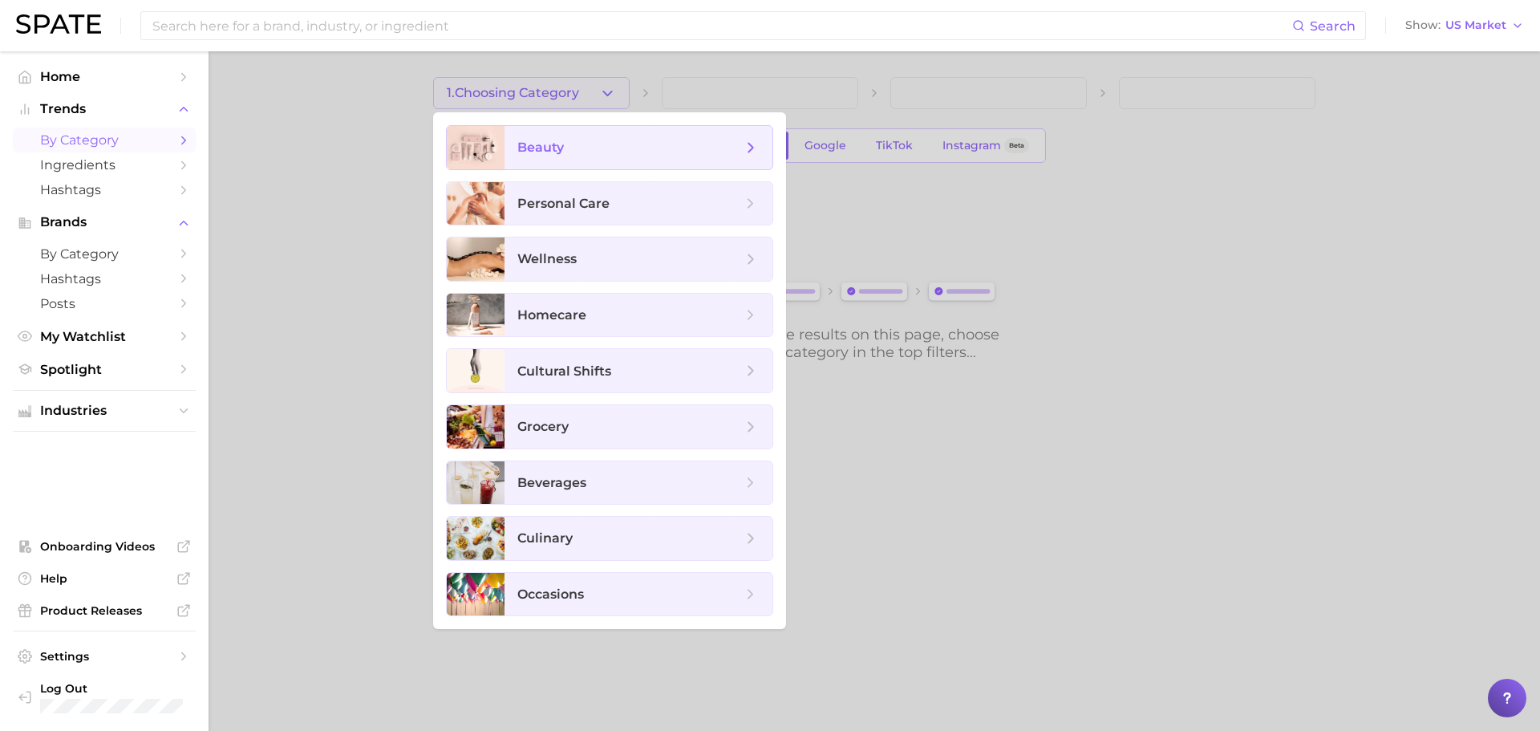
click at [588, 140] on span "beauty" at bounding box center [629, 148] width 225 height 18
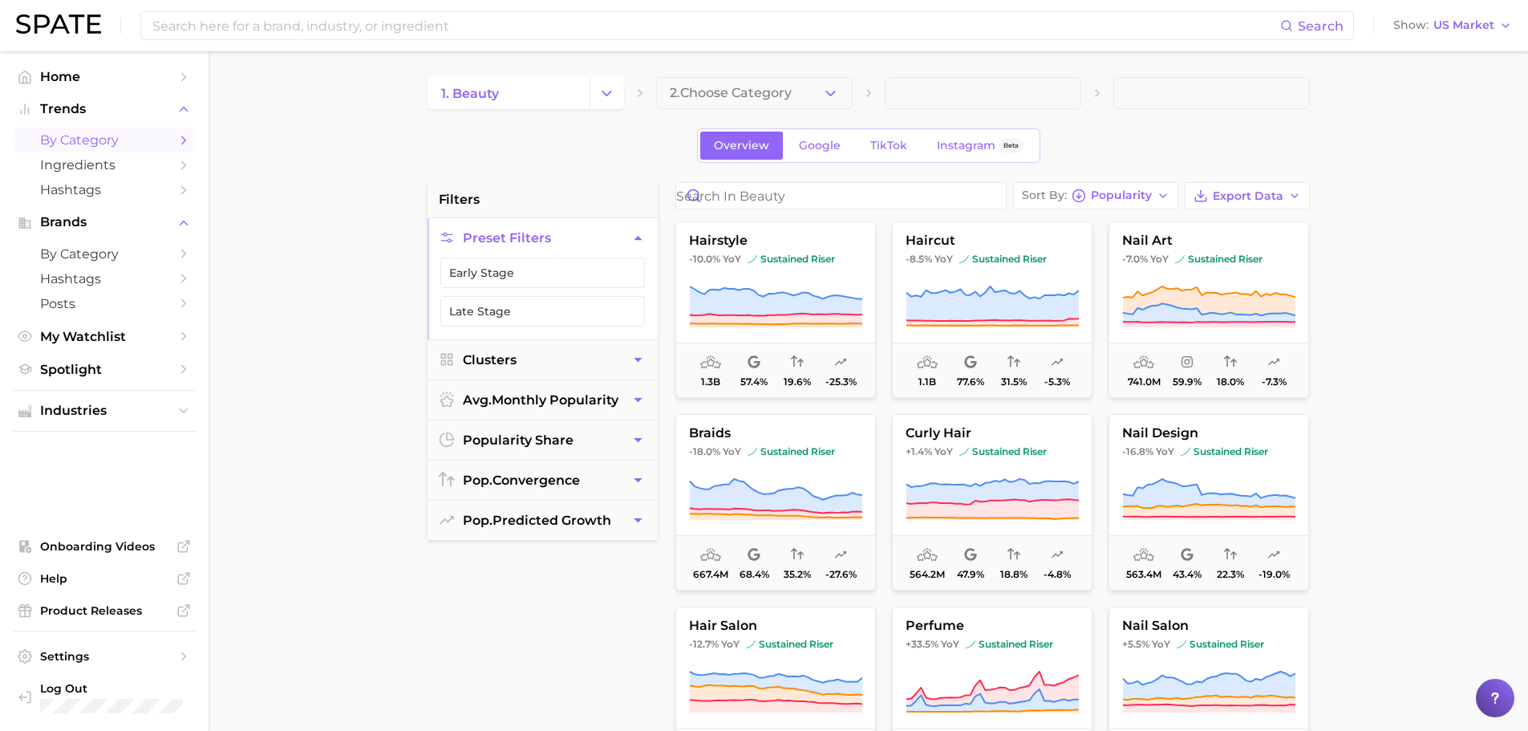
click at [736, 87] on span "2. Choose Category" at bounding box center [731, 93] width 122 height 14
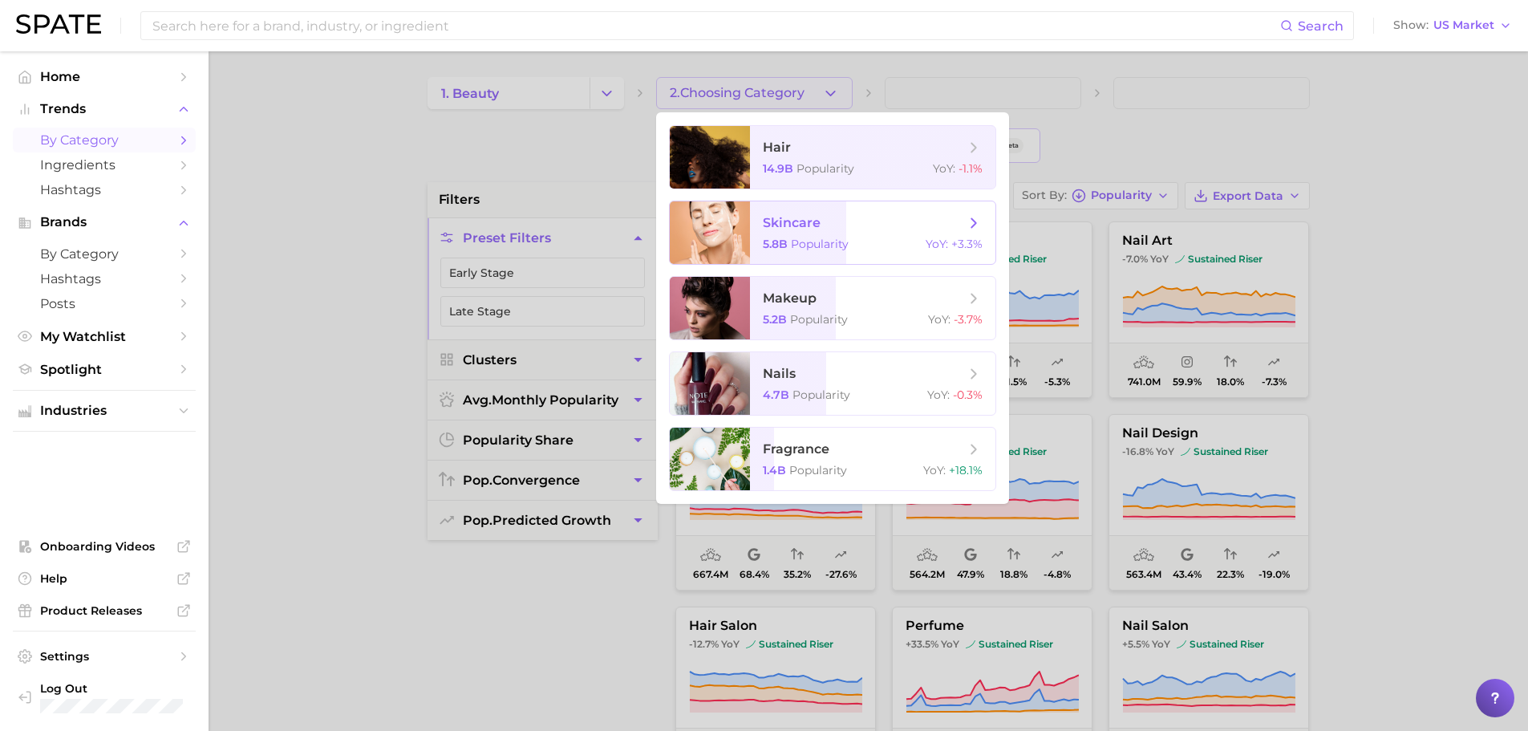
click at [802, 230] on span "skincare" at bounding box center [792, 222] width 58 height 15
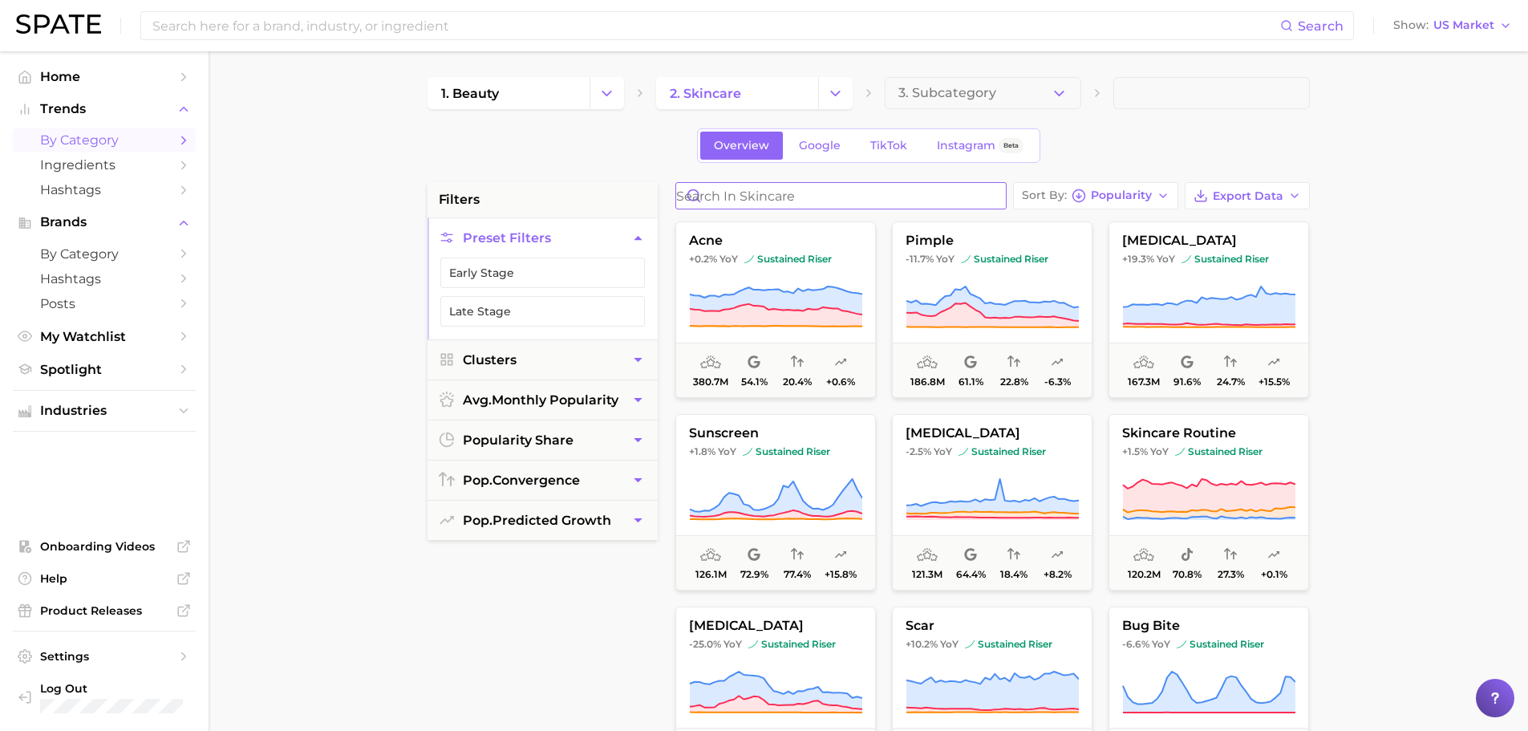
click at [802, 197] on input "Search in skincare" at bounding box center [841, 196] width 330 height 26
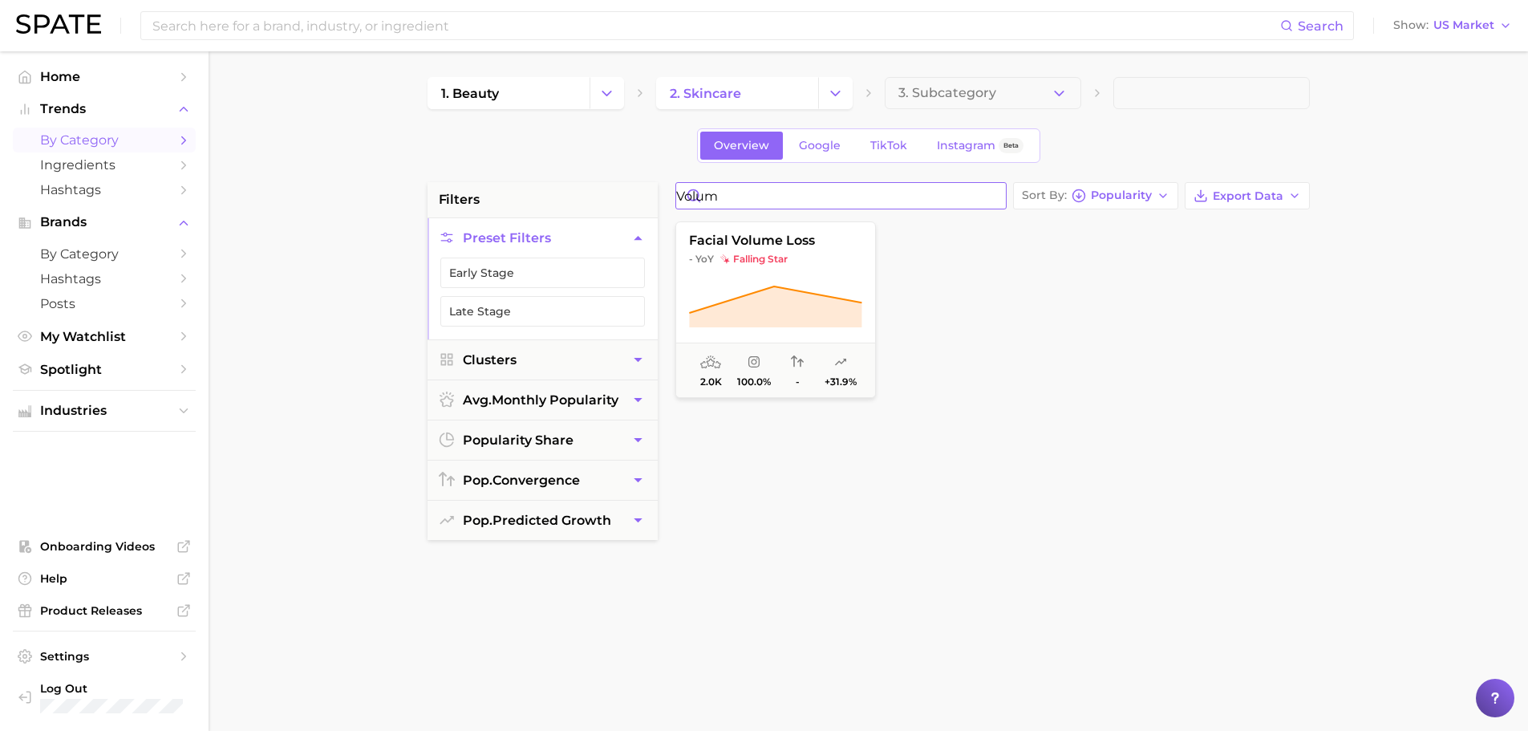
drag, startPoint x: 836, startPoint y: 196, endPoint x: 724, endPoint y: 200, distance: 112.4
click at [724, 200] on input "volum" at bounding box center [841, 196] width 330 height 26
type input "v"
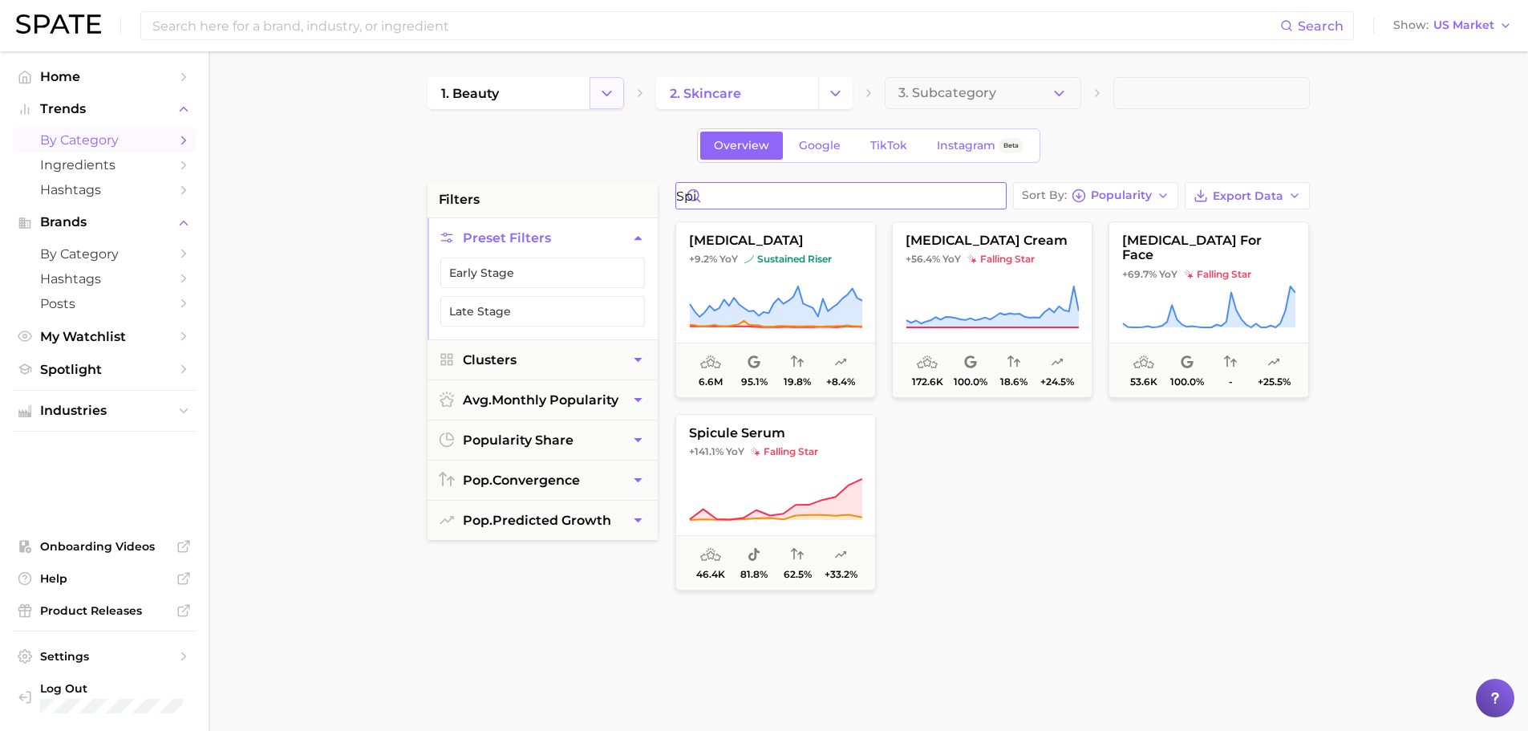
type input "spi"
click at [614, 105] on button "Change Category" at bounding box center [606, 93] width 34 height 32
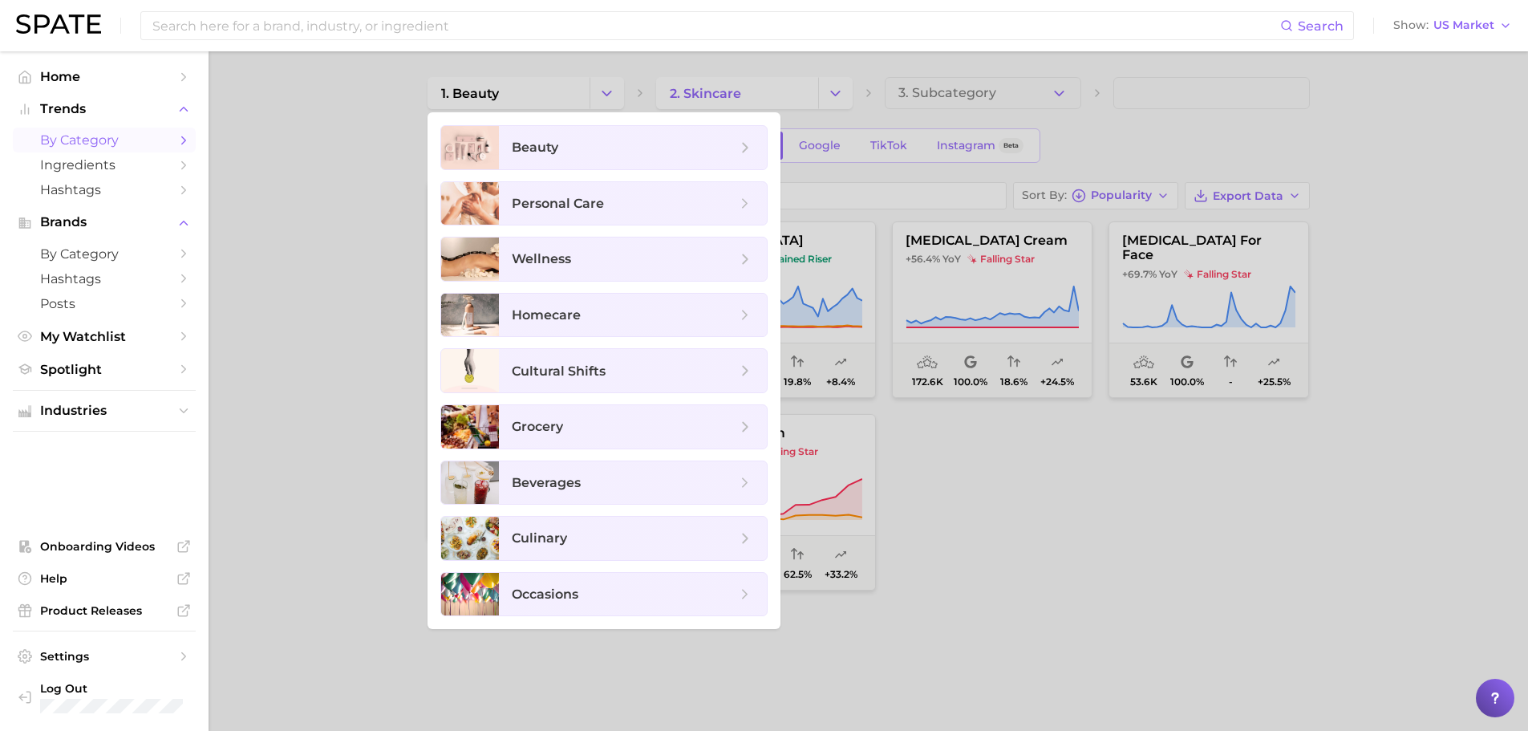
click at [792, 88] on div at bounding box center [764, 365] width 1528 height 731
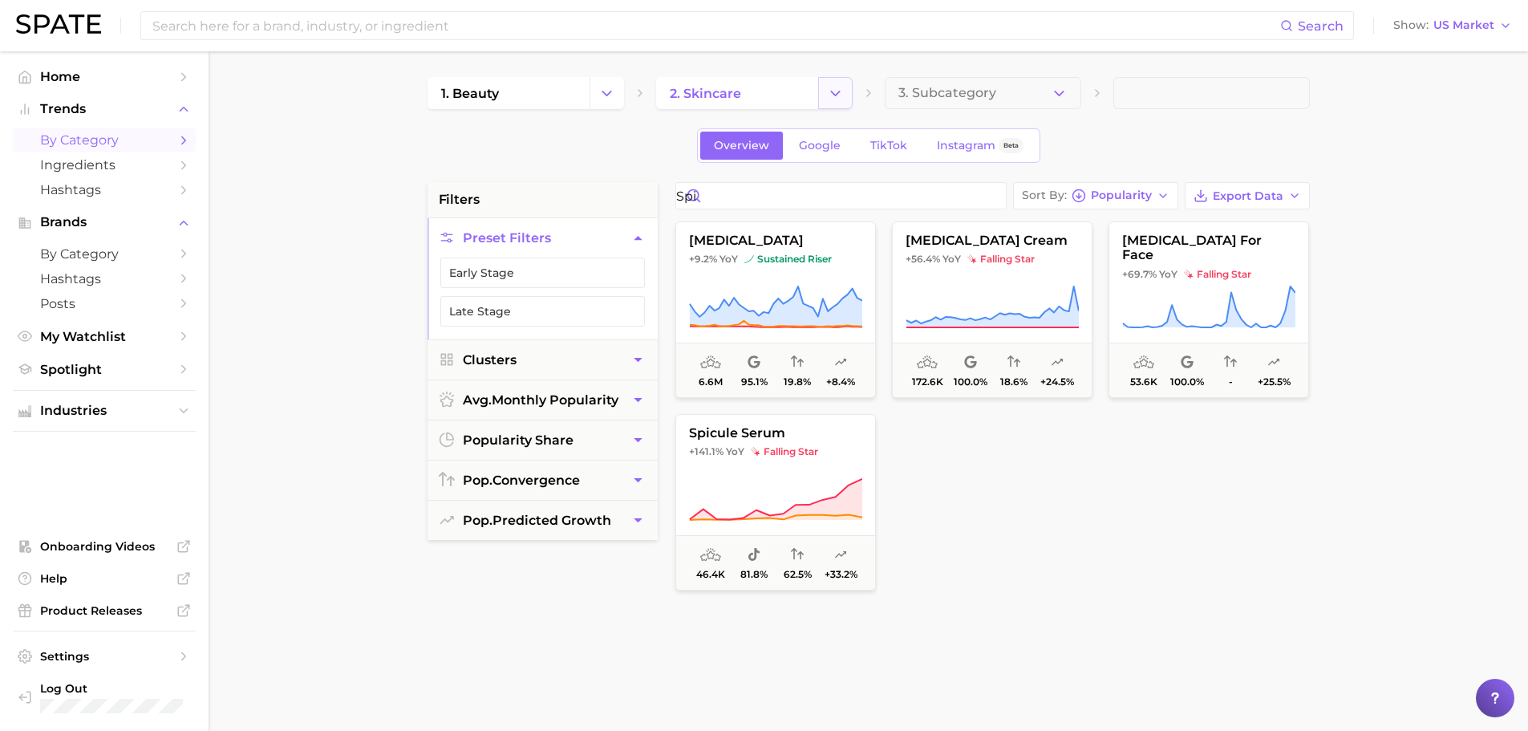
click at [831, 87] on icon "Change Category" at bounding box center [835, 93] width 17 height 17
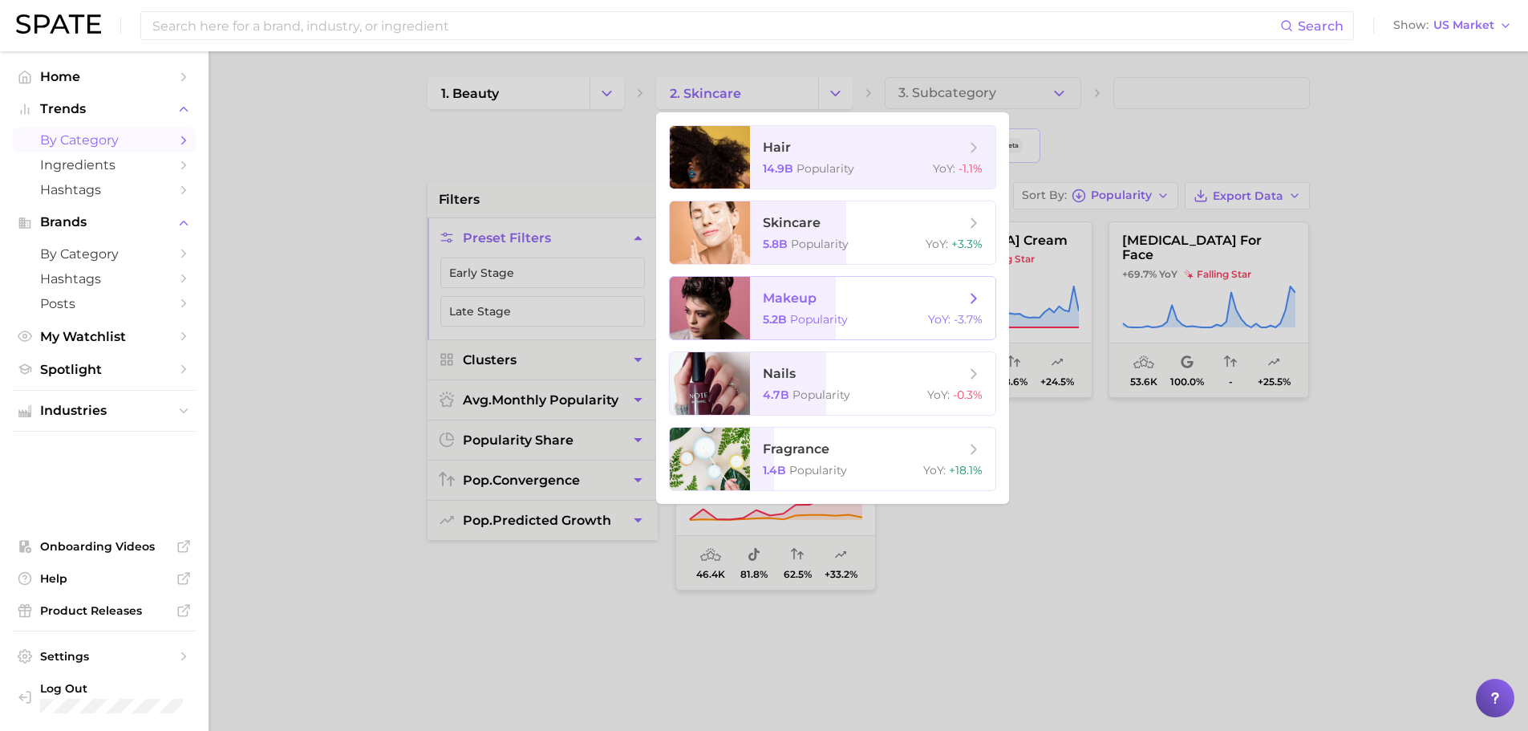
click at [840, 304] on span "makeup" at bounding box center [864, 299] width 202 height 18
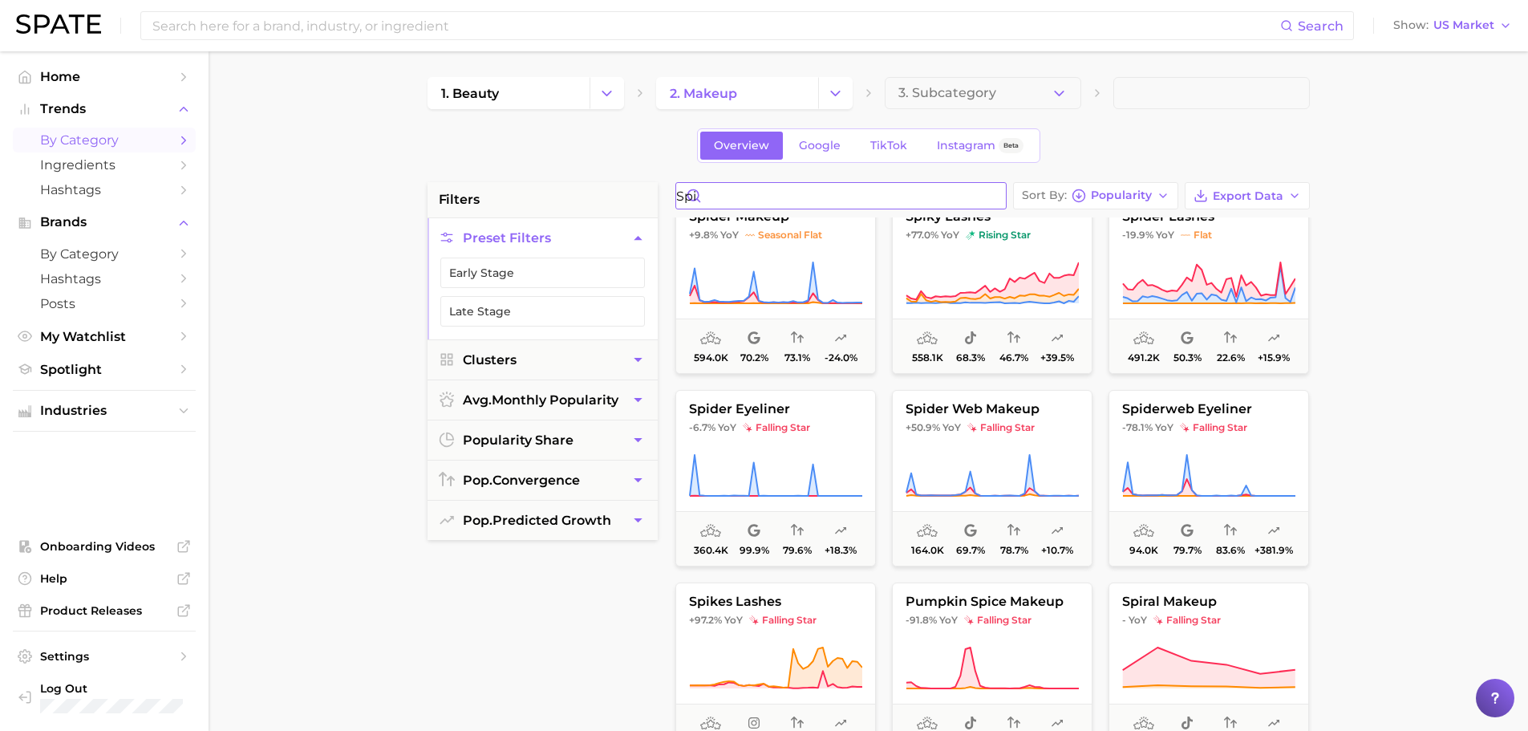
click at [732, 195] on input "spi" at bounding box center [841, 196] width 330 height 26
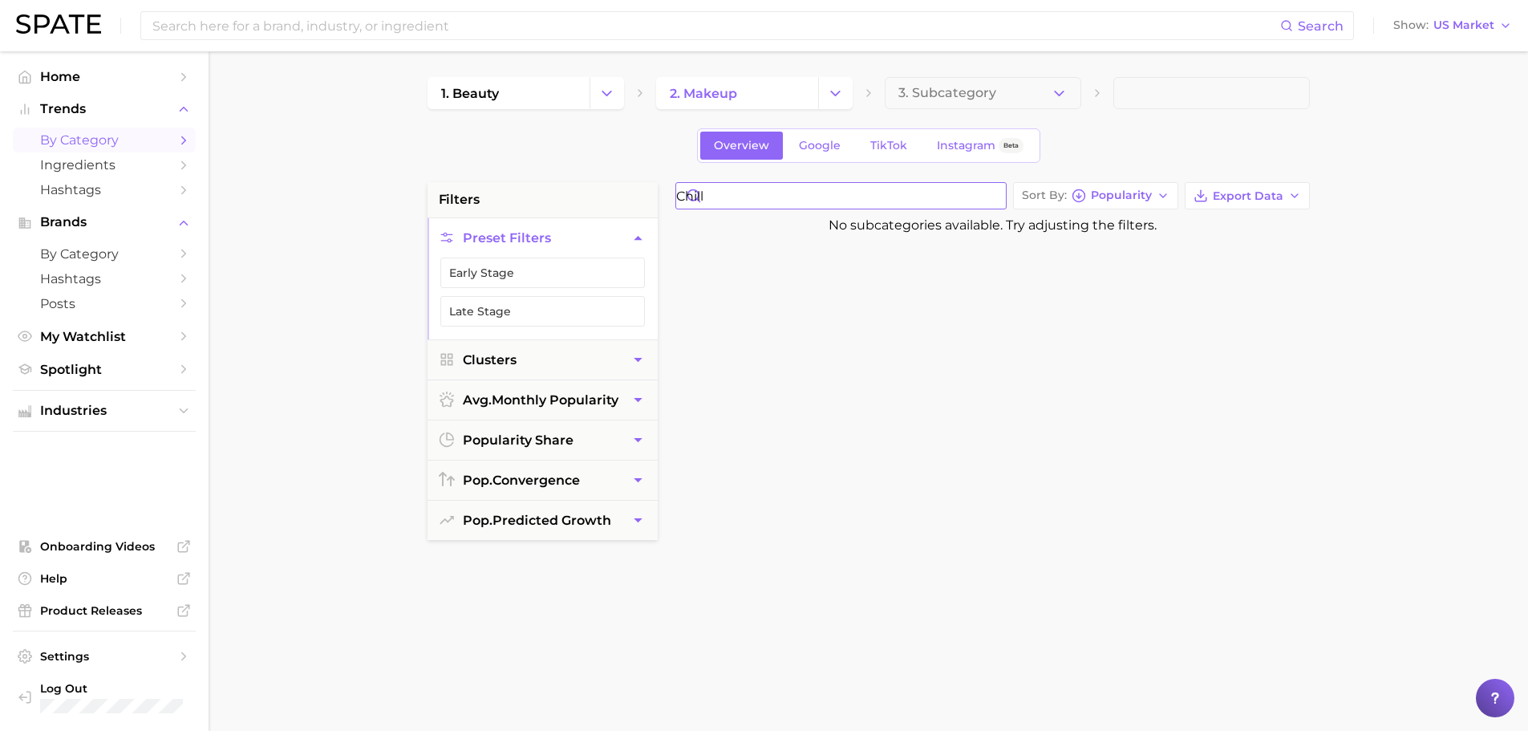
click at [993, 190] on input "chill" at bounding box center [841, 196] width 330 height 26
click at [764, 212] on div "chill Sort By Popularity Export Data No subcategories available. Try adjusting …" at bounding box center [992, 588] width 650 height 813
drag, startPoint x: 764, startPoint y: 200, endPoint x: 616, endPoint y: 208, distance: 147.8
click at [616, 208] on div "filters Preset Filters Early Stage Late Stage Clusters avg. monthly popularity …" at bounding box center [872, 685] width 890 height 1006
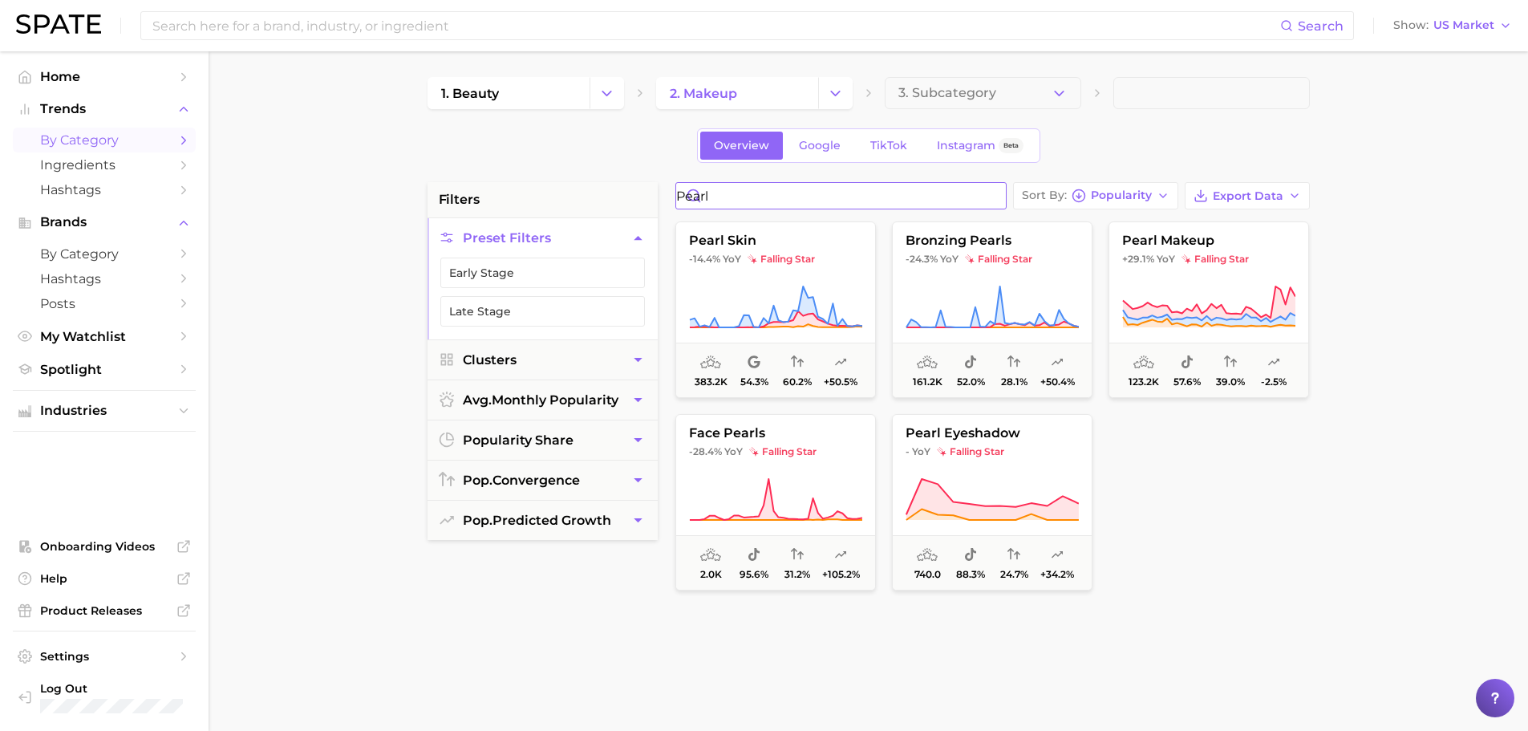
drag, startPoint x: 789, startPoint y: 196, endPoint x: 688, endPoint y: 208, distance: 101.7
click at [688, 208] on input "pearl" at bounding box center [841, 196] width 330 height 26
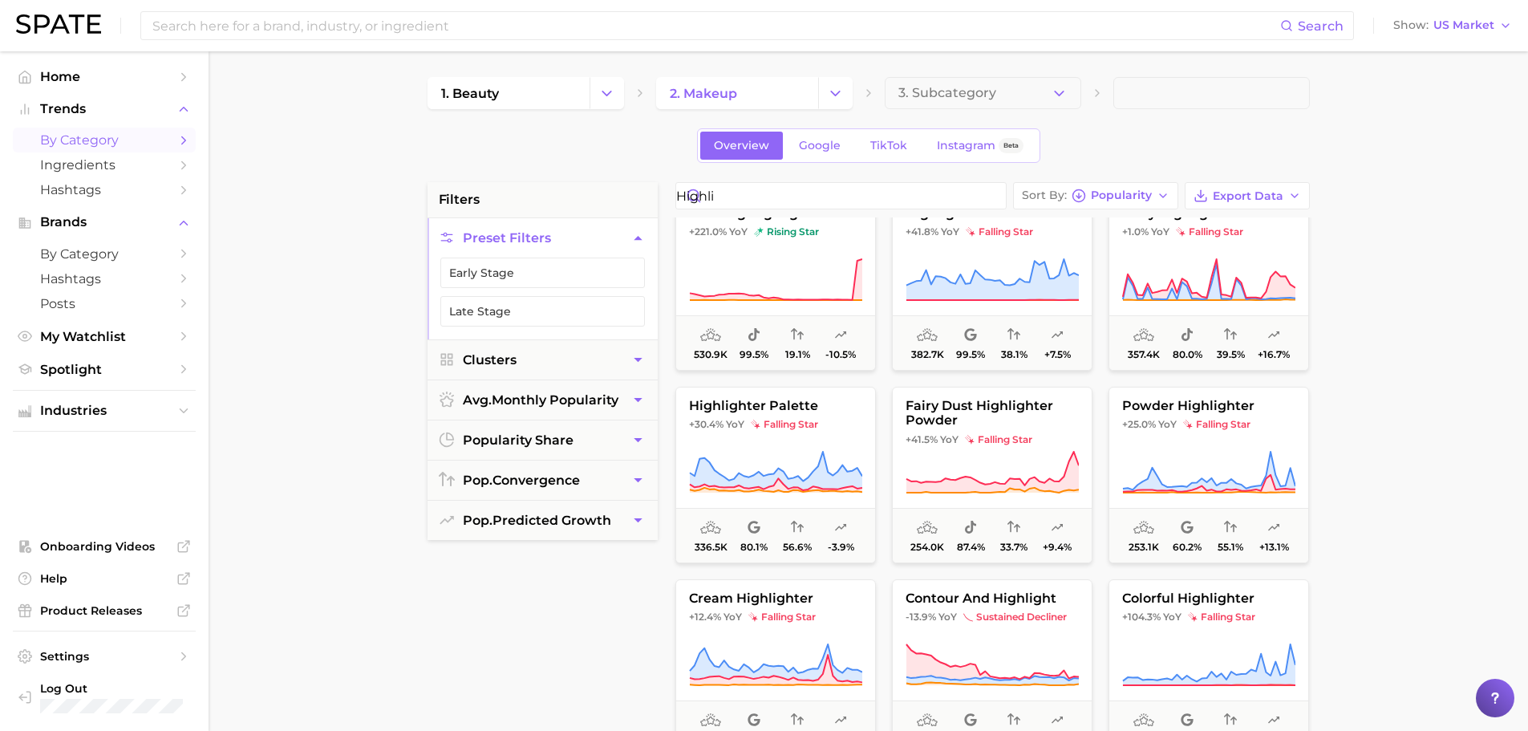
scroll to position [241, 0]
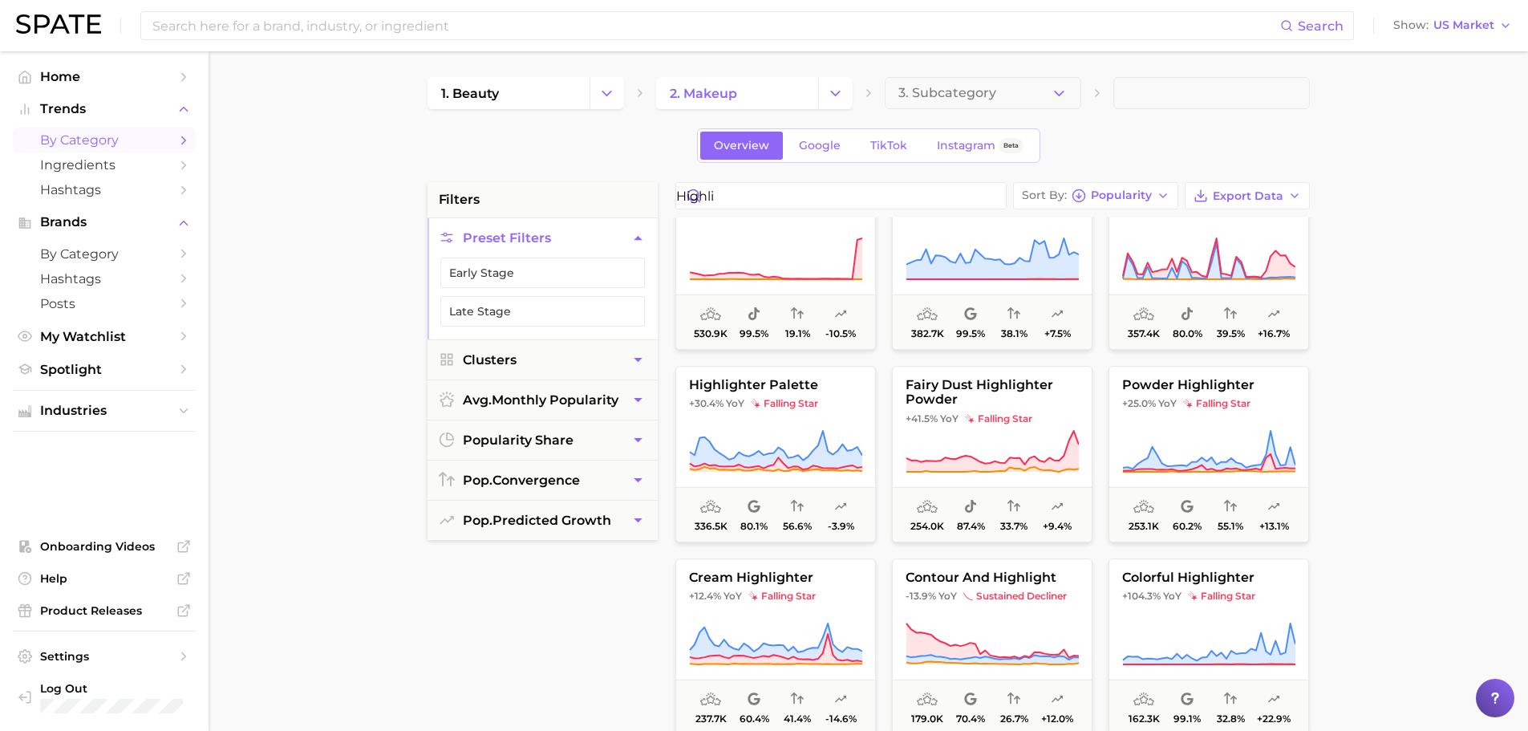
drag, startPoint x: 584, startPoint y: 617, endPoint x: 755, endPoint y: 572, distance: 176.6
click at [584, 617] on div "filters Preset Filters Early Stage Late Stage Clusters avg. monthly popularity …" at bounding box center [542, 588] width 230 height 813
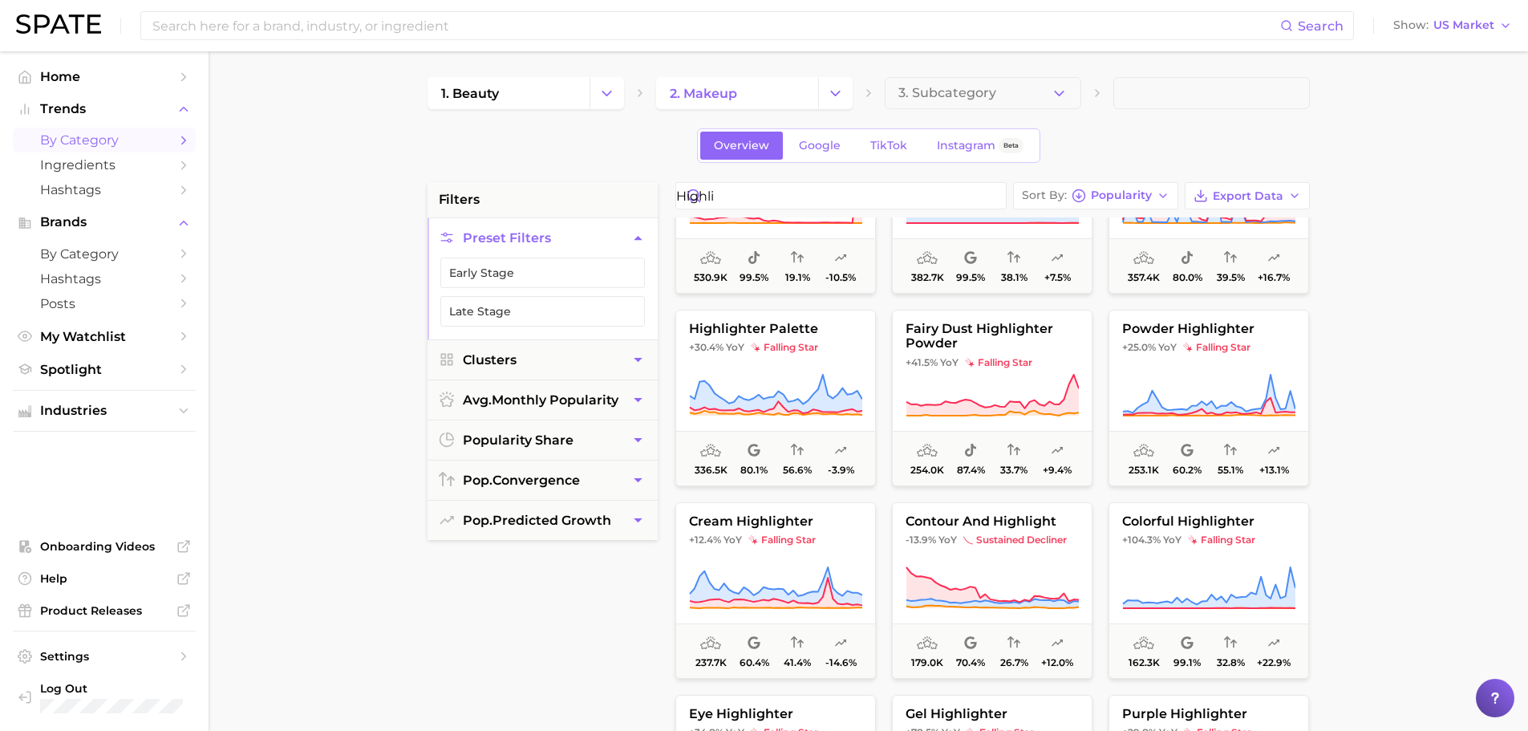
scroll to position [0, 0]
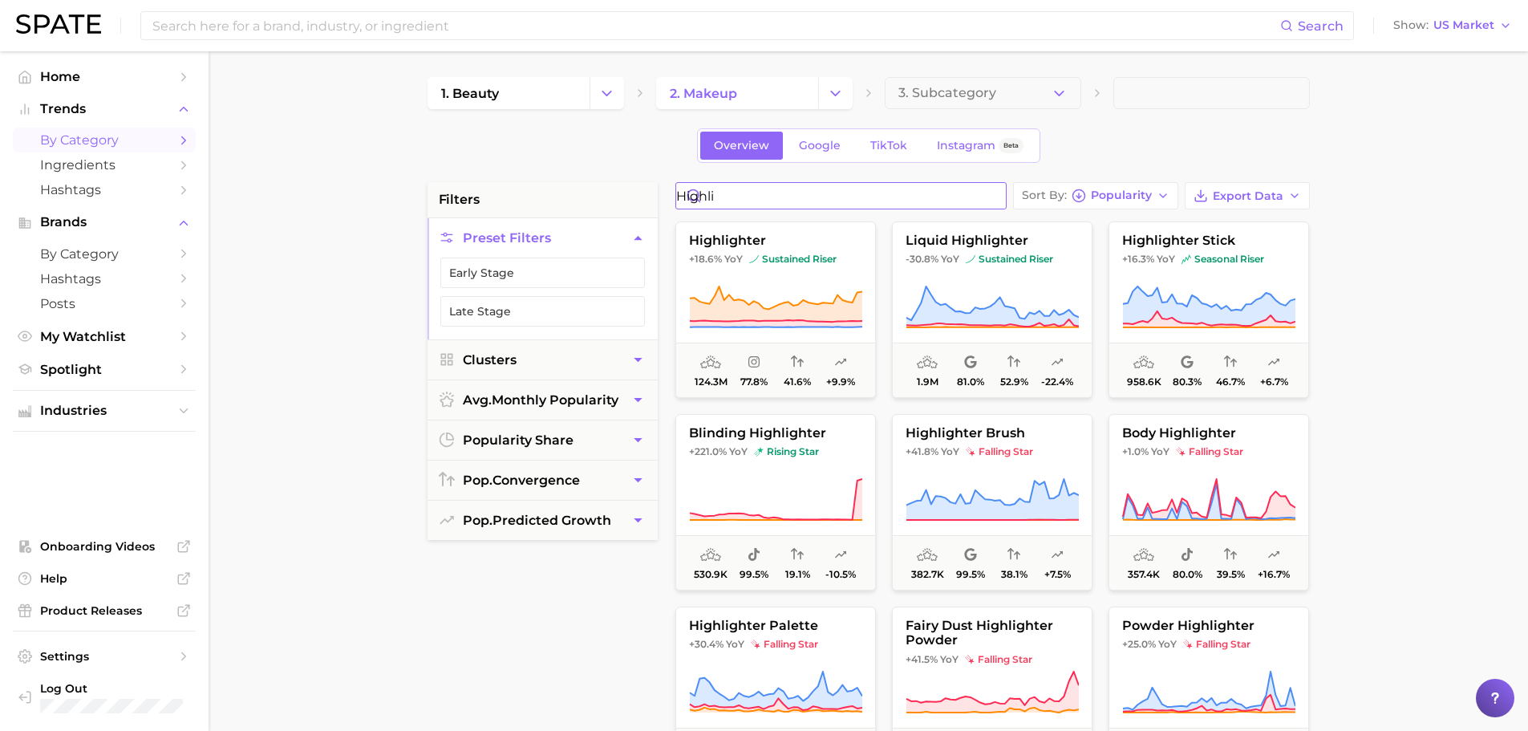
drag, startPoint x: 804, startPoint y: 199, endPoint x: 413, endPoint y: 131, distance: 396.5
click at [413, 131] on main "1. beauty 2. makeup 3. Subcategory Overview Google TikTok Instagram Beta filter…" at bounding box center [868, 659] width 1319 height 1217
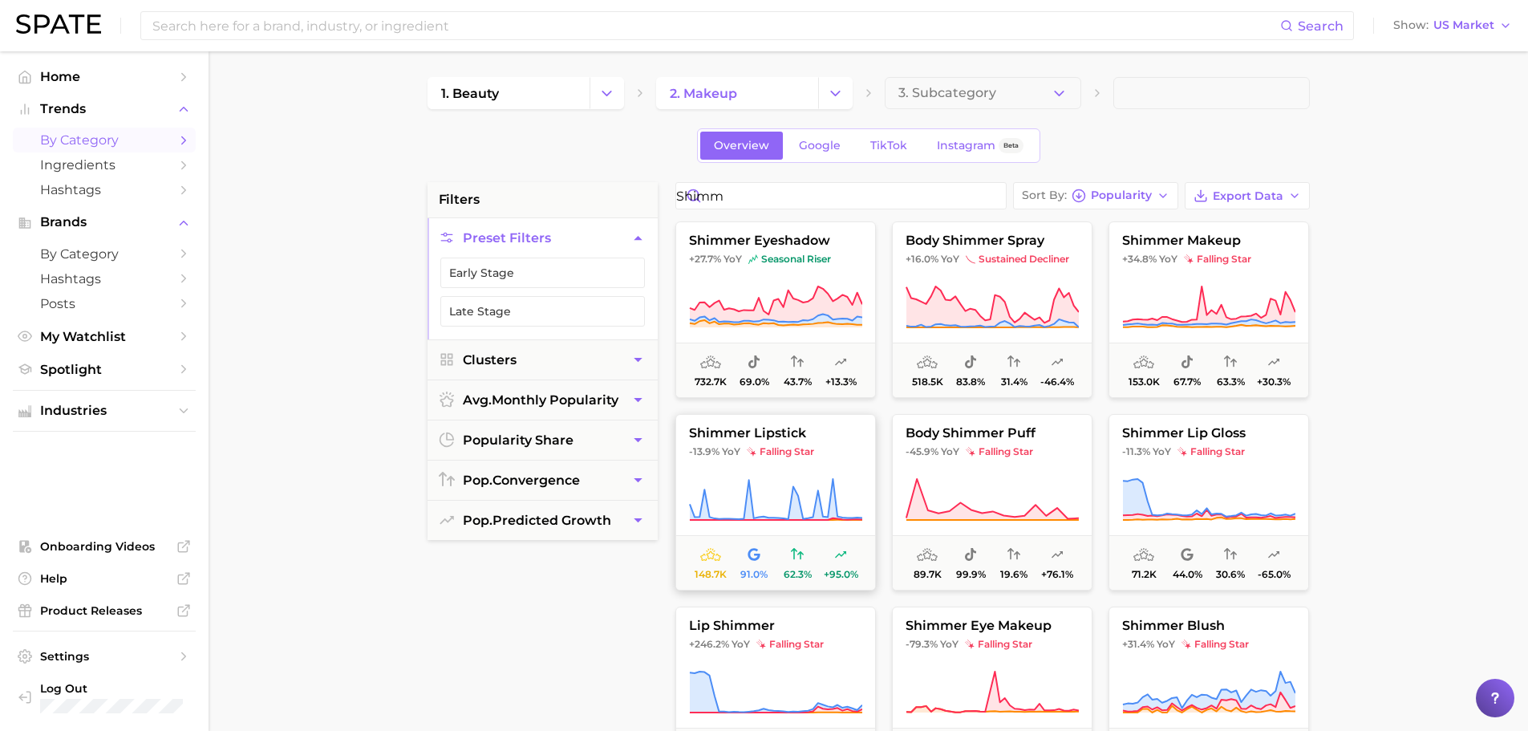
scroll to position [160, 0]
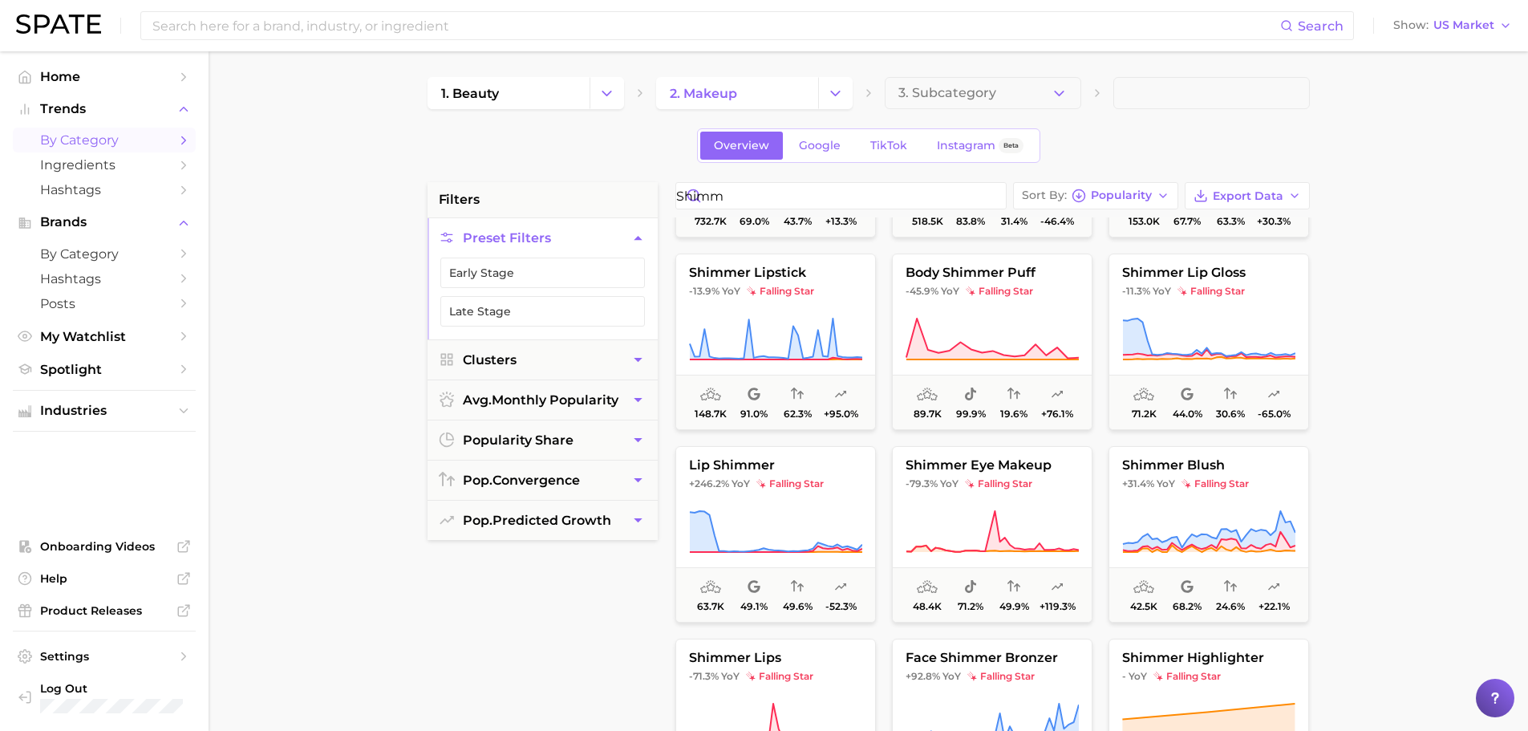
click at [623, 654] on div "filters Preset Filters Early Stage Late Stage Clusters avg. monthly popularity …" at bounding box center [542, 588] width 230 height 813
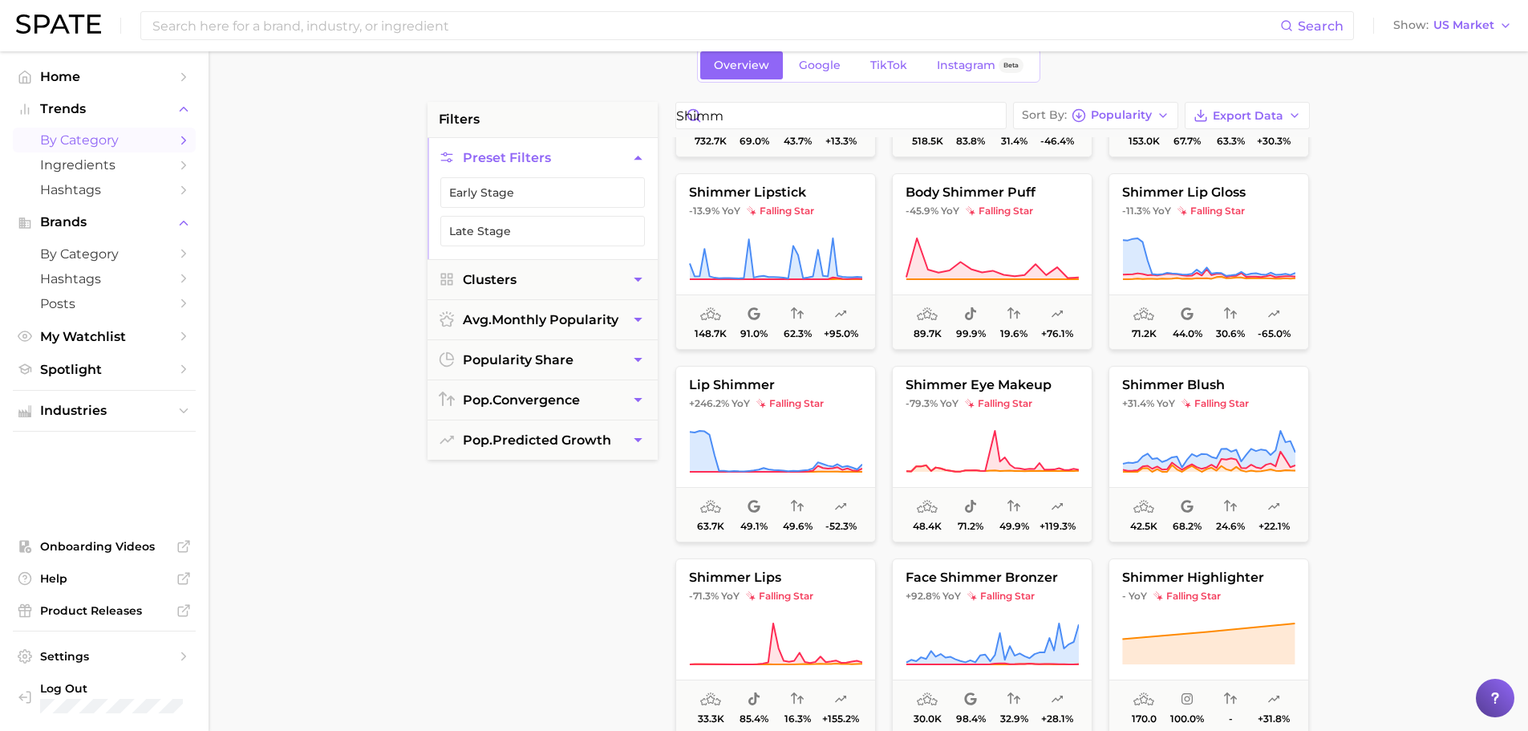
scroll to position [0, 0]
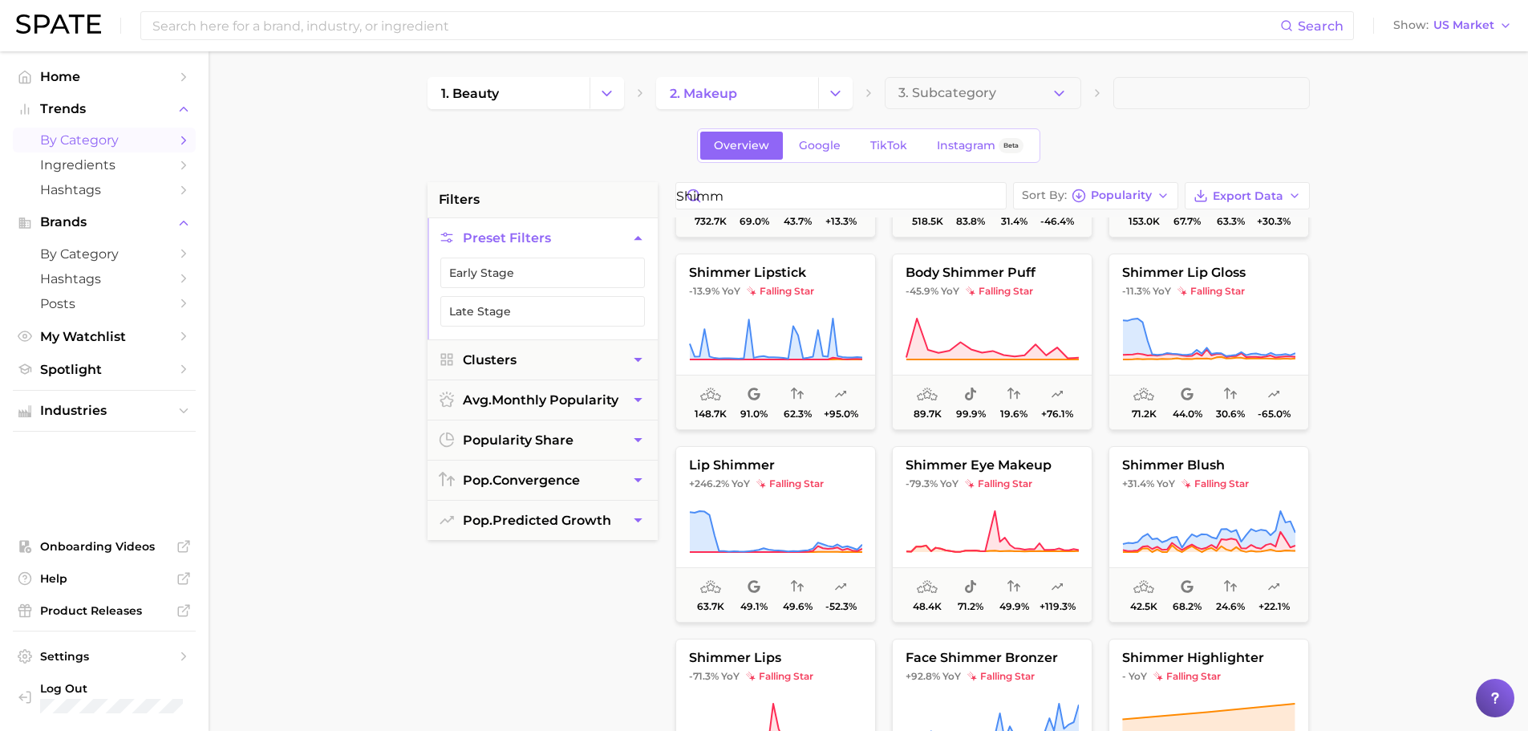
click at [812, 181] on div "1. beauty 2. makeup 3. Subcategory Overview Google TikTok Instagram Beta filter…" at bounding box center [868, 632] width 882 height 1111
click at [815, 195] on input "shimm" at bounding box center [841, 196] width 330 height 26
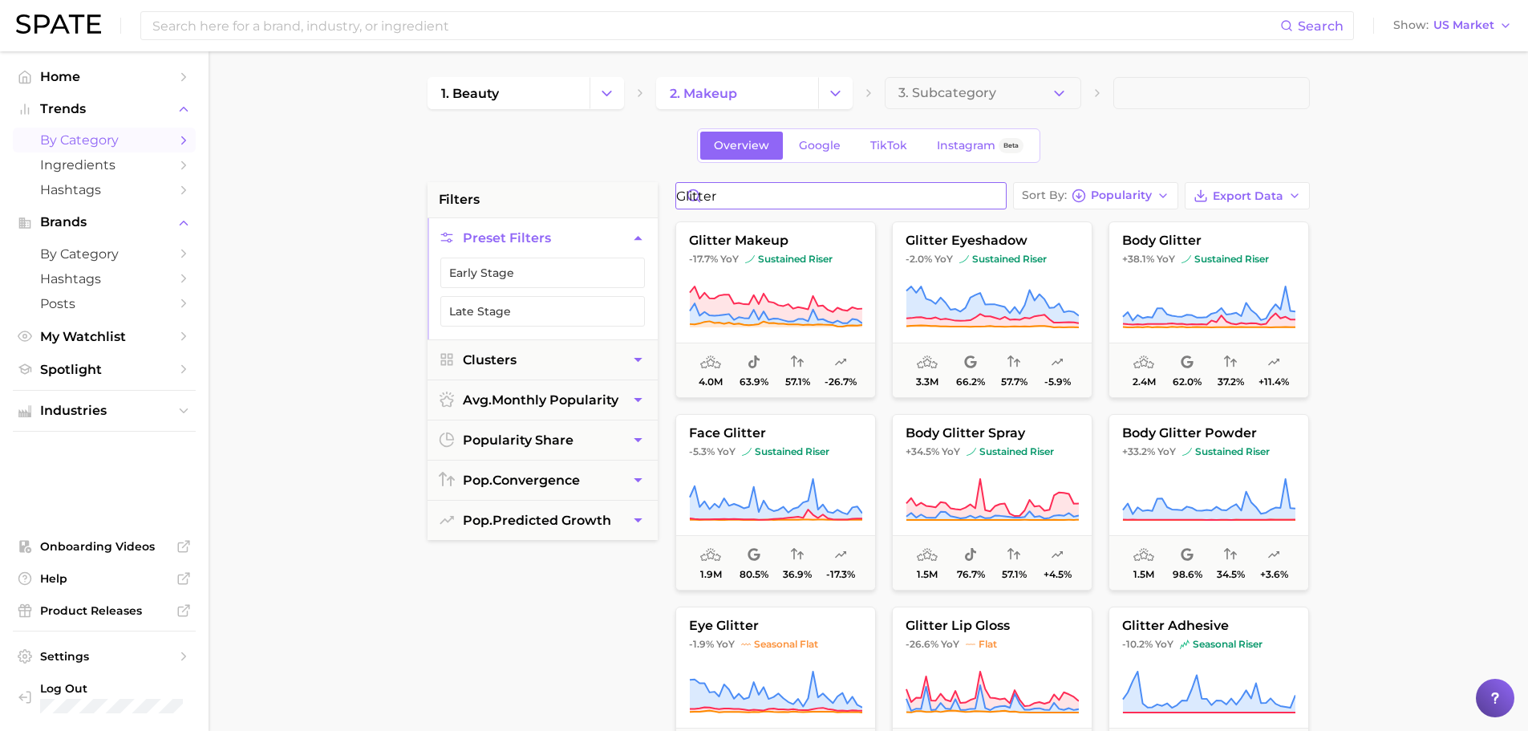
type input "glitter"
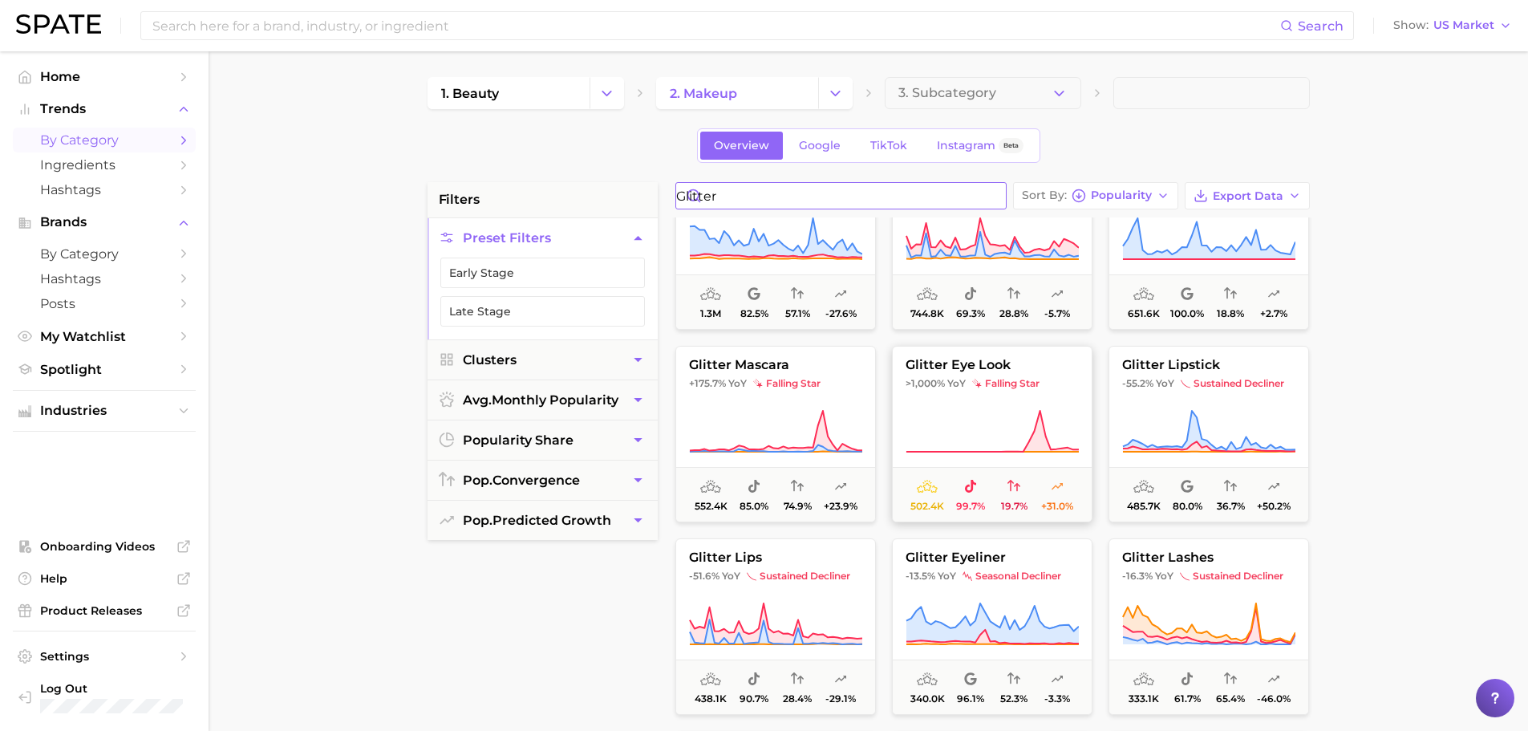
scroll to position [481, 0]
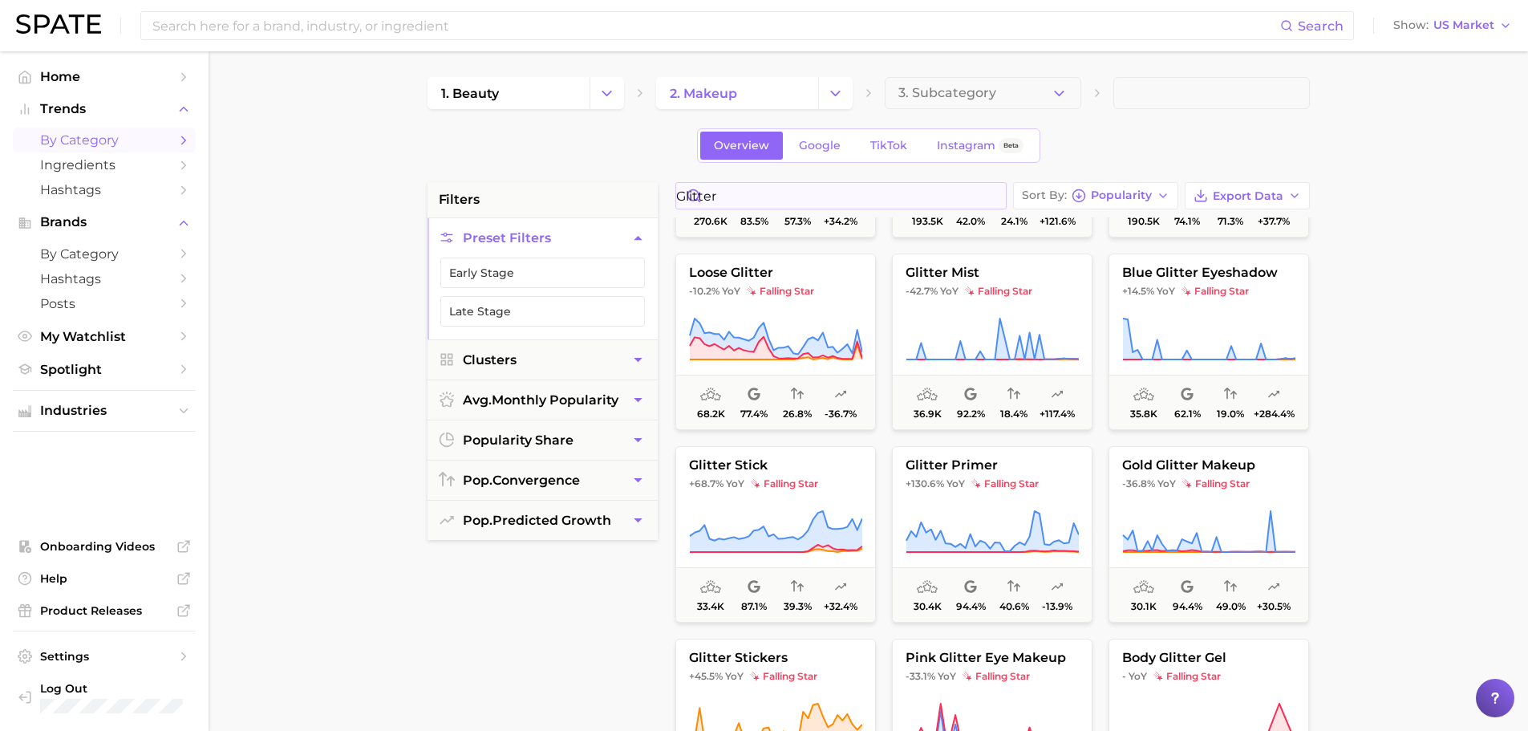
click at [989, 196] on input "glitter" at bounding box center [841, 196] width 330 height 26
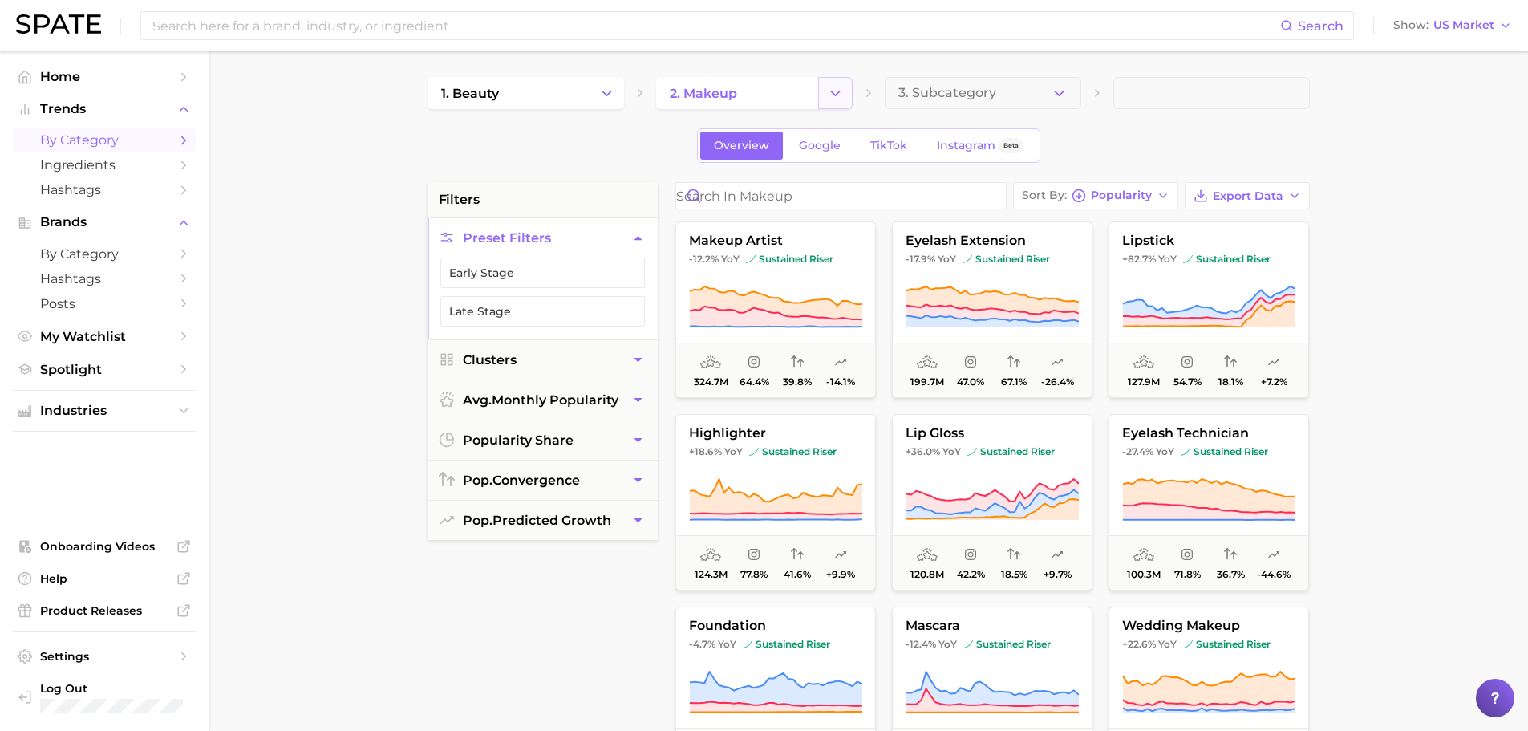
click at [832, 100] on icon "Change Category" at bounding box center [835, 93] width 17 height 17
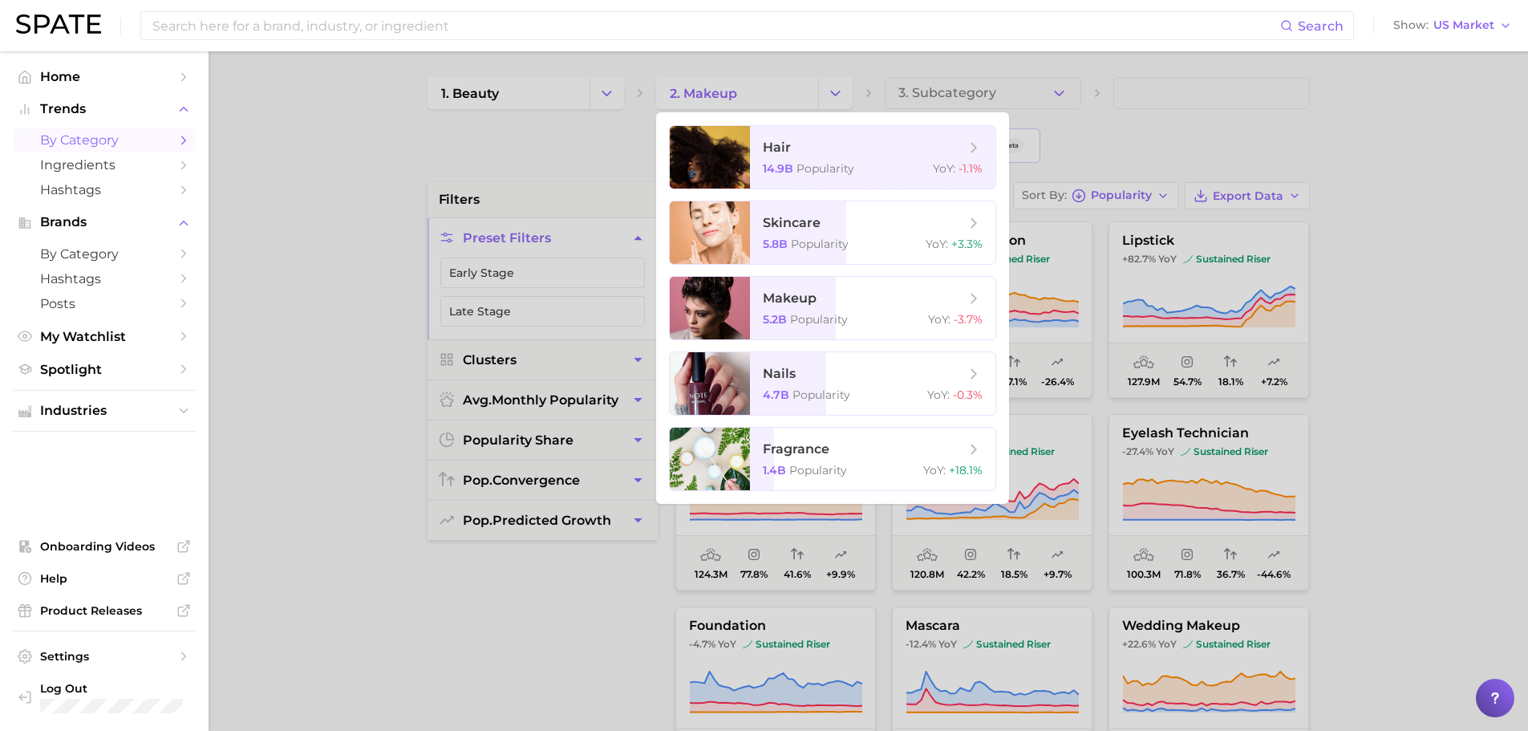
click at [565, 93] on div at bounding box center [764, 365] width 1528 height 731
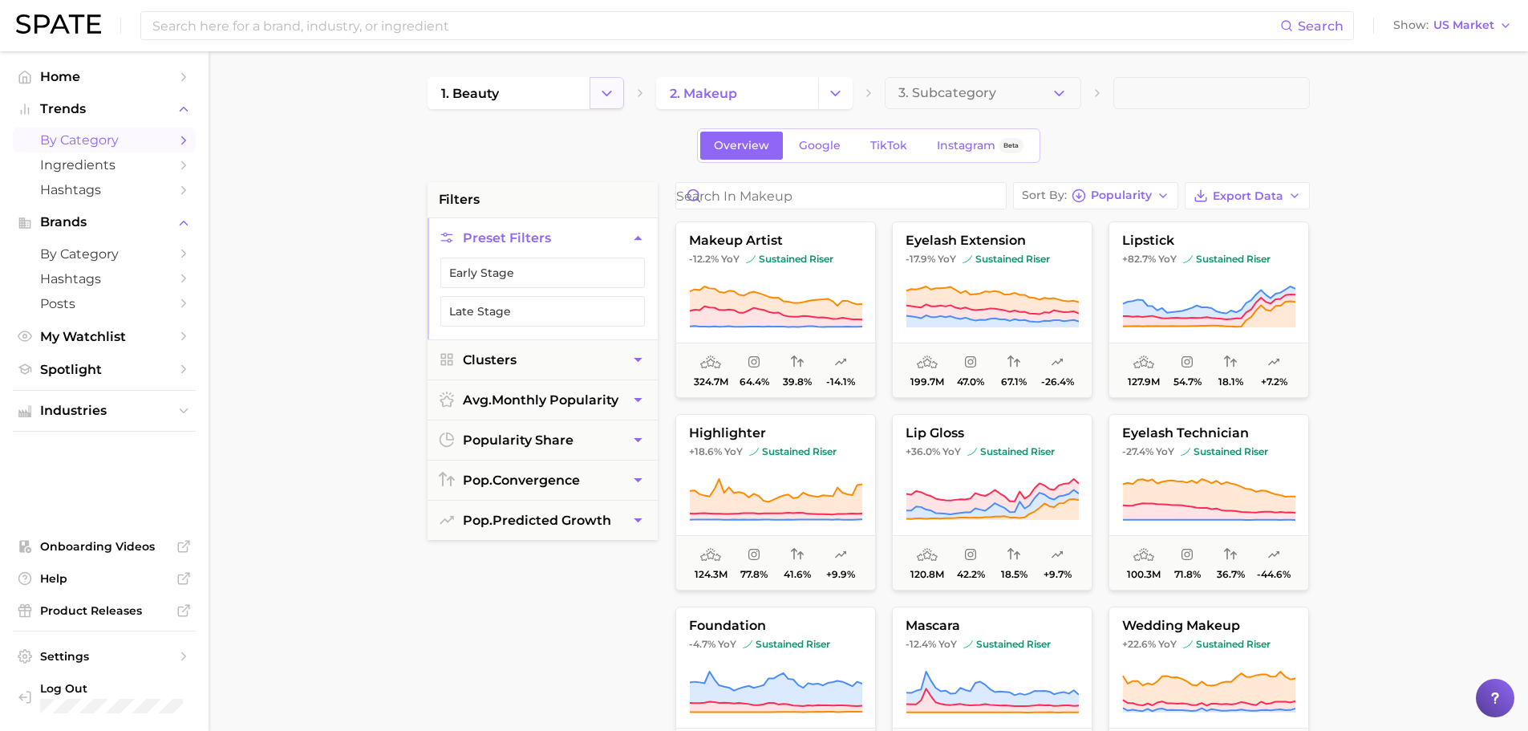
click at [596, 89] on button "Change Category" at bounding box center [606, 93] width 34 height 32
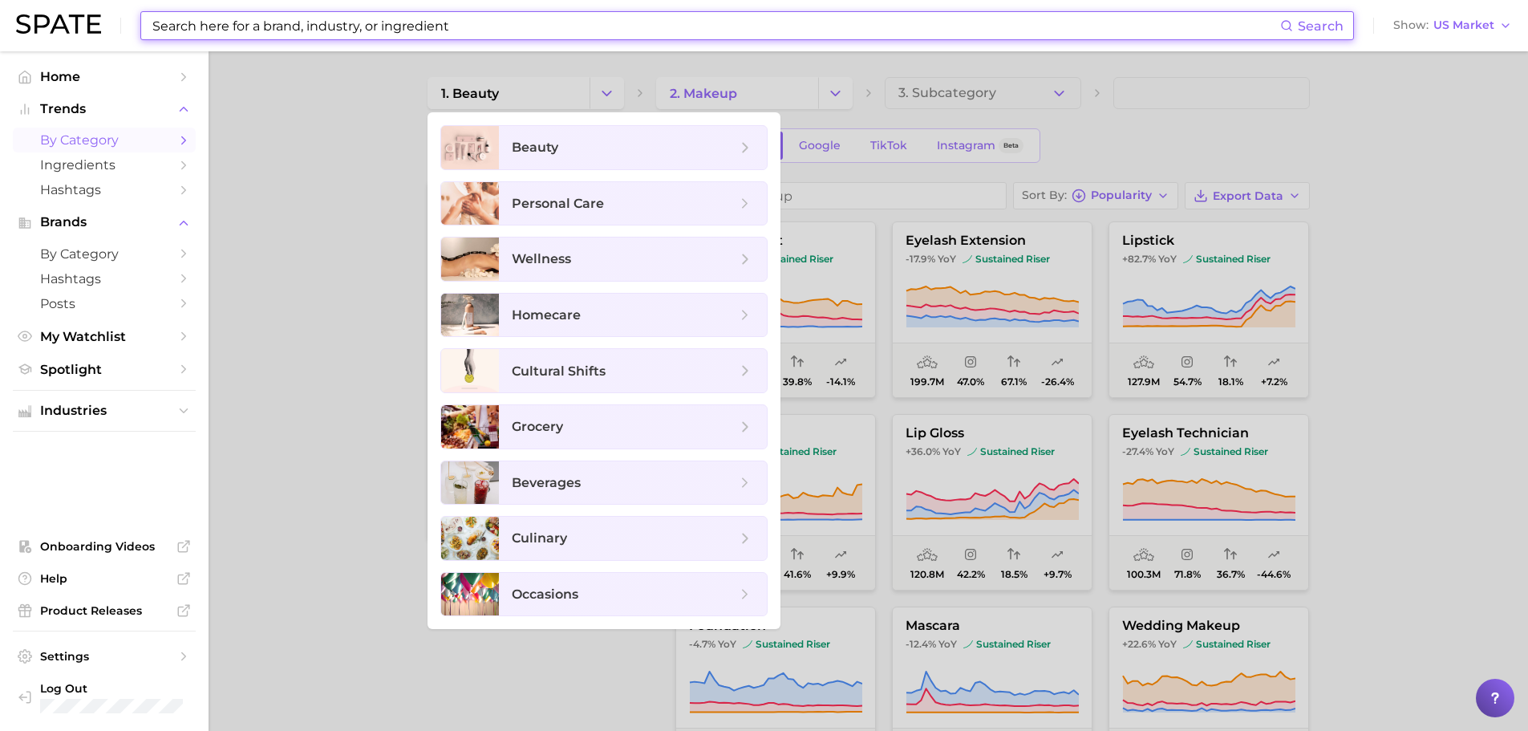
click at [302, 26] on input at bounding box center [715, 25] width 1129 height 27
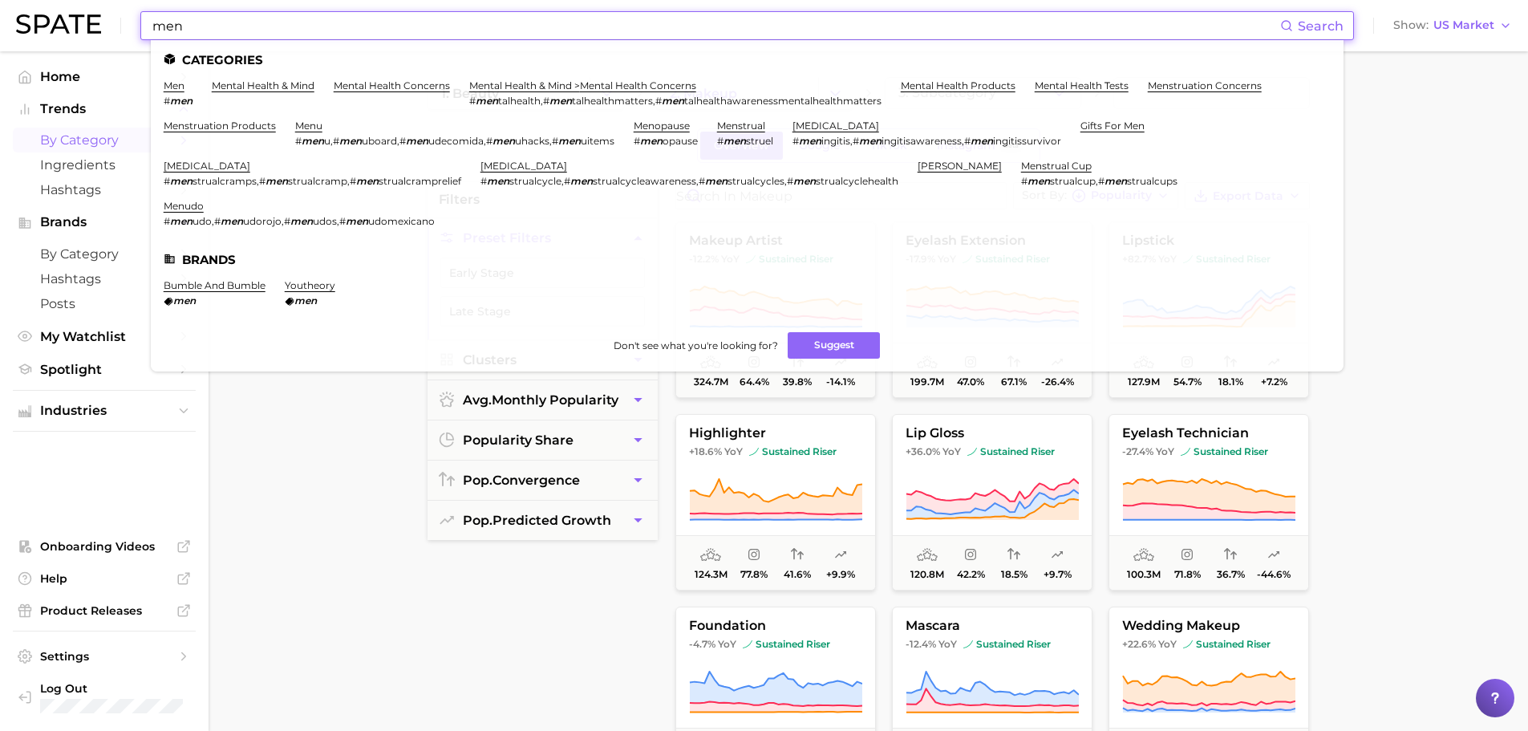
type input "men"
click at [170, 85] on link "men" at bounding box center [174, 85] width 21 height 12
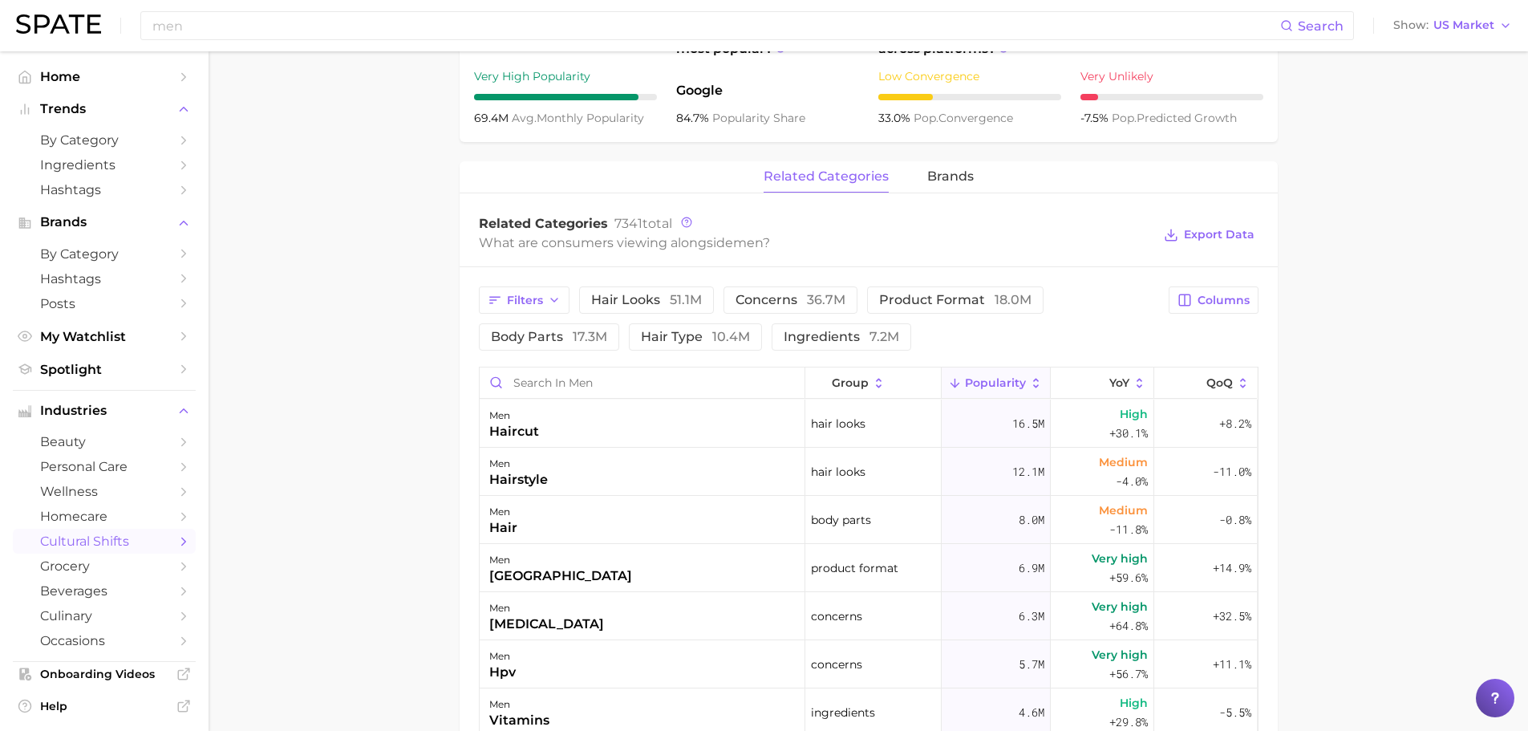
scroll to position [642, 0]
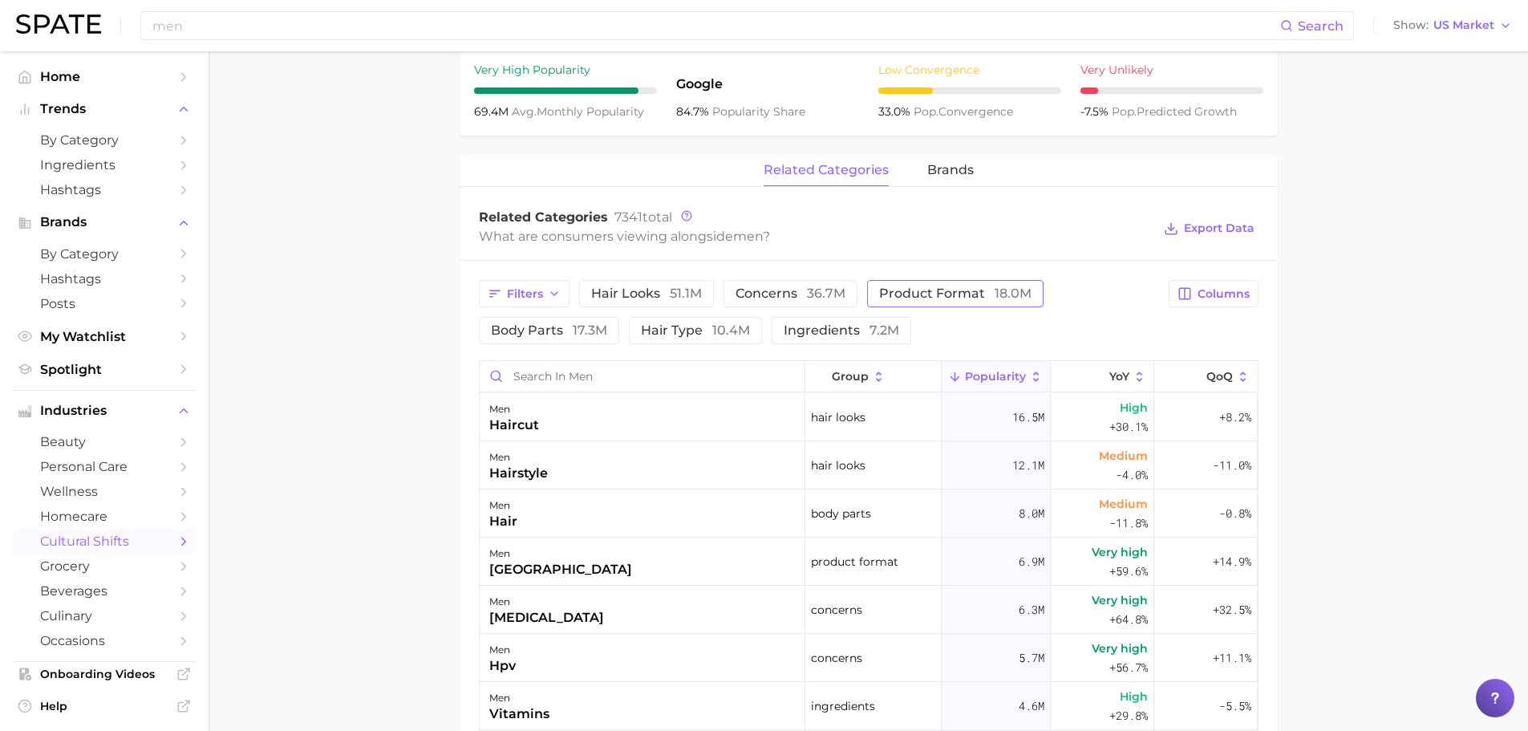
click at [896, 289] on span "product format 18.0m" at bounding box center [955, 293] width 152 height 13
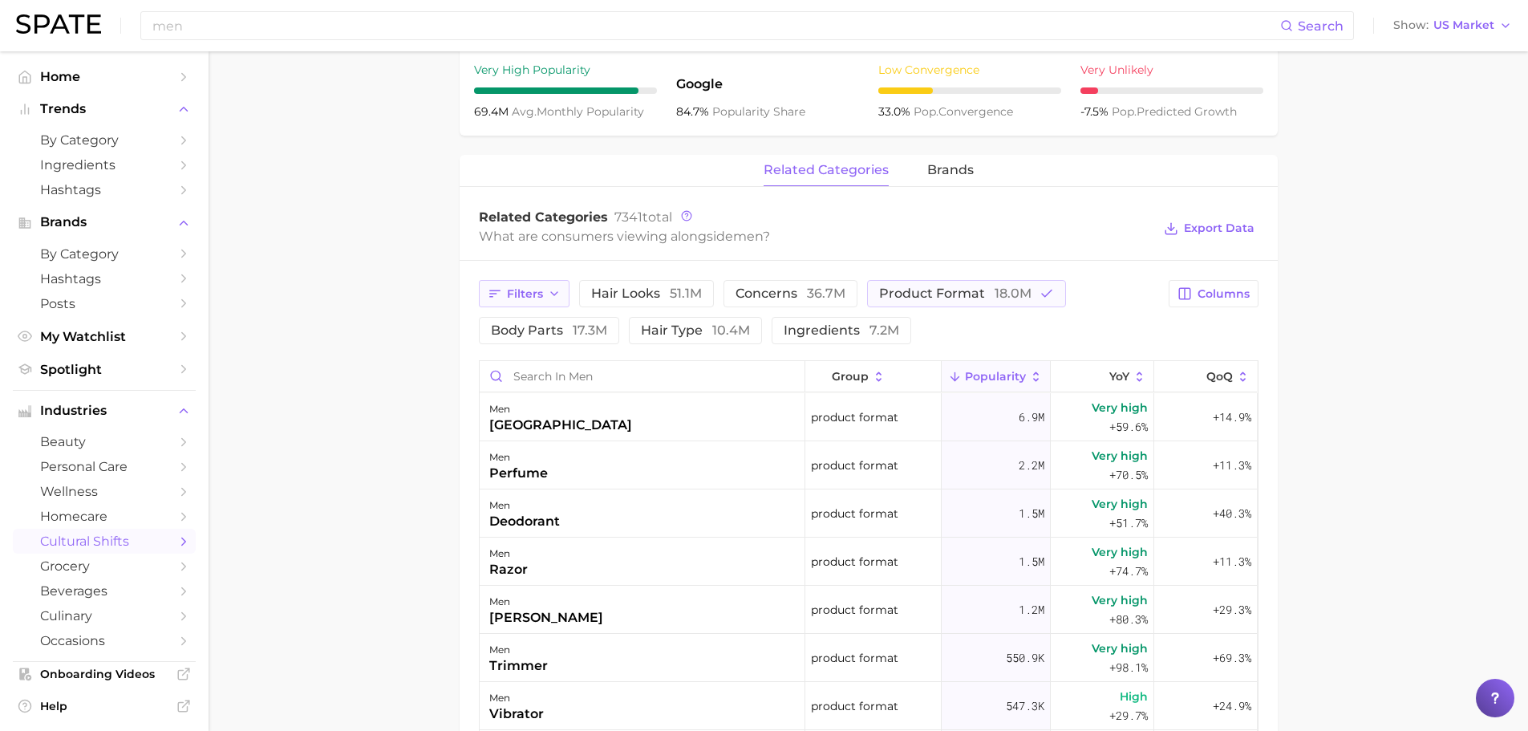
click at [552, 293] on icon "button" at bounding box center [554, 293] width 13 height 13
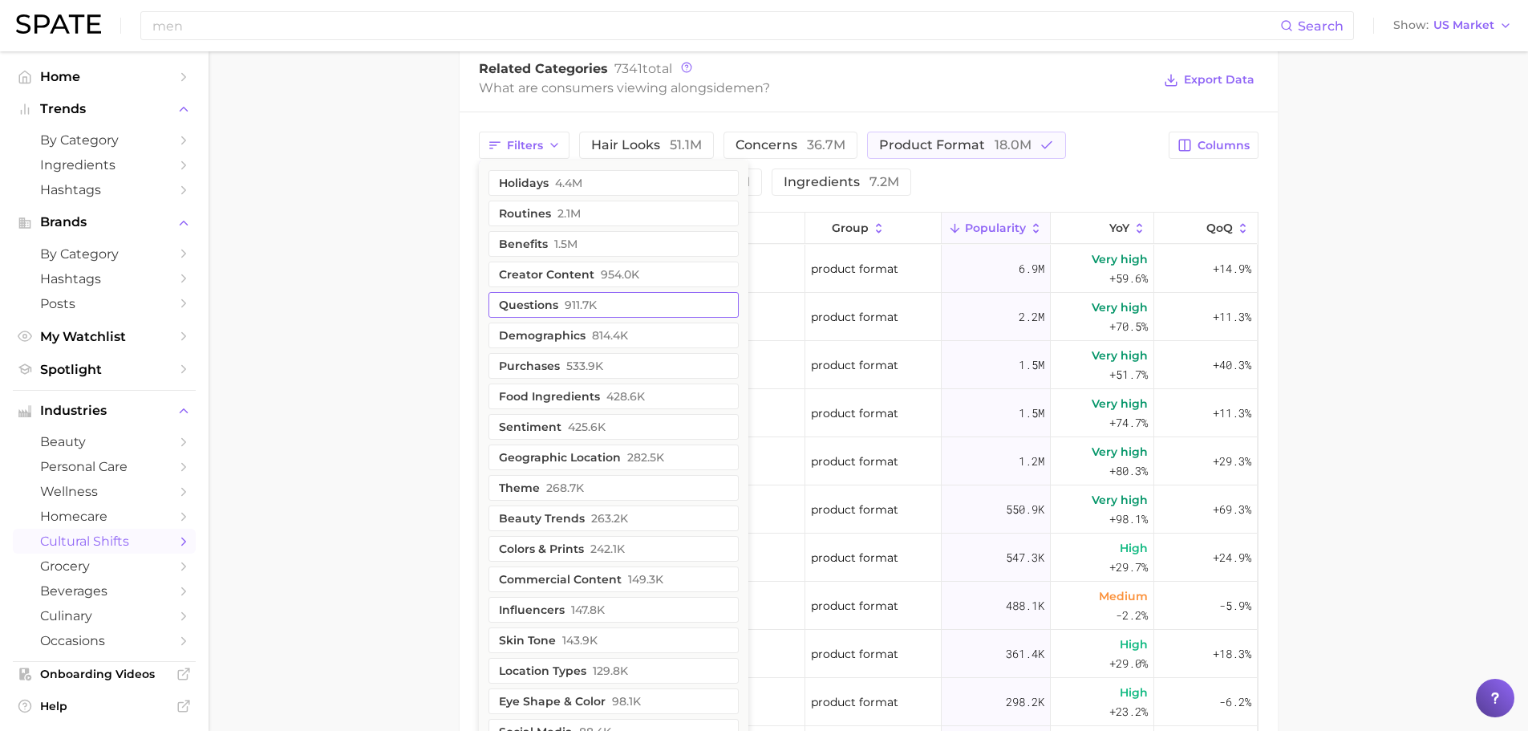
scroll to position [802, 0]
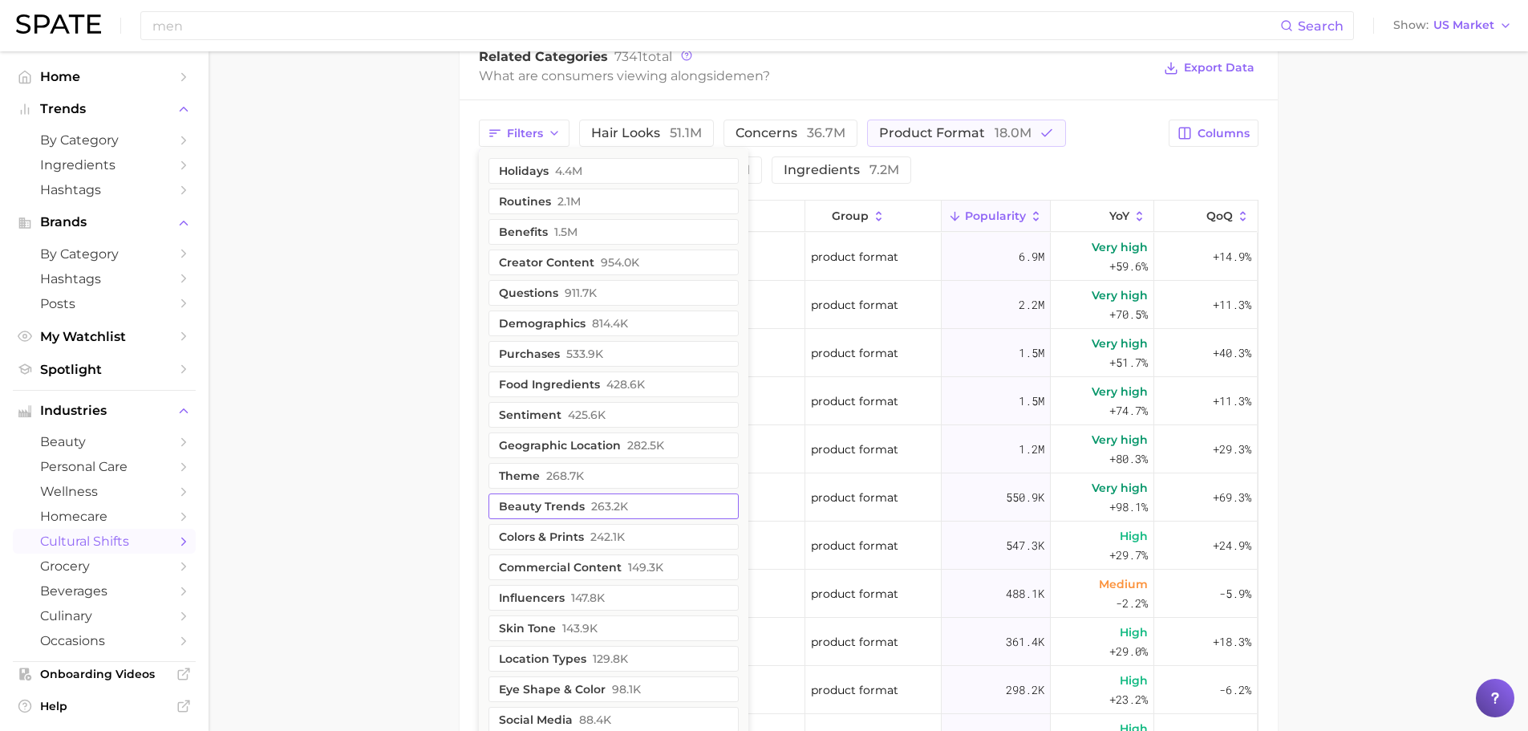
click at [603, 512] on span "263.2k" at bounding box center [609, 506] width 37 height 13
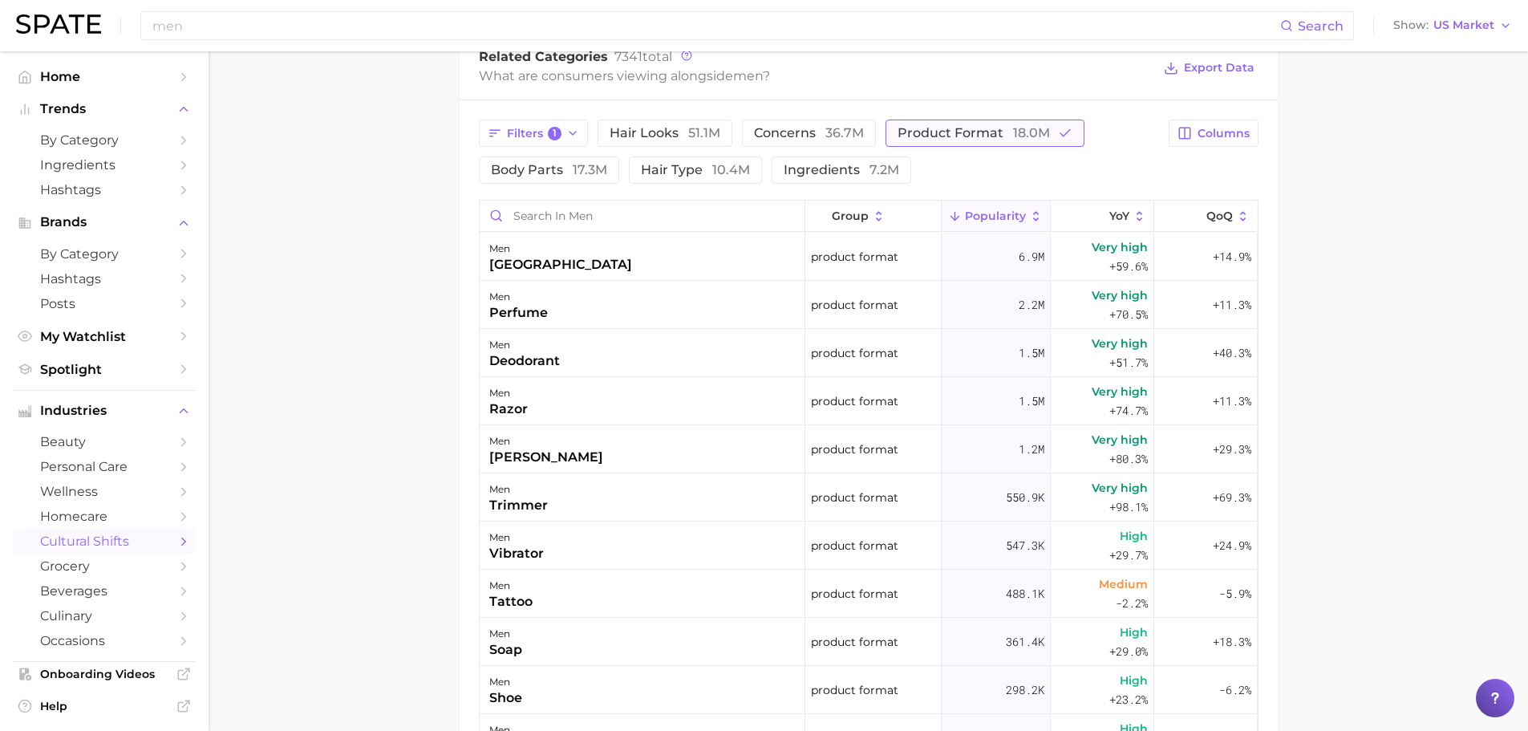
click at [924, 138] on span "product format 18.0m" at bounding box center [973, 133] width 152 height 13
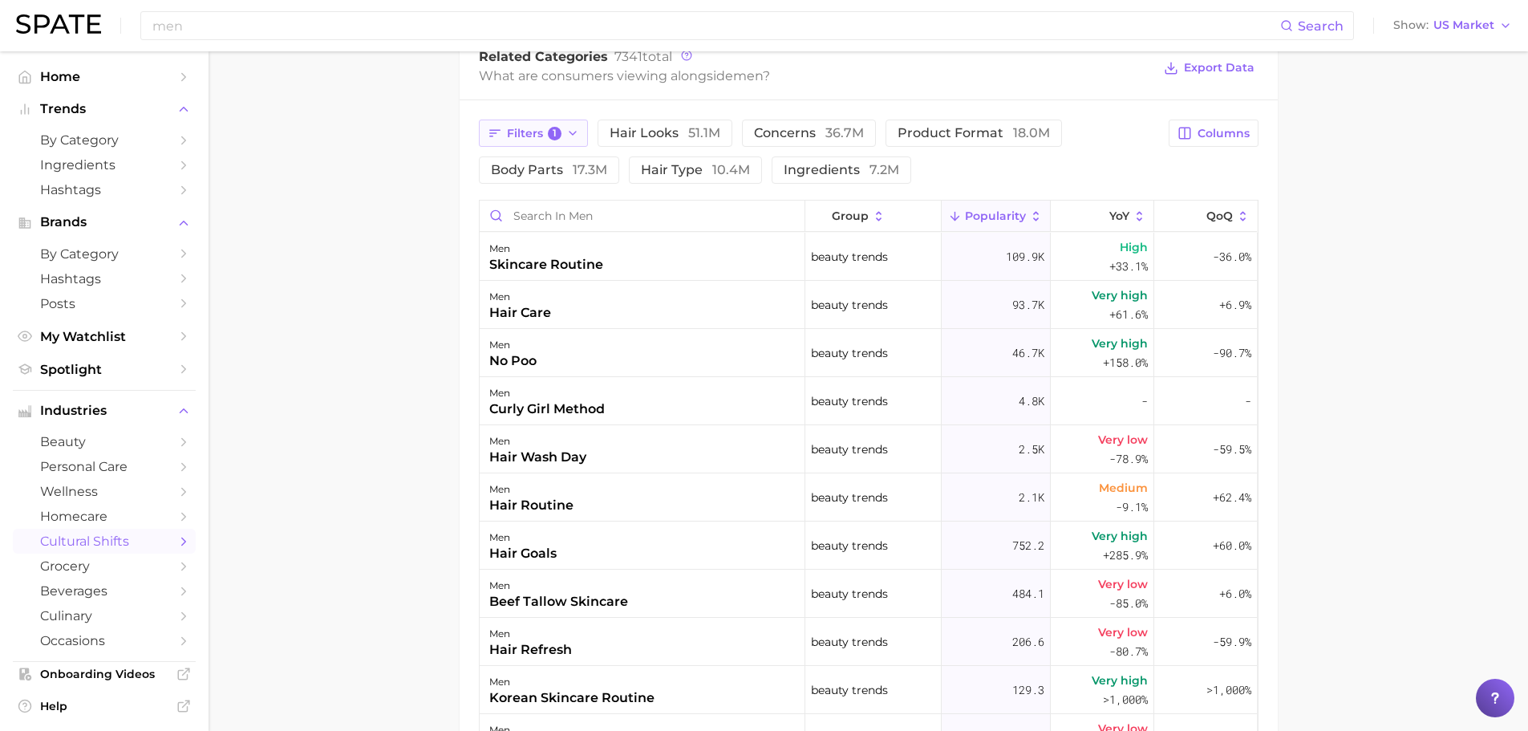
click at [542, 129] on span "Filters 1" at bounding box center [534, 134] width 55 height 14
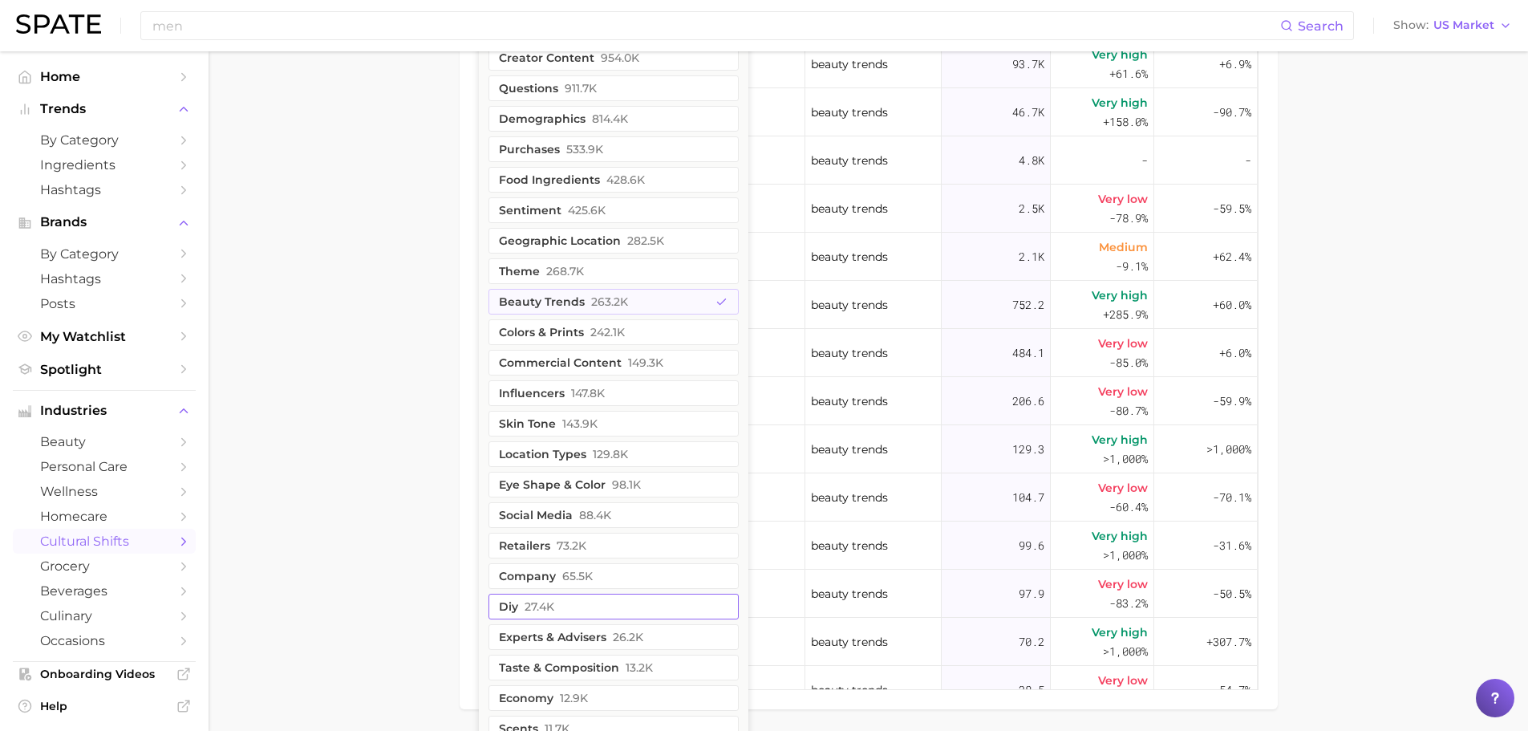
scroll to position [1123, 0]
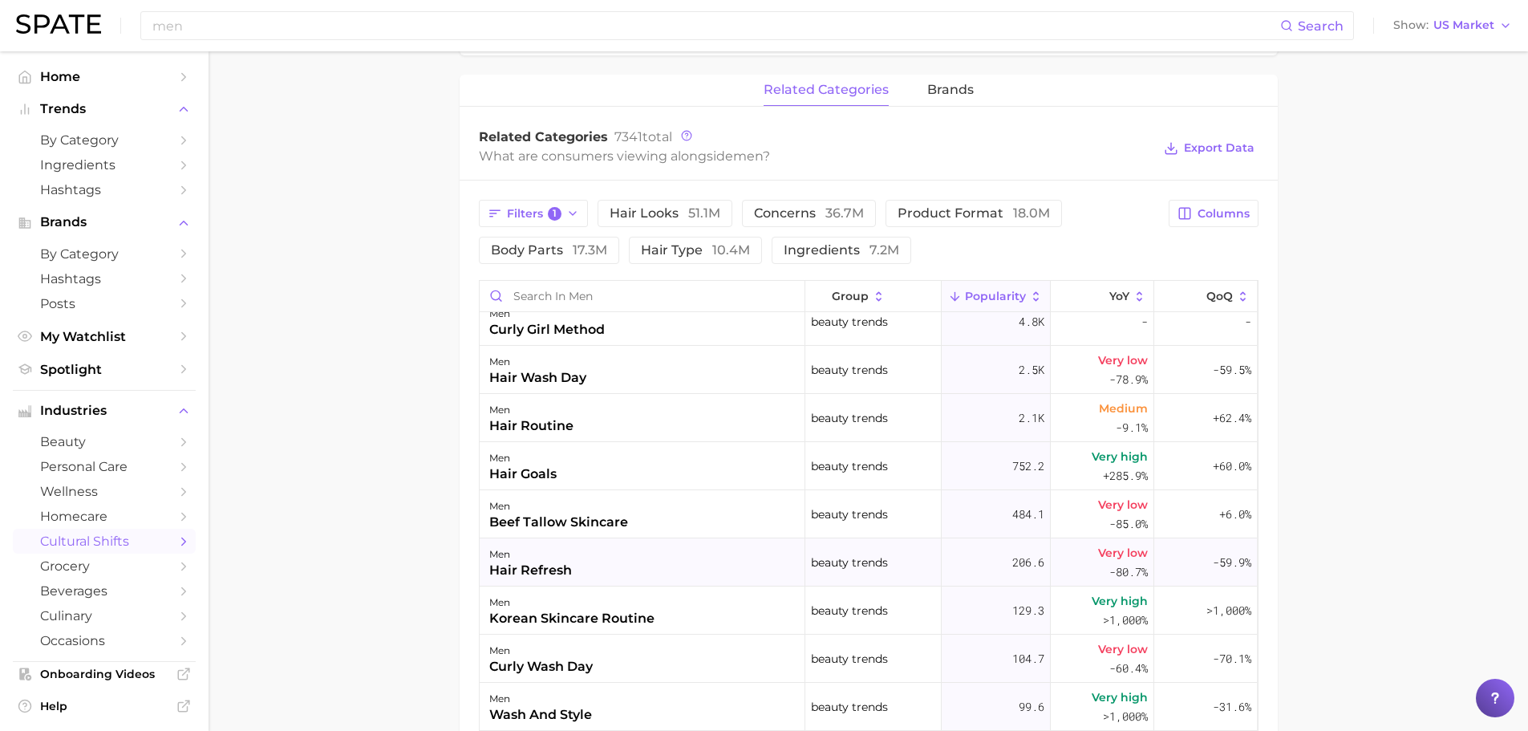
scroll to position [0, 0]
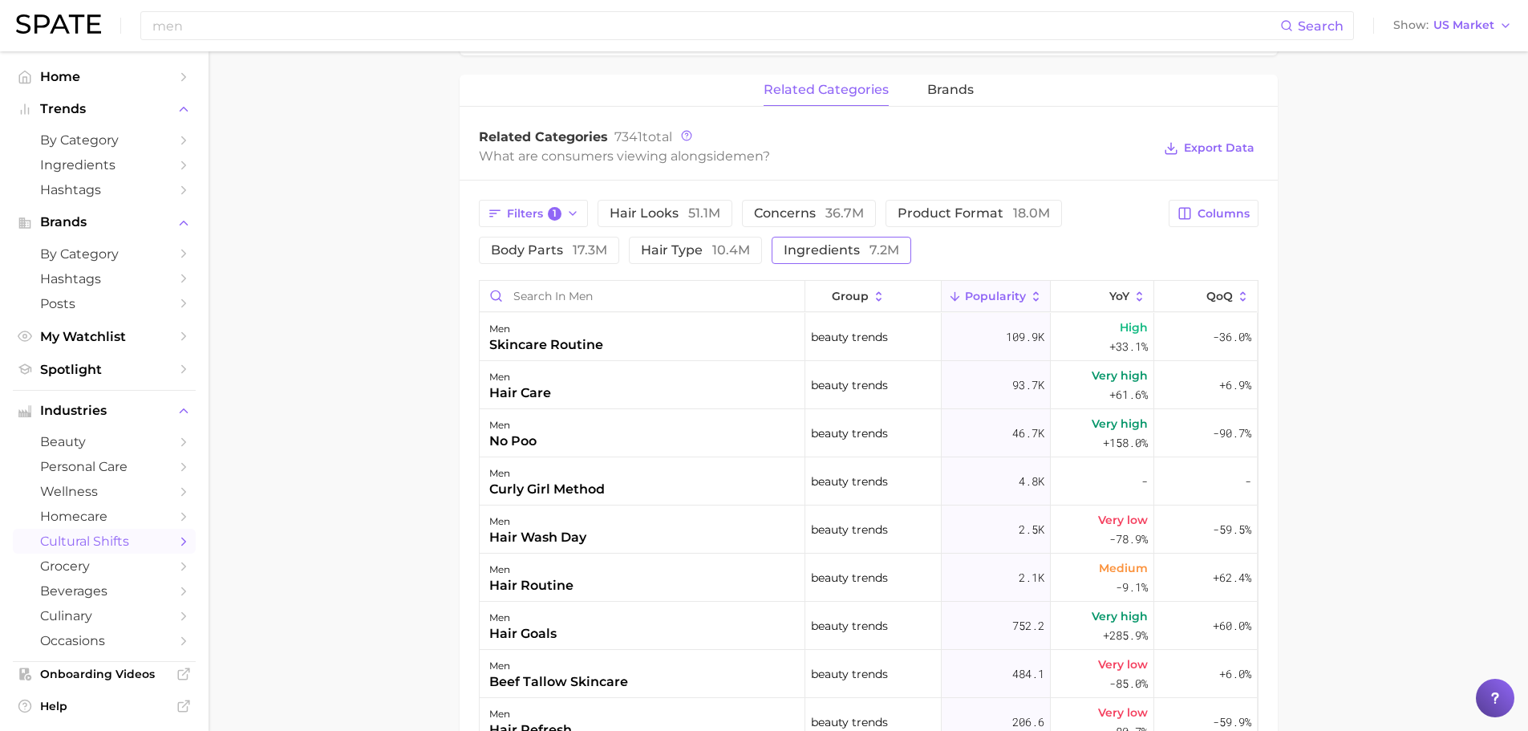
click at [823, 261] on button "ingredients 7.2m" at bounding box center [842, 250] width 140 height 27
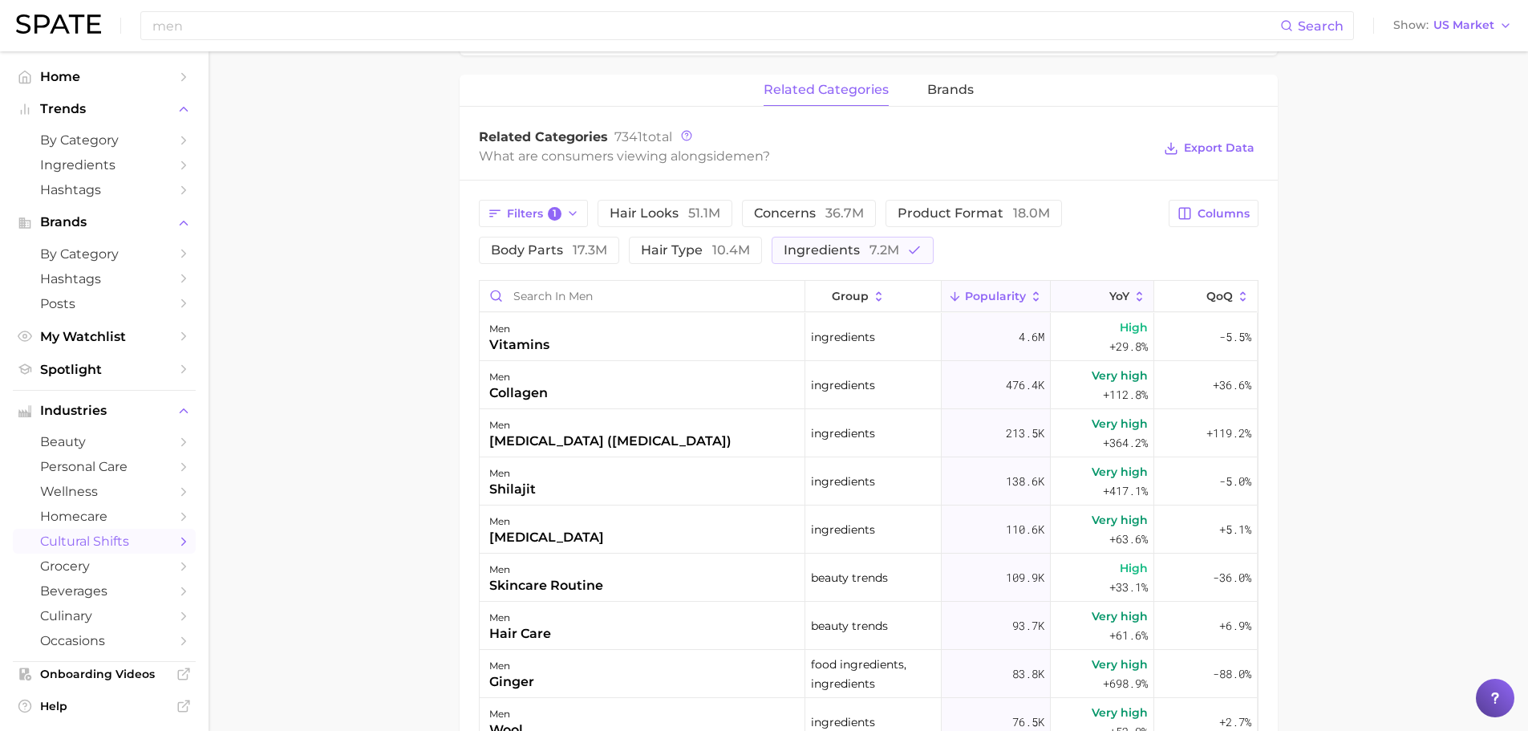
click at [1092, 291] on icon at bounding box center [1099, 297] width 14 height 14
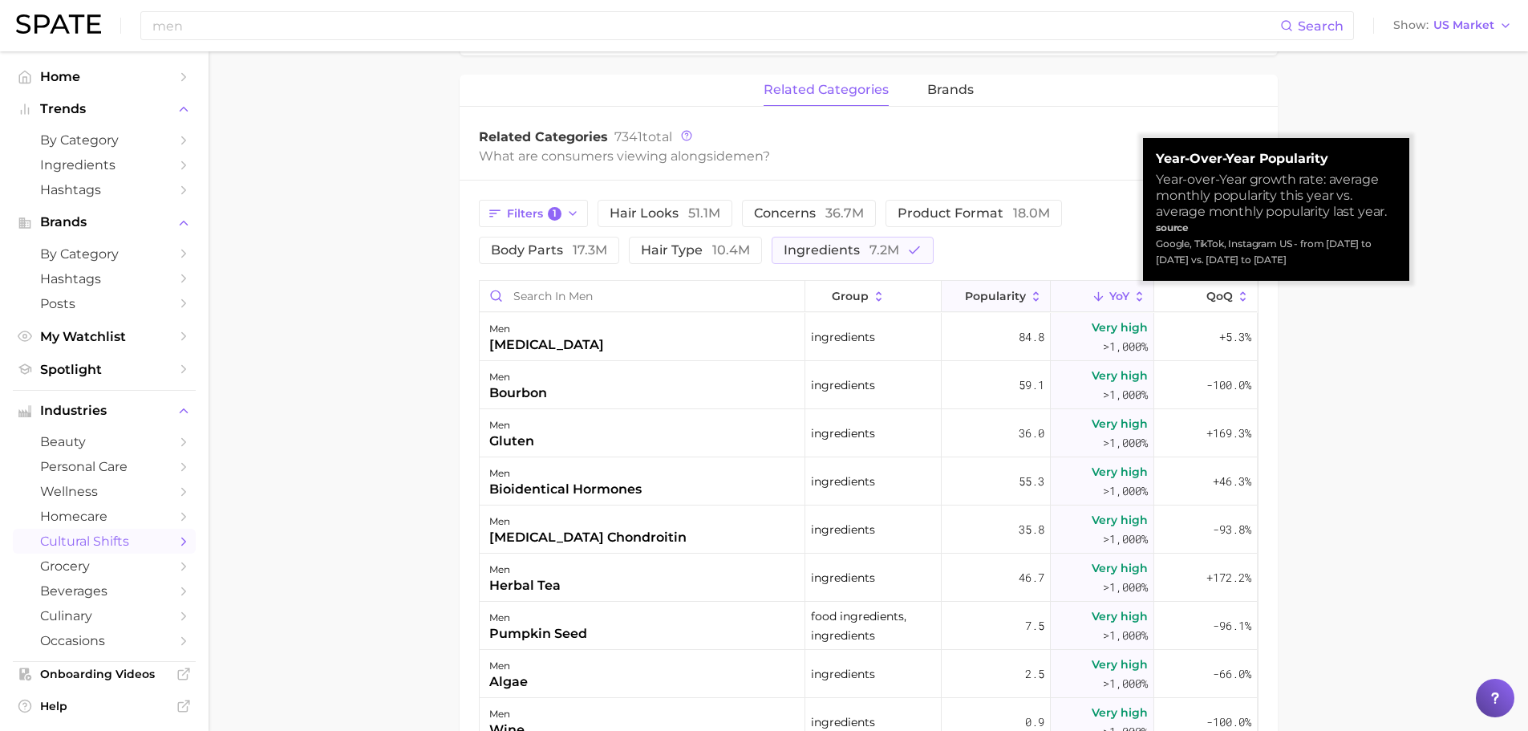
click at [990, 295] on span "Popularity" at bounding box center [995, 296] width 61 height 13
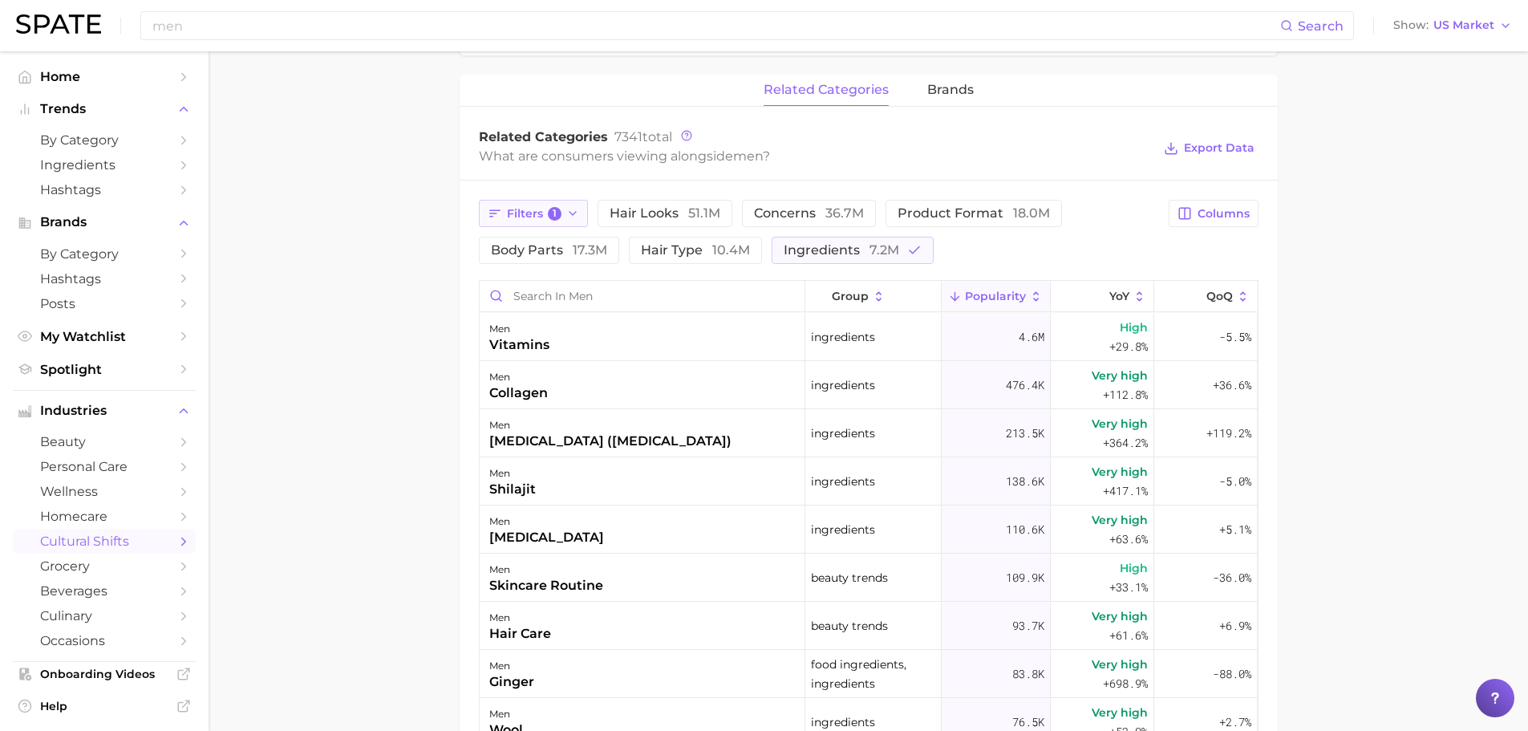
click at [567, 217] on icon "button" at bounding box center [572, 213] width 13 height 13
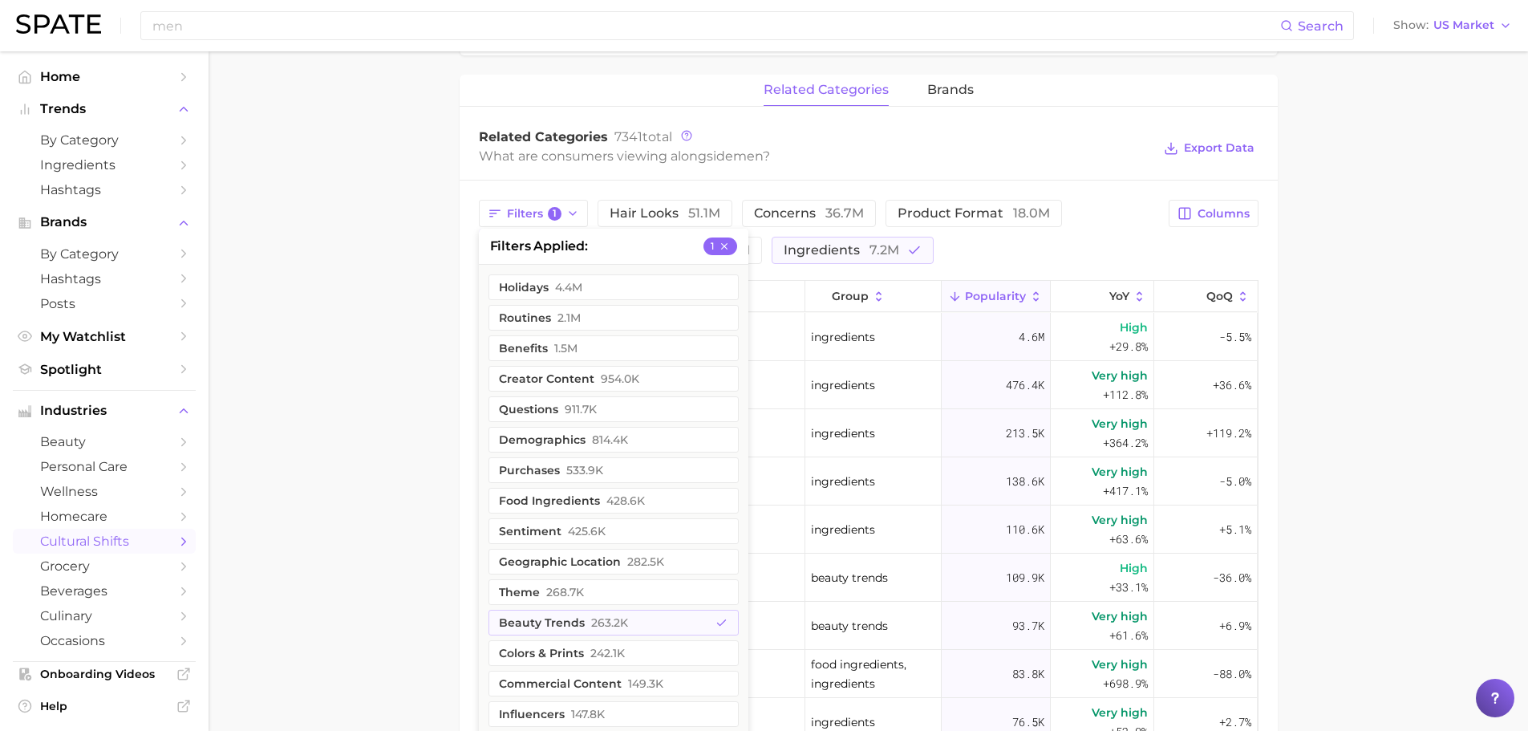
click at [314, 286] on main "1. sociodemographic insights 2. identity & community 3. gender identity 4. men …" at bounding box center [868, 220] width 1319 height 1780
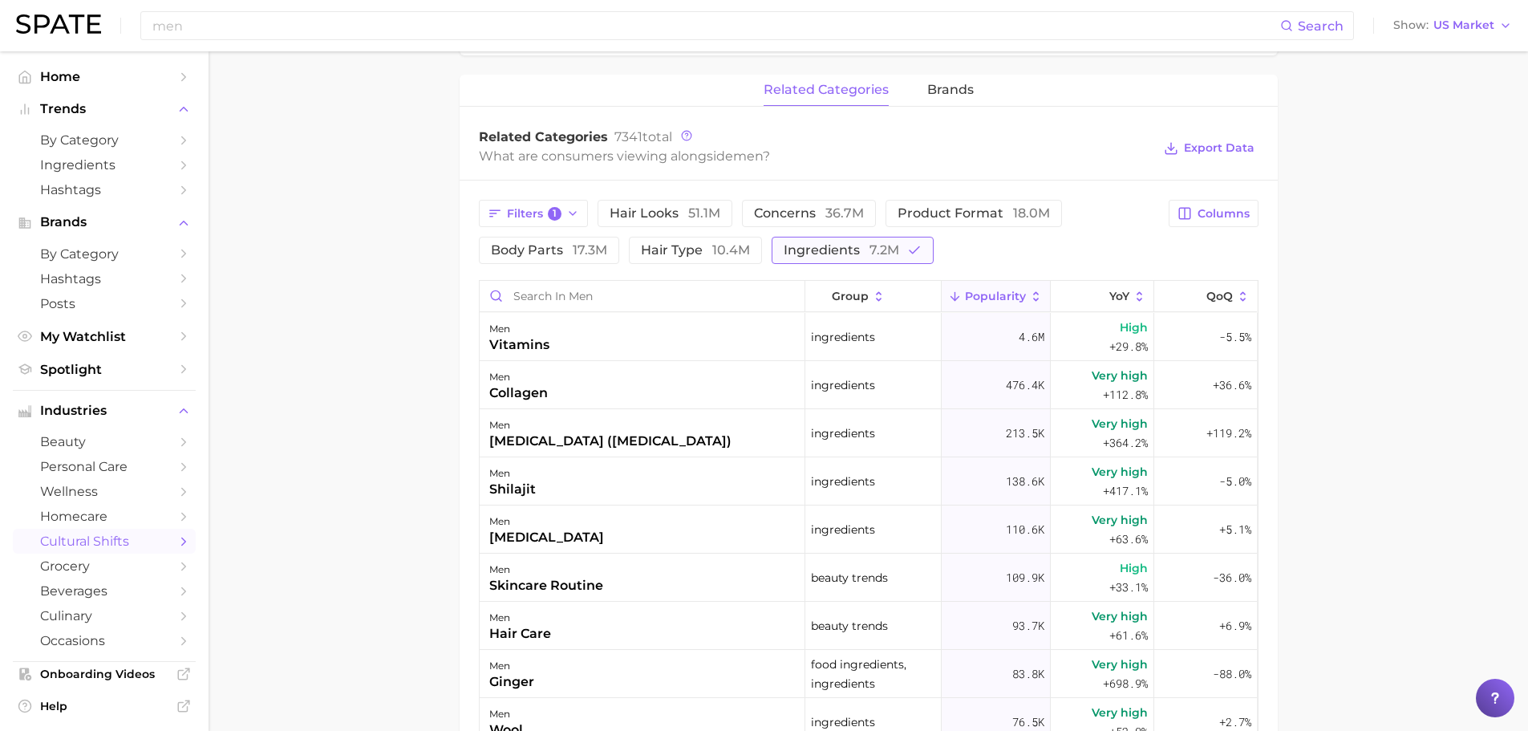
click at [915, 254] on icon "button" at bounding box center [914, 250] width 14 height 14
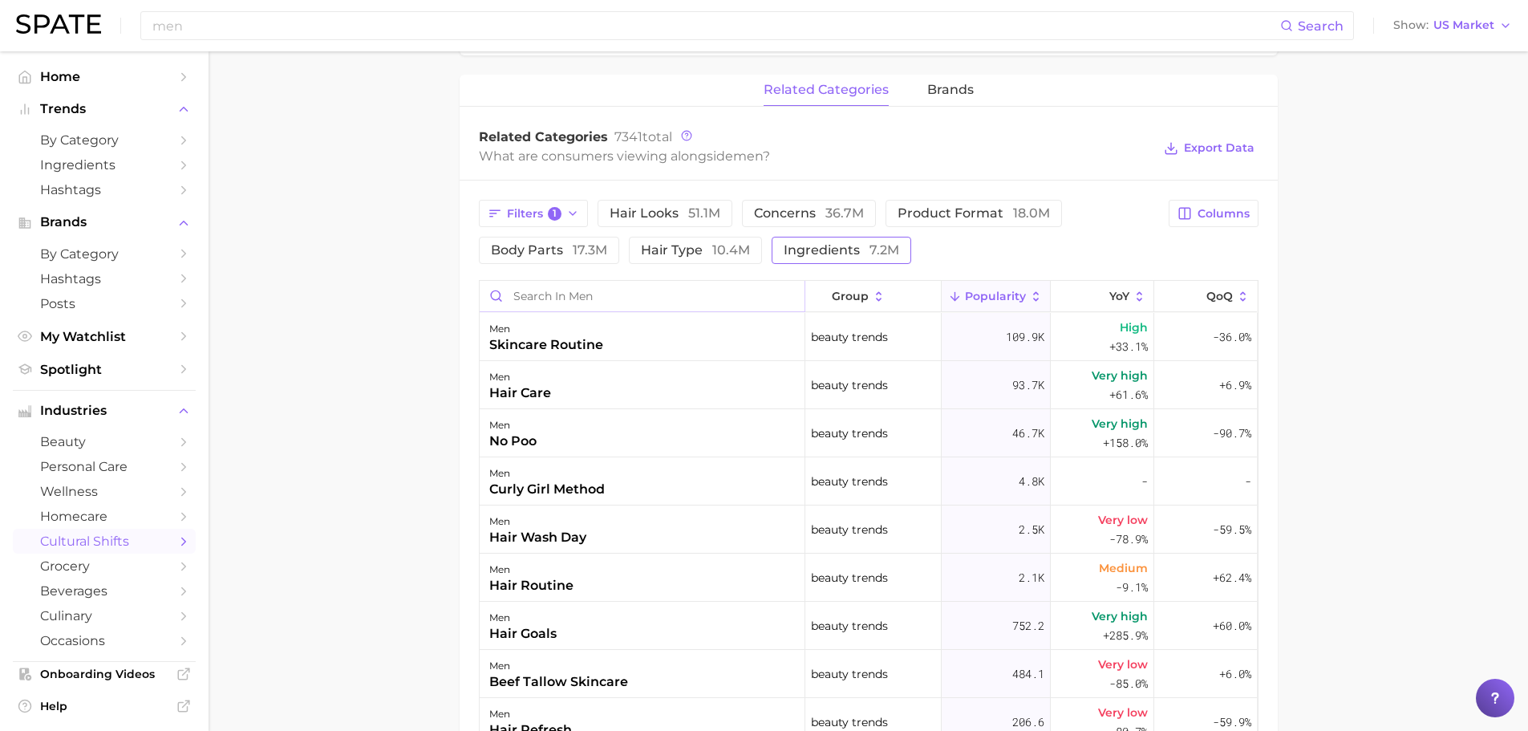
click at [693, 302] on input "Search in men" at bounding box center [642, 296] width 325 height 30
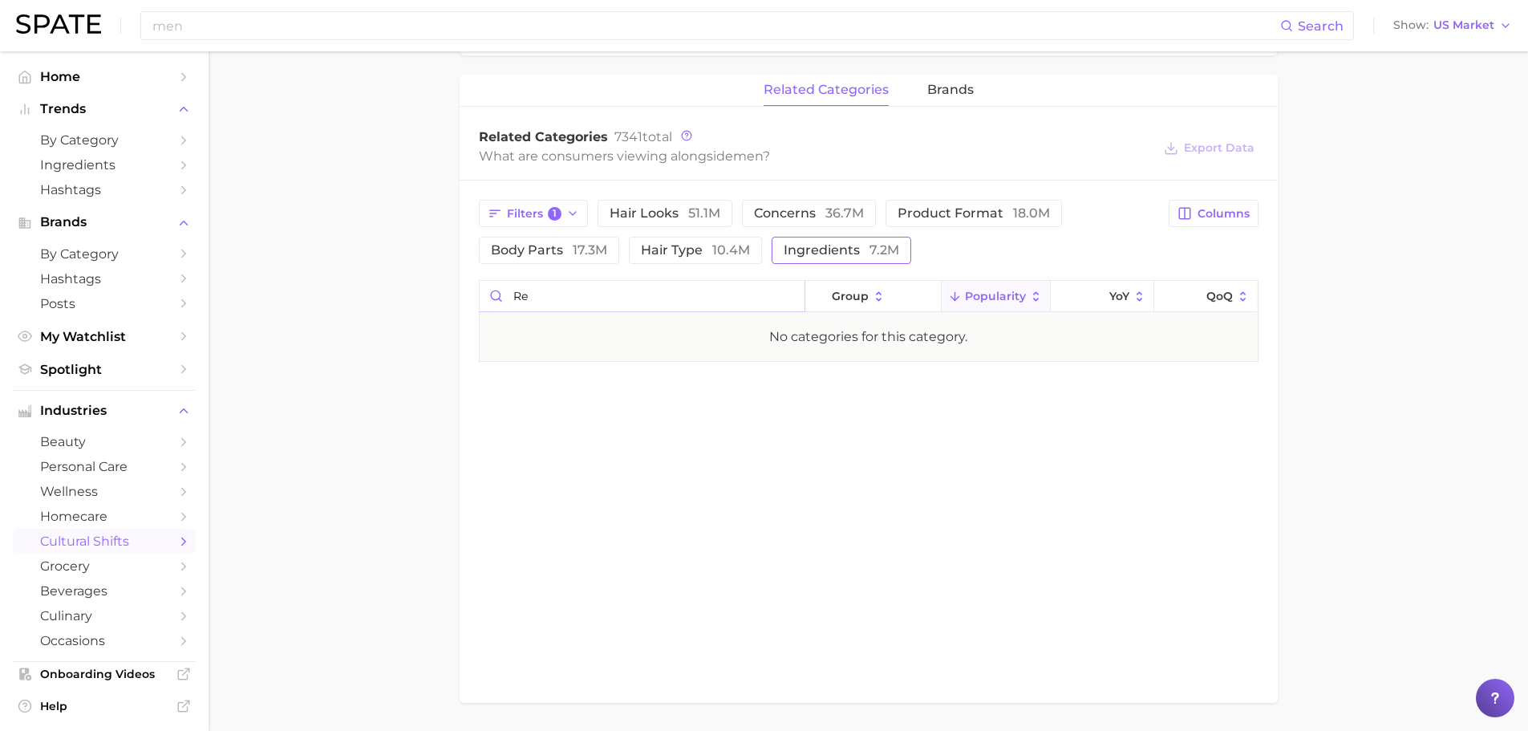
type input "r"
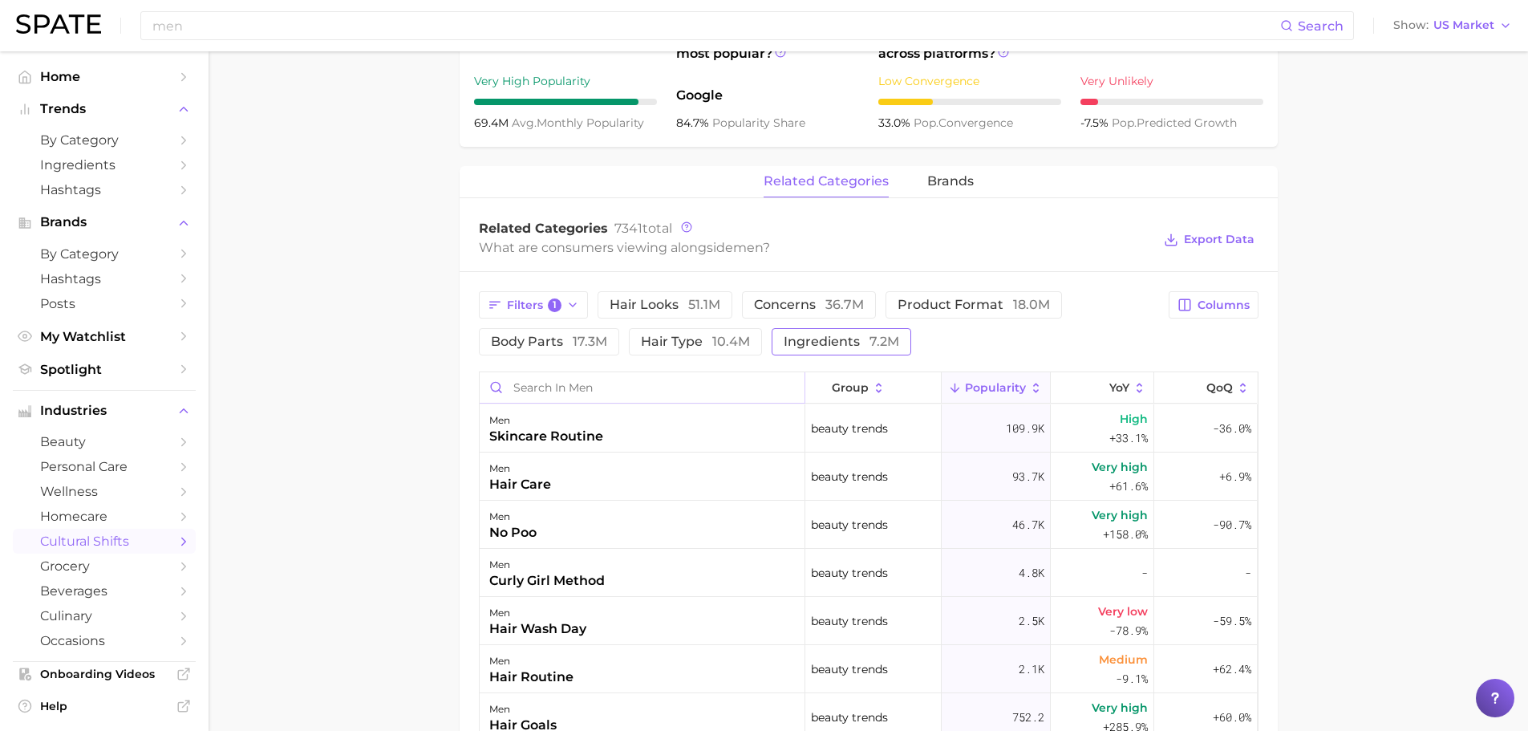
scroll to position [642, 0]
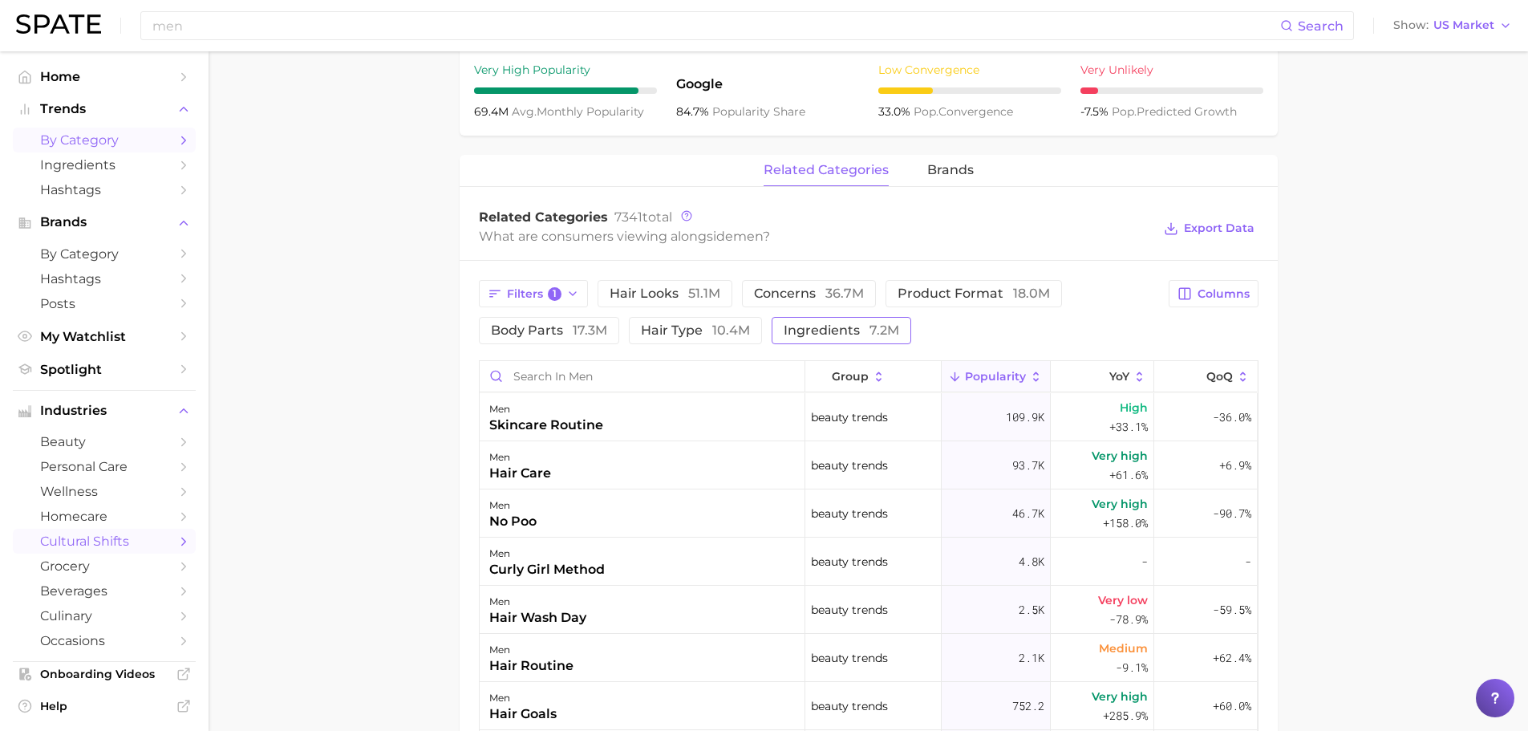
click at [112, 144] on span "by Category" at bounding box center [104, 139] width 128 height 15
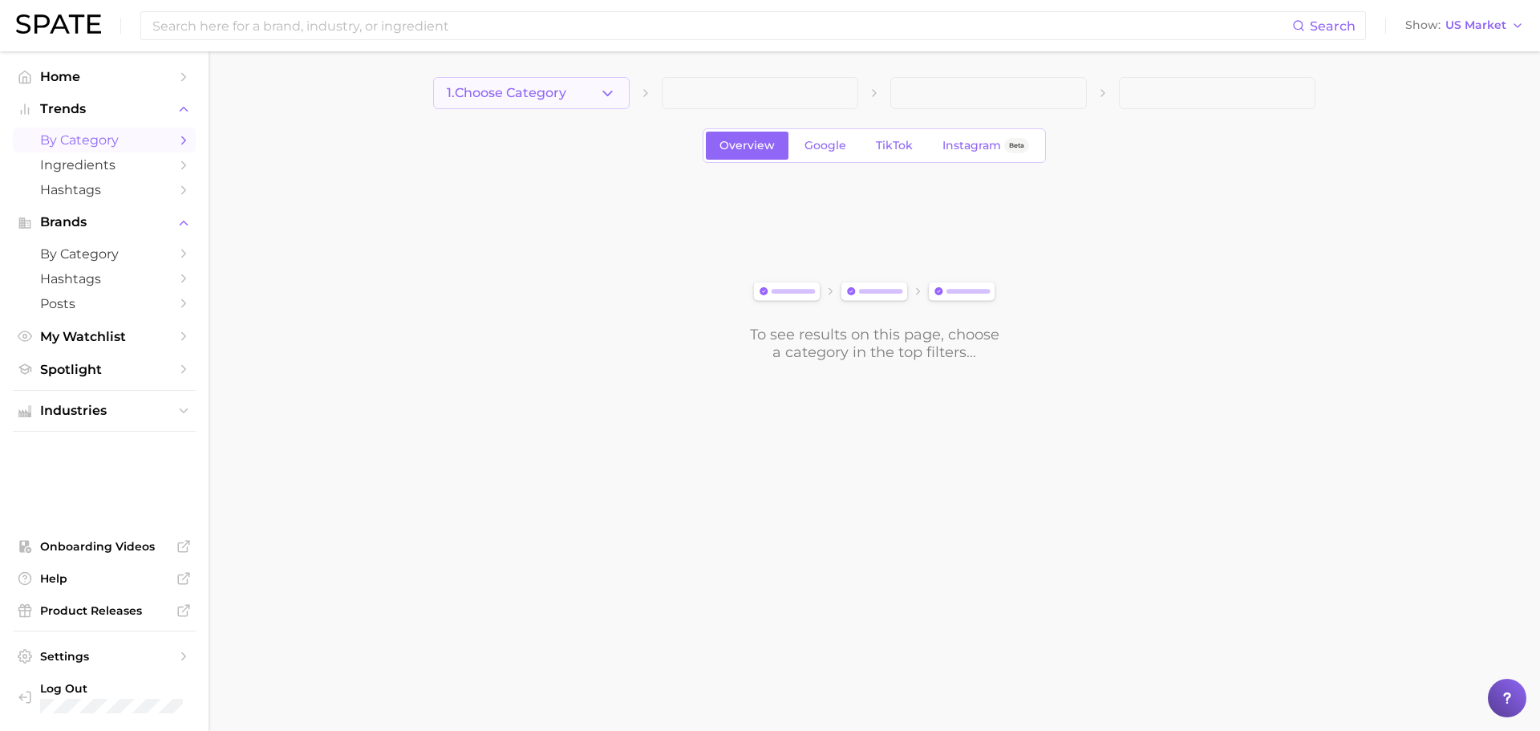
click at [614, 99] on icon "button" at bounding box center [607, 93] width 17 height 17
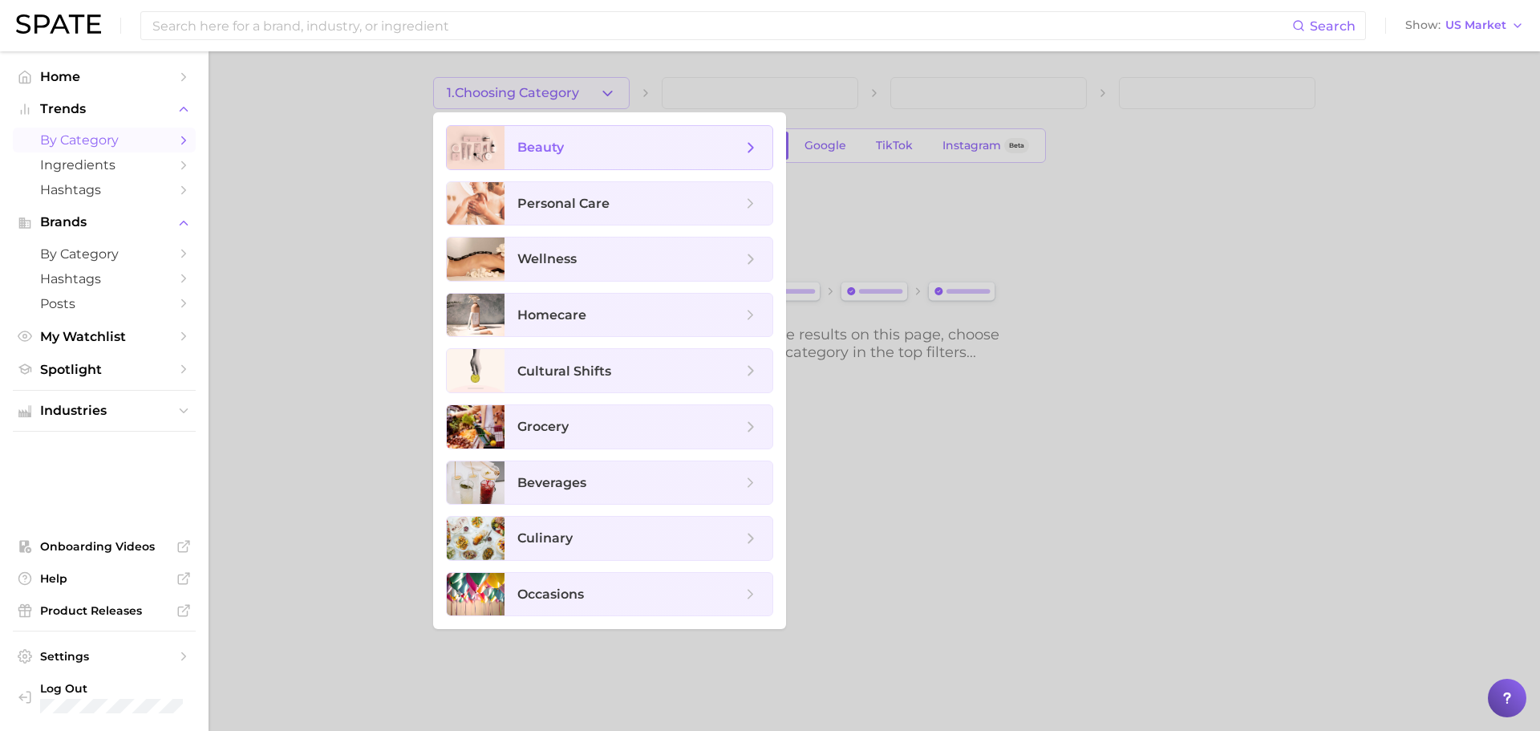
click at [611, 156] on span "beauty" at bounding box center [638, 147] width 268 height 43
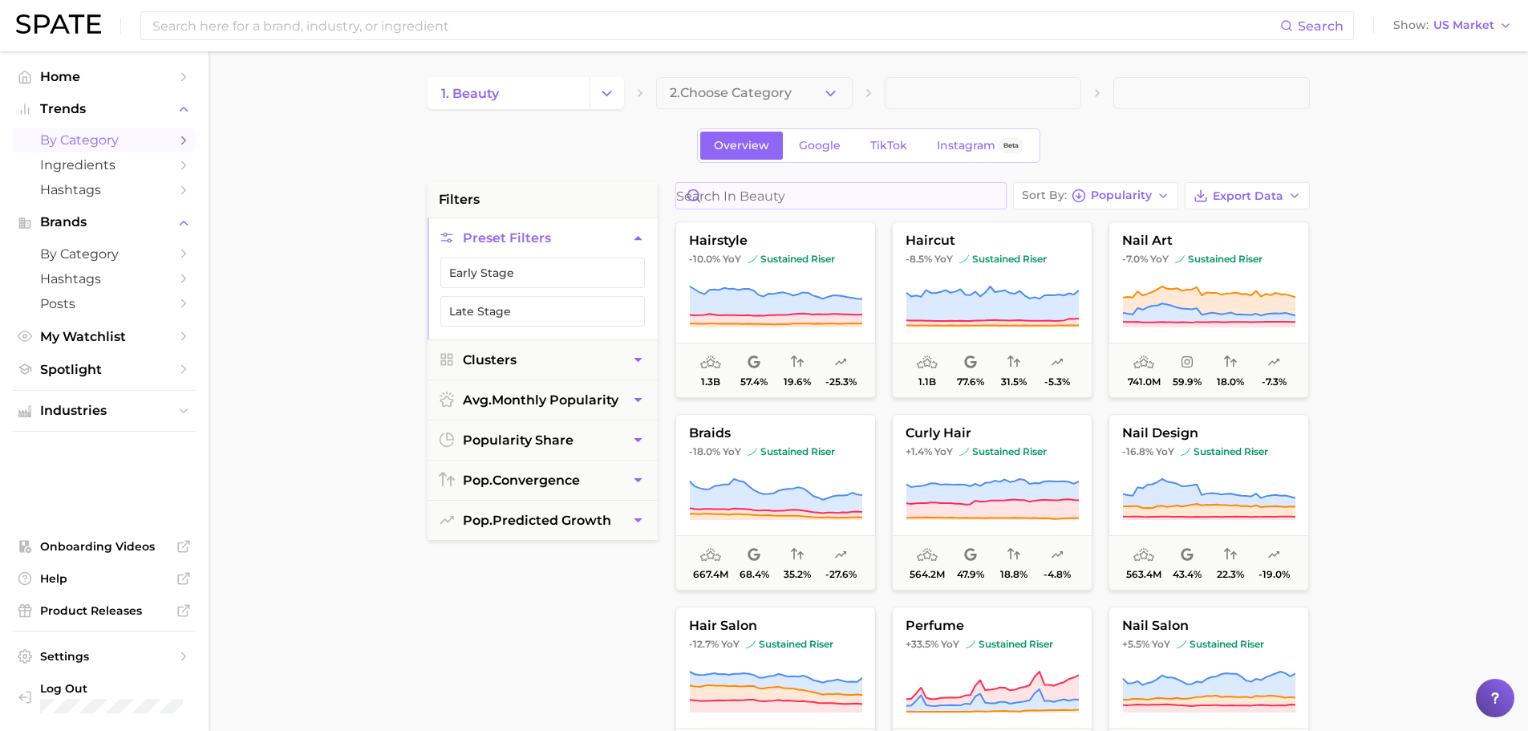
click at [846, 209] on div at bounding box center [840, 195] width 331 height 27
click at [848, 202] on input "Search in beauty" at bounding box center [841, 196] width 330 height 26
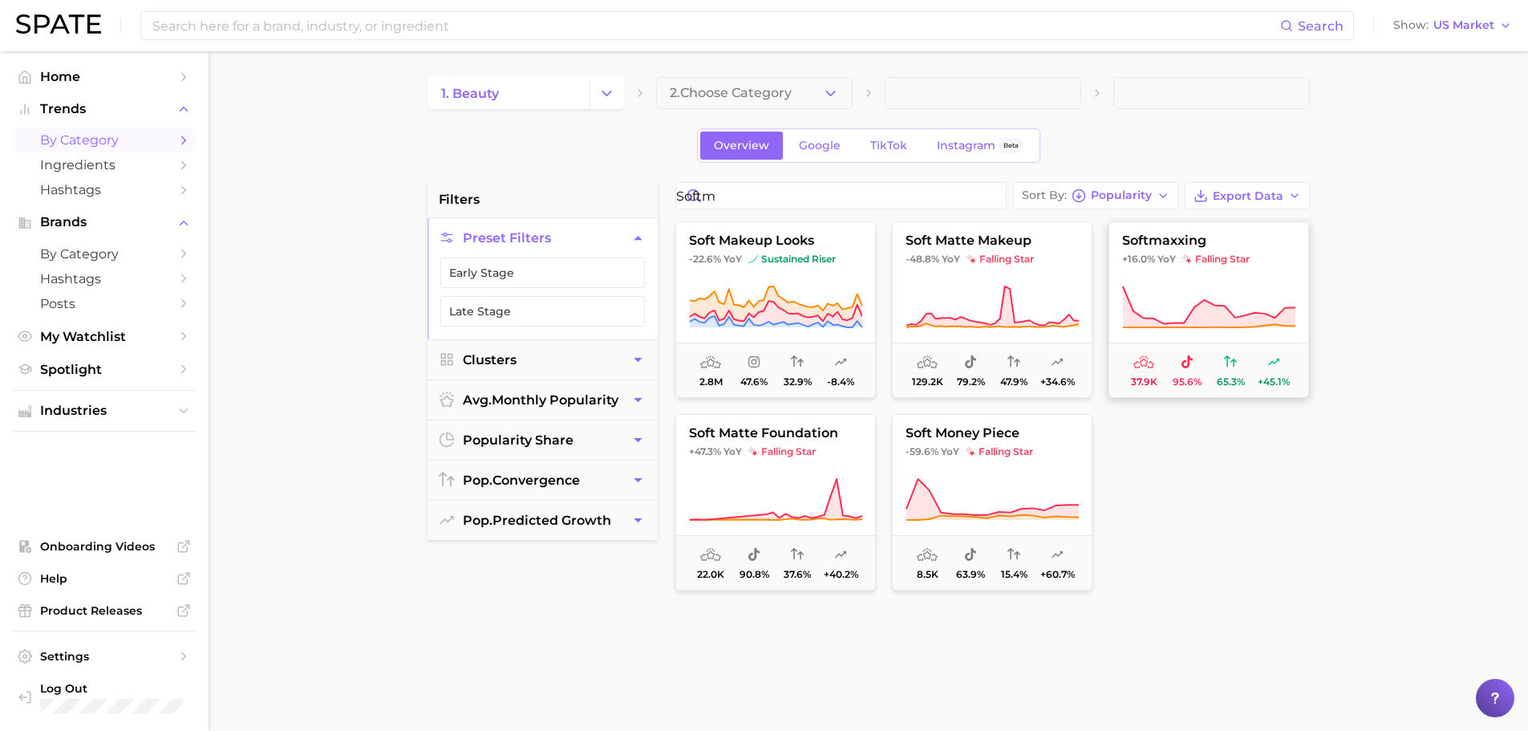
click at [1197, 303] on icon at bounding box center [1208, 307] width 173 height 45
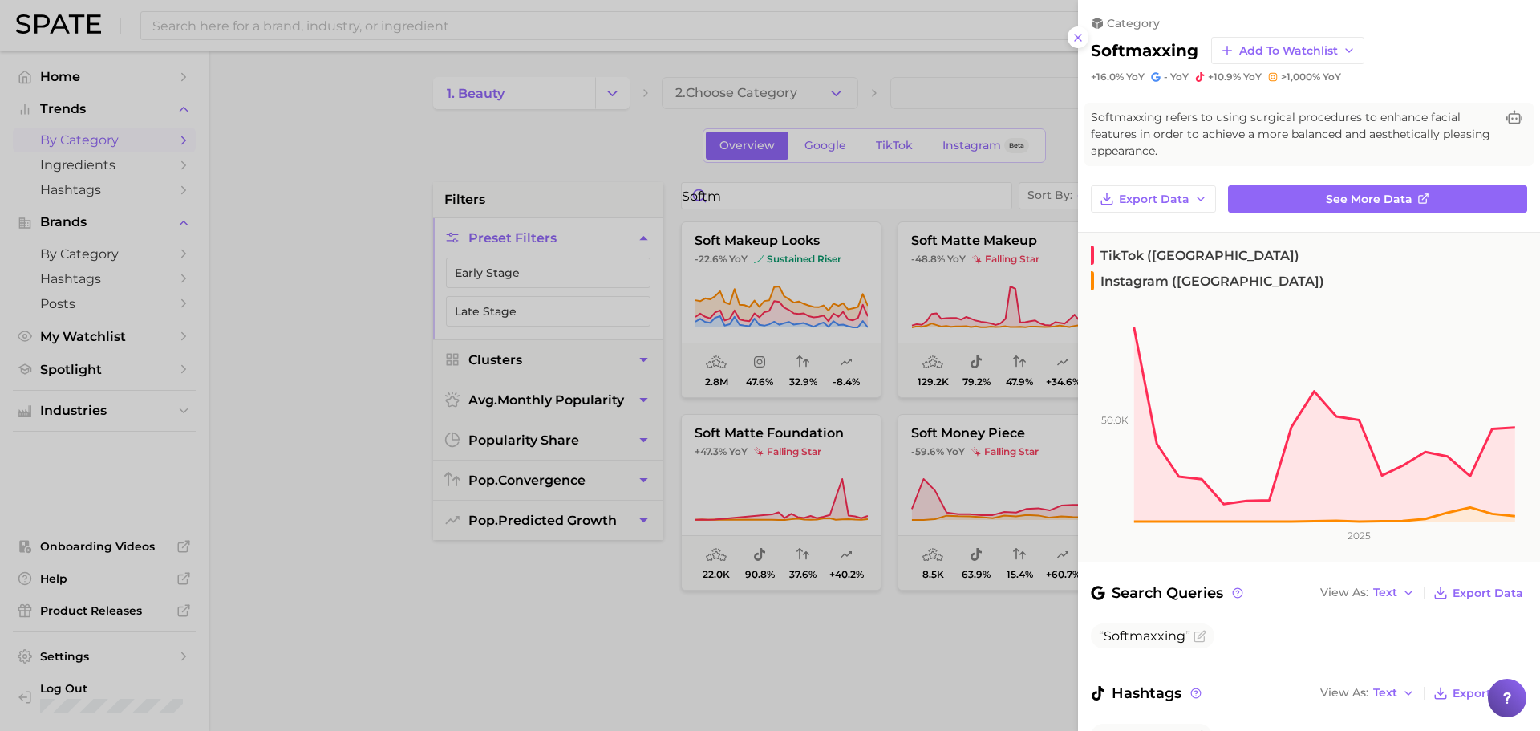
click at [896, 453] on div at bounding box center [770, 365] width 1540 height 731
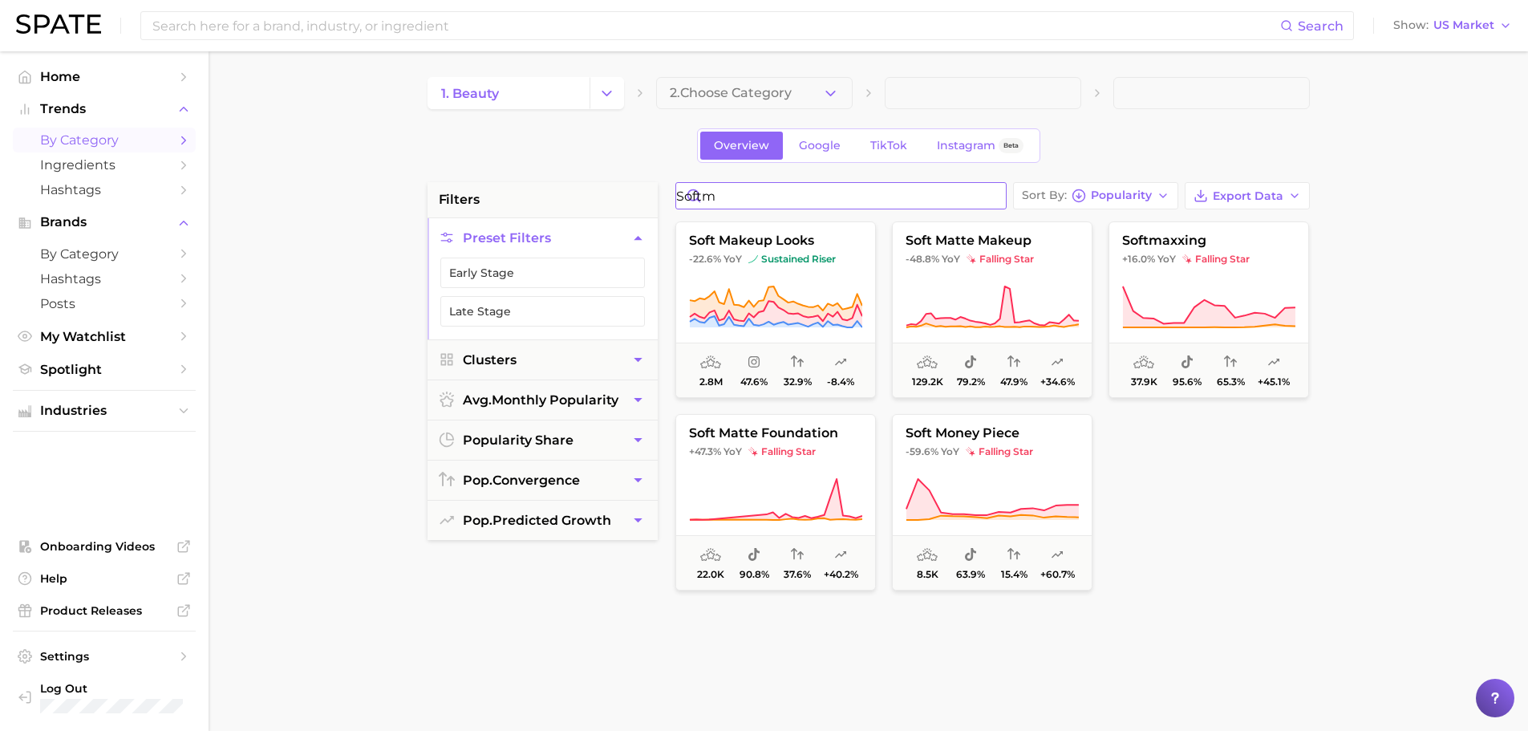
drag, startPoint x: 767, startPoint y: 193, endPoint x: 689, endPoint y: 200, distance: 78.1
click at [689, 200] on input "softm" at bounding box center [841, 196] width 330 height 26
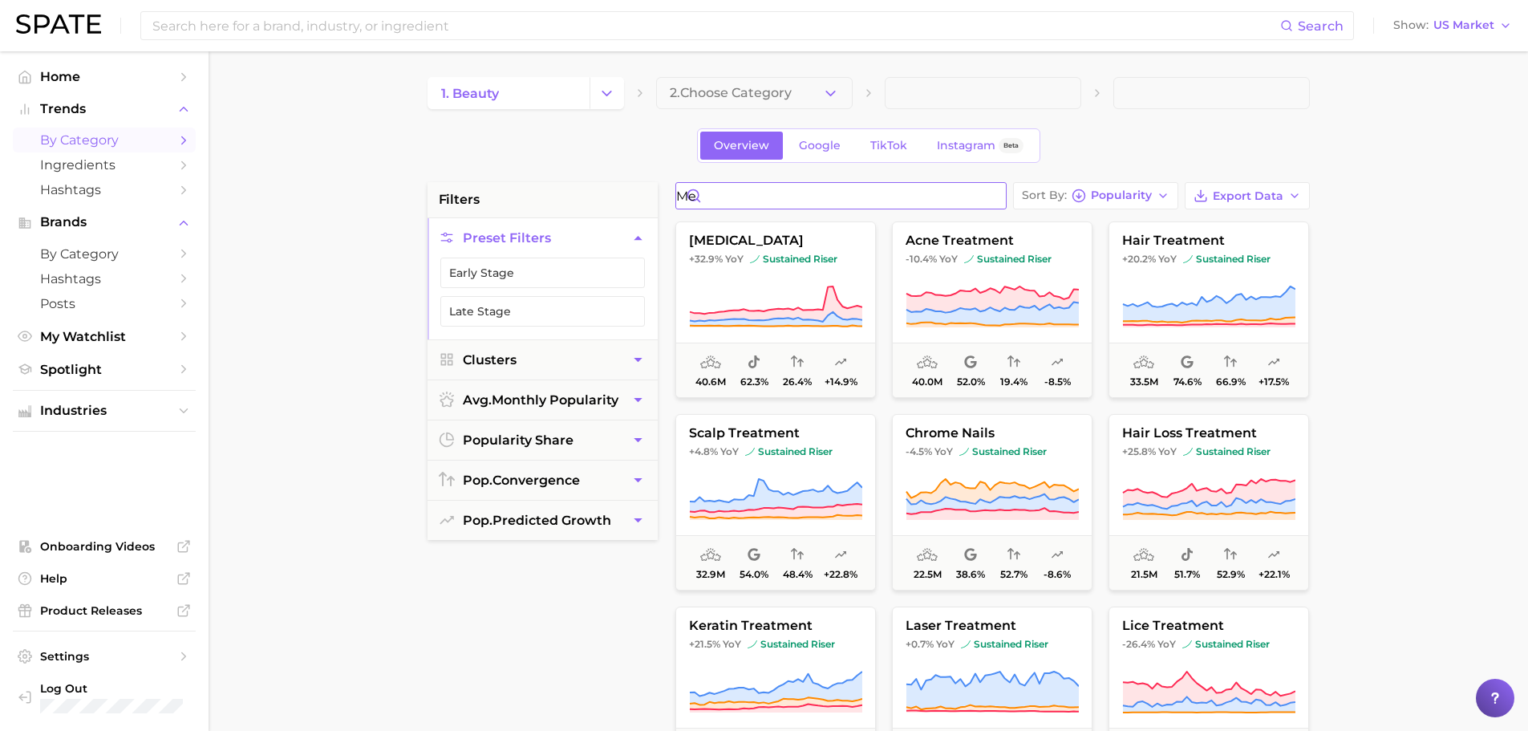
type input "m"
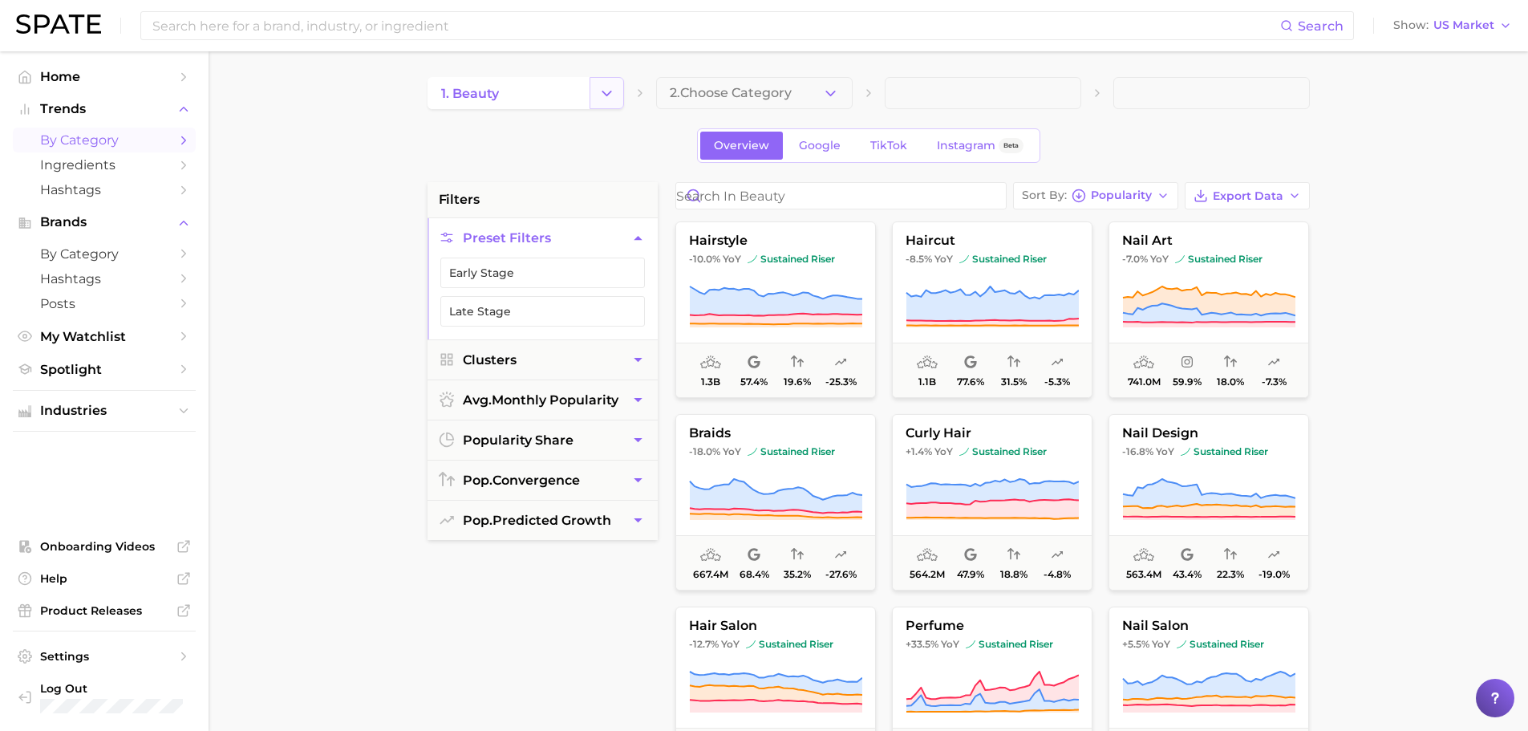
click at [597, 99] on button "Change Category" at bounding box center [606, 93] width 34 height 32
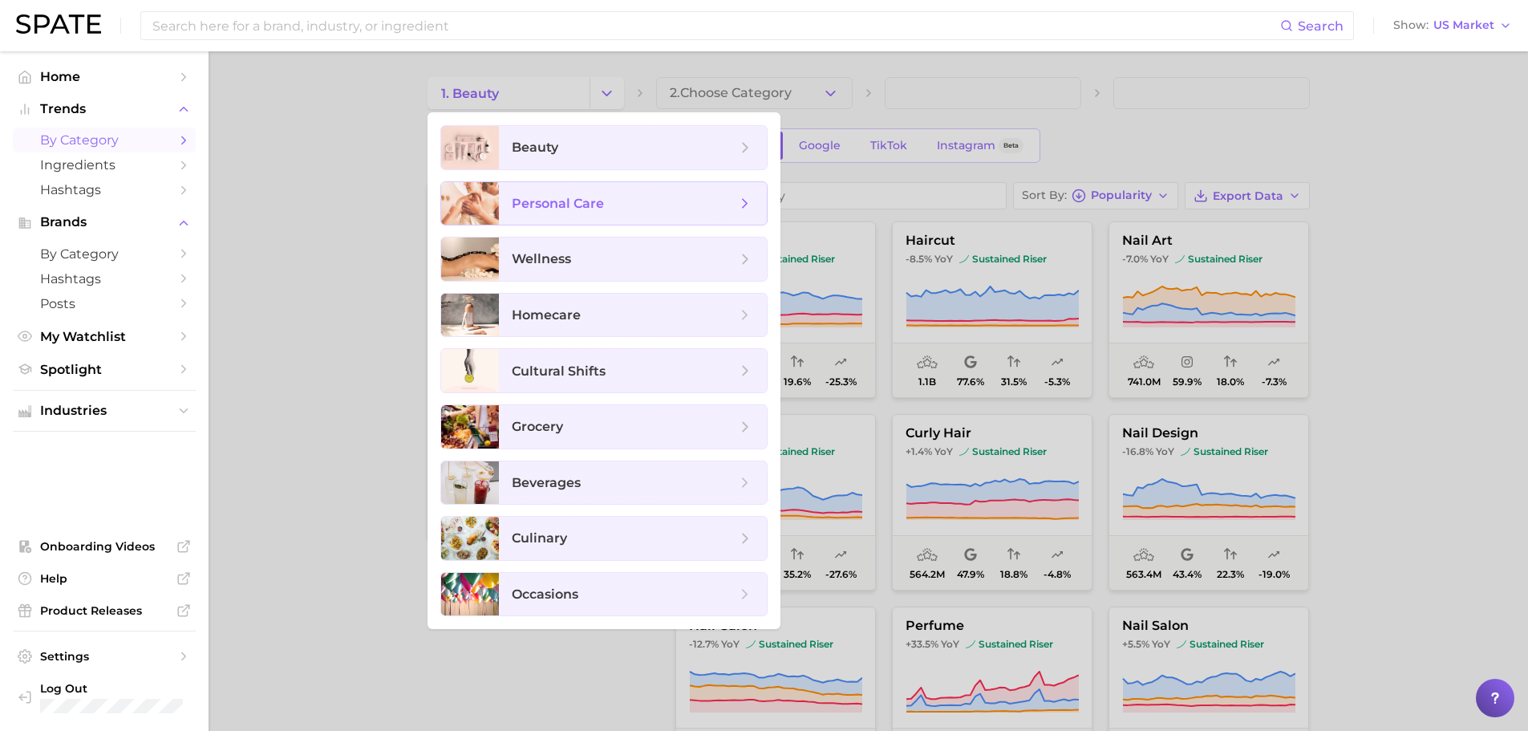
click at [563, 190] on span "personal care" at bounding box center [633, 203] width 268 height 43
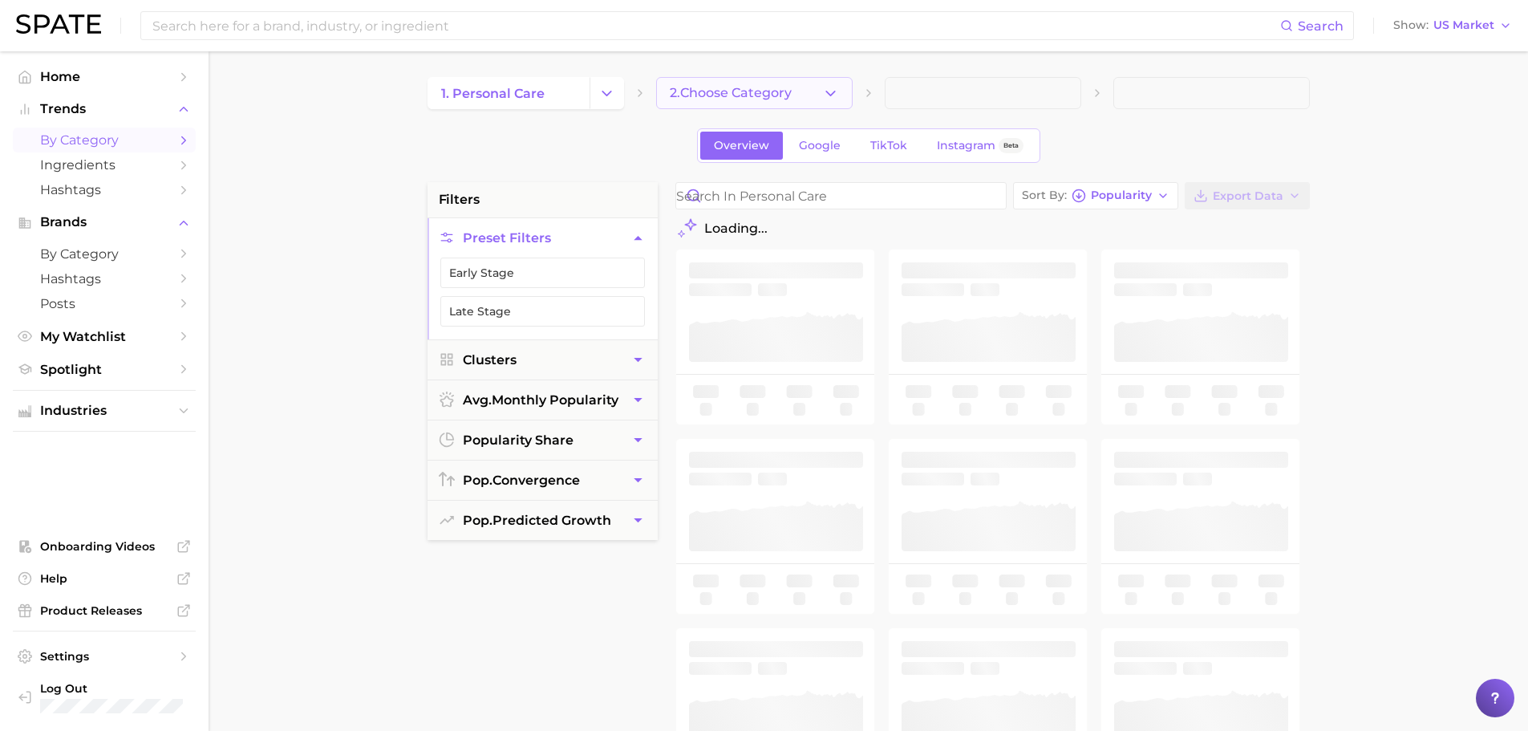
click at [827, 94] on icon "button" at bounding box center [830, 93] width 17 height 17
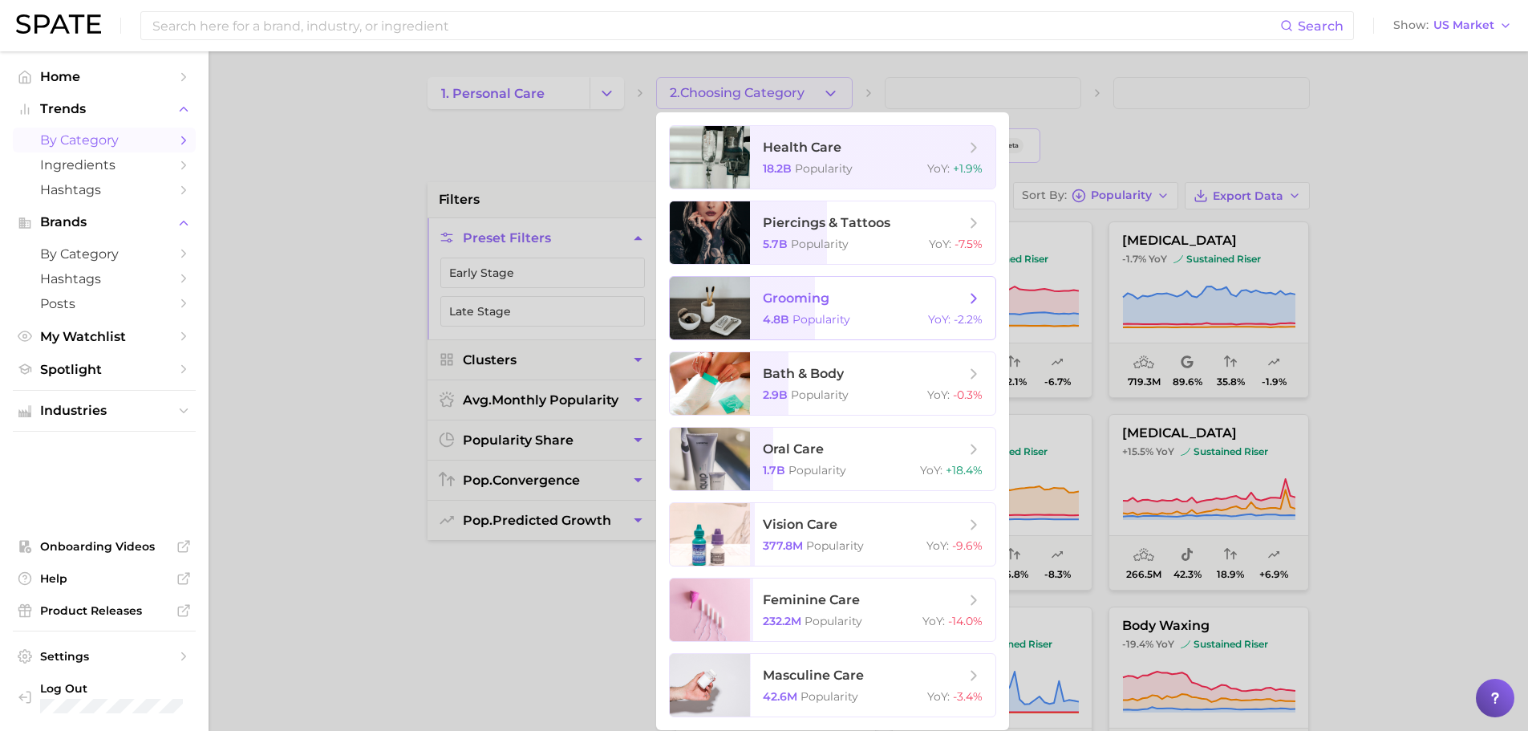
click at [816, 316] on span "Popularity" at bounding box center [821, 319] width 58 height 14
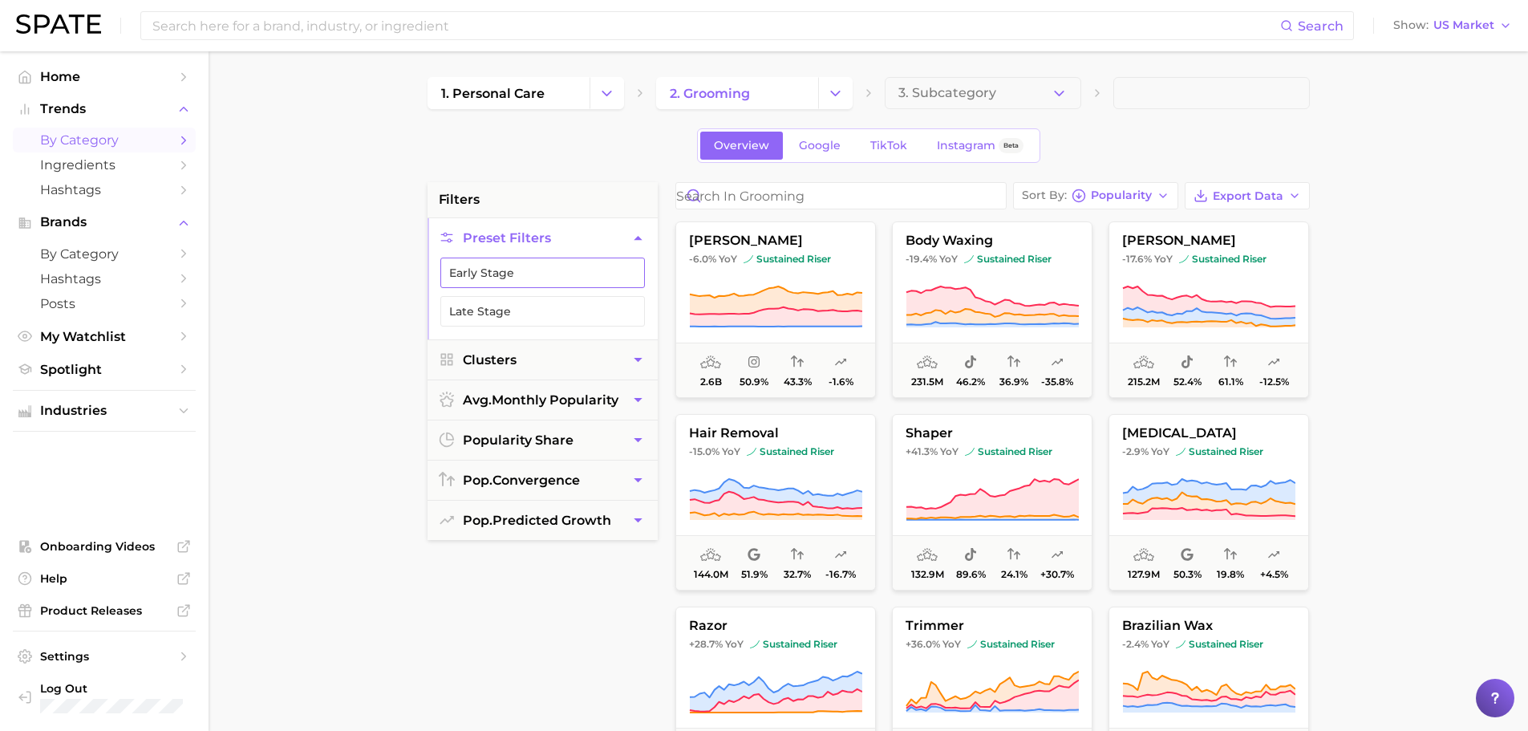
click at [562, 272] on button "Early Stage" at bounding box center [542, 272] width 205 height 30
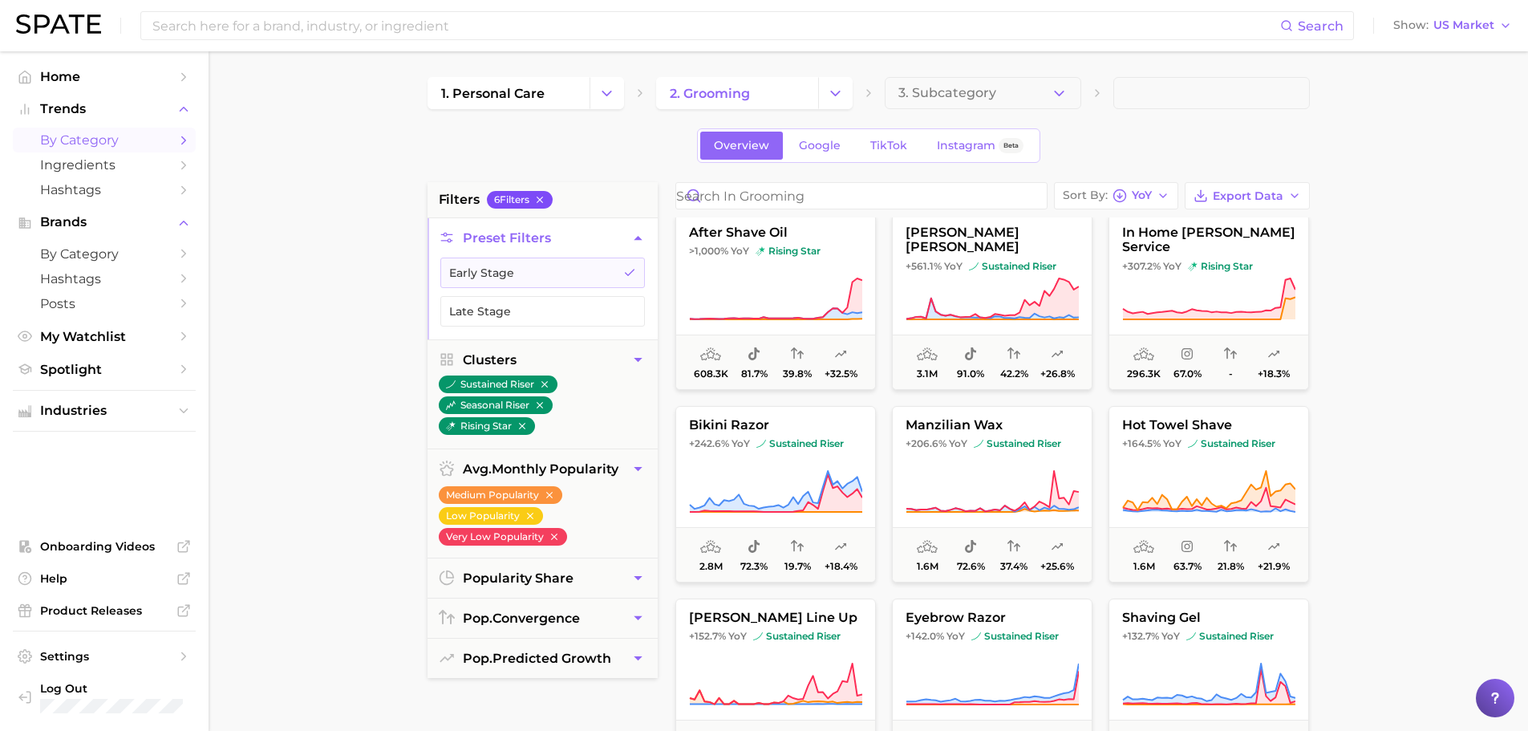
click at [544, 193] on button "6 Filter s" at bounding box center [520, 200] width 66 height 18
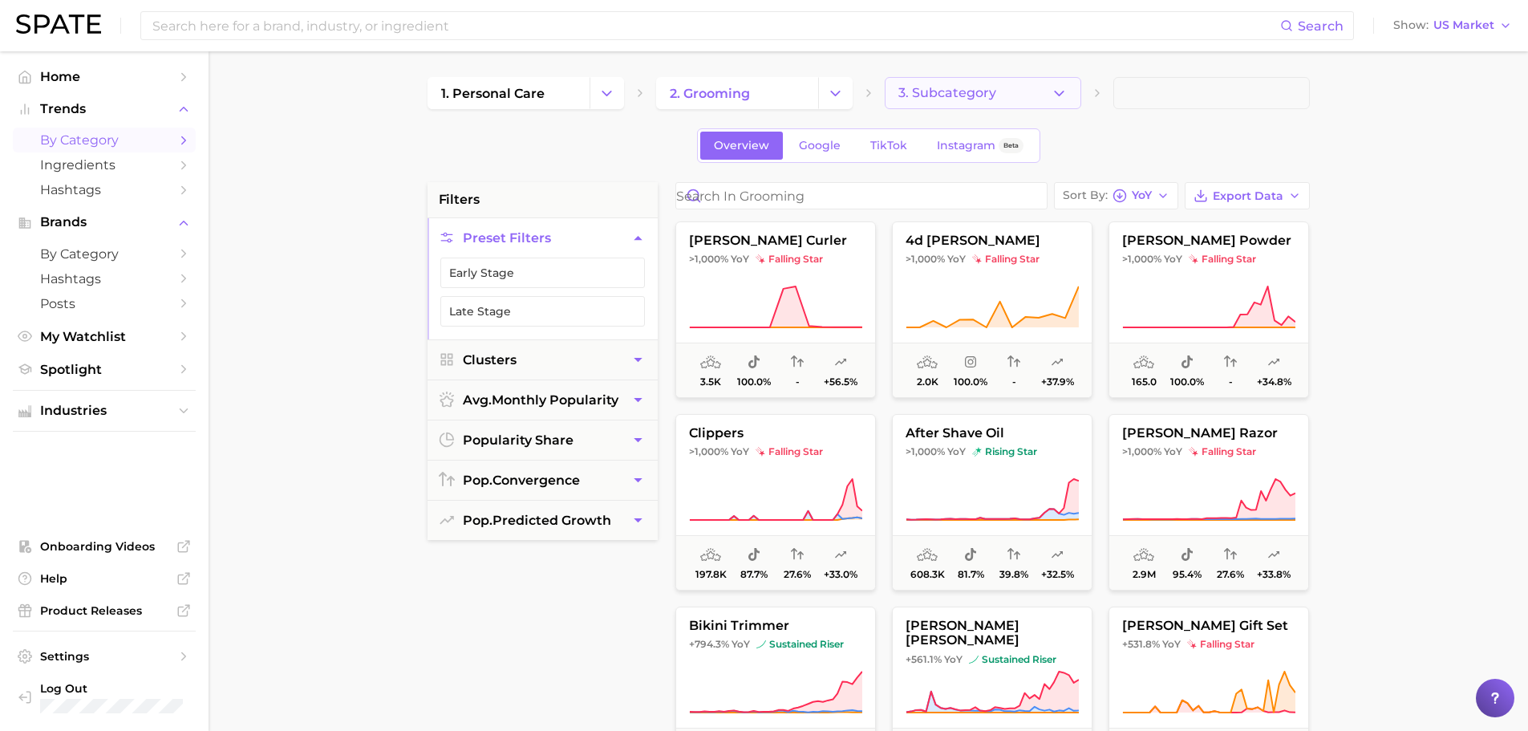
click at [966, 84] on button "3. Subcategory" at bounding box center [983, 93] width 196 height 32
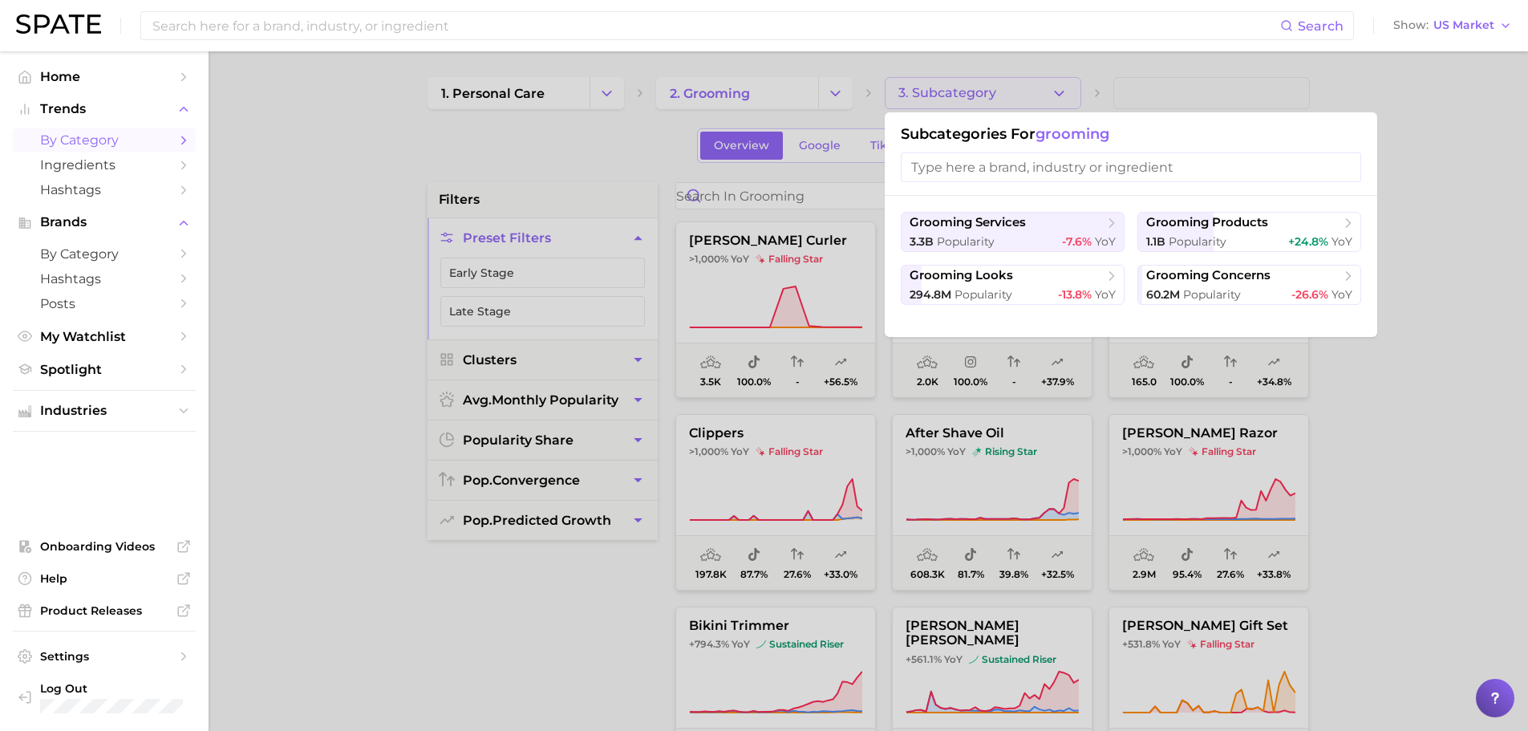
click at [966, 84] on div at bounding box center [764, 365] width 1528 height 731
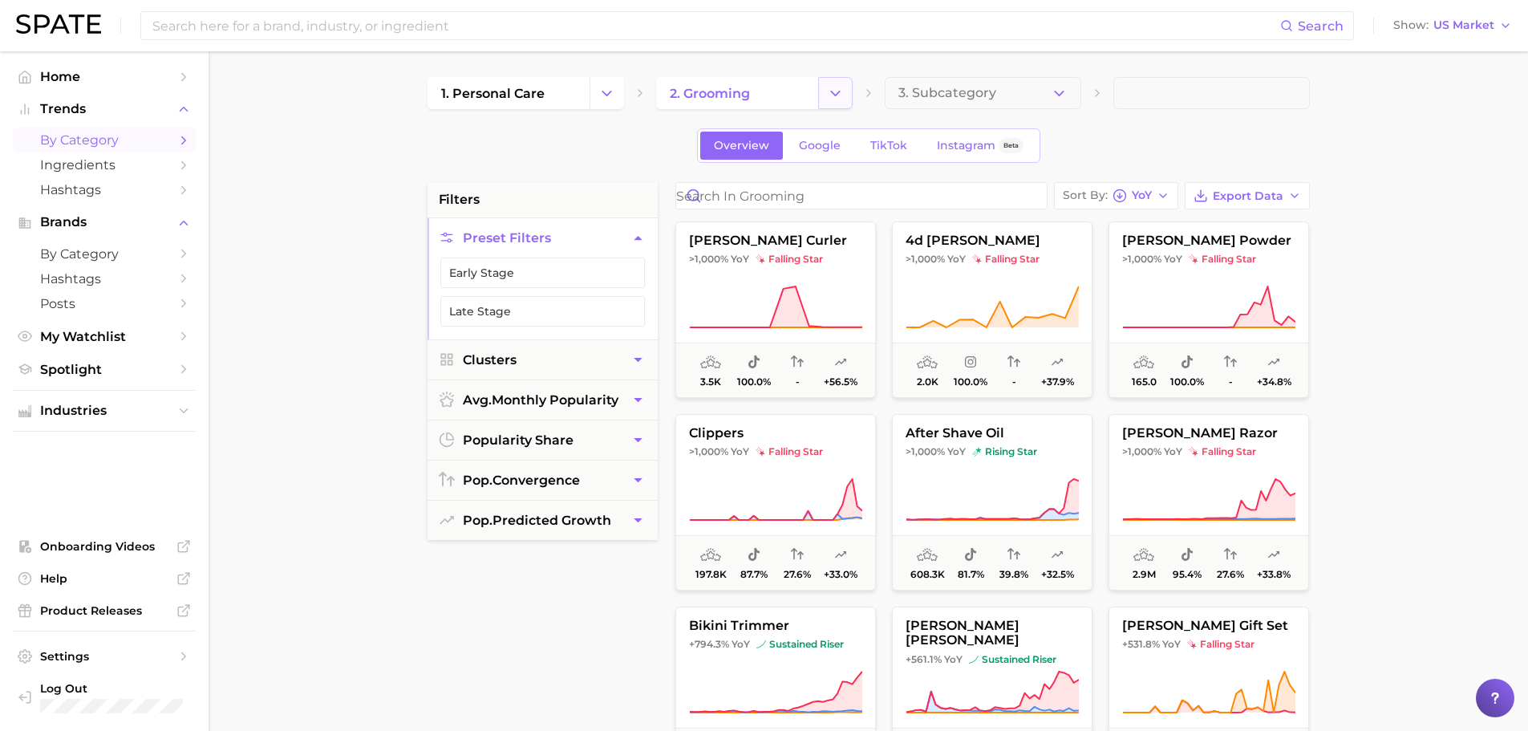
click at [828, 93] on icon "Change Category" at bounding box center [835, 93] width 17 height 17
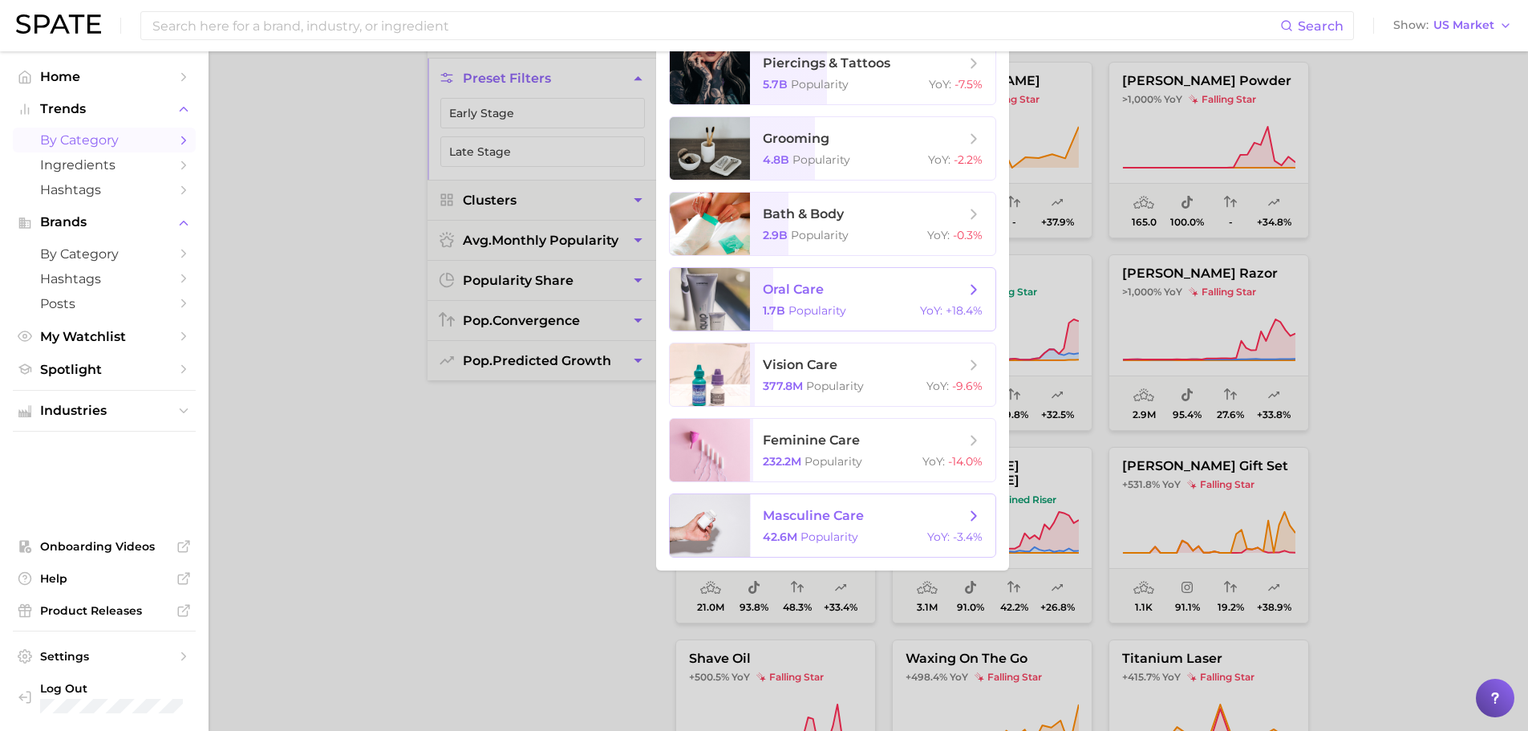
scroll to position [160, 0]
click at [824, 538] on span "Popularity" at bounding box center [829, 536] width 58 height 14
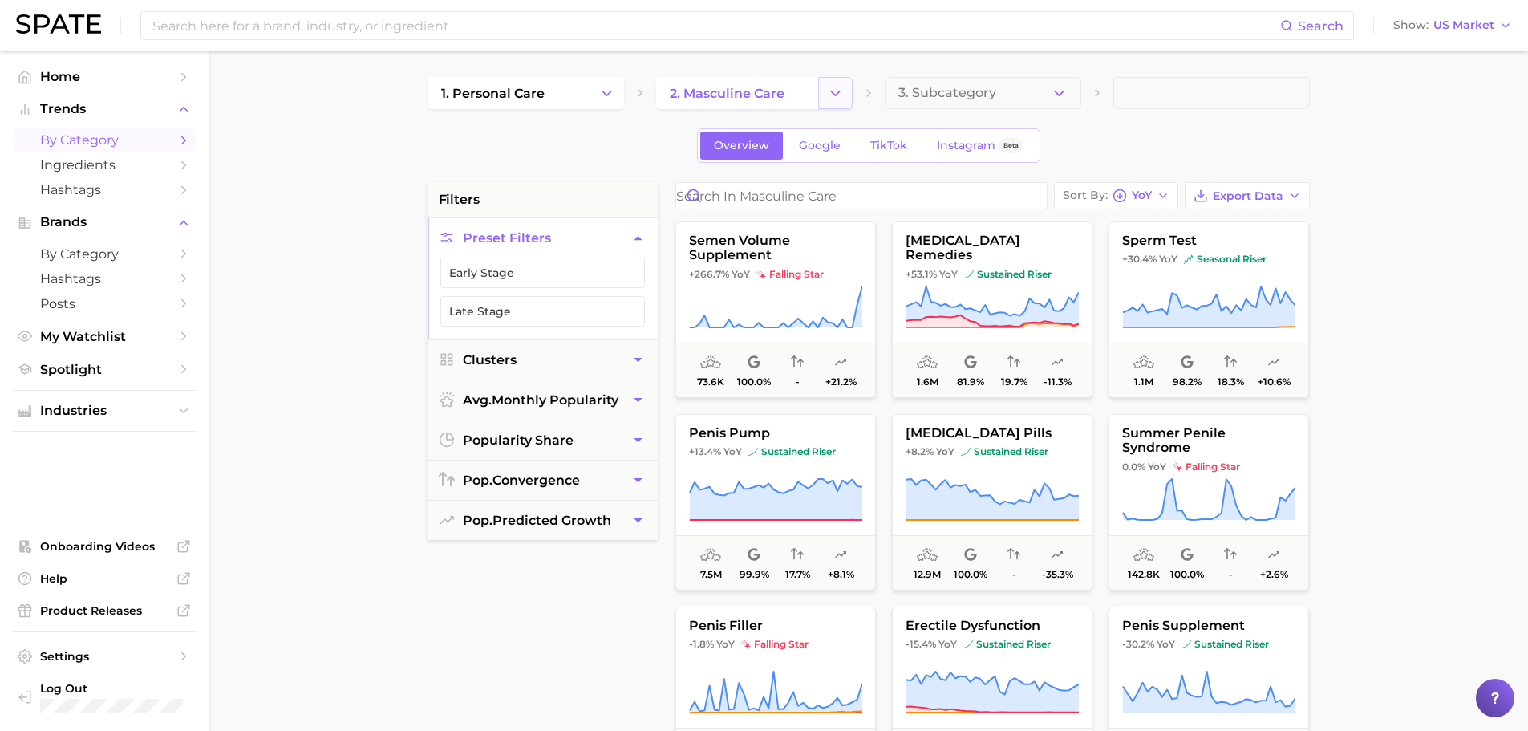
click at [834, 91] on icon "Change Category" at bounding box center [835, 93] width 17 height 17
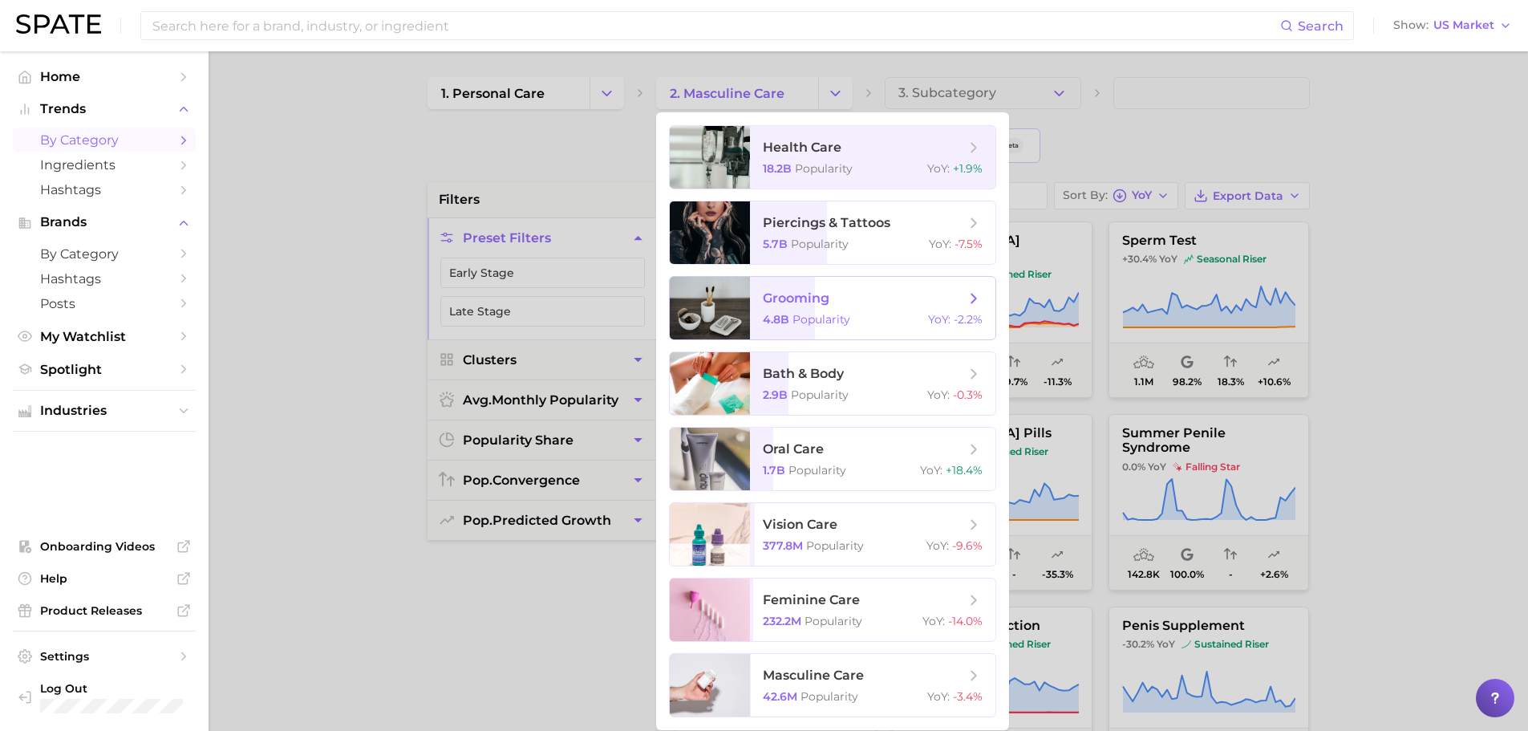
click at [826, 298] on span "grooming" at bounding box center [796, 297] width 67 height 15
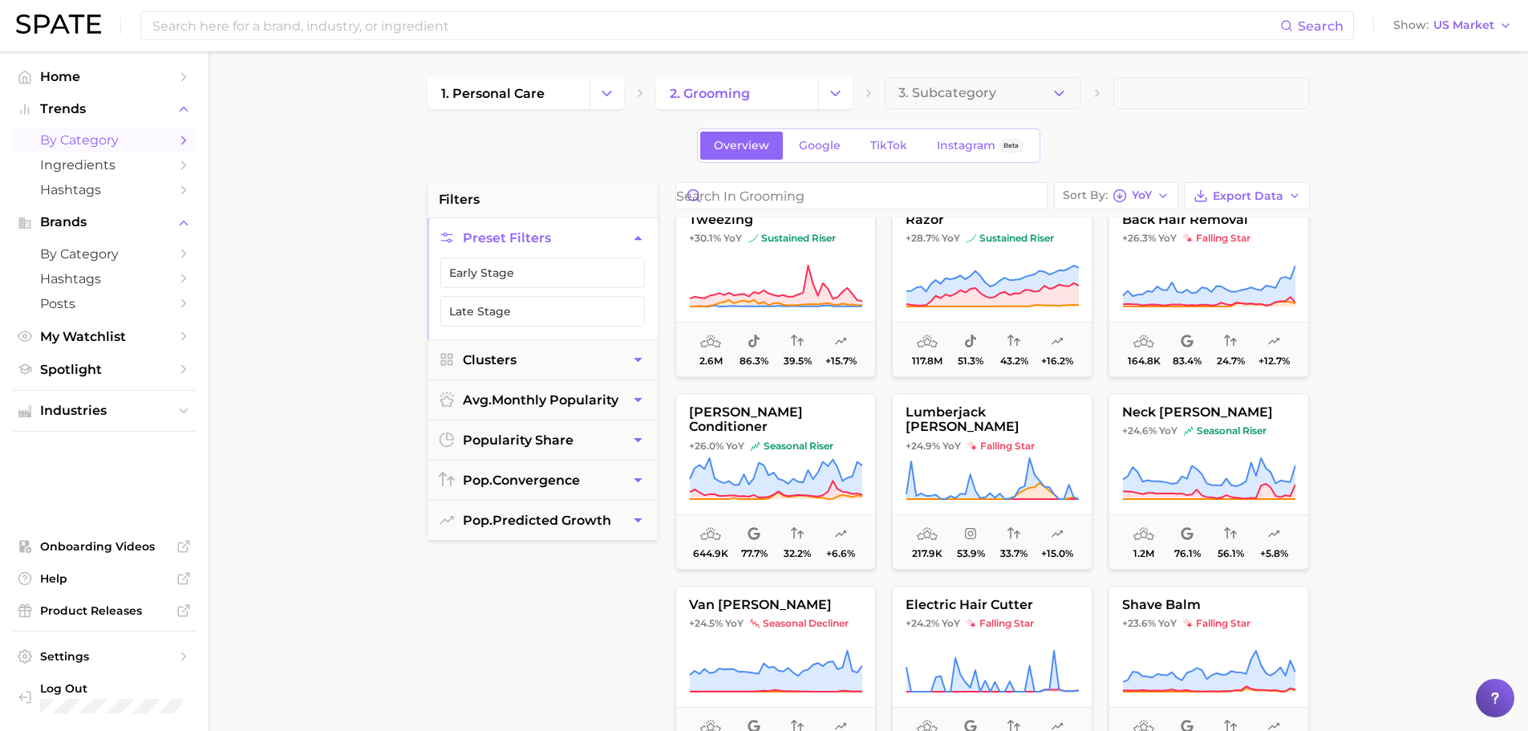
scroll to position [5534, 0]
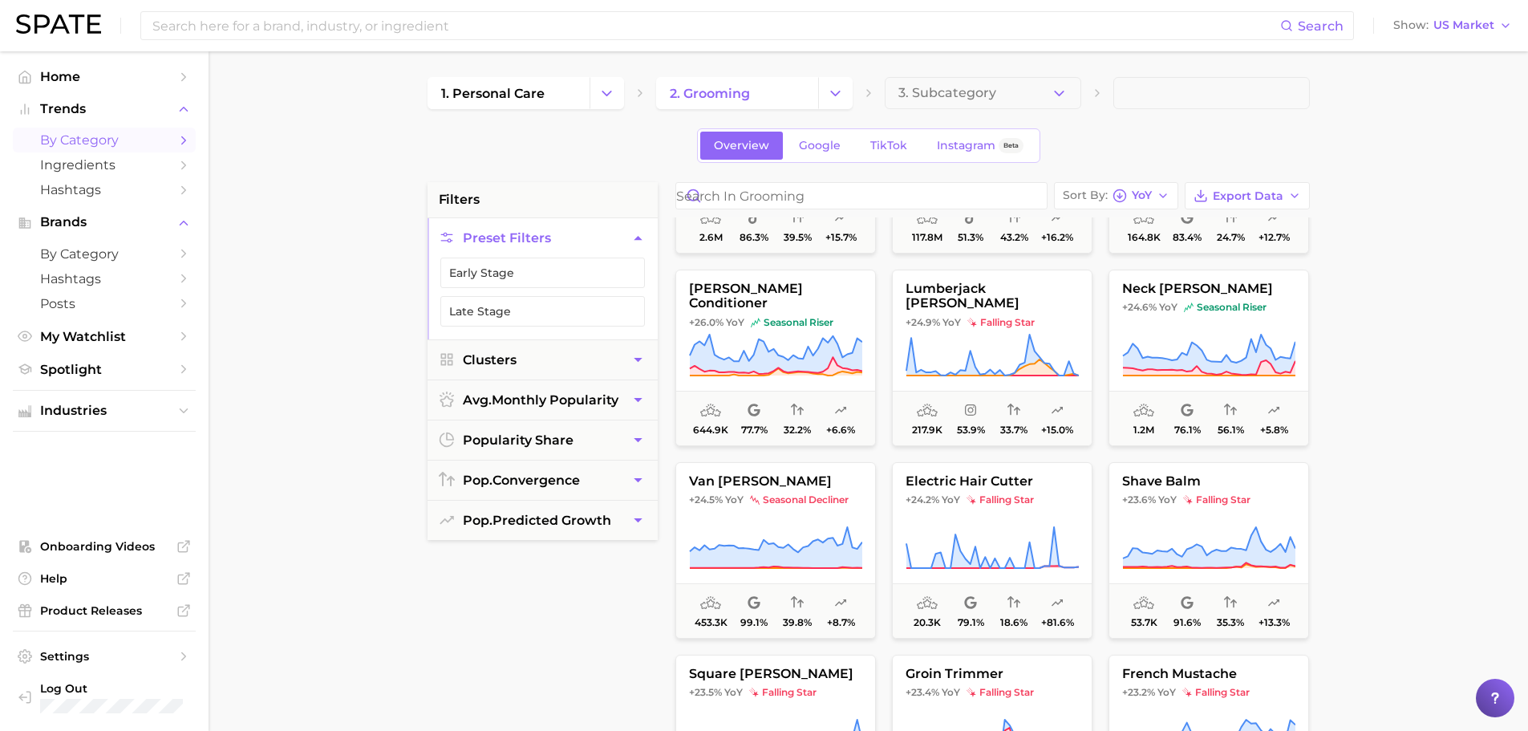
drag, startPoint x: 620, startPoint y: 101, endPoint x: 630, endPoint y: 103, distance: 10.7
click at [620, 101] on button "Change Category" at bounding box center [606, 93] width 34 height 32
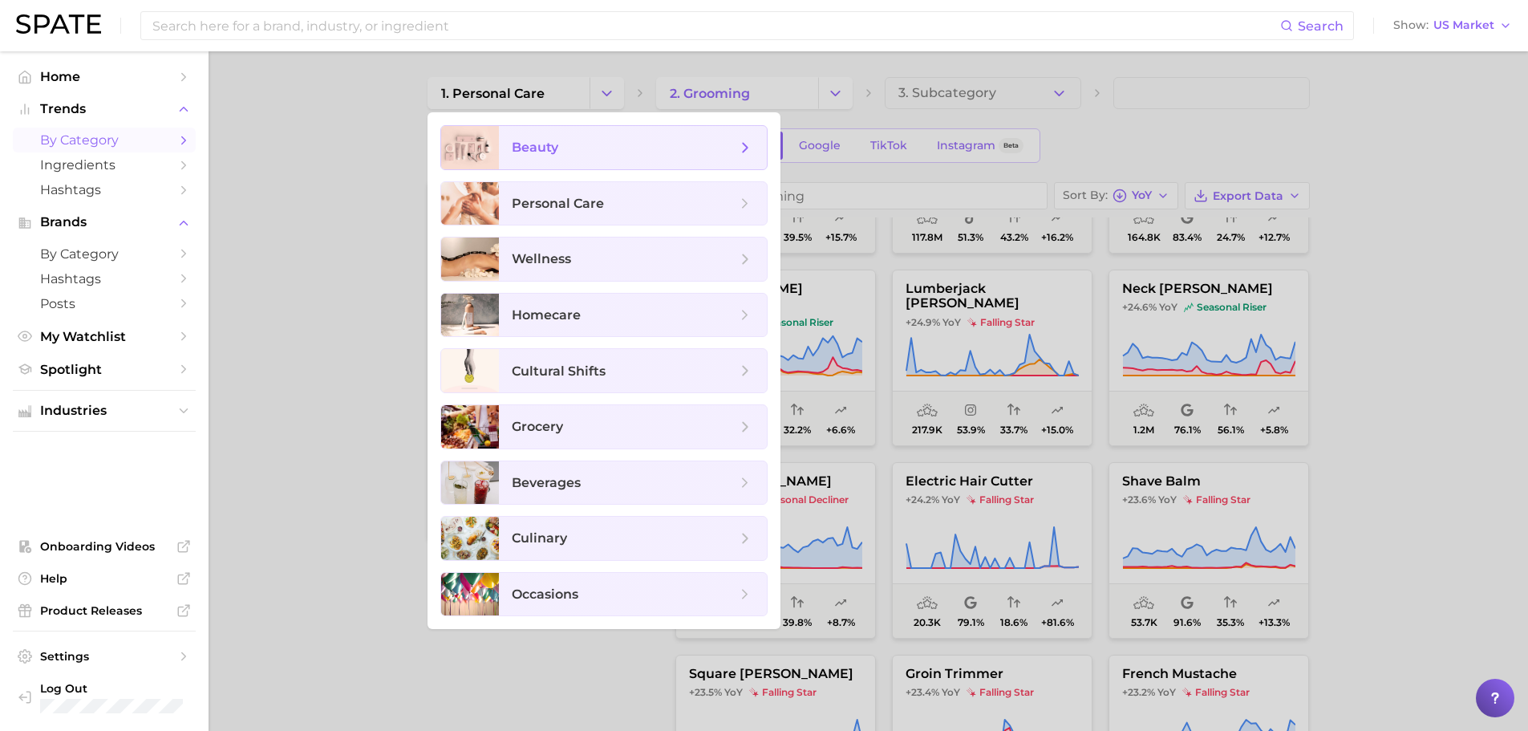
click at [632, 151] on span "beauty" at bounding box center [624, 148] width 225 height 18
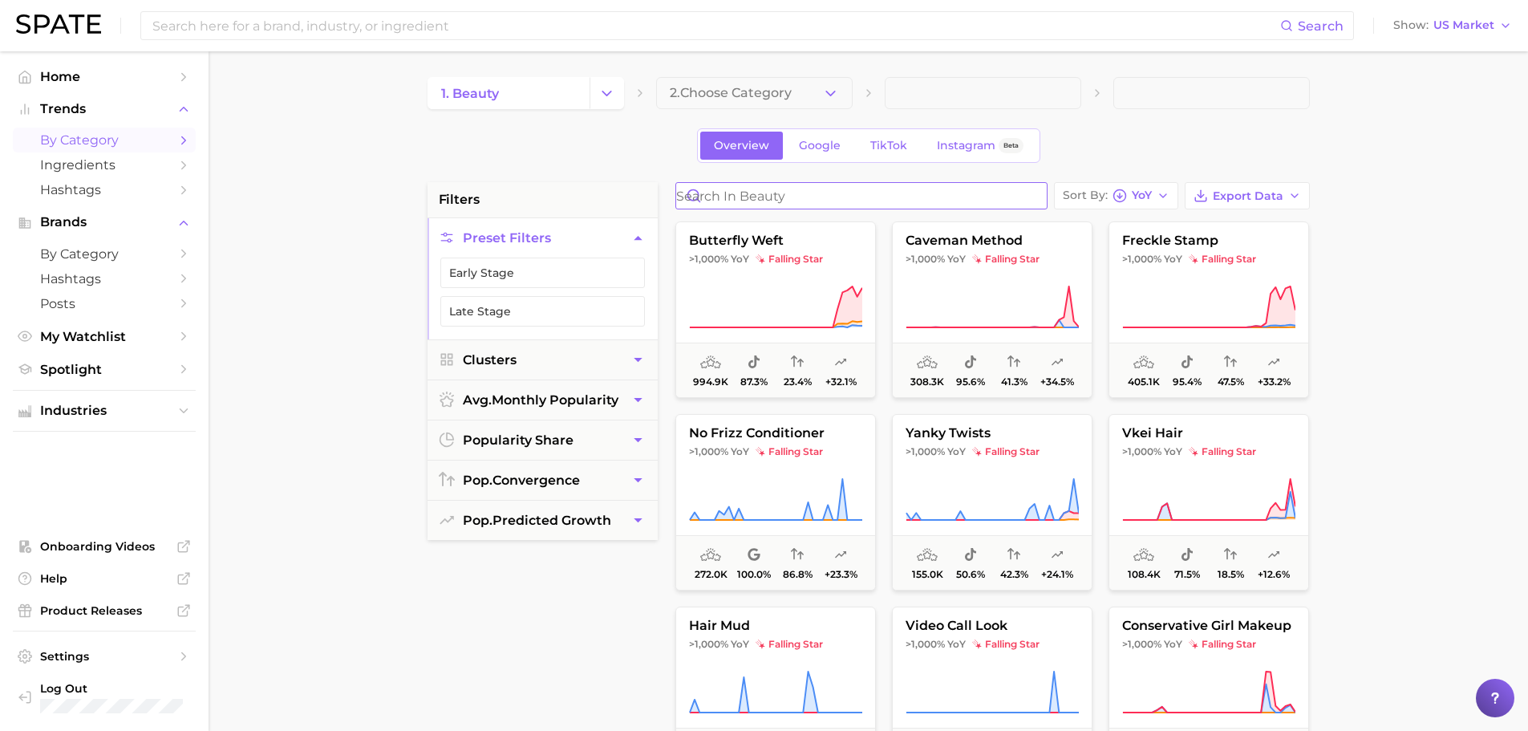
click at [827, 202] on input "Search in beauty" at bounding box center [861, 196] width 371 height 26
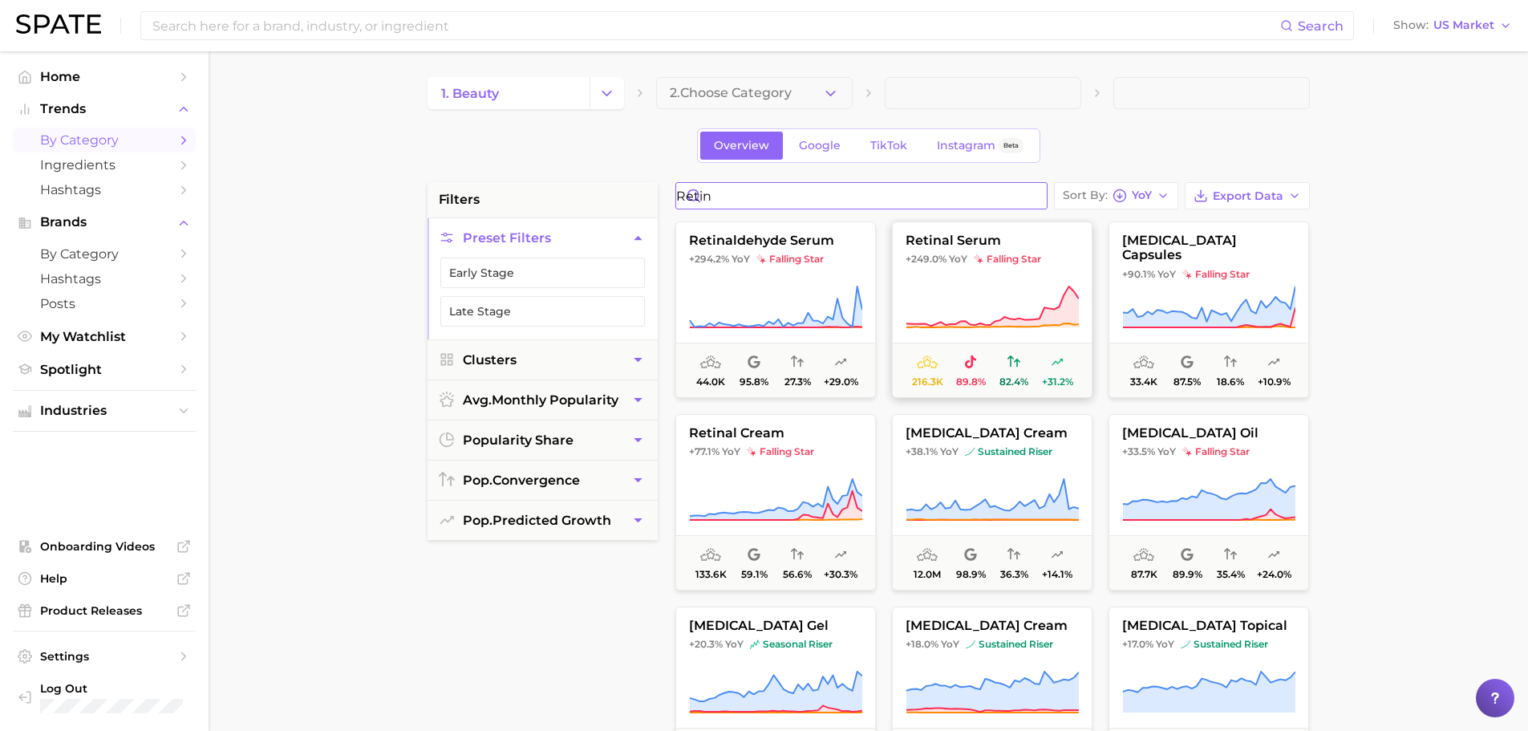
type input "retin"
click at [991, 285] on icon at bounding box center [991, 307] width 173 height 45
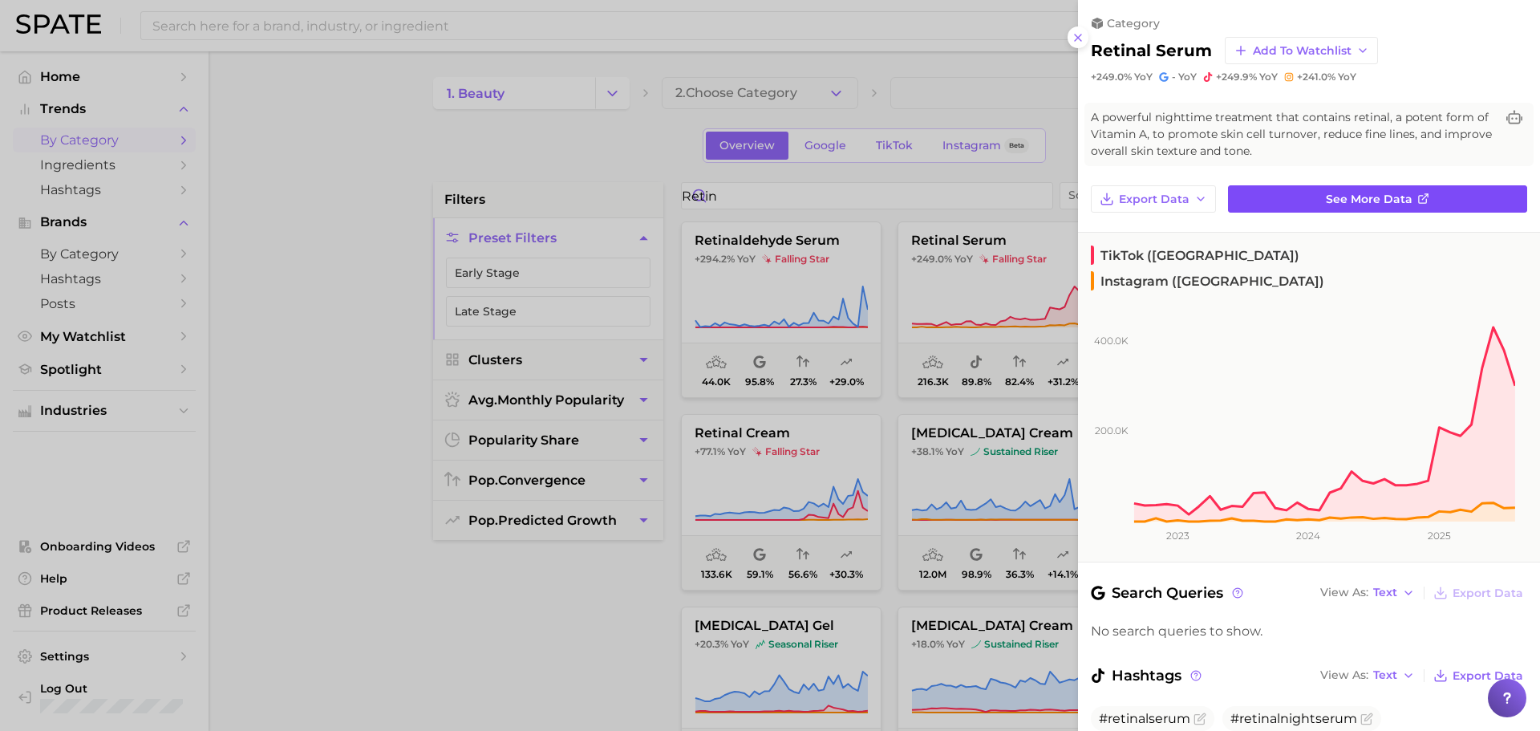
click at [1418, 190] on link "See more data" at bounding box center [1377, 198] width 299 height 27
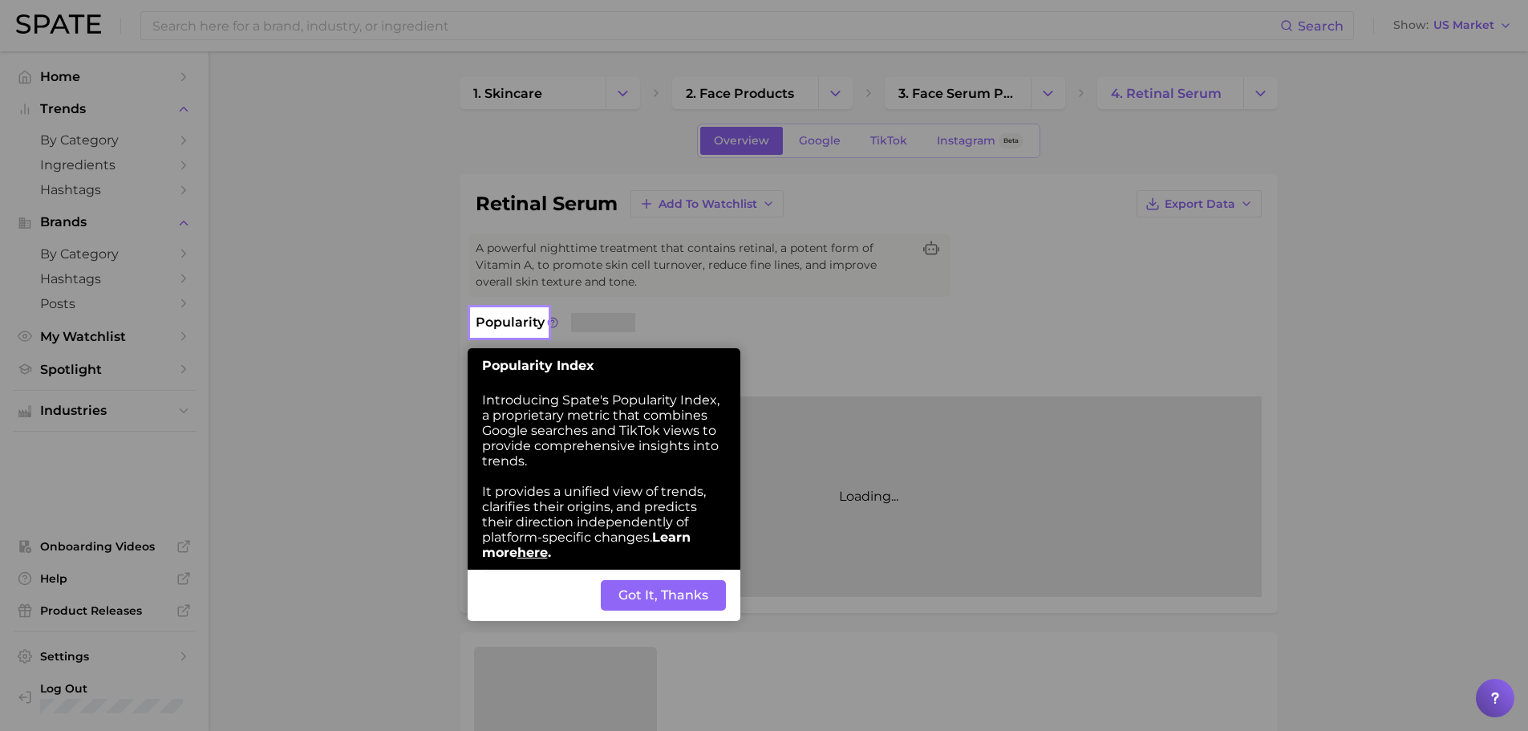
click at [667, 594] on button "Got It, Thanks" at bounding box center [663, 595] width 125 height 30
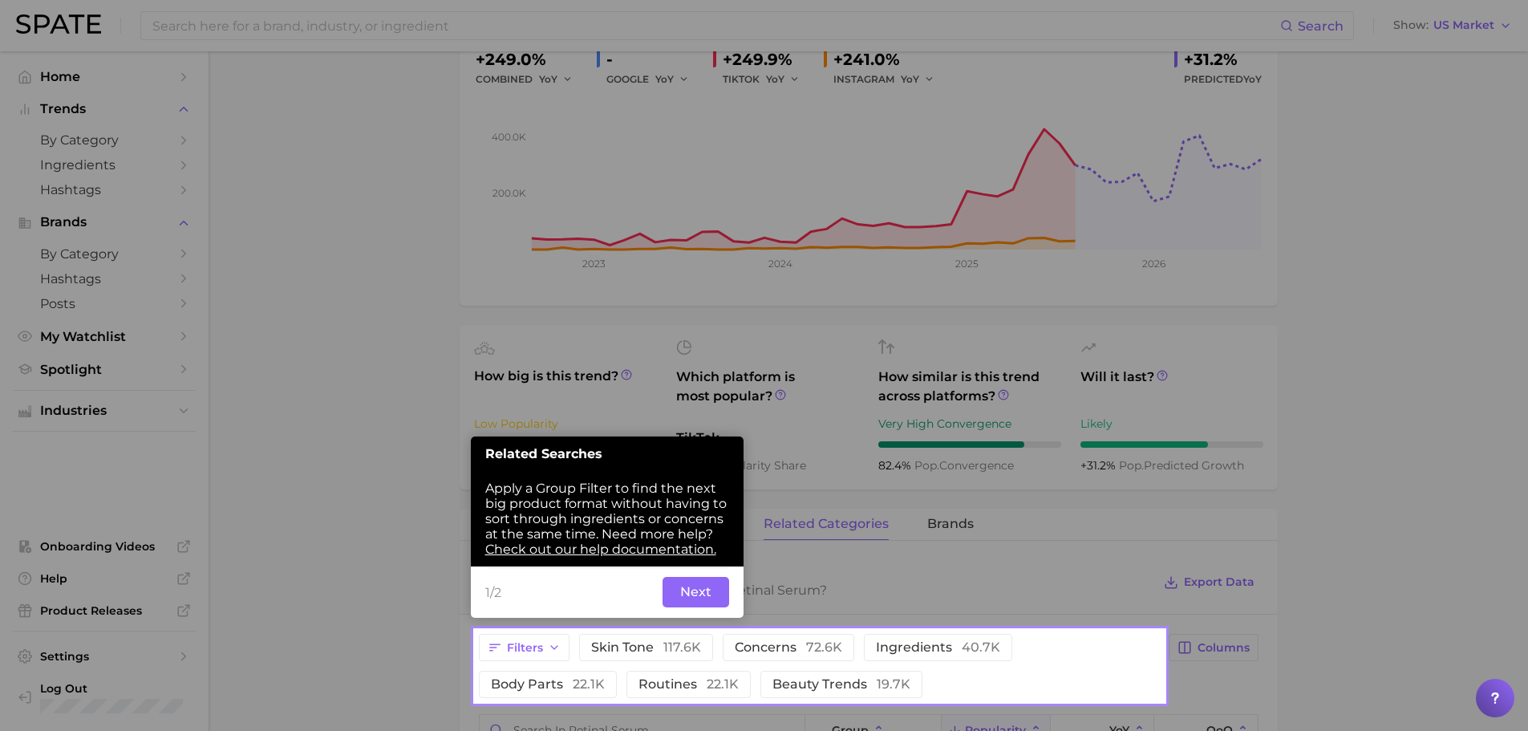
scroll to position [312, 0]
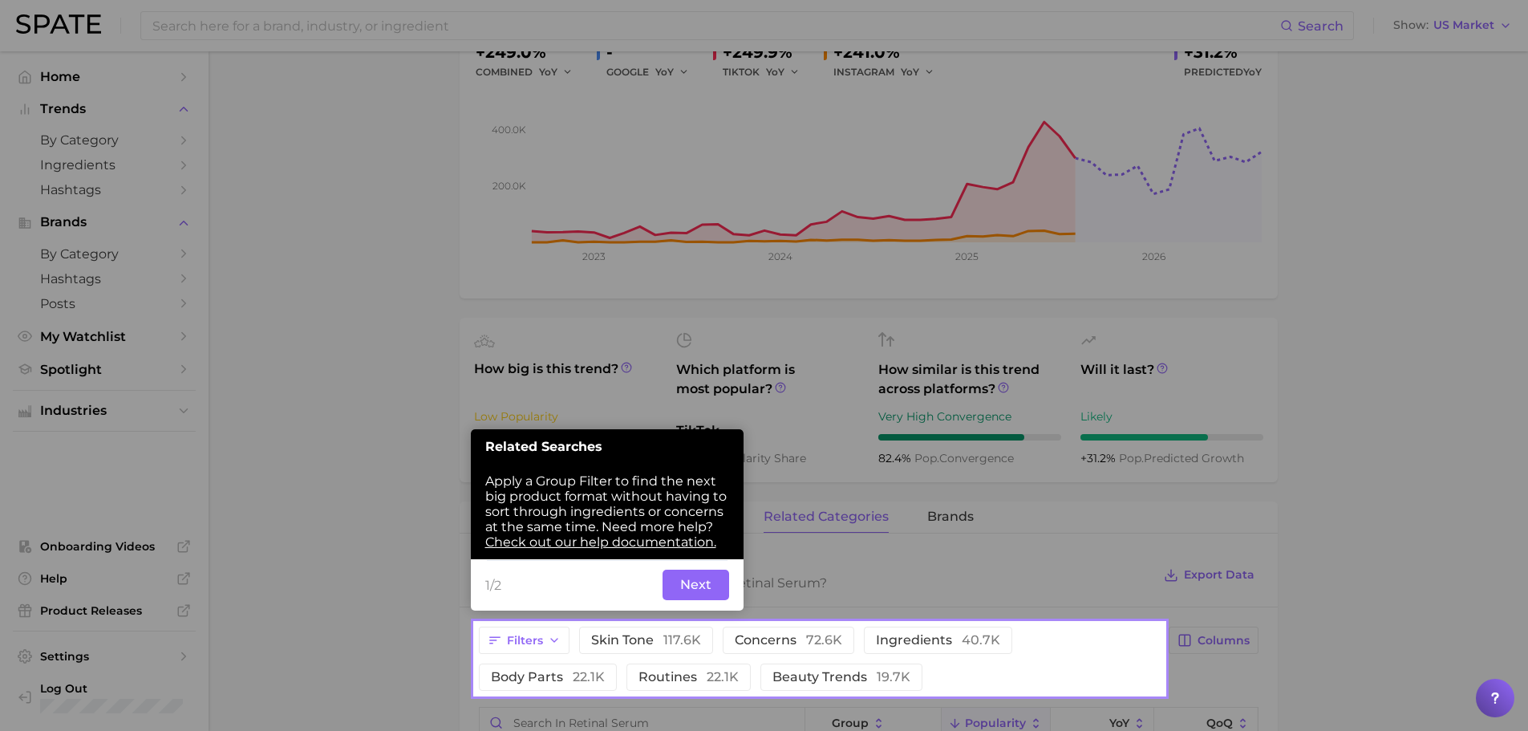
click at [719, 581] on button "Next" at bounding box center [695, 584] width 67 height 30
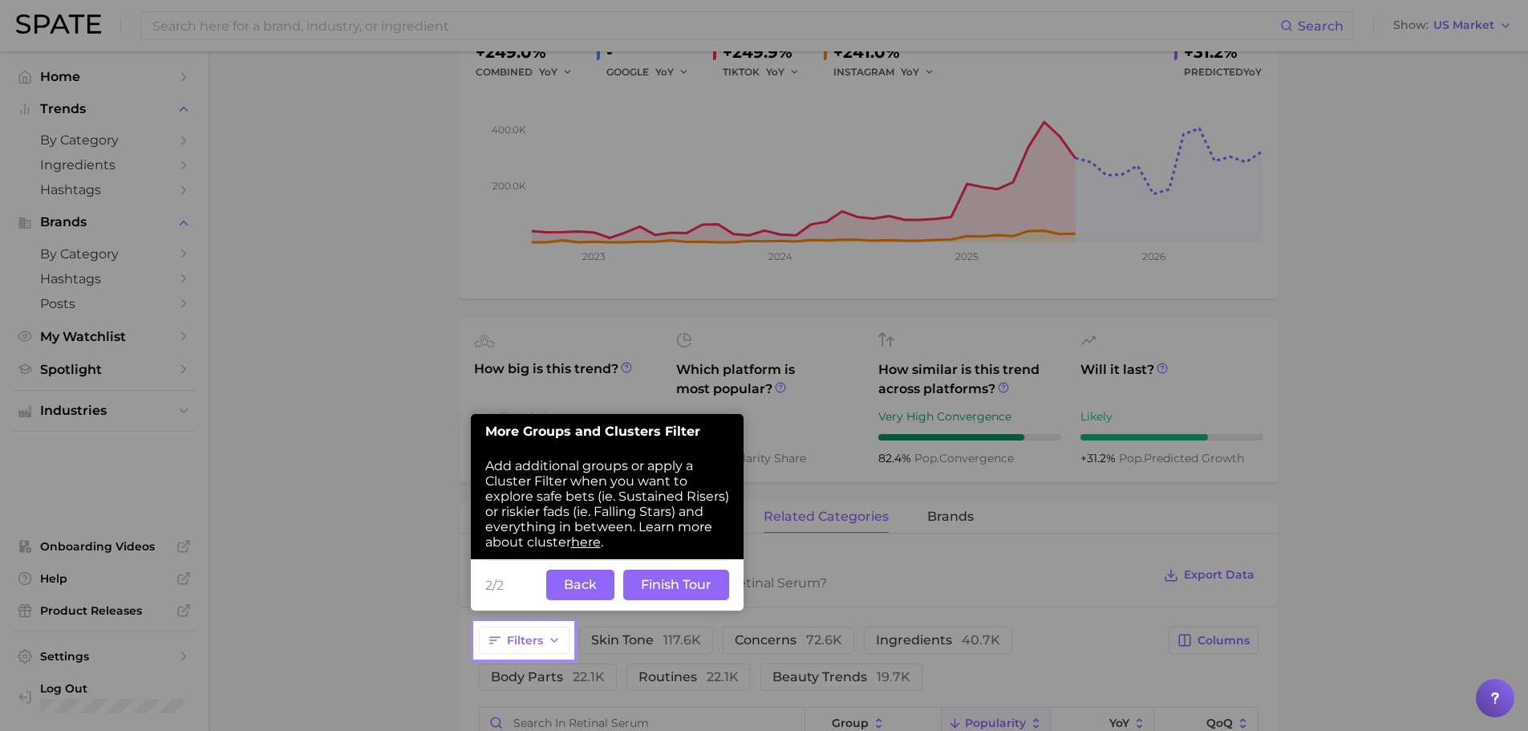
click at [645, 577] on button "Finish Tour" at bounding box center [676, 584] width 106 height 30
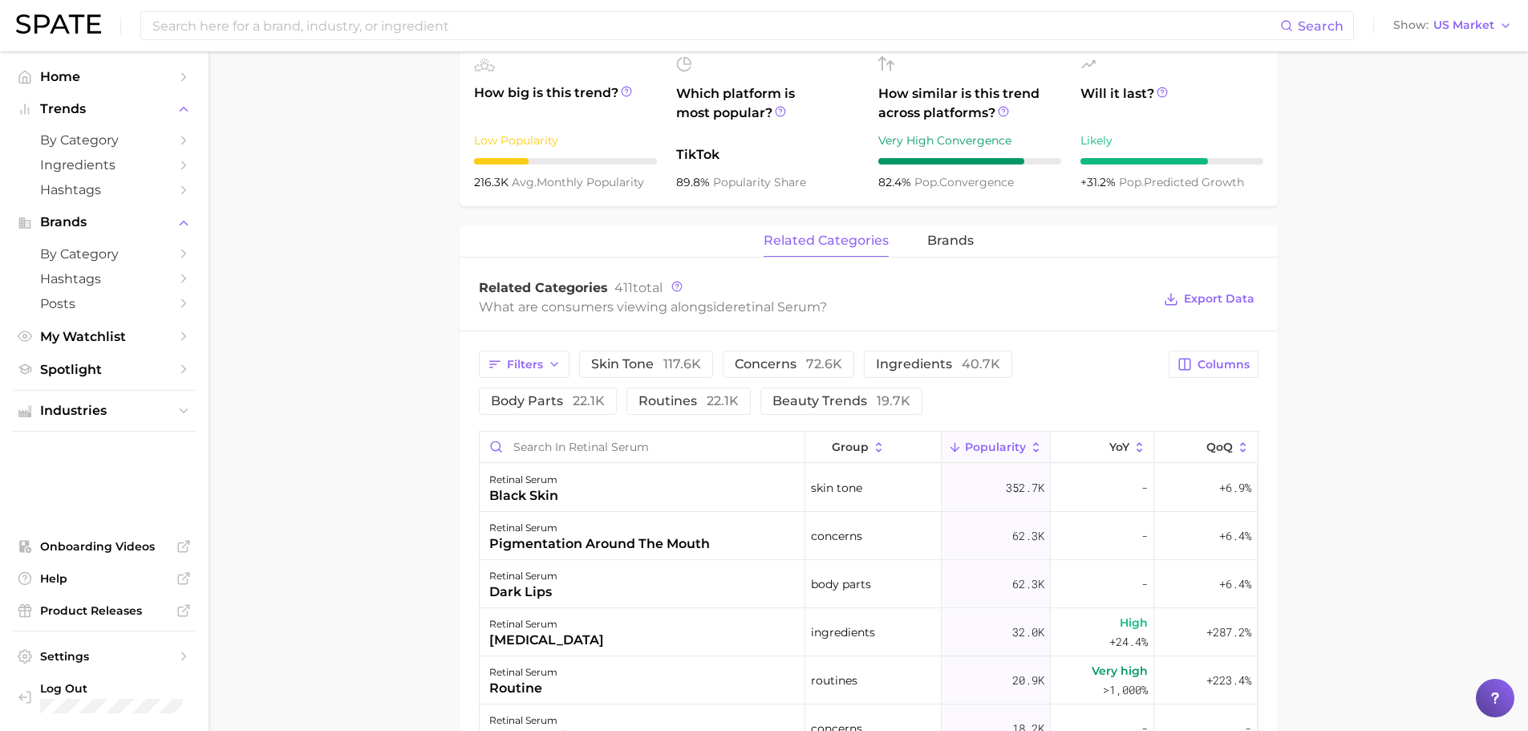
scroll to position [793, 0]
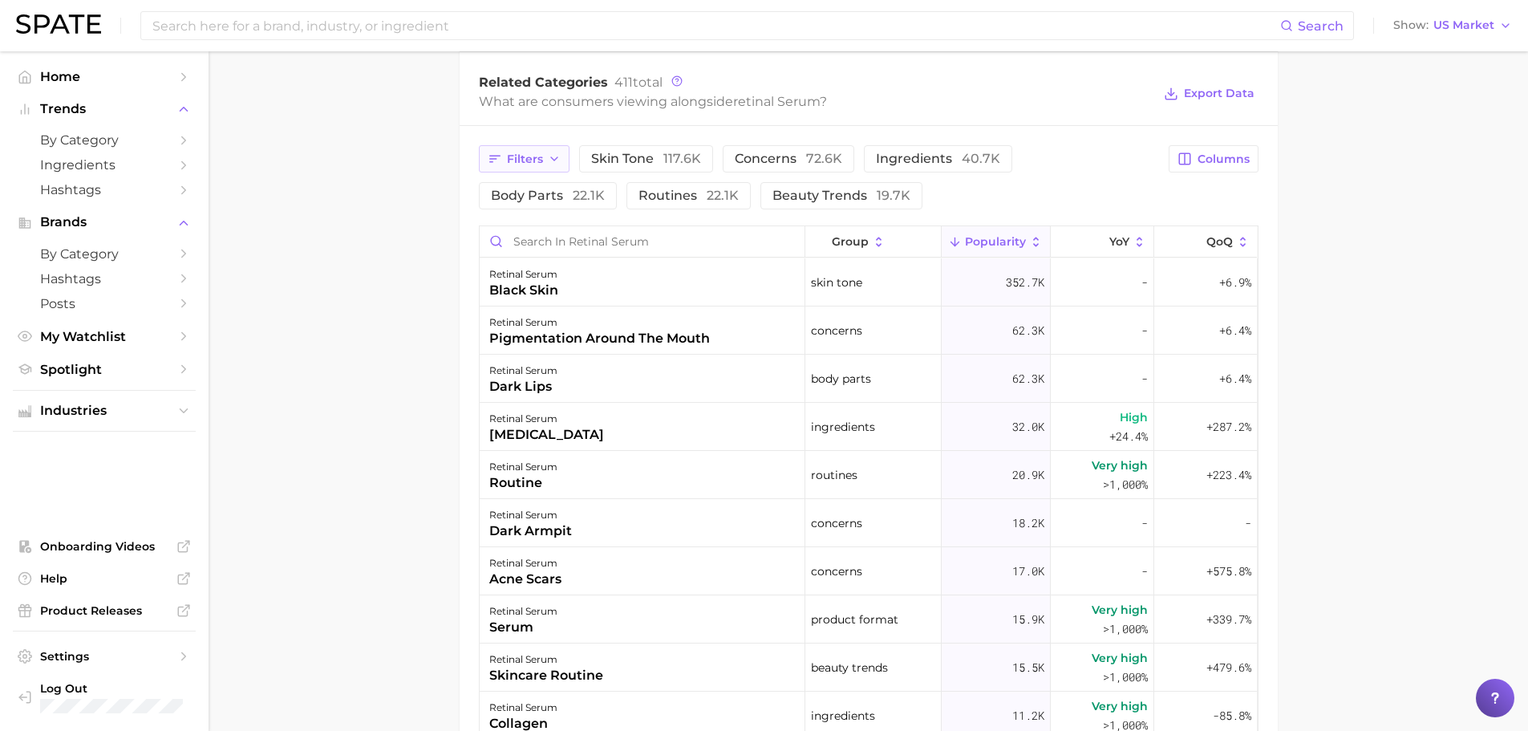
click at [553, 155] on icon "button" at bounding box center [554, 158] width 13 height 13
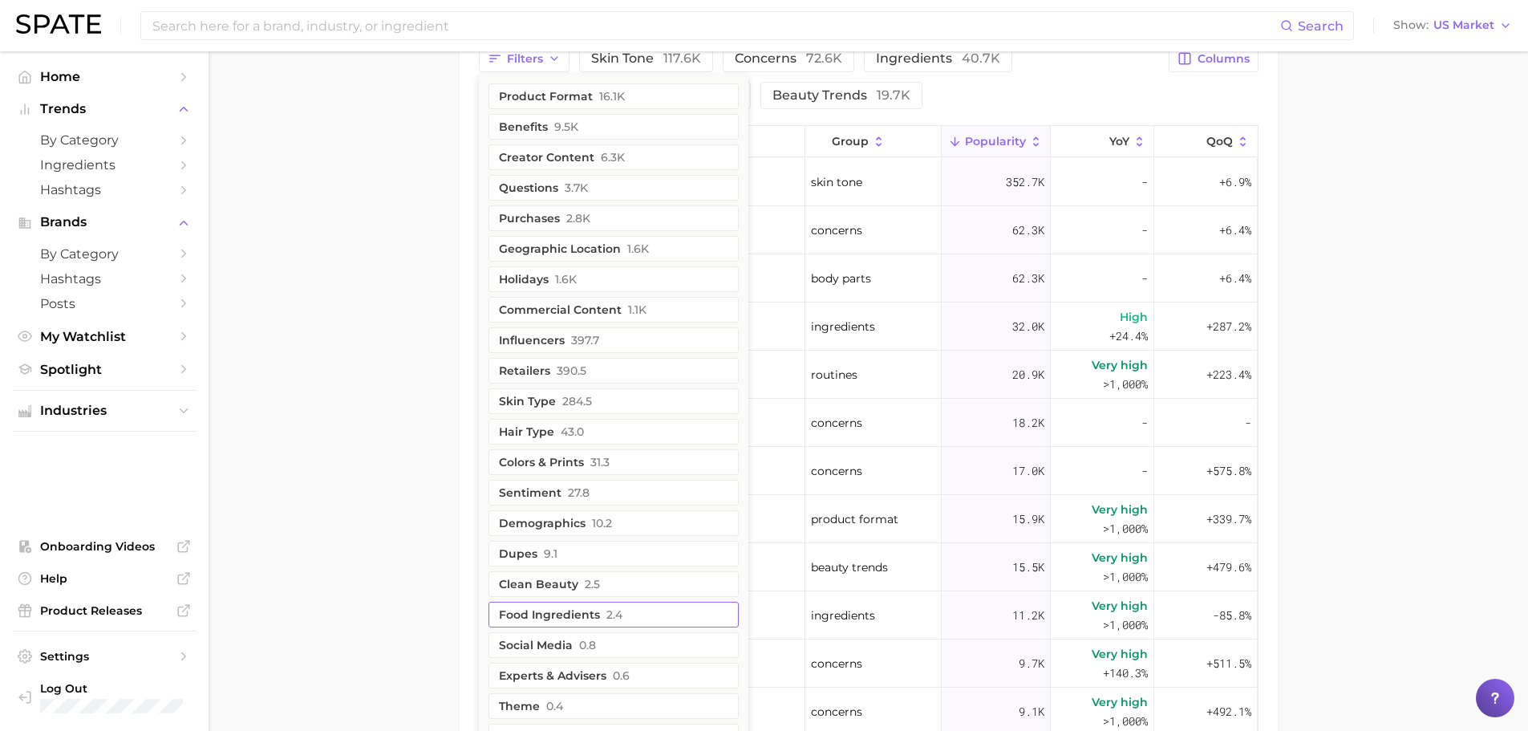
scroll to position [873, 0]
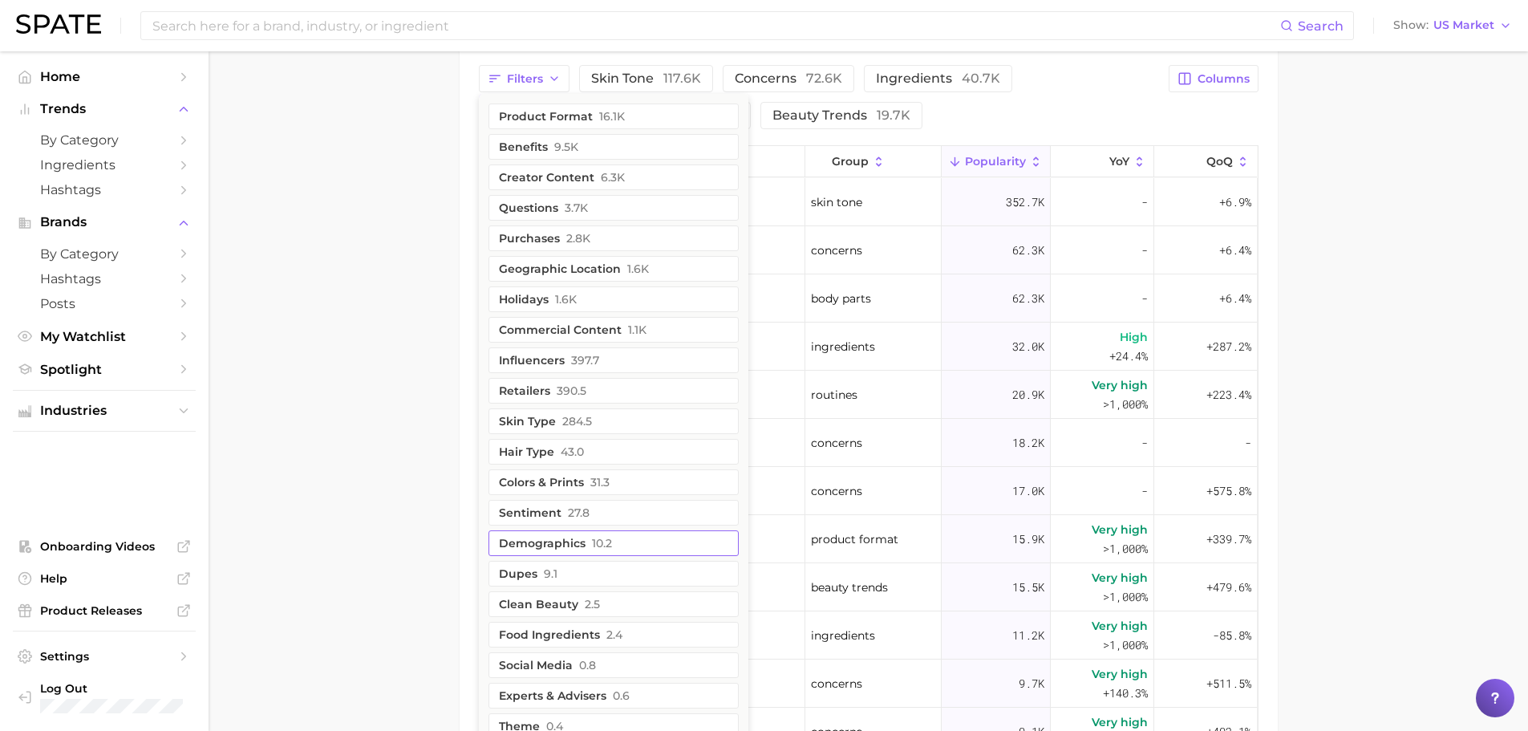
click at [614, 530] on button "demographics 10.2" at bounding box center [613, 543] width 250 height 26
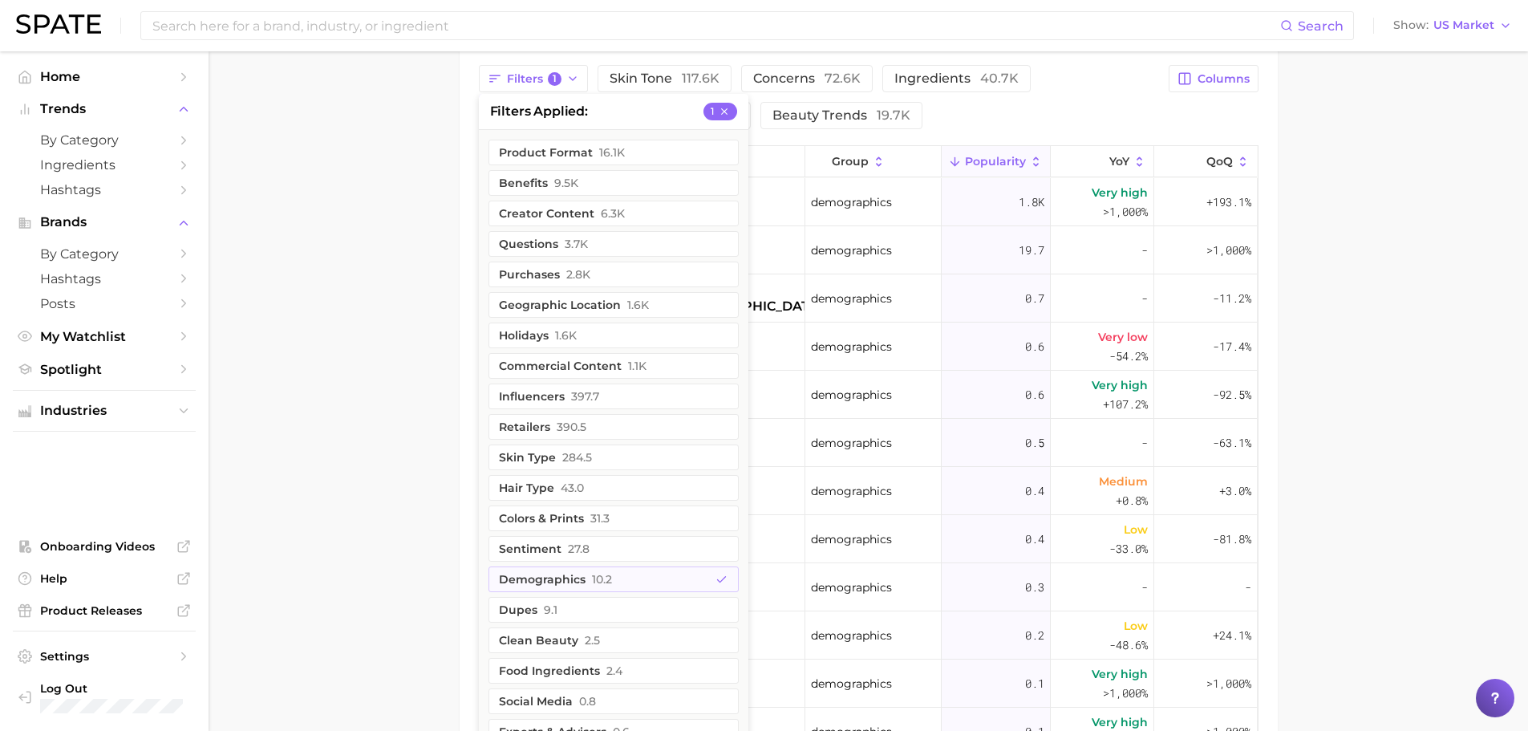
click at [227, 302] on main "1. skincare 2. face products 3. face serum products 4. retinal serum Overview G…" at bounding box center [868, 17] width 1319 height 1678
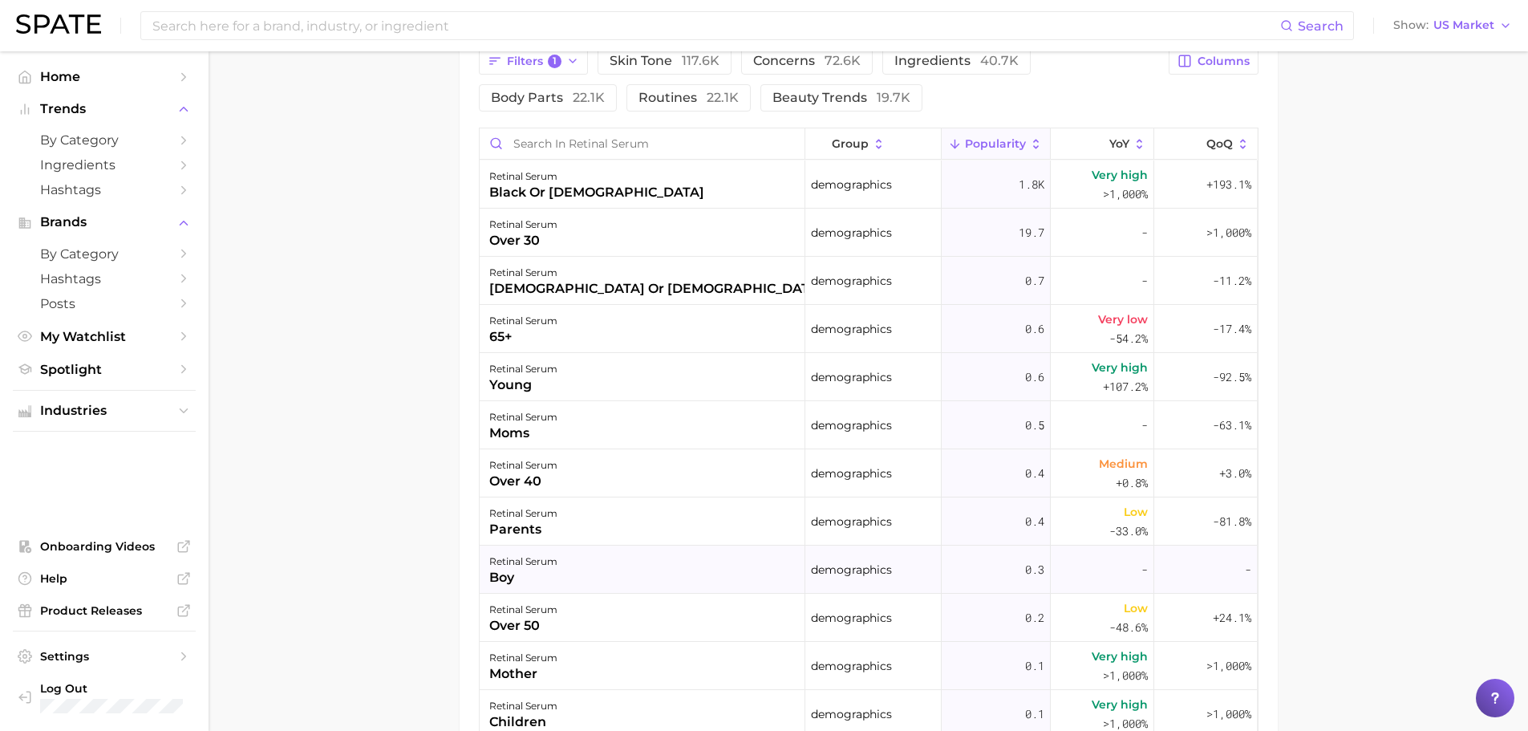
scroll to position [758, 0]
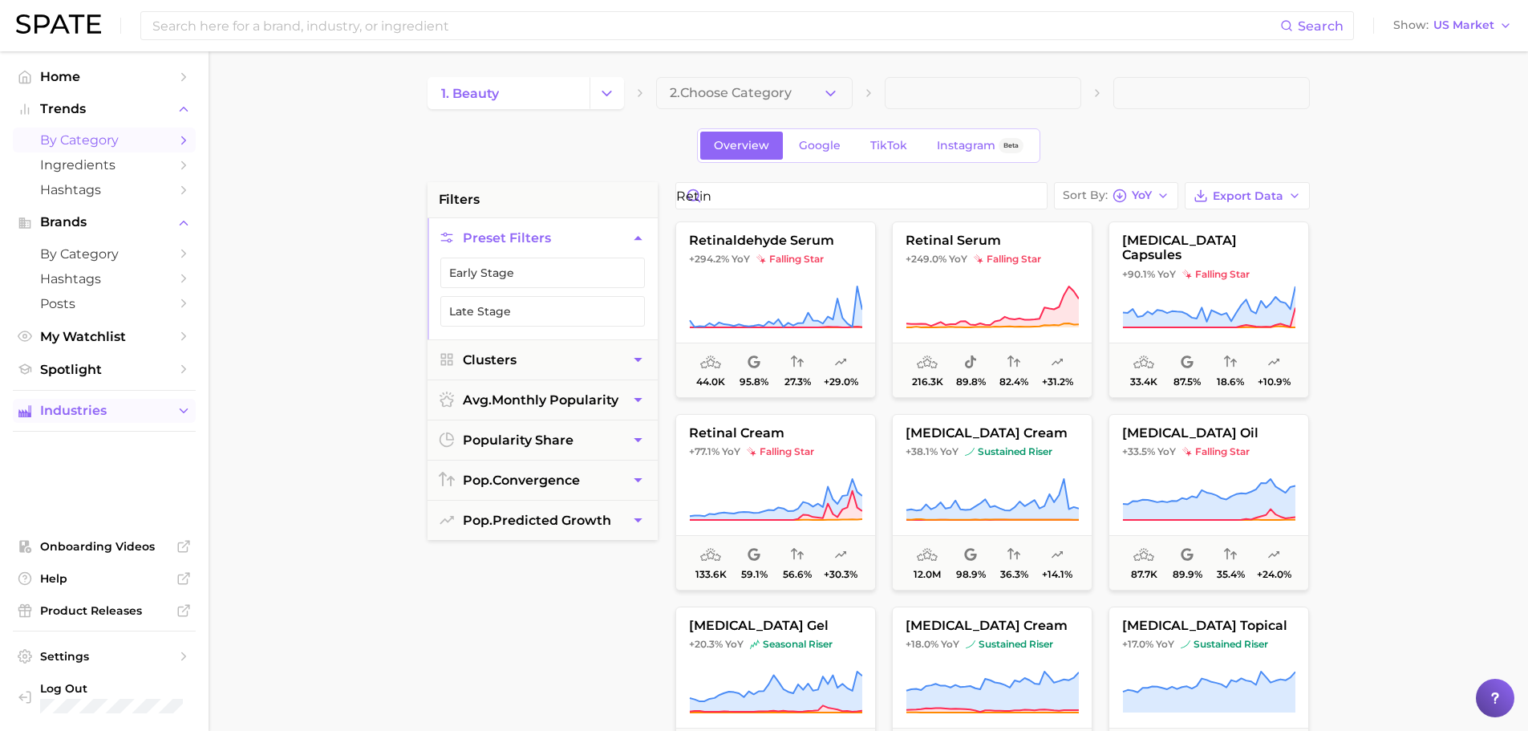
click at [99, 422] on button "Industries" at bounding box center [104, 411] width 183 height 24
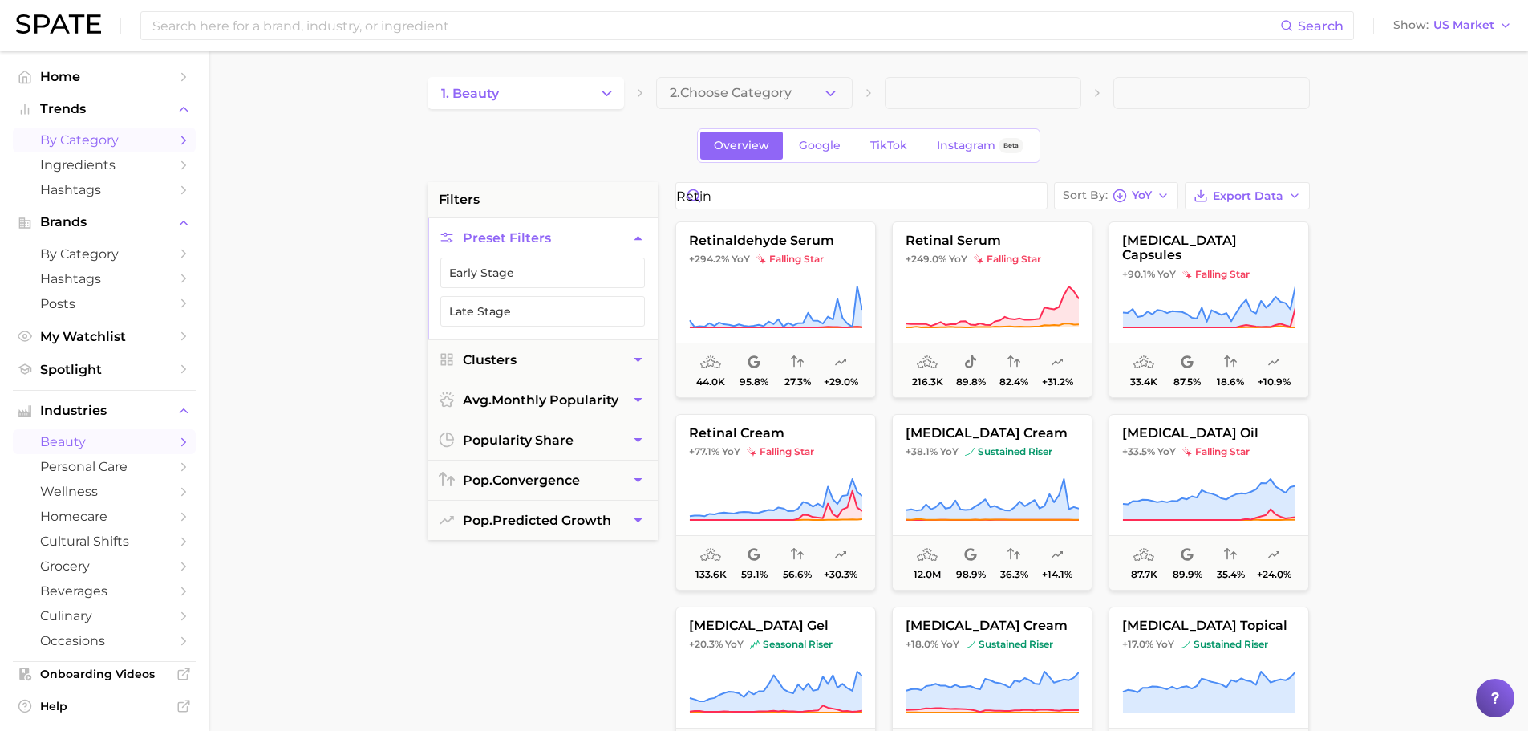
click at [90, 439] on span "beauty" at bounding box center [104, 441] width 128 height 15
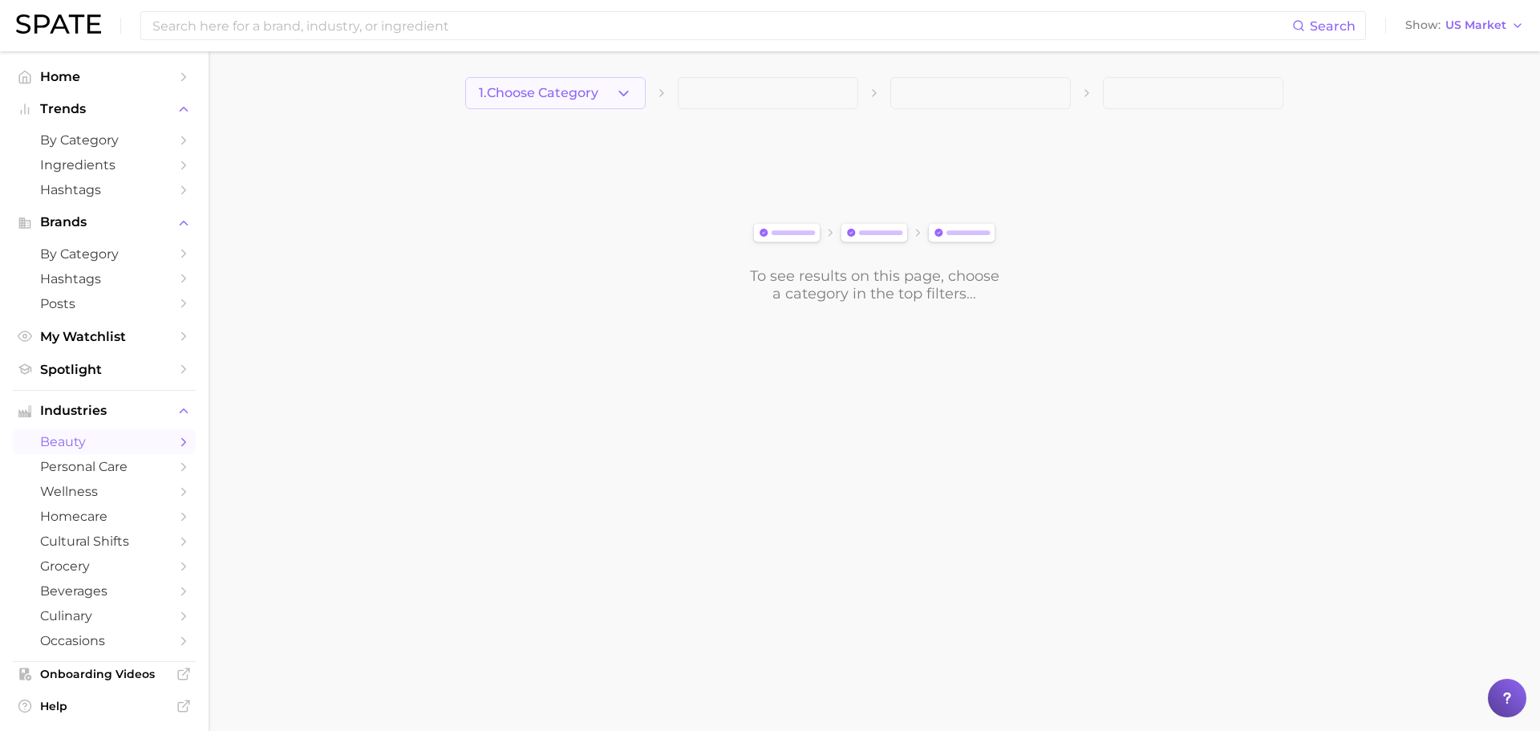
click at [542, 95] on span "1. Choose Category" at bounding box center [538, 93] width 119 height 14
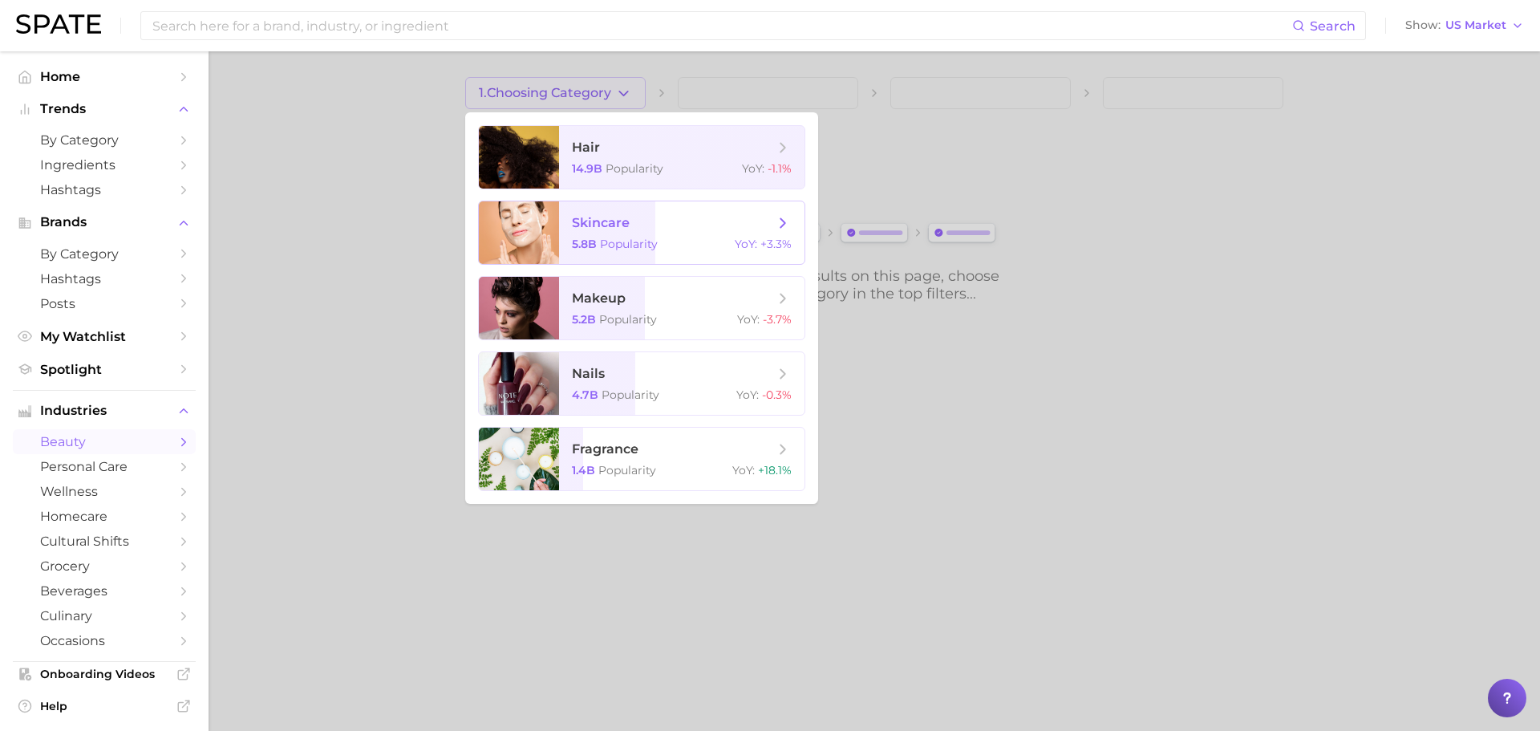
click at [545, 232] on div at bounding box center [519, 232] width 80 height 63
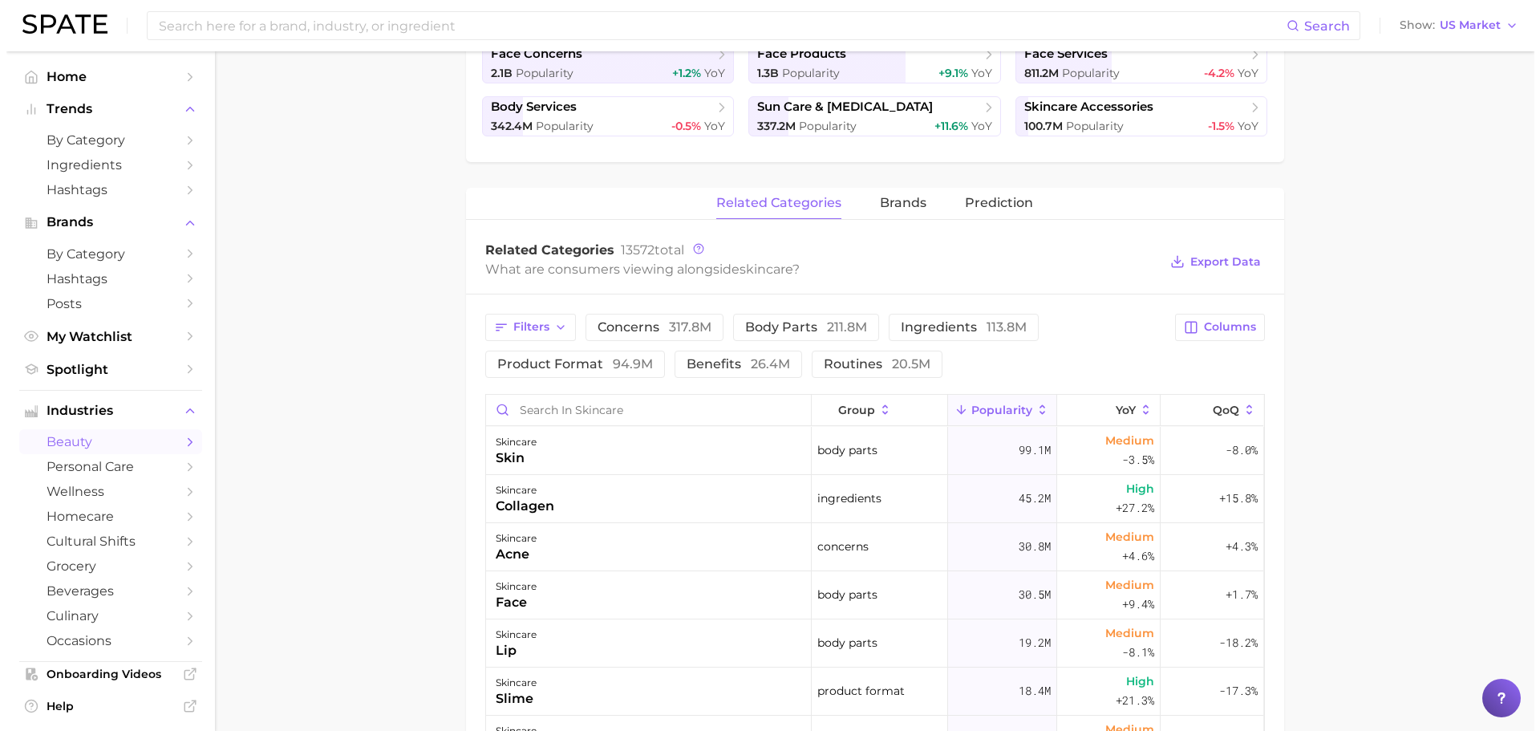
scroll to position [481, 0]
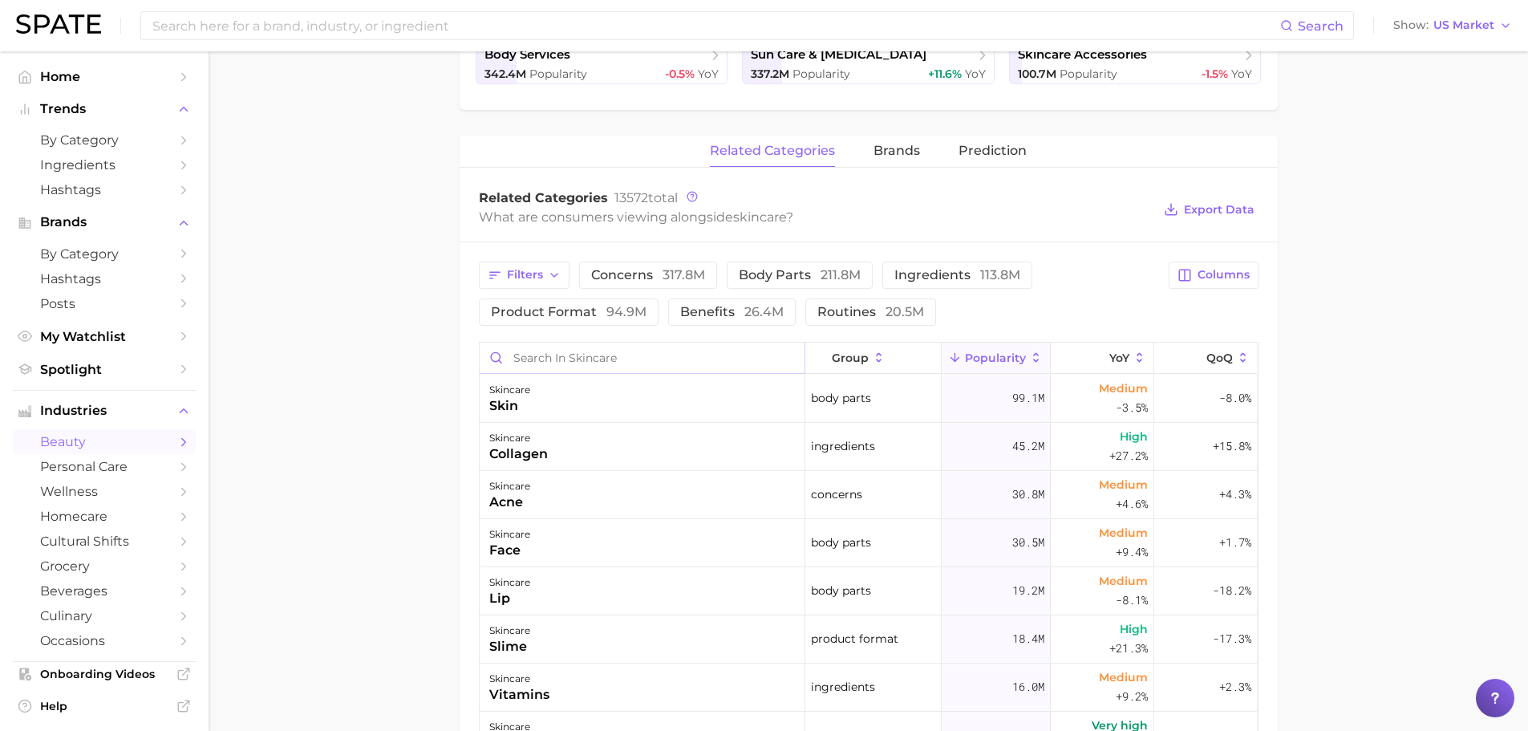
click at [572, 350] on input "Search in skincare" at bounding box center [642, 357] width 325 height 30
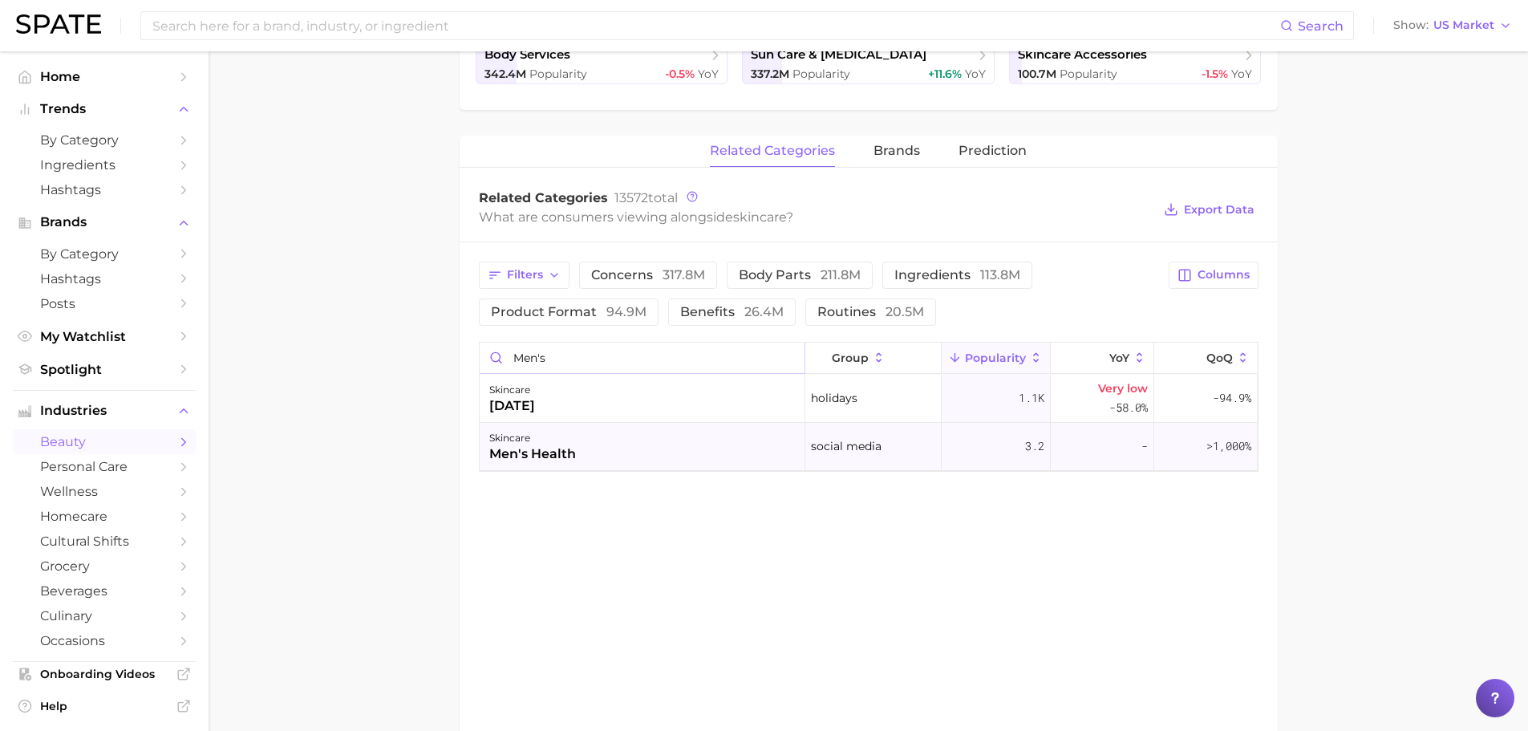
type input "men's"
click at [543, 444] on div "men's health" at bounding box center [532, 453] width 87 height 19
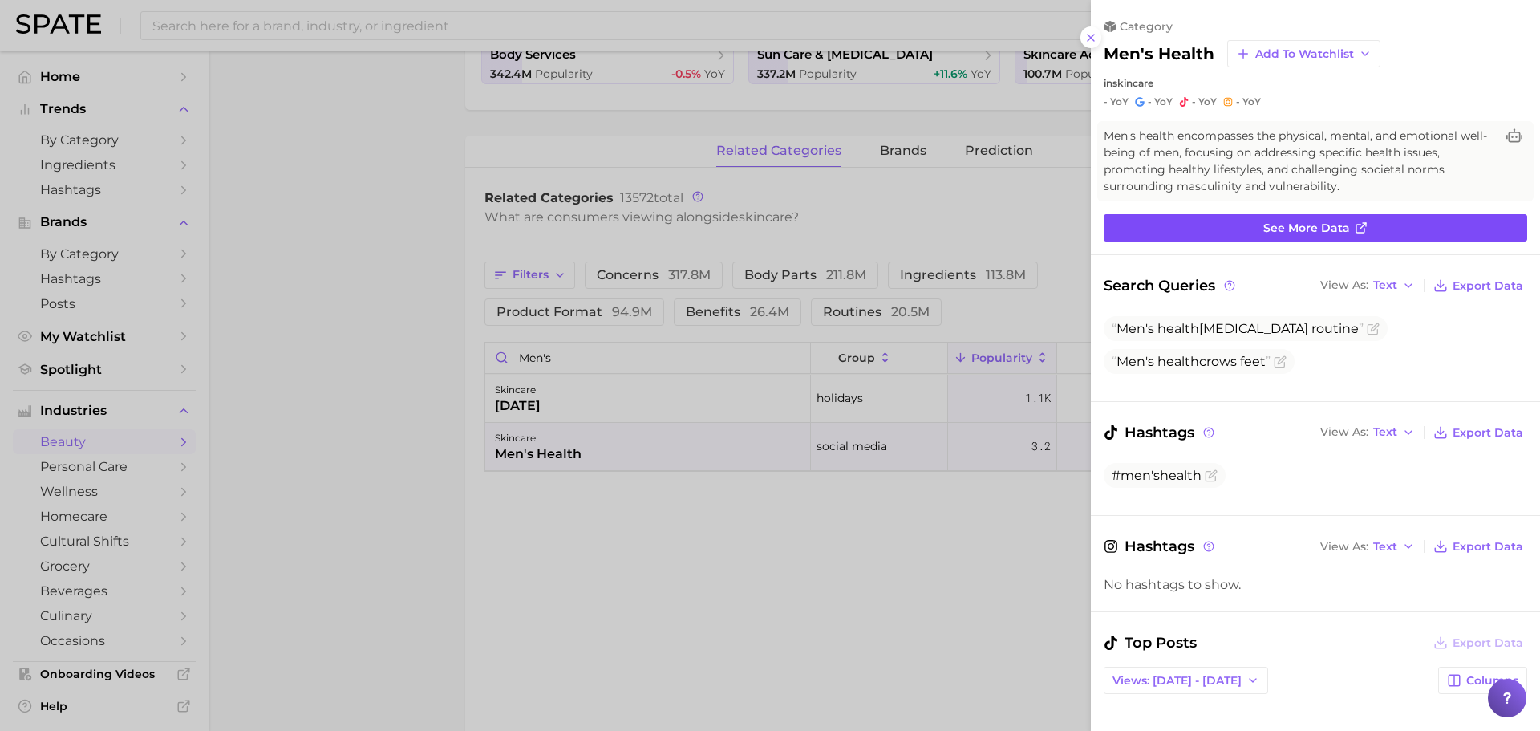
click at [1273, 227] on span "See more data" at bounding box center [1306, 228] width 87 height 14
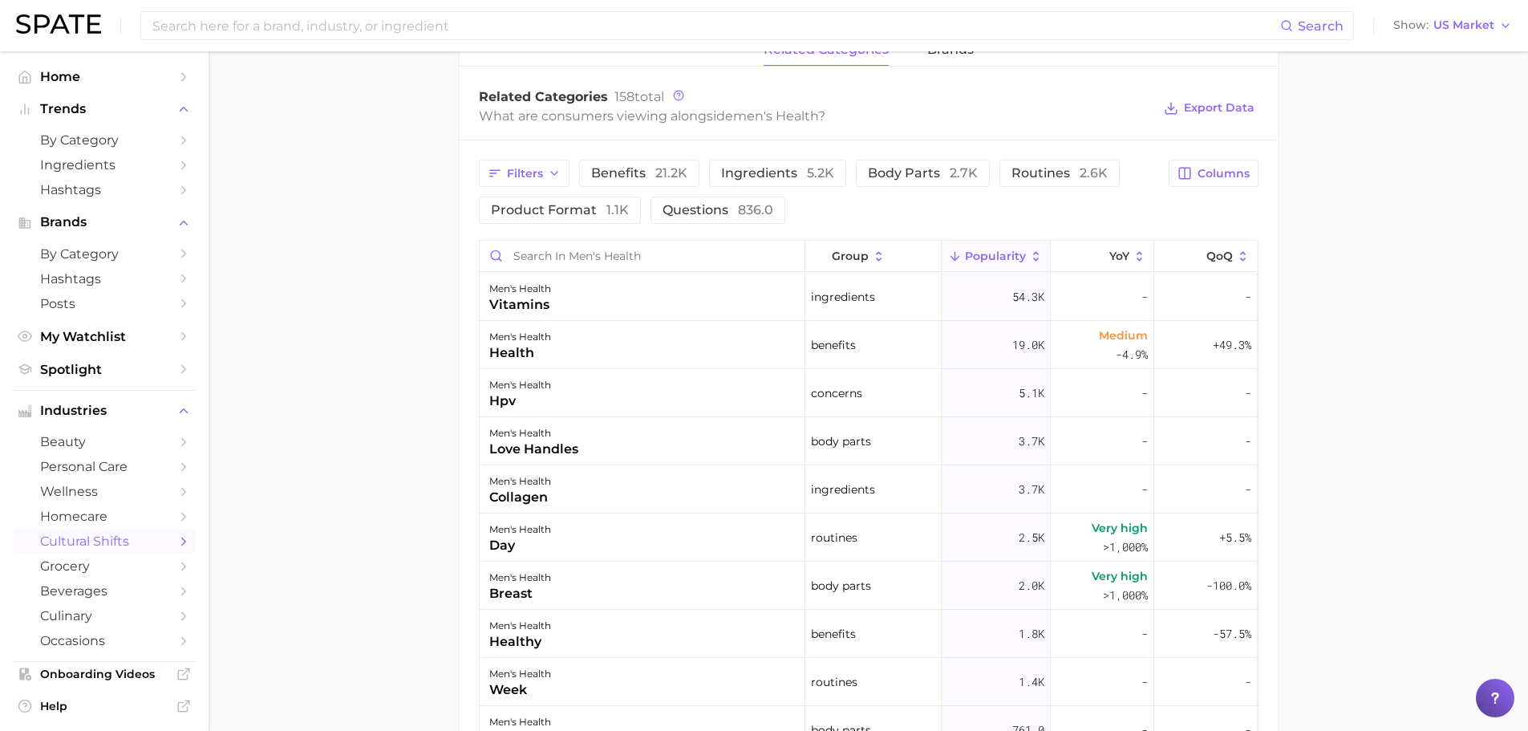
scroll to position [802, 0]
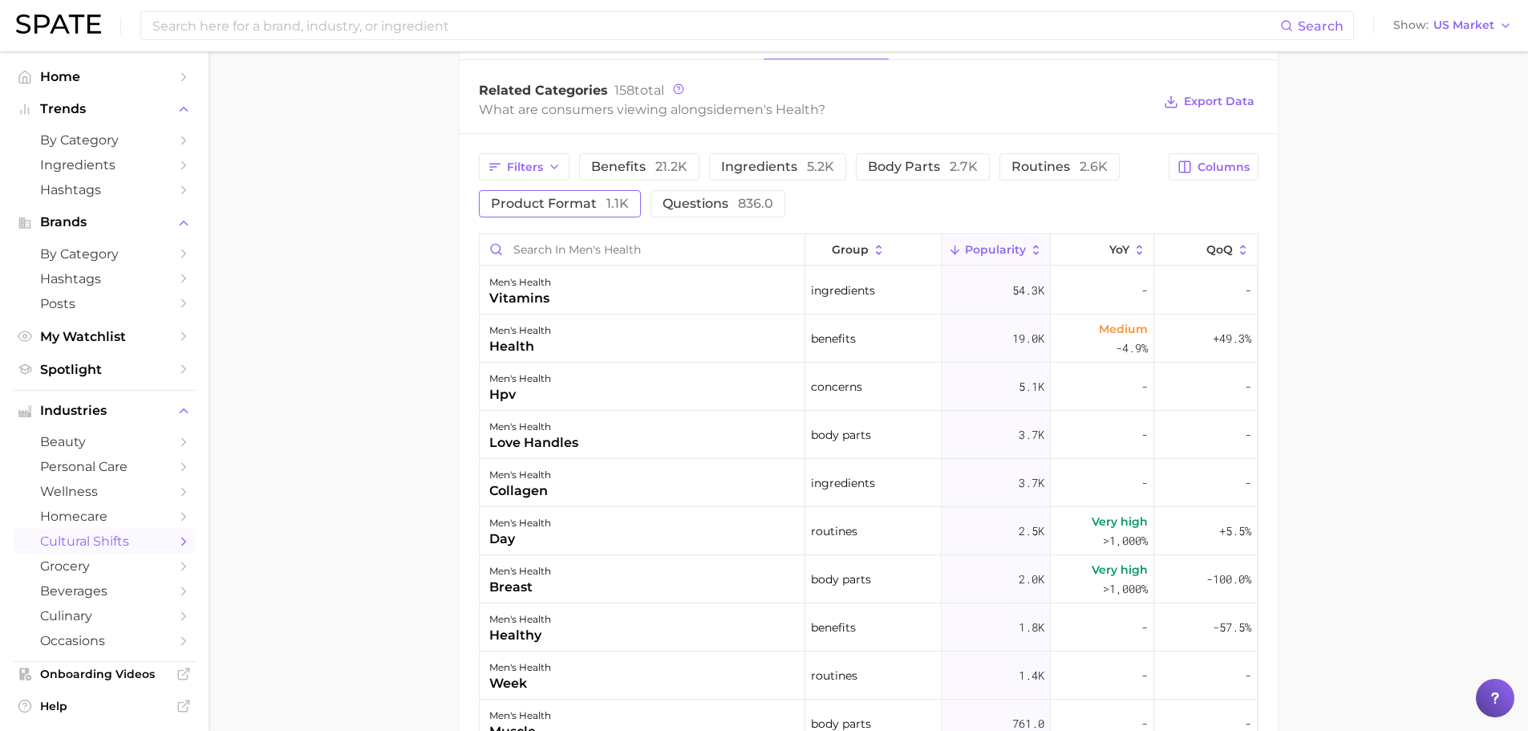
click at [502, 193] on button "product format 1.1k" at bounding box center [560, 203] width 162 height 27
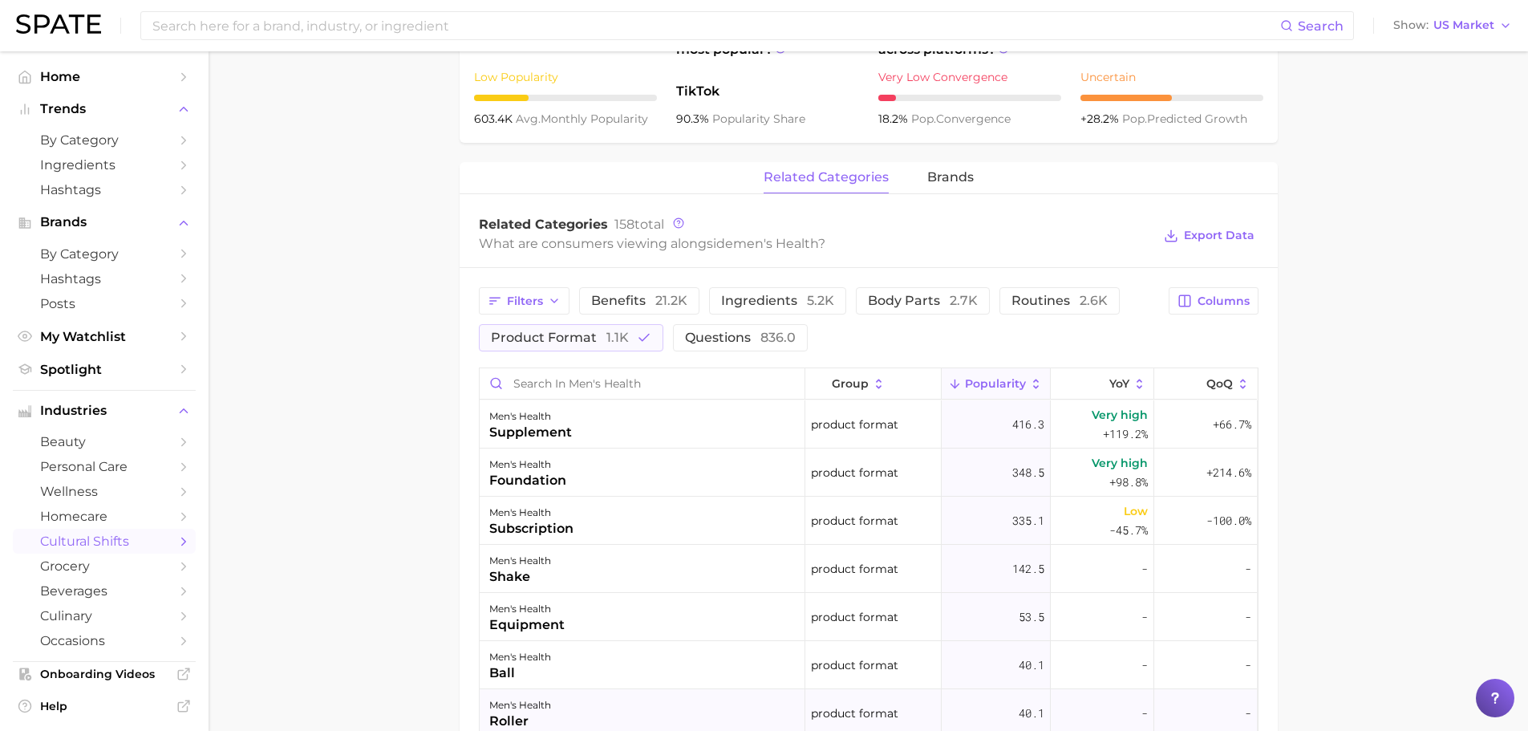
scroll to position [662, 0]
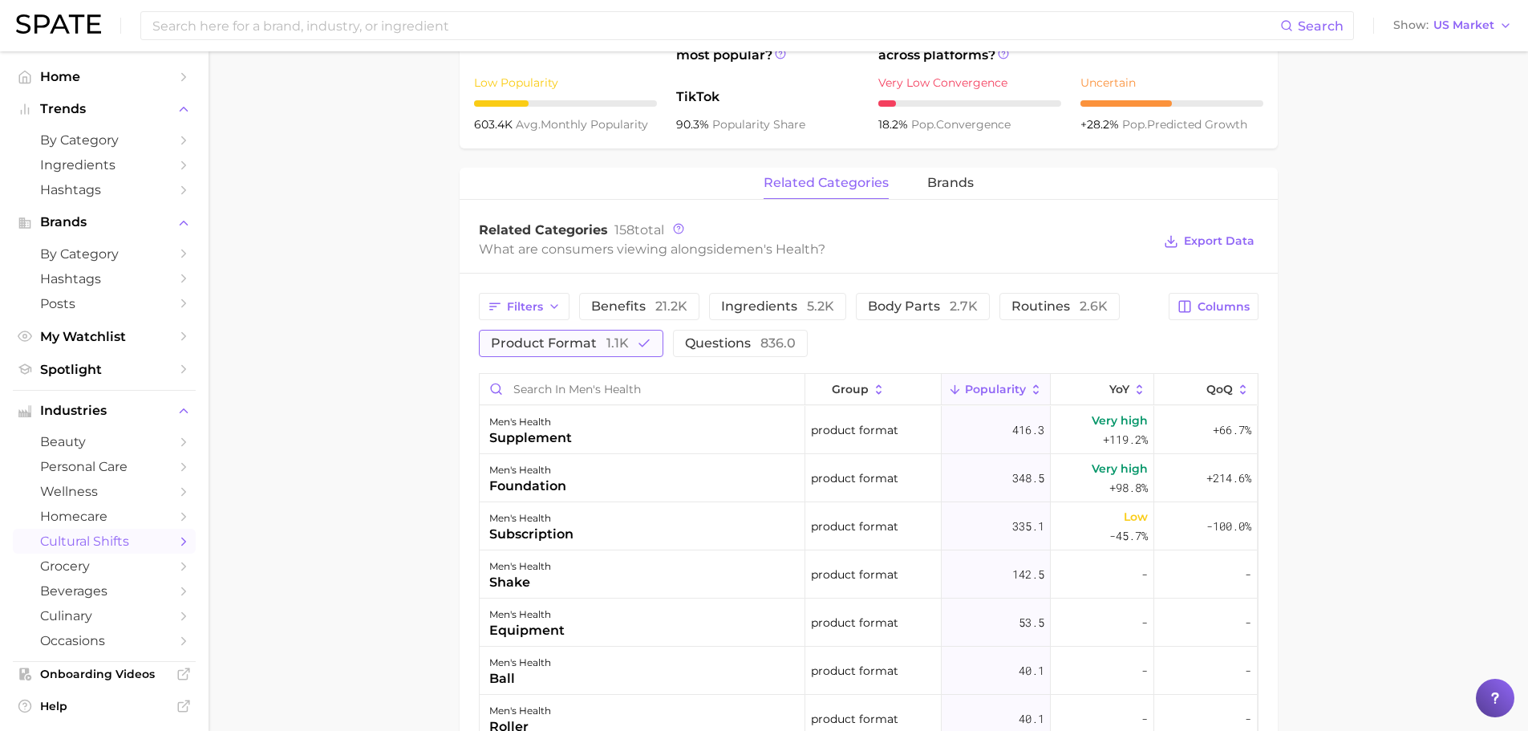
click at [571, 341] on span "product format 1.1k" at bounding box center [560, 343] width 138 height 13
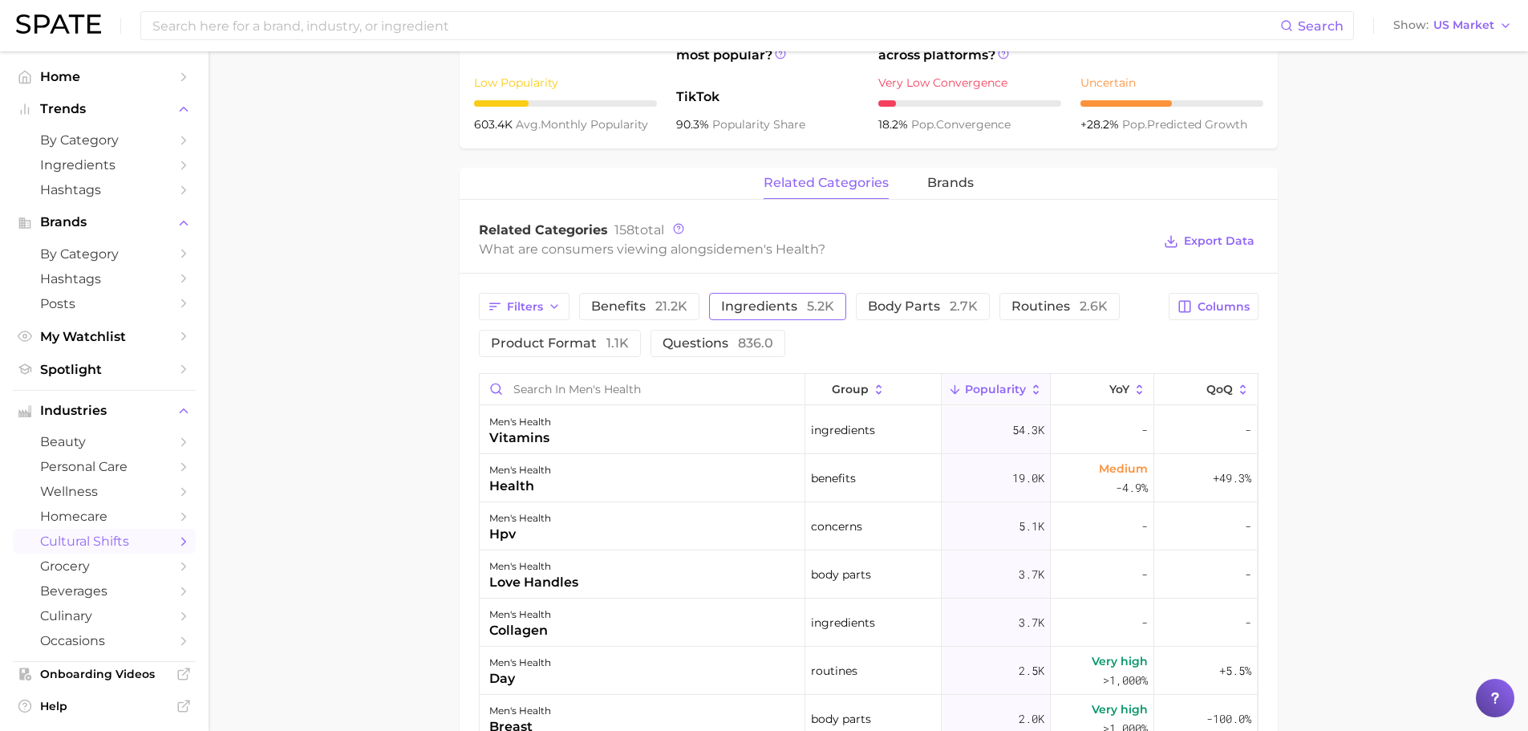
click at [752, 320] on button "ingredients 5.2k" at bounding box center [777, 306] width 137 height 27
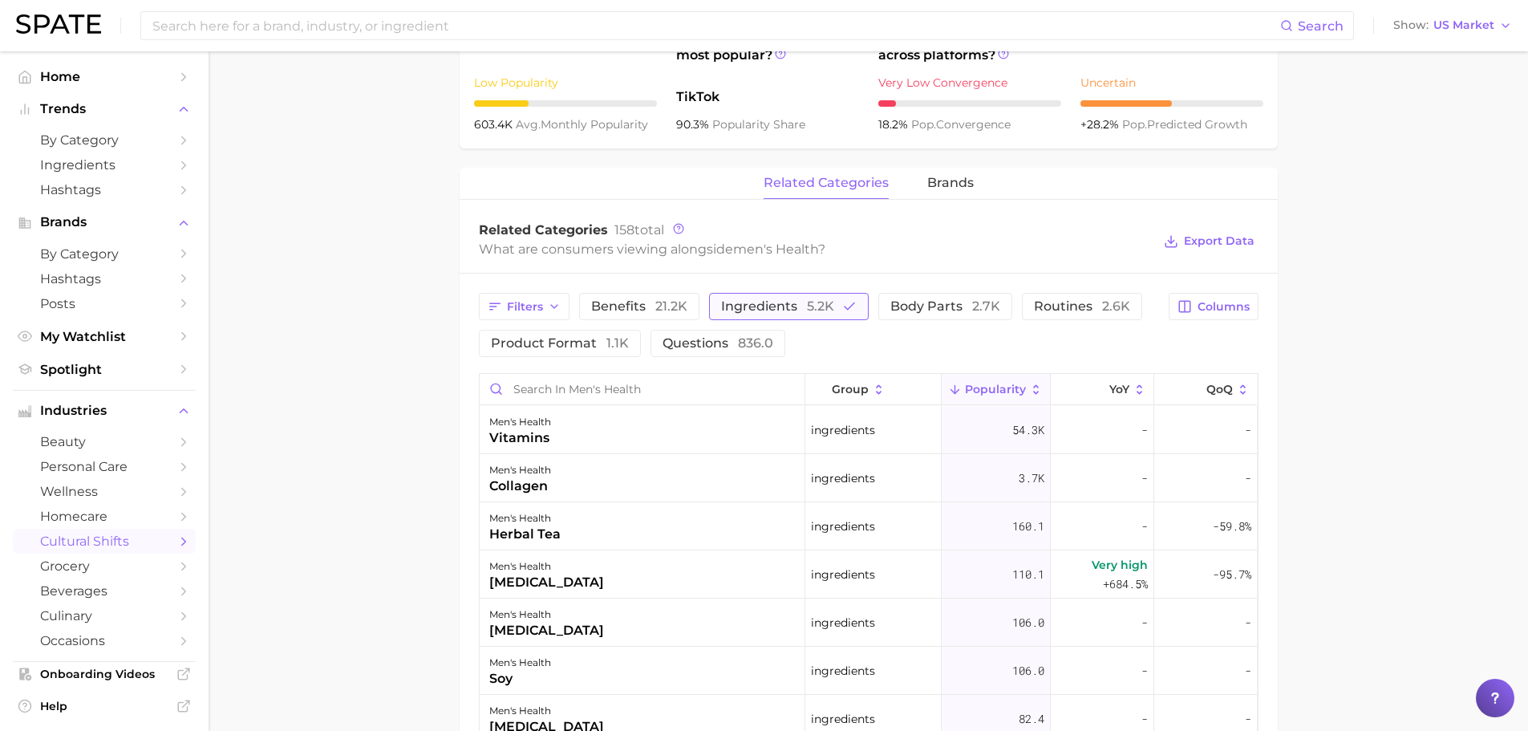
click at [752, 320] on button "ingredients 5.2k" at bounding box center [789, 306] width 160 height 27
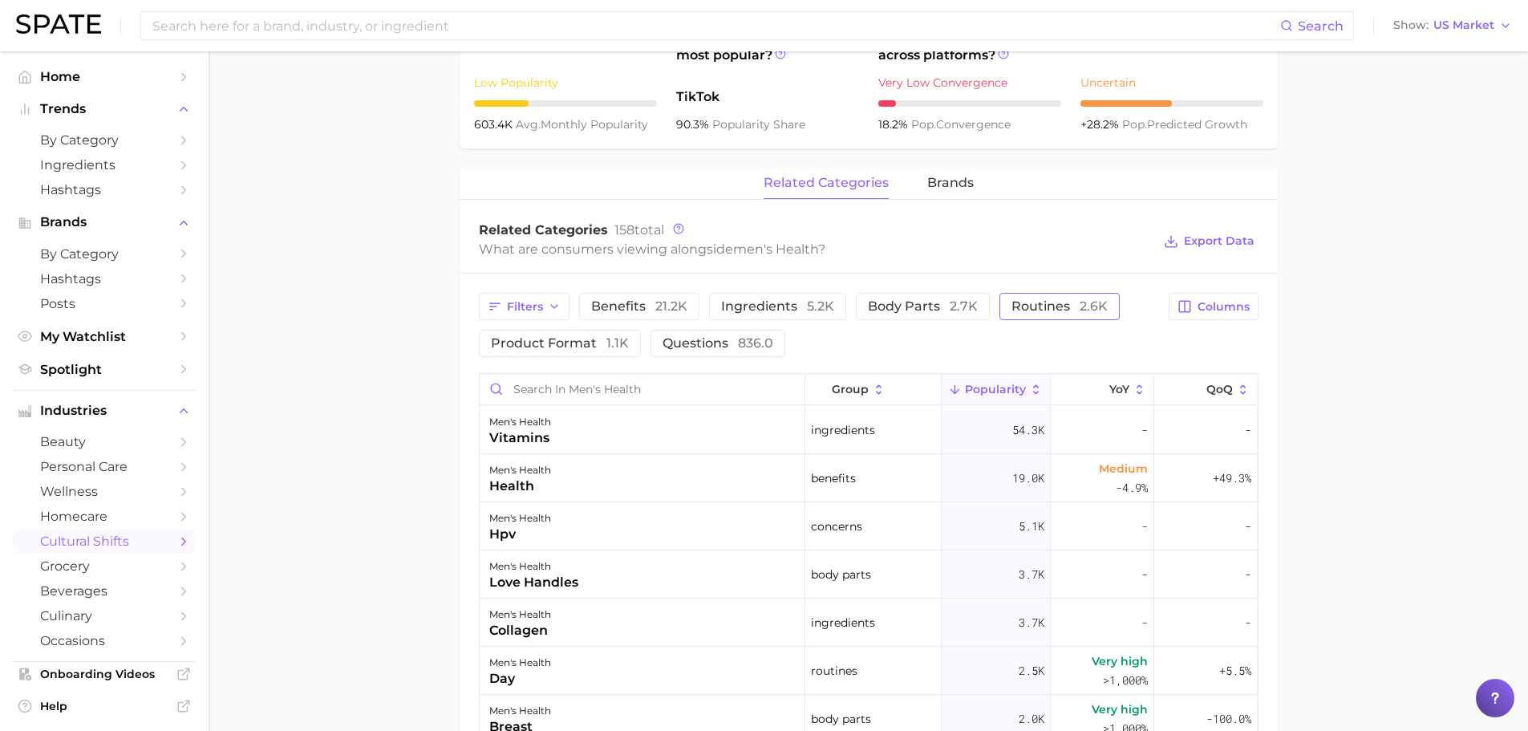
click at [1015, 312] on span "routines 2.6k" at bounding box center [1059, 306] width 96 height 13
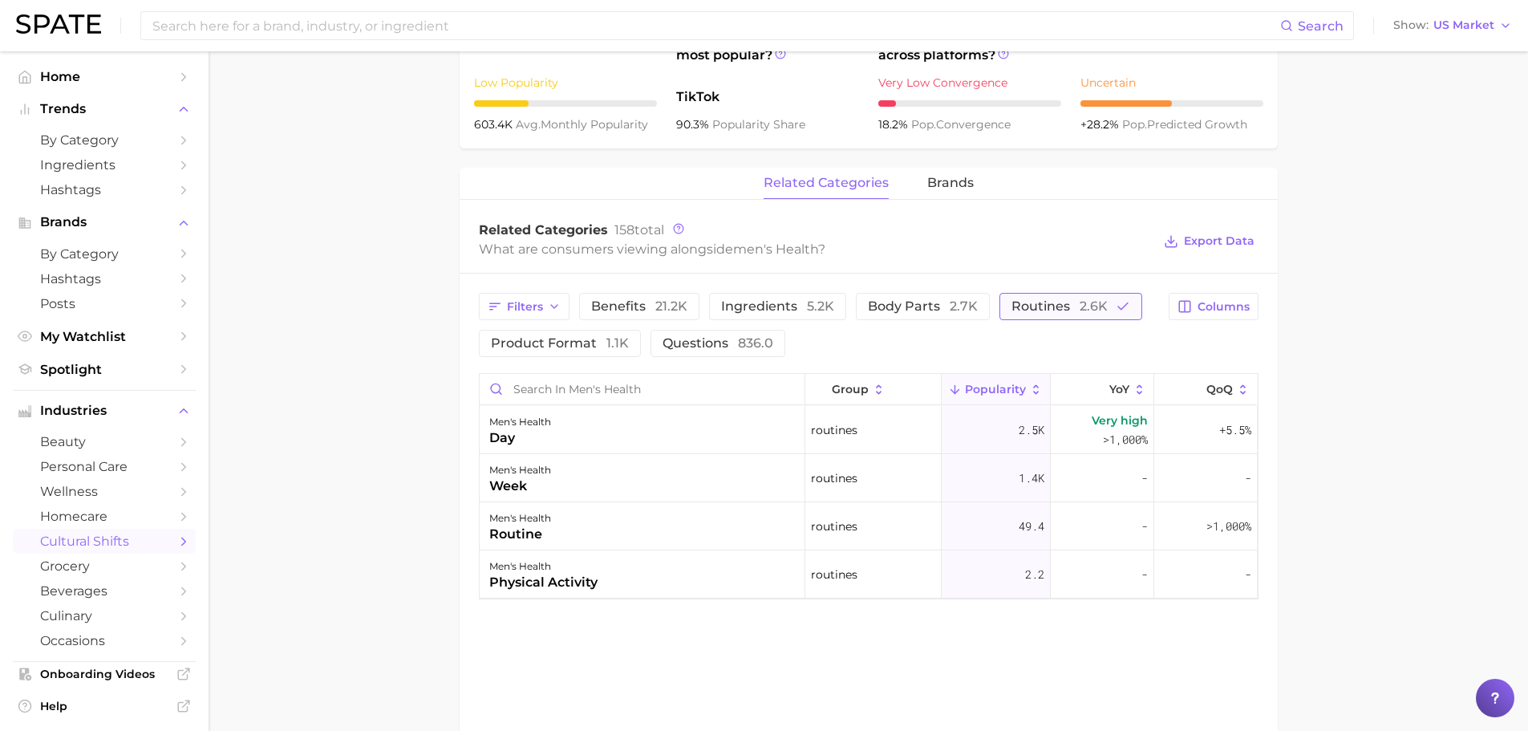
click at [1015, 312] on span "routines 2.6k" at bounding box center [1059, 306] width 96 height 13
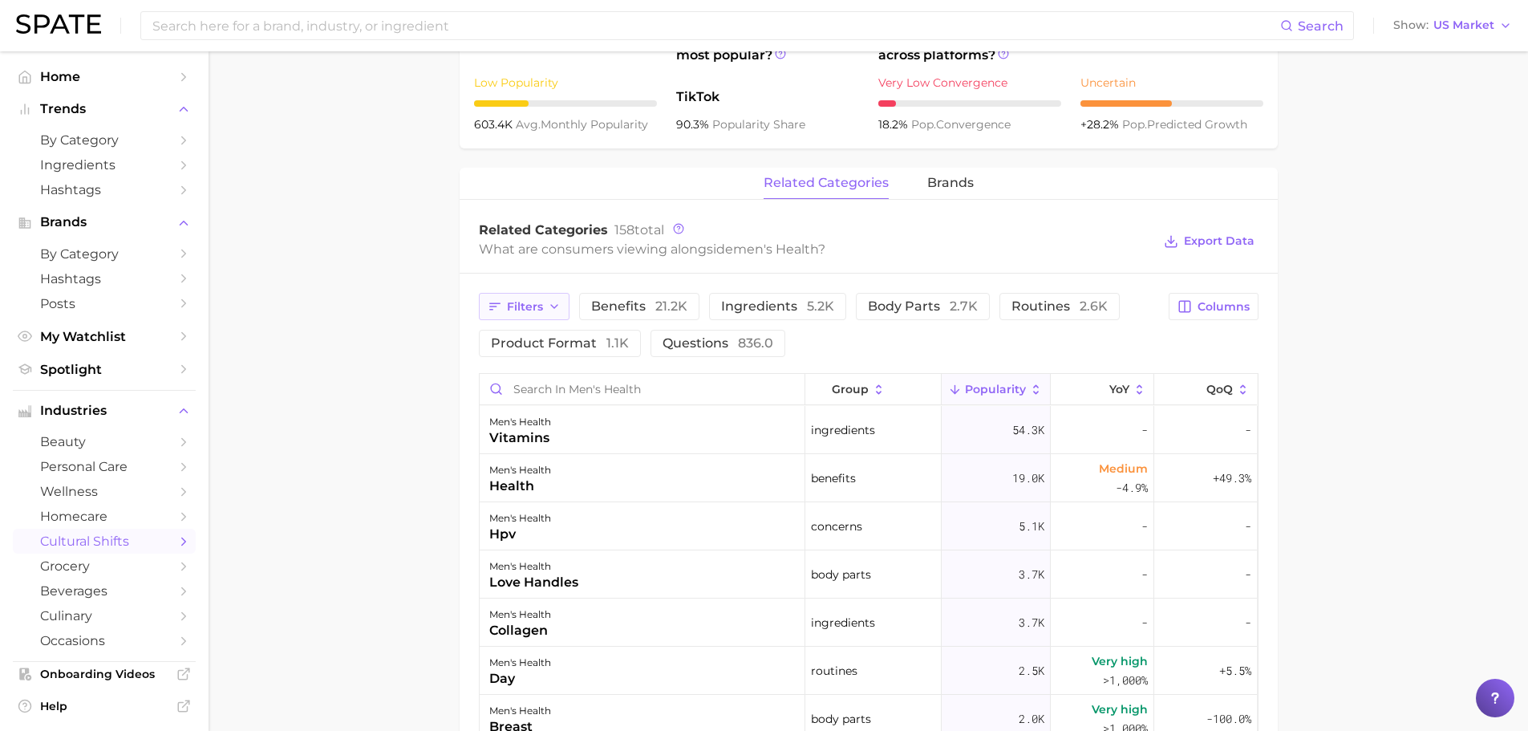
click at [545, 298] on button "Filters" at bounding box center [524, 306] width 91 height 27
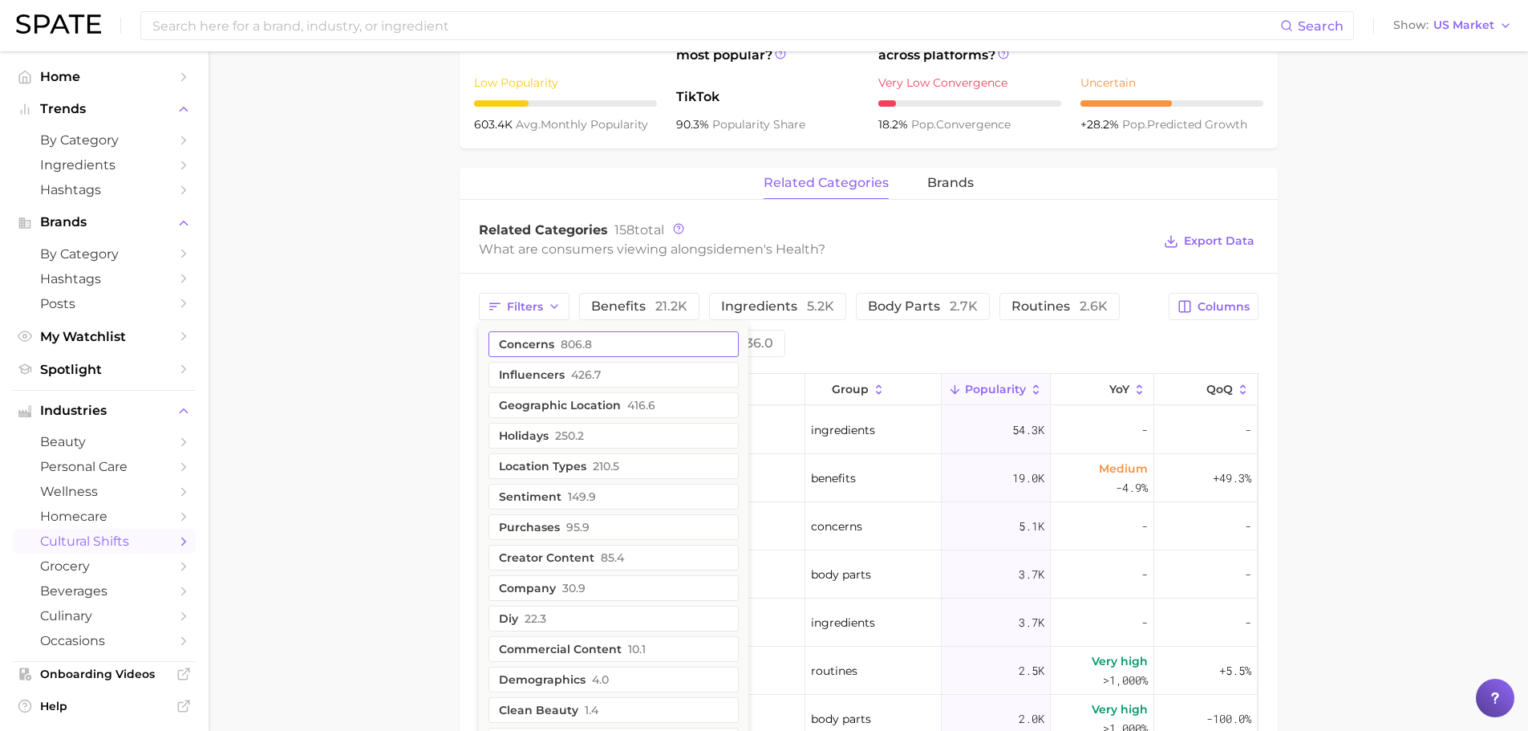
click at [558, 340] on button "concerns 806.8" at bounding box center [613, 344] width 250 height 26
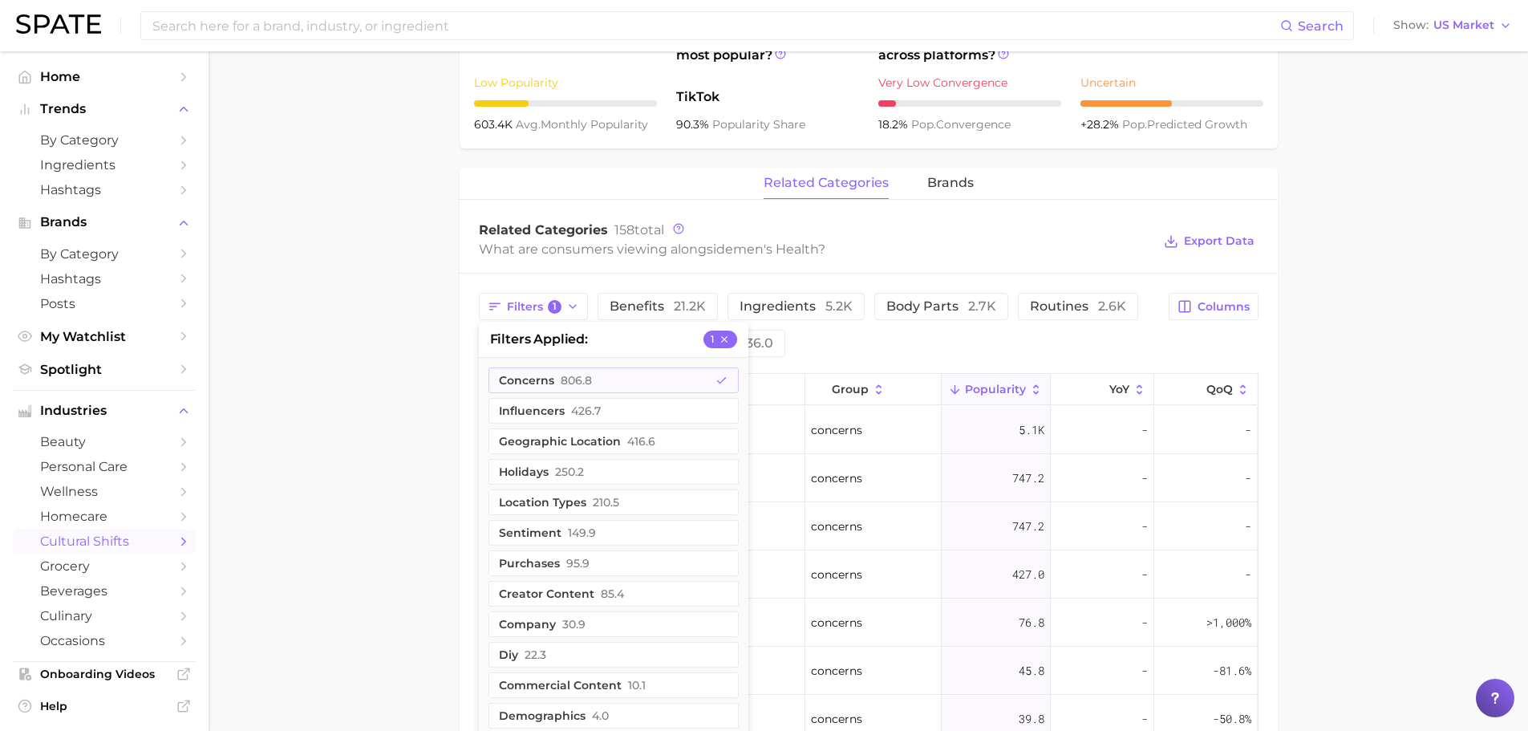
click at [427, 354] on main "1. media & influencers 2. social platforms 3. media 4. men's health Overview Go…" at bounding box center [868, 296] width 1319 height 1814
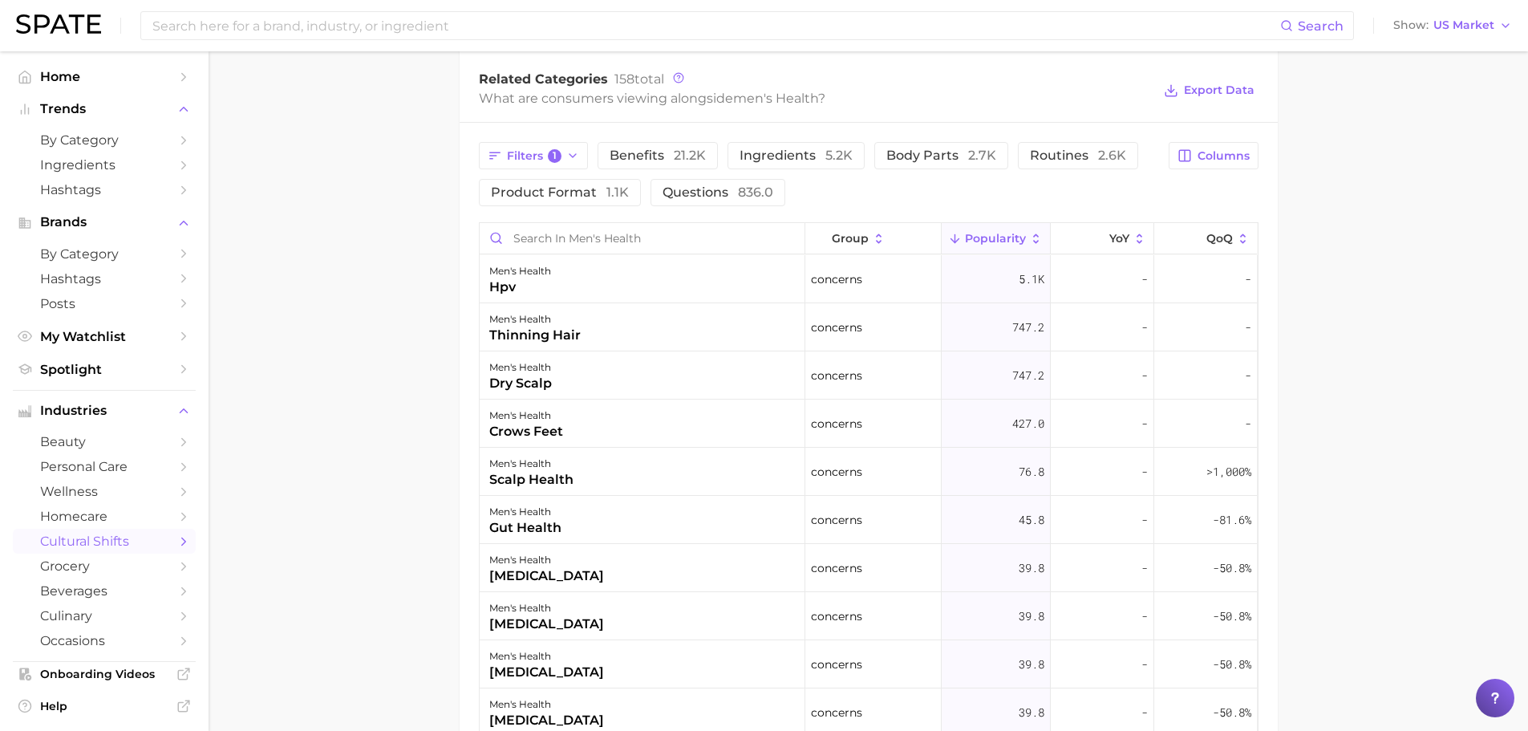
scroll to position [823, 0]
